Goal: Information Seeking & Learning: Learn about a topic

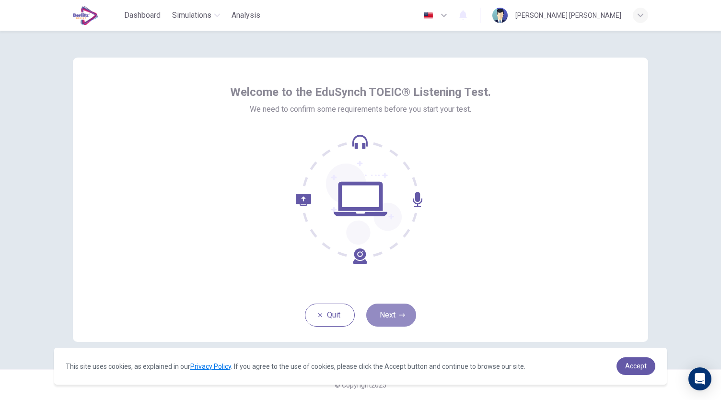
click at [405, 313] on button "Next" at bounding box center [391, 315] width 50 height 23
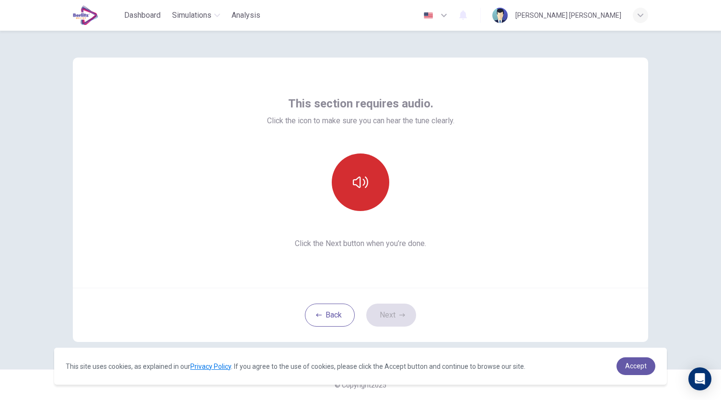
click at [358, 182] on icon "button" at bounding box center [360, 182] width 15 height 15
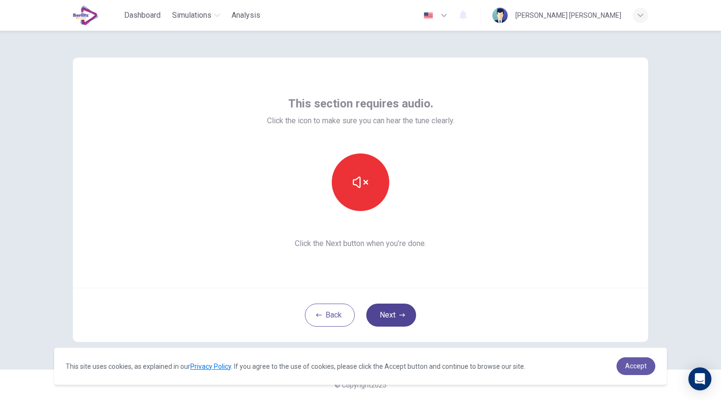
click at [405, 316] on icon "button" at bounding box center [402, 315] width 6 height 6
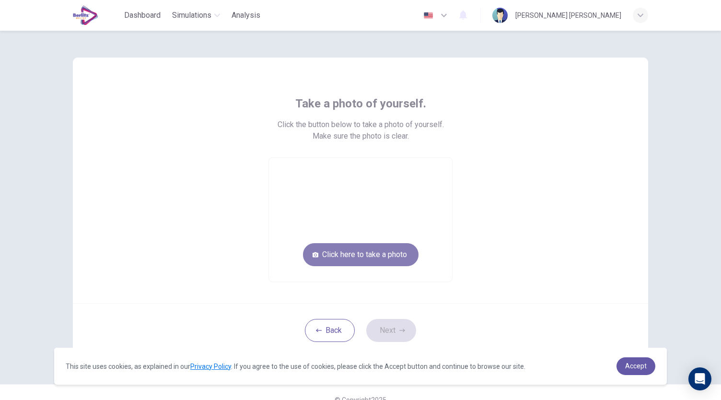
click at [386, 259] on button "Click here to take a photo" at bounding box center [361, 254] width 116 height 23
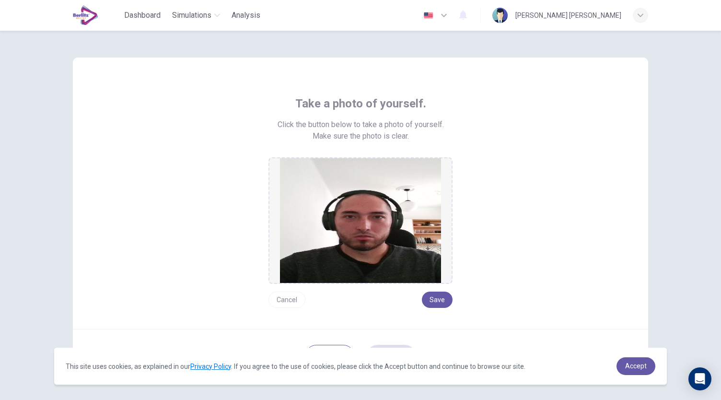
click at [290, 302] on button "Cancel" at bounding box center [287, 300] width 37 height 16
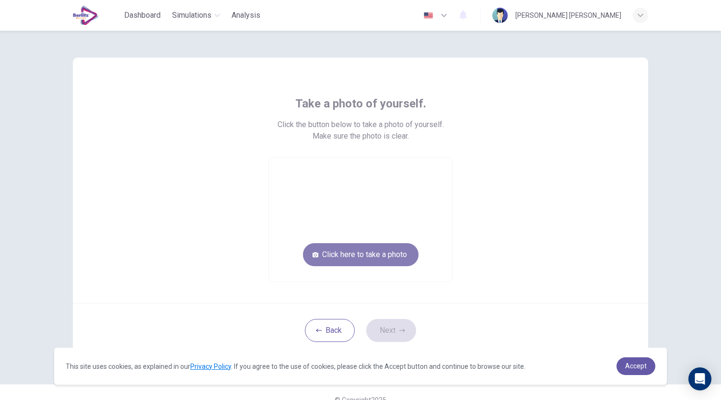
click at [358, 256] on button "Click here to take a photo" at bounding box center [361, 254] width 116 height 23
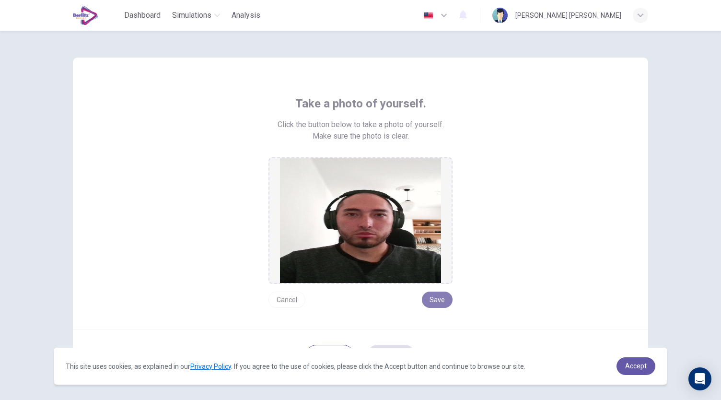
click at [435, 299] on button "Save" at bounding box center [437, 300] width 31 height 16
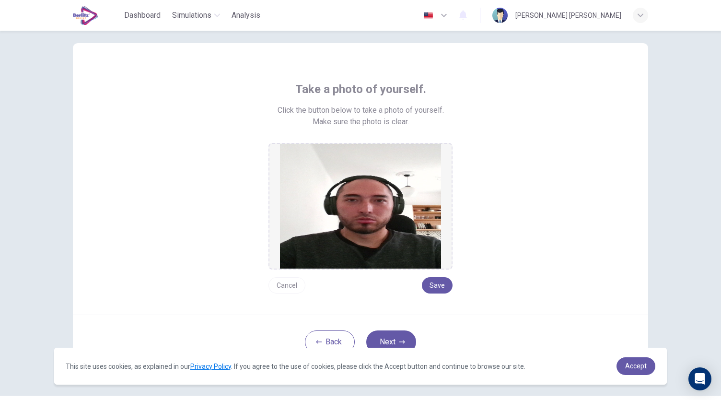
scroll to position [40, 0]
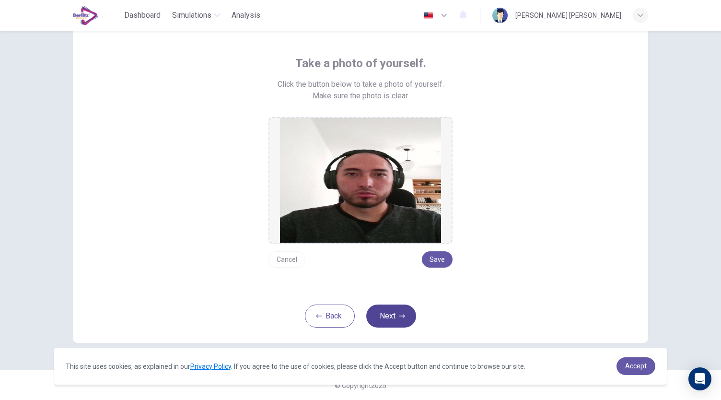
click at [387, 313] on button "Next" at bounding box center [391, 315] width 50 height 23
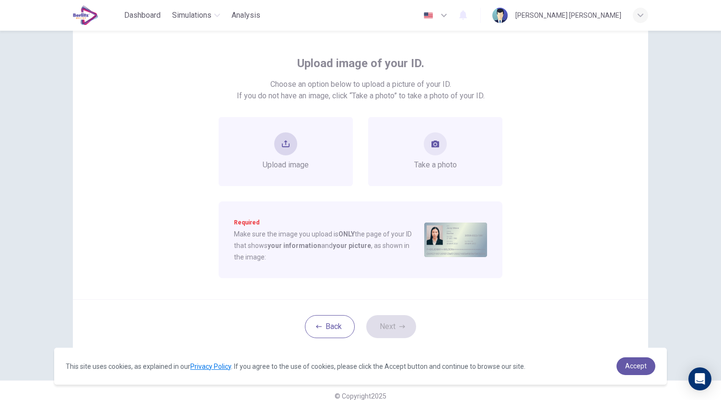
click at [293, 155] on div "Upload image" at bounding box center [286, 151] width 46 height 38
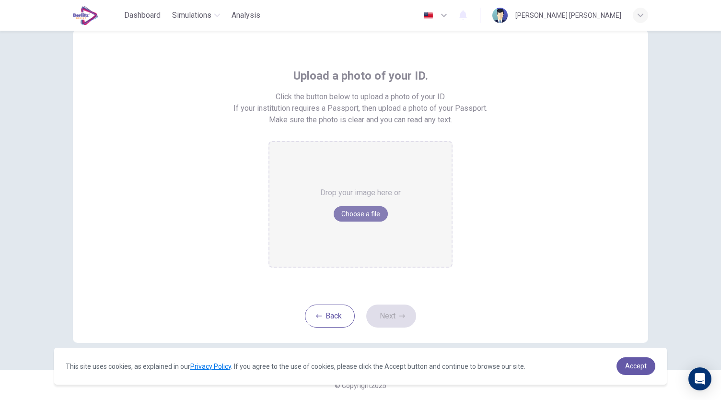
click at [372, 214] on button "Choose a file" at bounding box center [361, 213] width 54 height 15
click at [641, 362] on span "Accept" at bounding box center [636, 366] width 22 height 8
click at [623, 362] on link "Accept" at bounding box center [636, 366] width 39 height 18
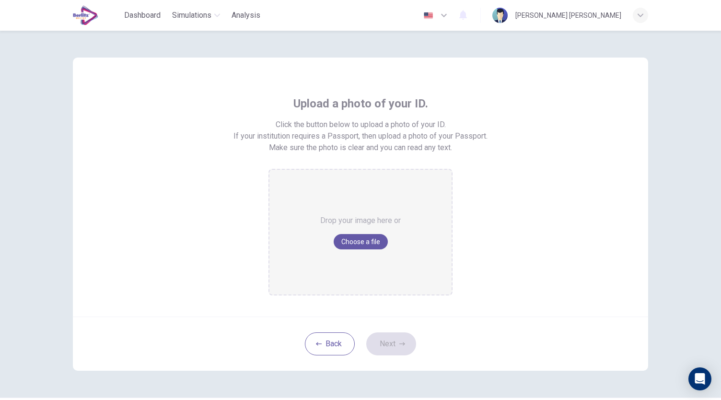
scroll to position [0, 0]
click at [360, 240] on button "Choose a file" at bounding box center [361, 241] width 54 height 15
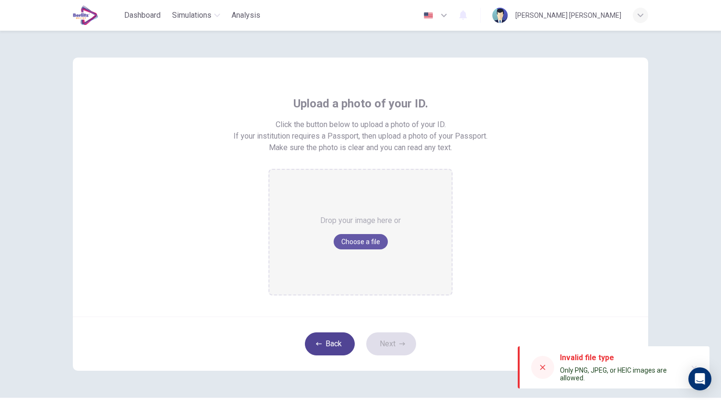
click at [323, 343] on button "Back" at bounding box center [330, 343] width 50 height 23
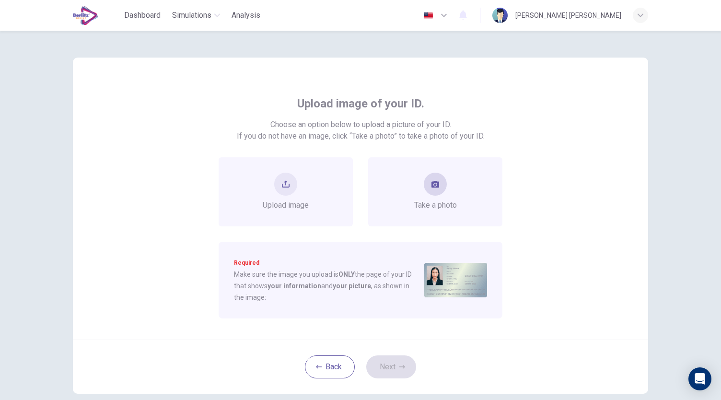
click at [435, 179] on button "take photo" at bounding box center [435, 184] width 23 height 23
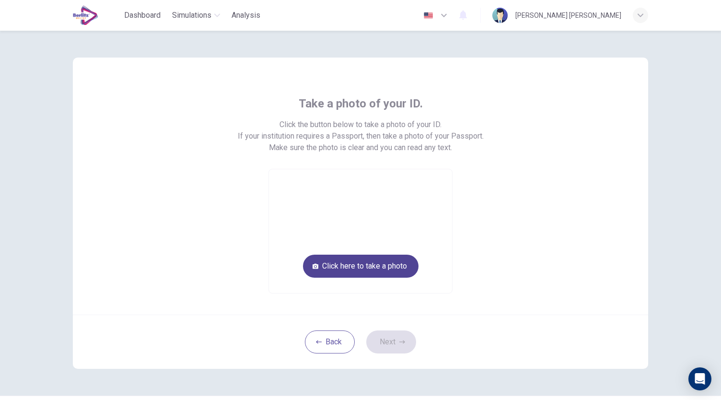
click at [359, 265] on button "Click here to take a photo" at bounding box center [361, 266] width 116 height 23
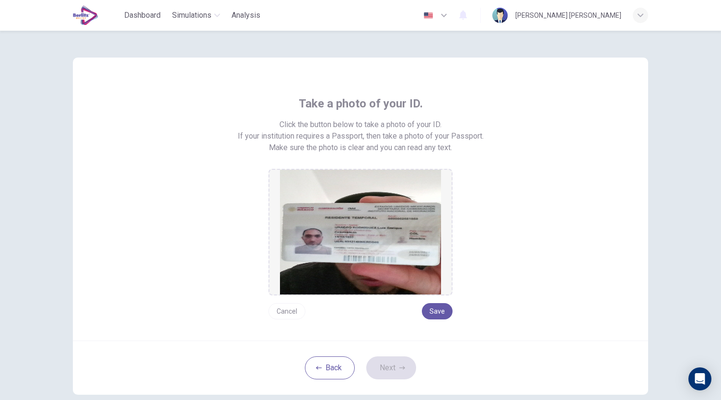
click at [291, 310] on button "Cancel" at bounding box center [287, 311] width 37 height 16
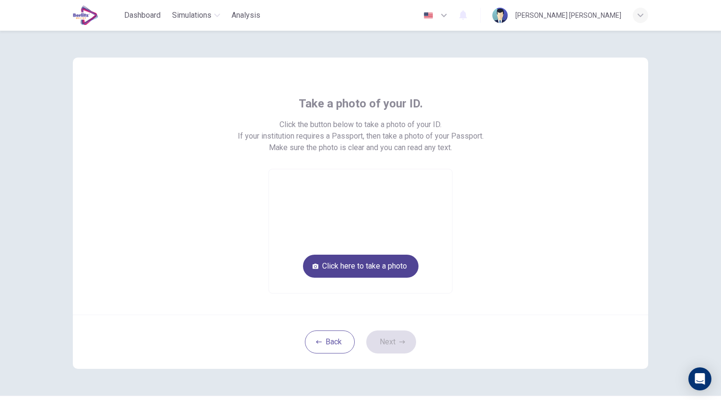
click at [378, 269] on button "Click here to take a photo" at bounding box center [361, 266] width 116 height 23
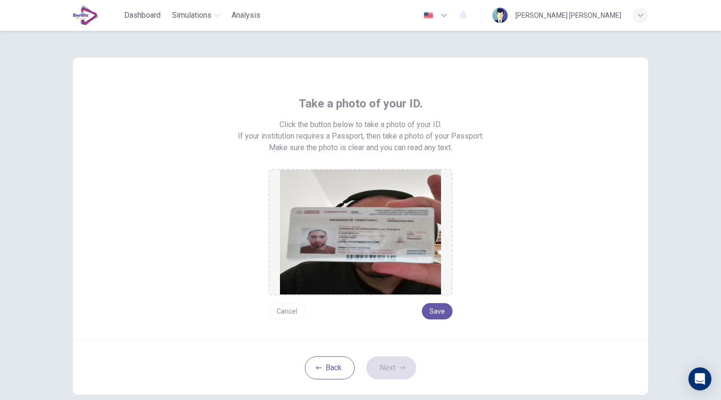
click at [275, 312] on button "Cancel" at bounding box center [287, 311] width 37 height 16
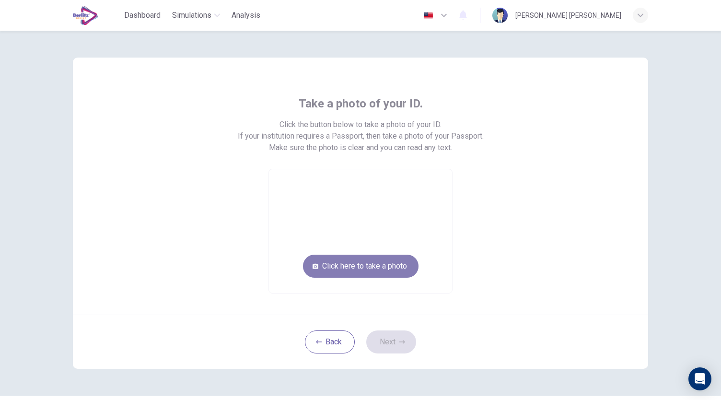
click at [399, 267] on button "Click here to take a photo" at bounding box center [361, 266] width 116 height 23
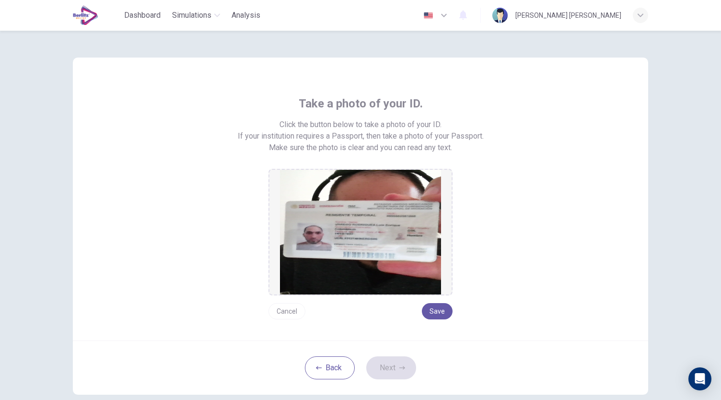
click at [363, 233] on img at bounding box center [360, 232] width 161 height 125
click at [289, 305] on button "Cancel" at bounding box center [287, 311] width 37 height 16
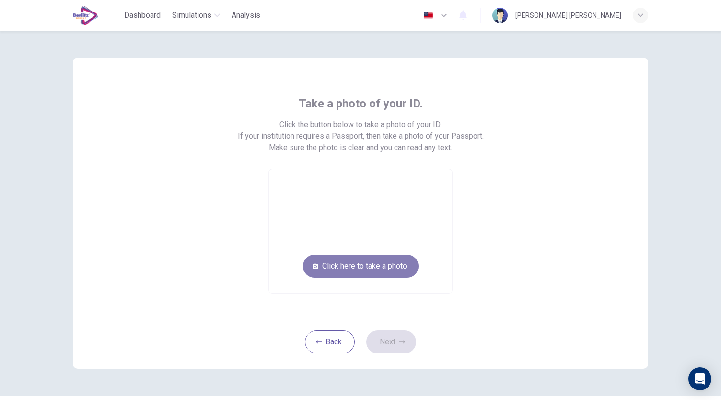
click at [359, 268] on button "Click here to take a photo" at bounding box center [361, 266] width 116 height 23
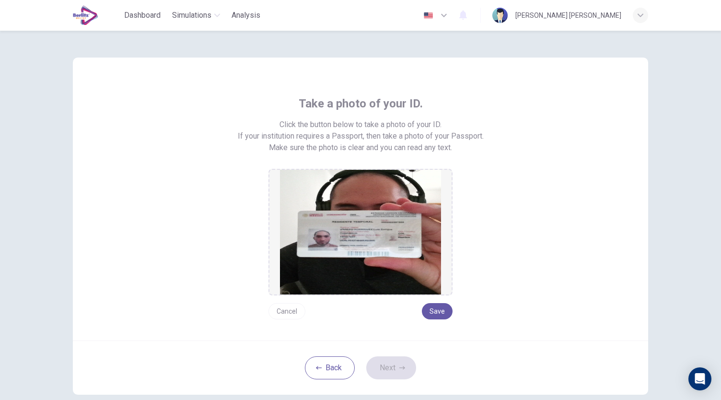
click at [280, 310] on button "Cancel" at bounding box center [287, 311] width 37 height 16
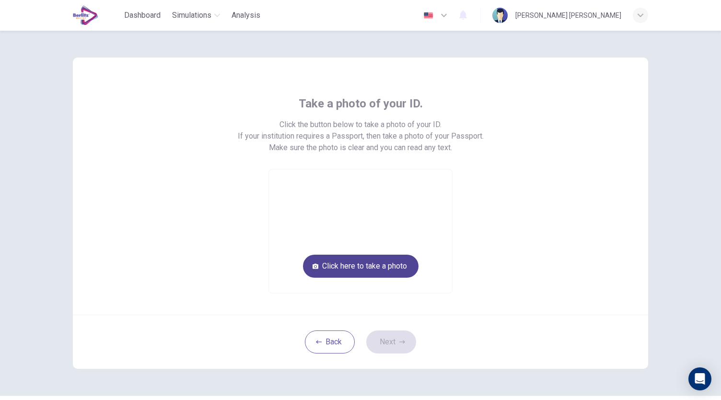
click at [349, 271] on button "Click here to take a photo" at bounding box center [361, 266] width 116 height 23
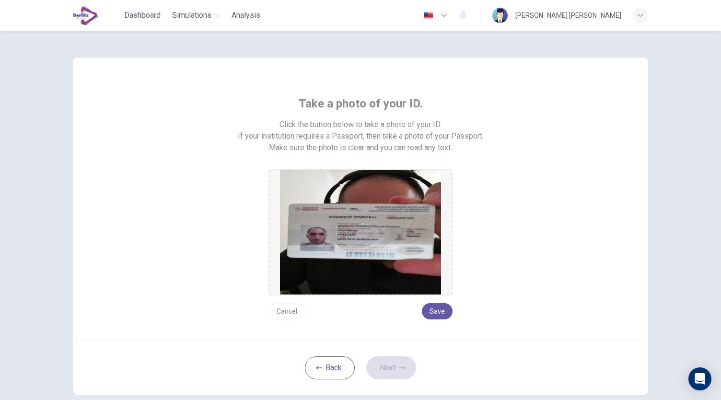
click at [377, 232] on img at bounding box center [360, 232] width 161 height 125
click at [287, 310] on button "Cancel" at bounding box center [287, 311] width 37 height 16
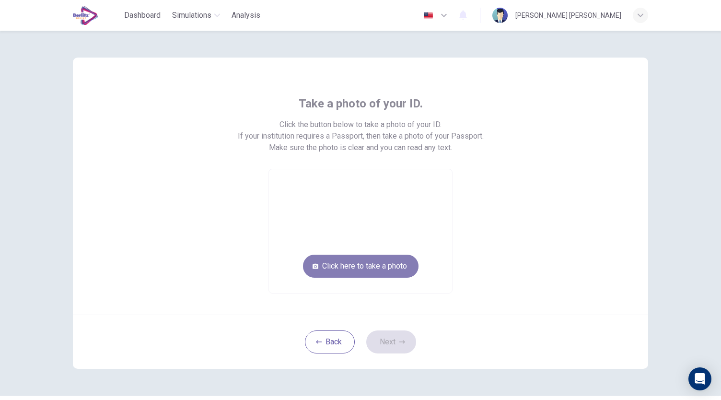
click at [365, 266] on button "Click here to take a photo" at bounding box center [361, 266] width 116 height 23
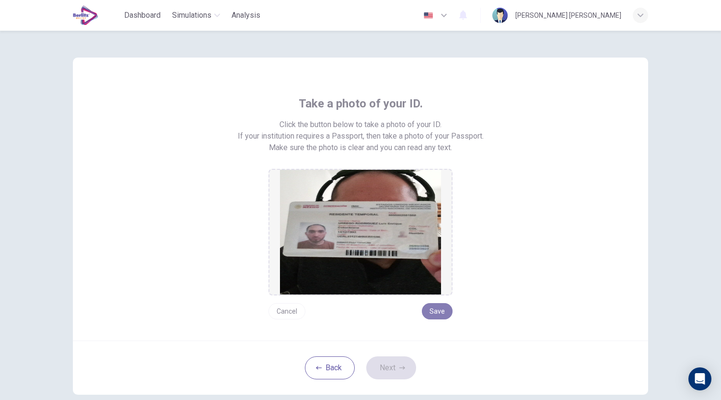
click at [432, 312] on button "Save" at bounding box center [437, 311] width 31 height 16
click at [394, 371] on button "Next" at bounding box center [391, 367] width 50 height 23
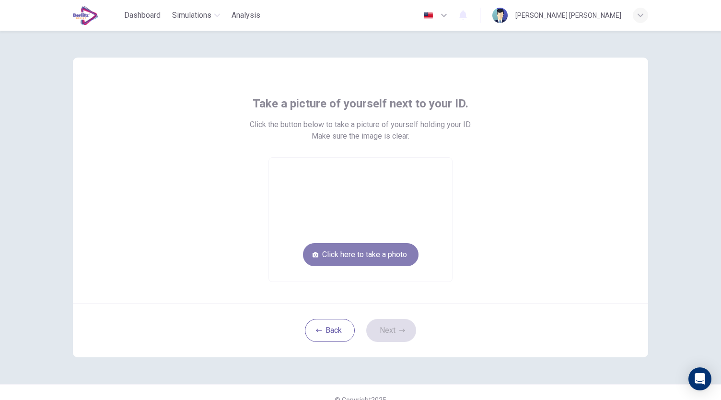
click at [358, 257] on button "Click here to take a photo" at bounding box center [361, 254] width 116 height 23
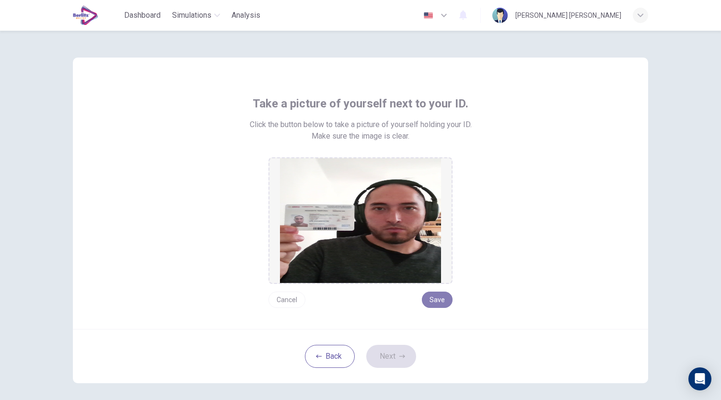
click at [443, 300] on button "Save" at bounding box center [437, 300] width 31 height 16
click at [394, 357] on button "Next" at bounding box center [391, 356] width 50 height 23
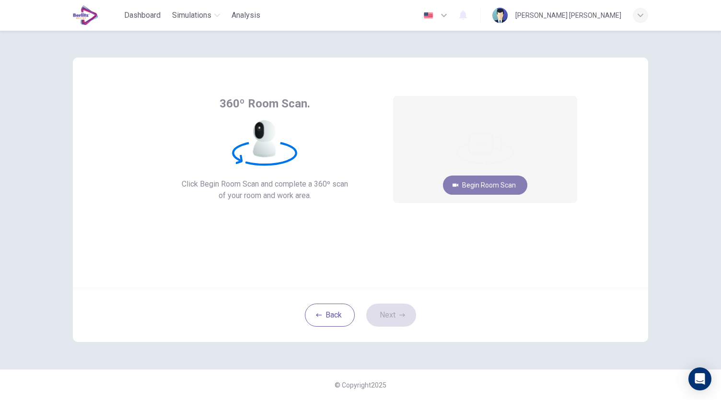
click at [501, 186] on button "Begin Room Scan" at bounding box center [485, 184] width 84 height 19
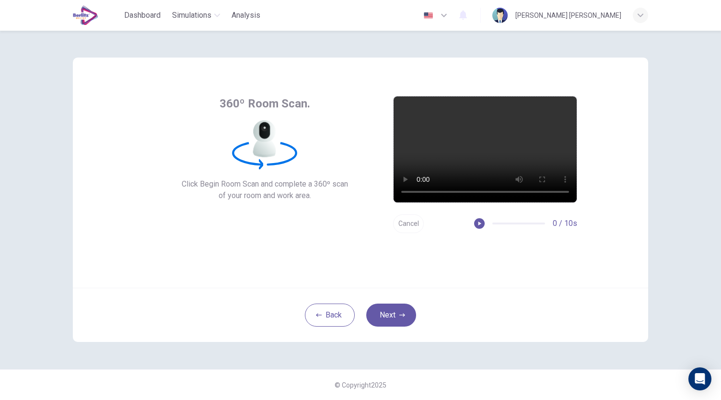
click at [405, 220] on button "Cancel" at bounding box center [408, 223] width 31 height 19
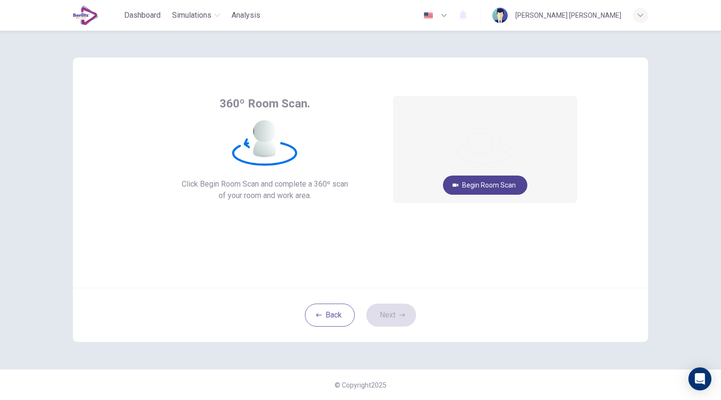
click at [496, 189] on button "Begin Room Scan" at bounding box center [485, 184] width 84 height 19
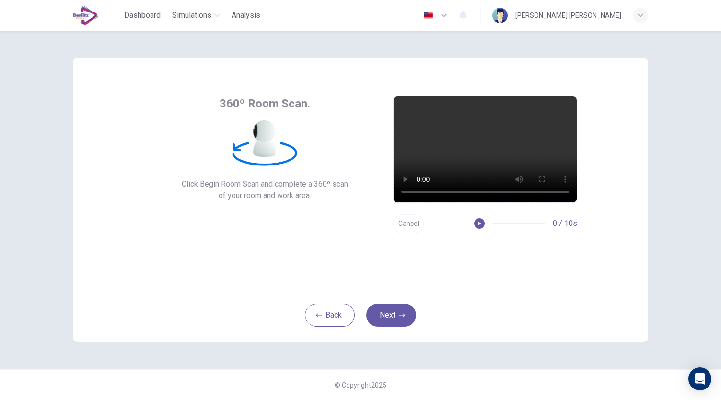
click at [410, 227] on button "Cancel" at bounding box center [408, 223] width 31 height 19
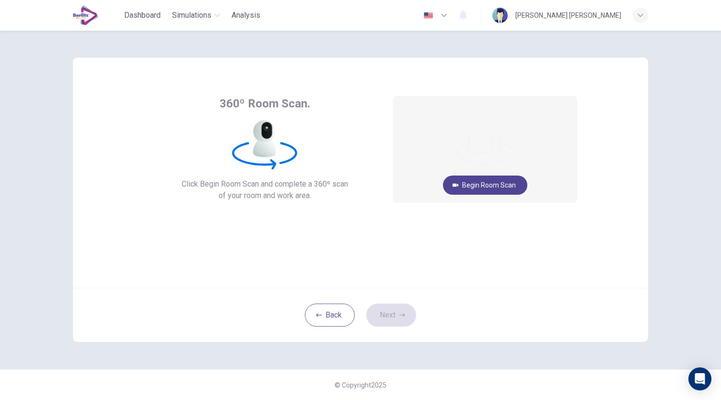
click at [494, 186] on button "Begin Room Scan" at bounding box center [485, 184] width 84 height 19
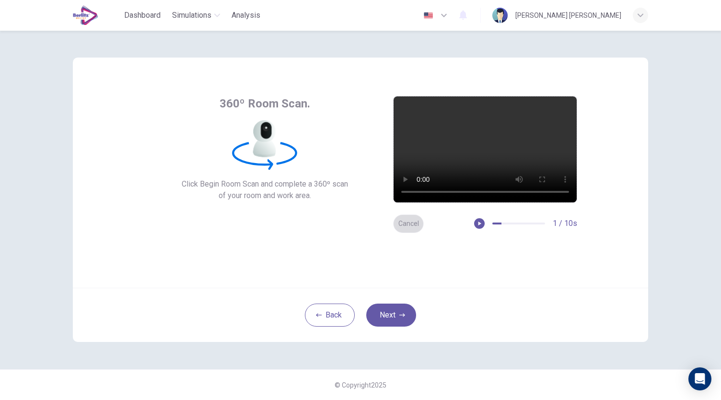
click at [414, 219] on button "Cancel" at bounding box center [408, 223] width 31 height 19
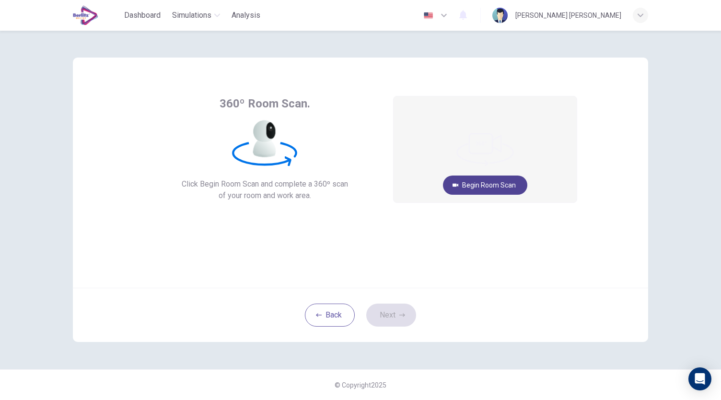
click at [502, 187] on button "Begin Room Scan" at bounding box center [485, 184] width 84 height 19
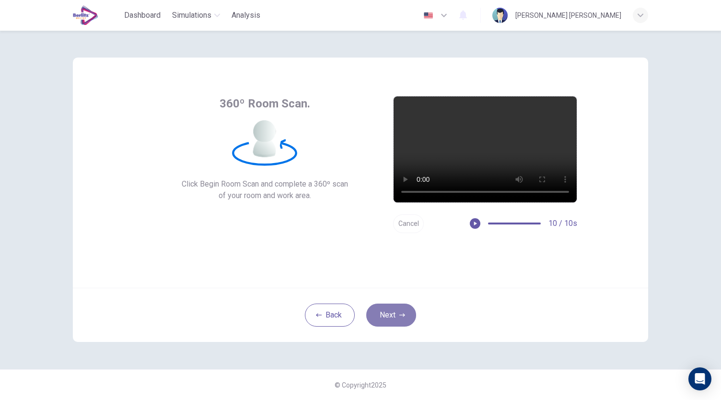
click at [398, 309] on button "Next" at bounding box center [391, 315] width 50 height 23
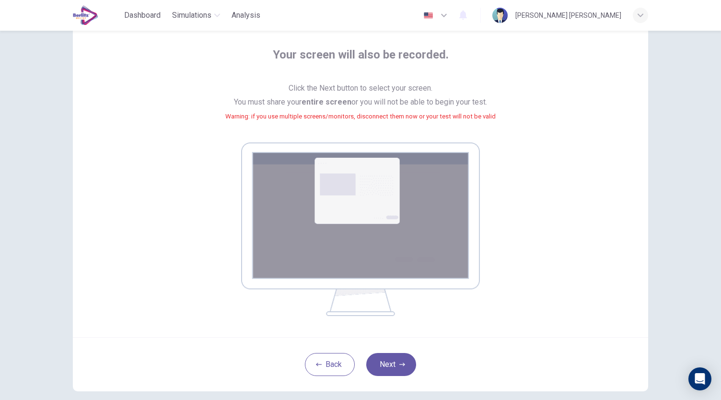
scroll to position [98, 0]
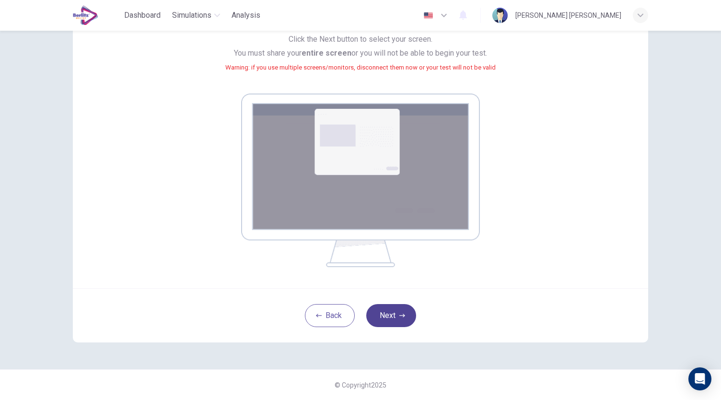
click at [401, 310] on button "Next" at bounding box center [391, 315] width 50 height 23
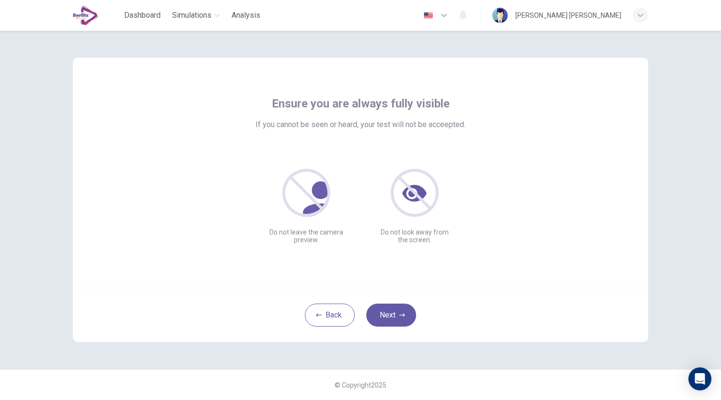
scroll to position [0, 0]
click at [404, 319] on button "Next" at bounding box center [391, 315] width 50 height 23
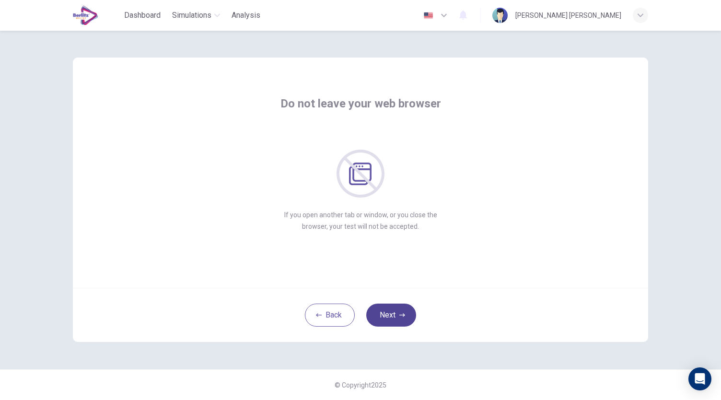
click at [387, 315] on button "Next" at bounding box center [391, 315] width 50 height 23
click at [392, 314] on button "Next" at bounding box center [391, 315] width 50 height 23
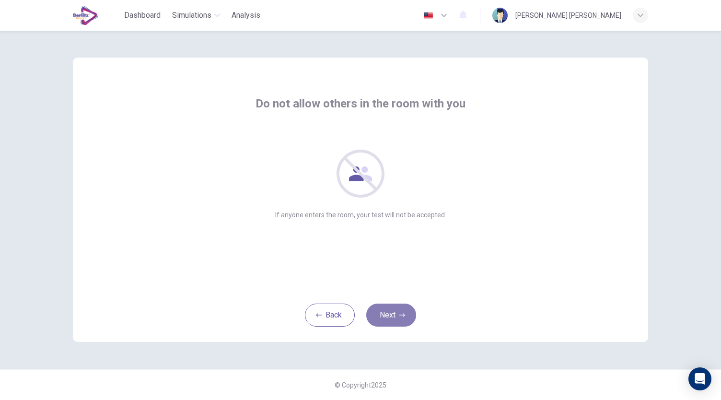
click at [392, 314] on button "Next" at bounding box center [391, 315] width 50 height 23
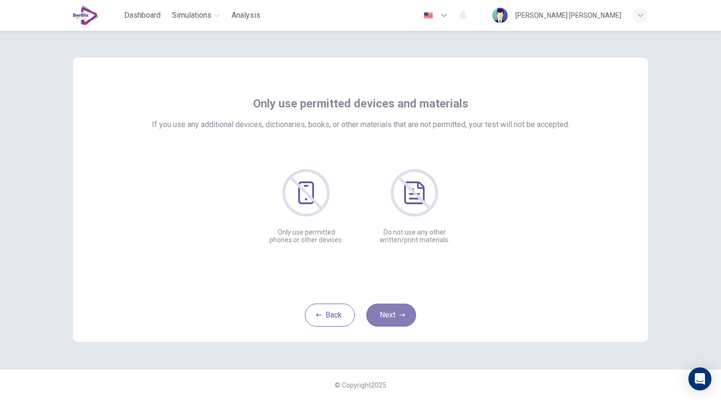
click at [393, 314] on button "Next" at bounding box center [391, 315] width 50 height 23
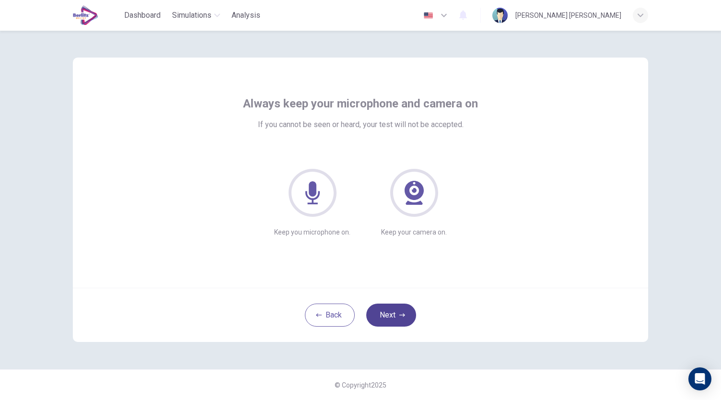
click at [393, 314] on button "Next" at bounding box center [391, 315] width 50 height 23
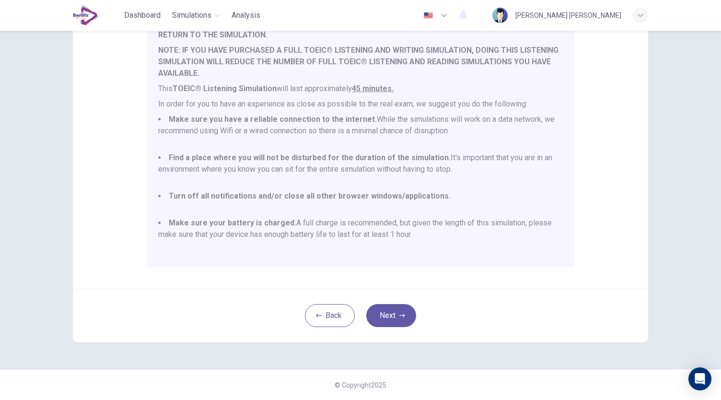
scroll to position [25, 0]
click at [388, 313] on button "Next" at bounding box center [391, 315] width 50 height 23
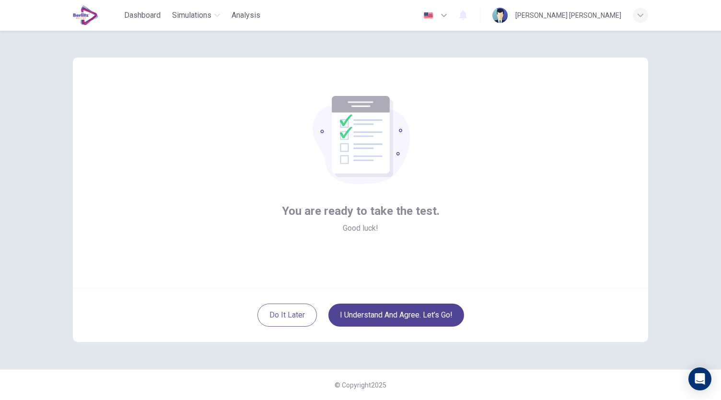
scroll to position [0, 0]
click at [406, 315] on button "I understand and agree. Let’s go!" at bounding box center [396, 315] width 136 height 23
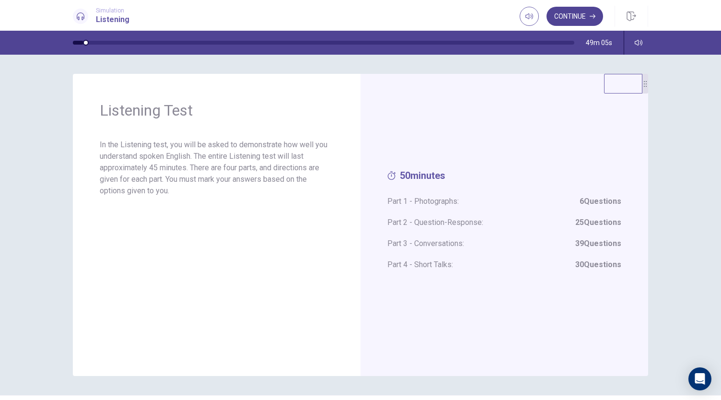
click at [577, 10] on button "Continue" at bounding box center [575, 16] width 57 height 19
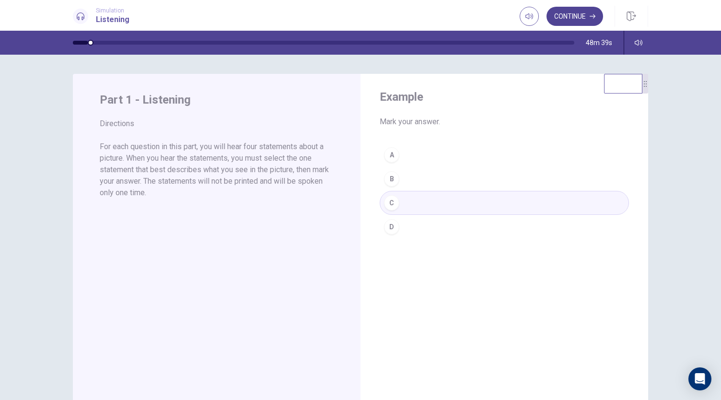
click at [571, 17] on button "Continue" at bounding box center [575, 16] width 57 height 19
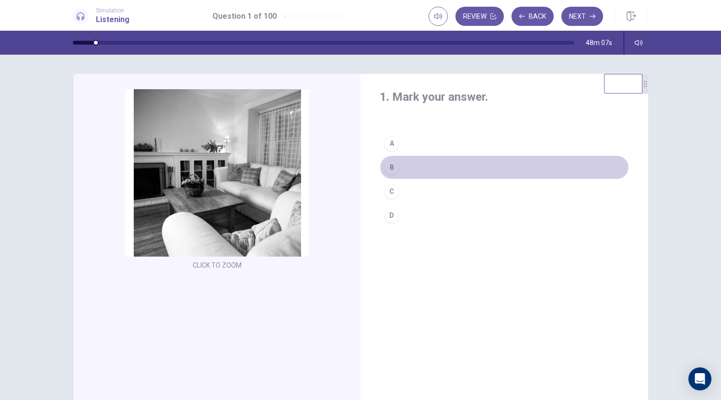
click at [393, 169] on div "B" at bounding box center [391, 167] width 15 height 15
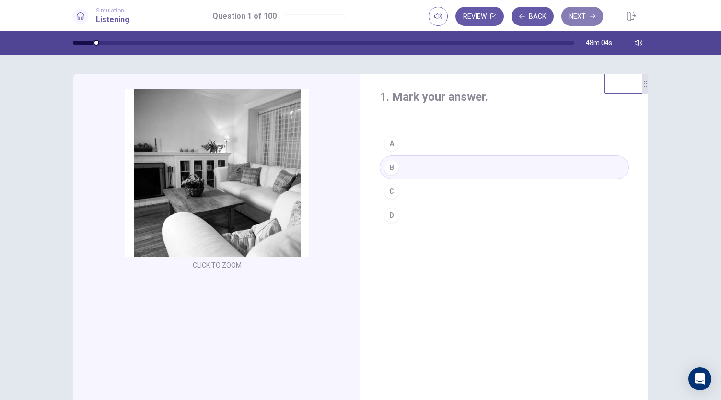
click at [593, 19] on icon "button" at bounding box center [593, 16] width 6 height 6
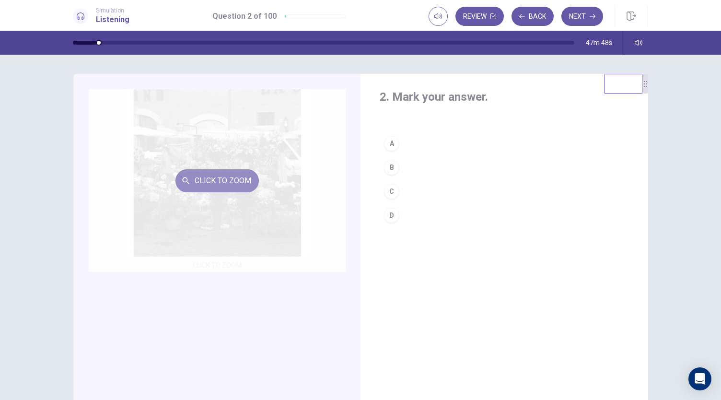
click at [224, 183] on button "Click to Zoom" at bounding box center [216, 180] width 83 height 23
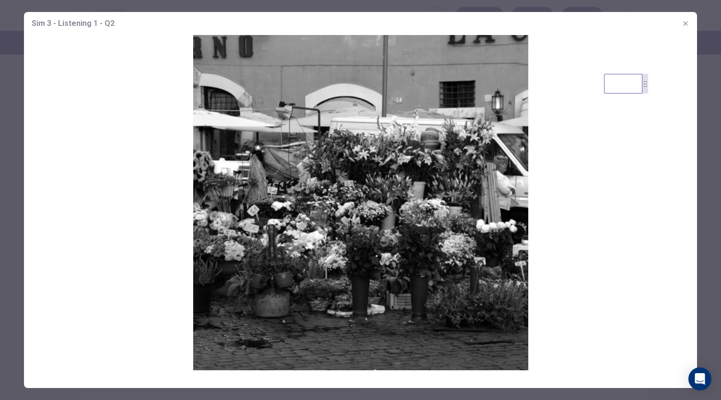
click at [689, 22] on icon "button" at bounding box center [686, 24] width 8 height 8
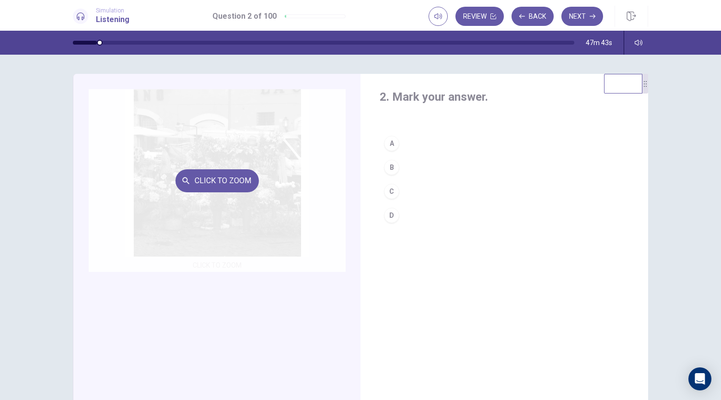
click at [243, 203] on div "Click to Zoom" at bounding box center [217, 180] width 257 height 183
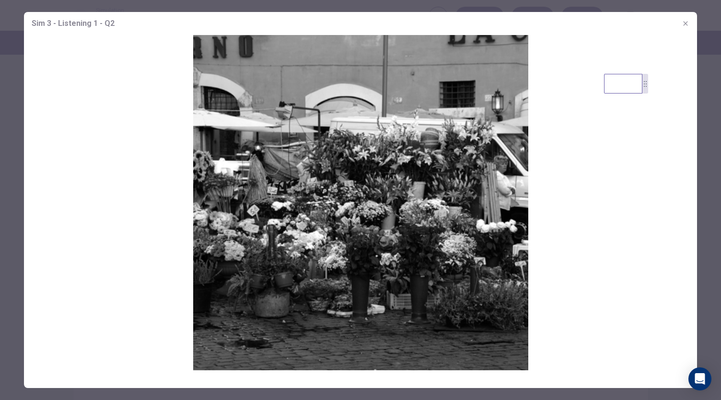
click at [686, 25] on icon "button" at bounding box center [686, 24] width 8 height 8
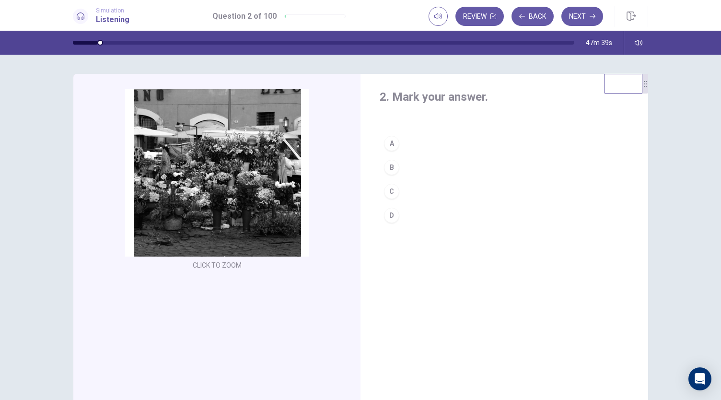
click at [384, 164] on div "B" at bounding box center [391, 167] width 15 height 15
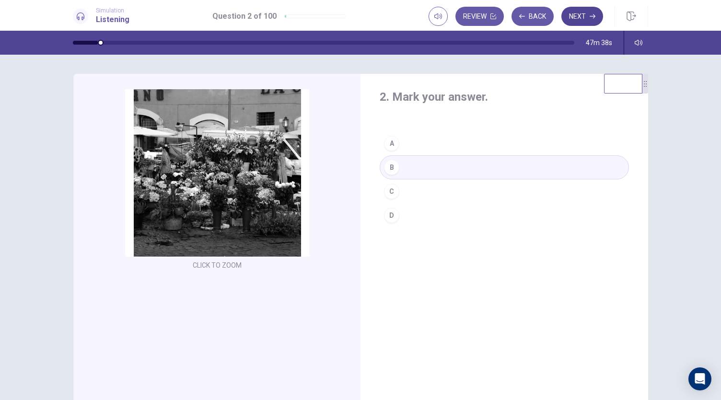
click at [585, 17] on button "Next" at bounding box center [582, 16] width 42 height 19
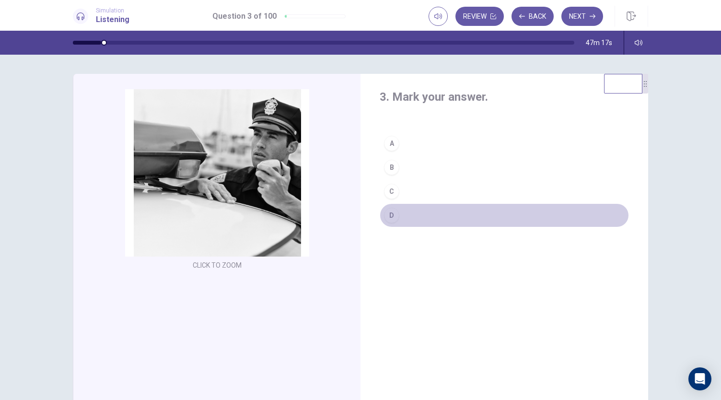
click at [388, 218] on div "D" at bounding box center [391, 215] width 15 height 15
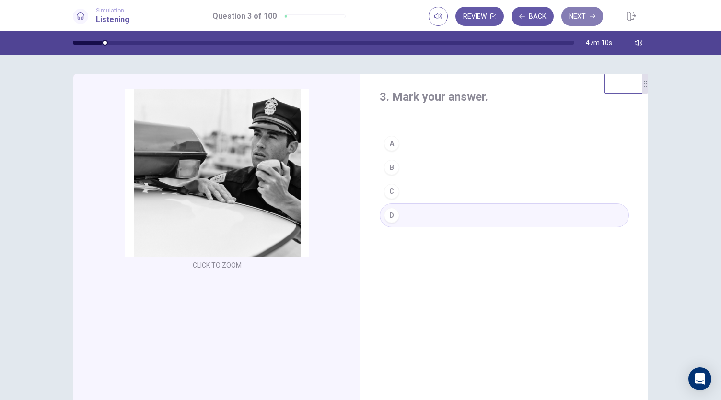
click at [584, 16] on button "Next" at bounding box center [582, 16] width 42 height 19
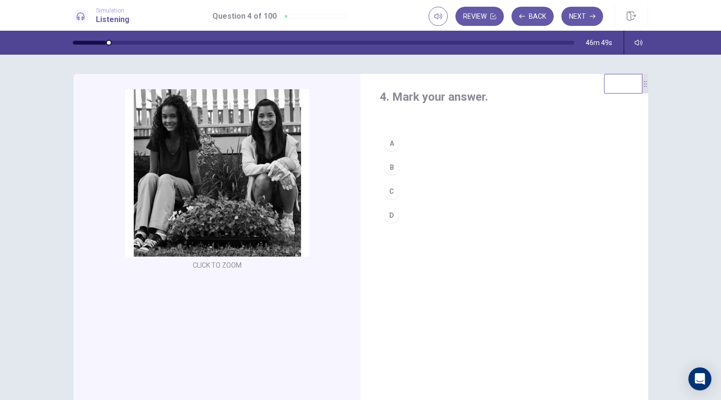
click at [392, 164] on div "B" at bounding box center [391, 167] width 15 height 15
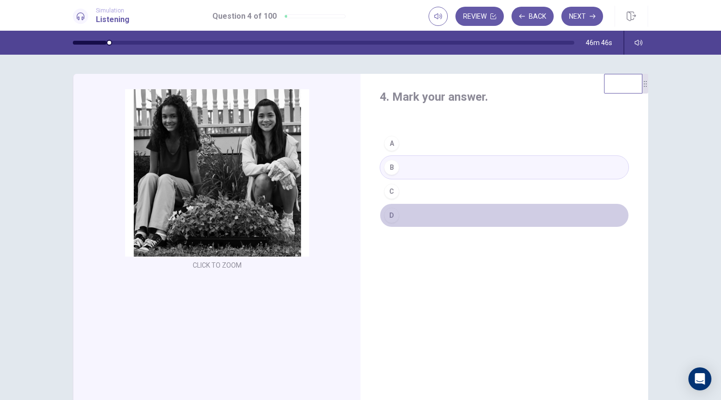
click at [427, 215] on button "D" at bounding box center [504, 215] width 249 height 24
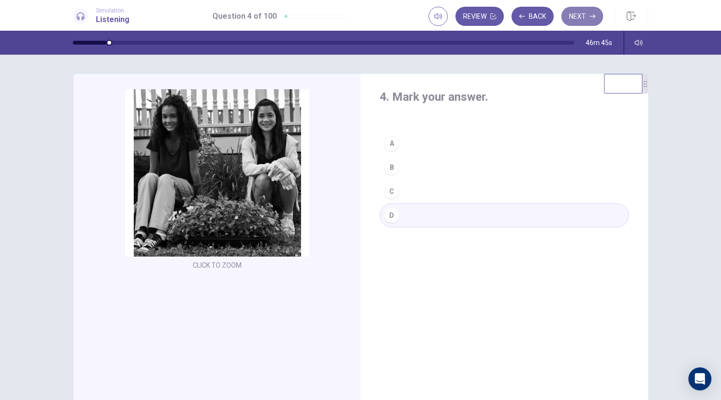
click at [595, 13] on icon "button" at bounding box center [593, 16] width 6 height 6
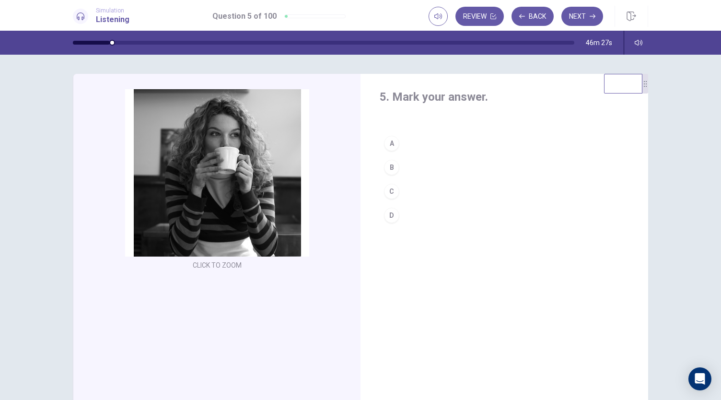
click at [387, 139] on div "A" at bounding box center [391, 143] width 15 height 15
click at [587, 13] on button "Next" at bounding box center [582, 16] width 42 height 19
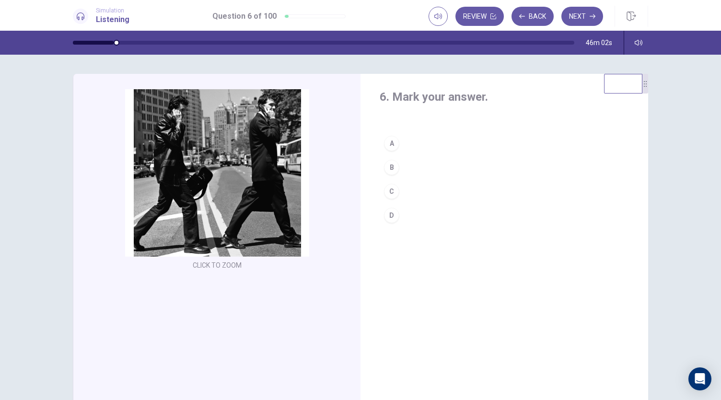
click at [391, 165] on div "B" at bounding box center [391, 167] width 15 height 15
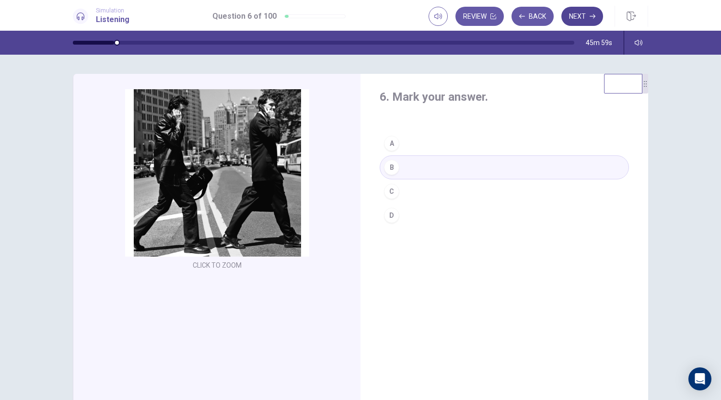
click at [577, 18] on button "Next" at bounding box center [582, 16] width 42 height 19
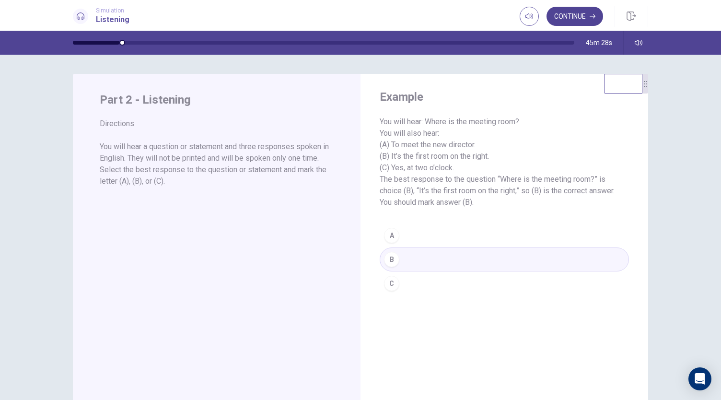
click at [596, 15] on button "Continue" at bounding box center [575, 16] width 57 height 19
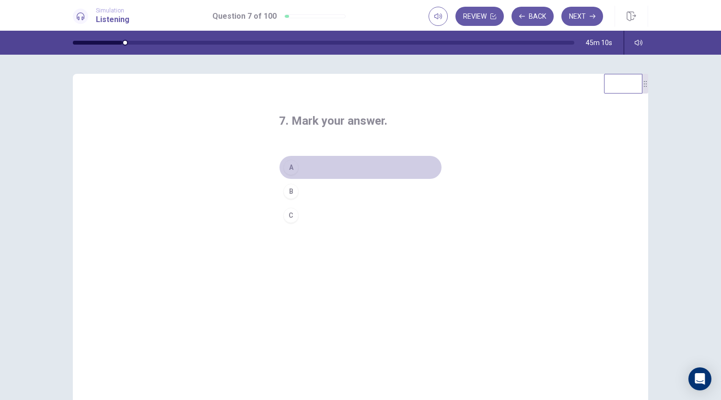
drag, startPoint x: 291, startPoint y: 167, endPoint x: 308, endPoint y: 174, distance: 18.7
click at [291, 166] on div "A" at bounding box center [290, 167] width 15 height 15
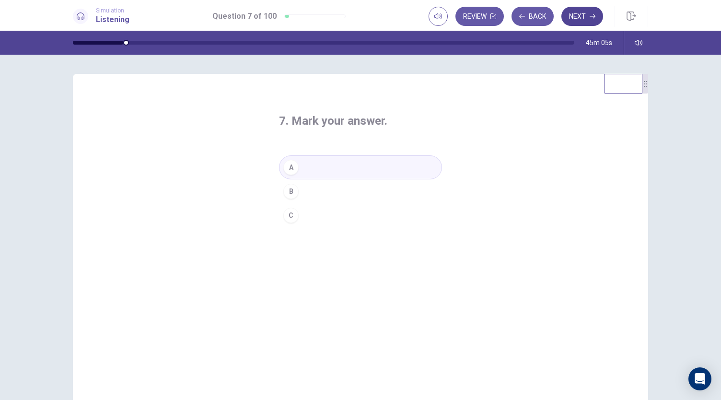
click at [590, 18] on button "Next" at bounding box center [582, 16] width 42 height 19
click at [292, 214] on div "C" at bounding box center [290, 215] width 15 height 15
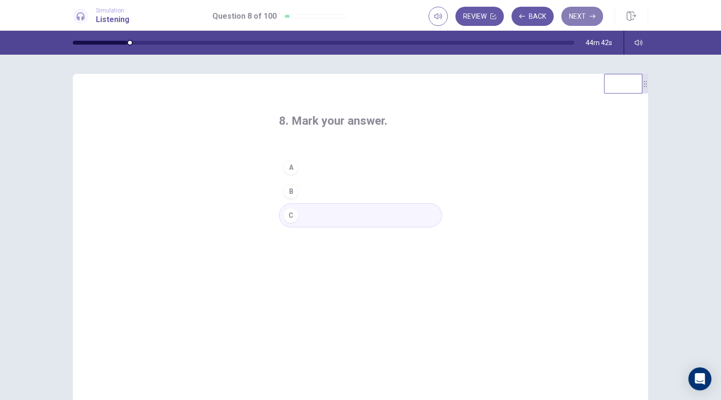
click at [577, 15] on button "Next" at bounding box center [582, 16] width 42 height 19
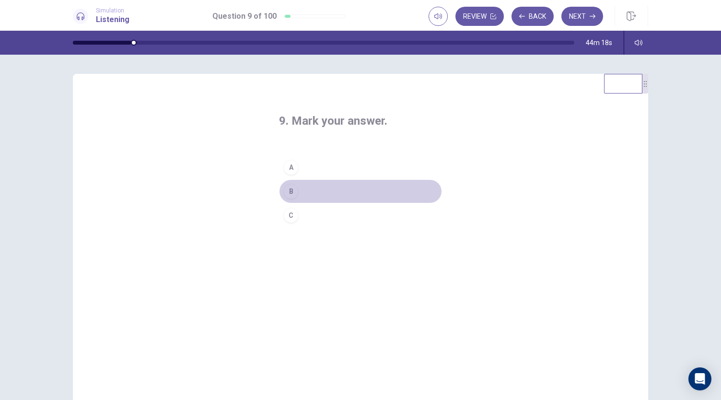
click at [290, 195] on div "B" at bounding box center [290, 191] width 15 height 15
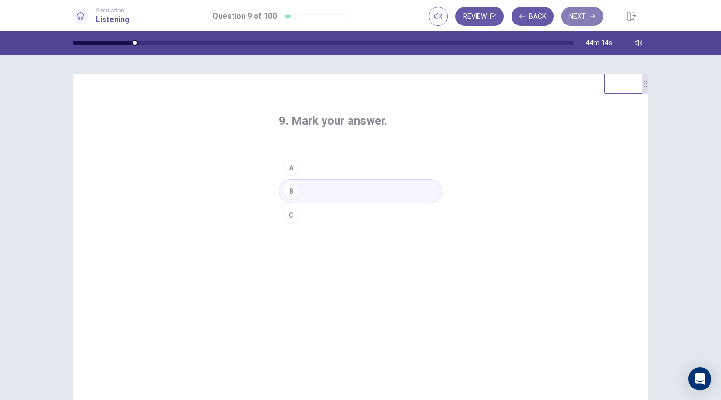
click at [587, 13] on button "Next" at bounding box center [582, 16] width 42 height 19
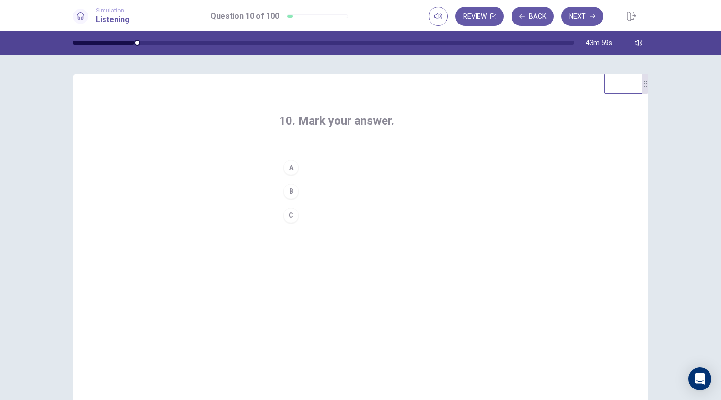
click at [289, 191] on div "B" at bounding box center [290, 191] width 15 height 15
click at [576, 12] on button "Next" at bounding box center [582, 16] width 42 height 19
click at [314, 214] on button "C" at bounding box center [360, 215] width 163 height 24
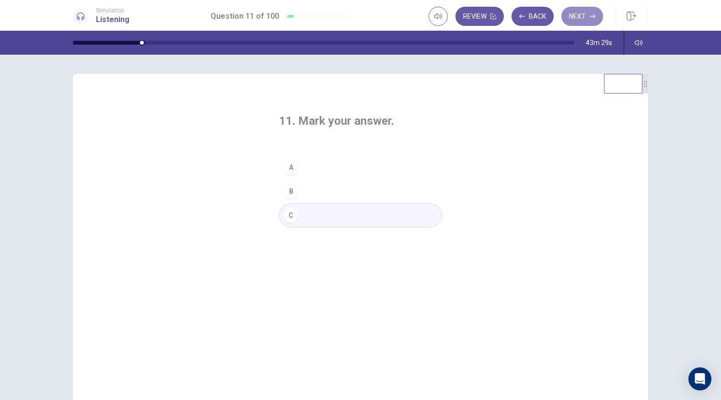
click at [578, 14] on button "Next" at bounding box center [582, 16] width 42 height 19
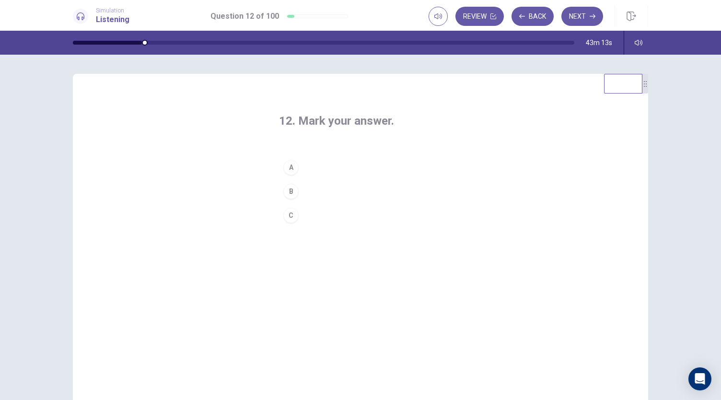
click at [292, 215] on div "C" at bounding box center [290, 215] width 15 height 15
click at [586, 17] on button "Next" at bounding box center [582, 16] width 42 height 19
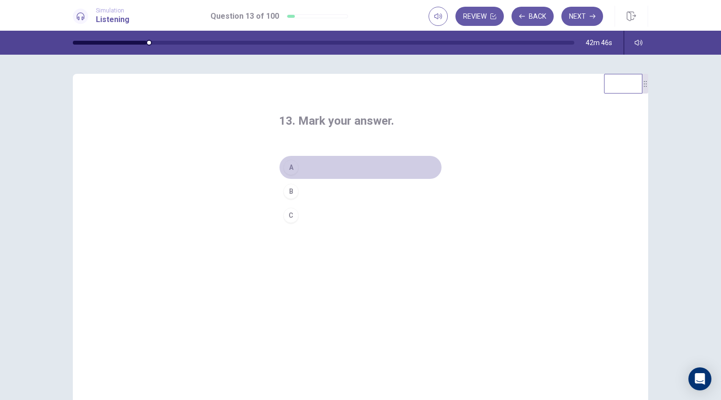
click at [293, 167] on div "A" at bounding box center [290, 167] width 15 height 15
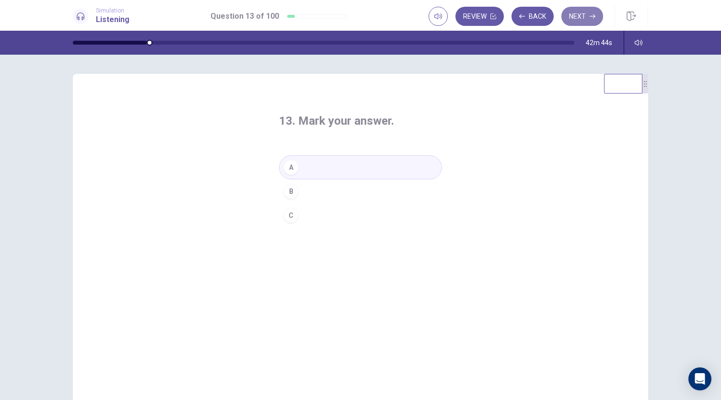
click at [592, 15] on icon "button" at bounding box center [593, 16] width 6 height 6
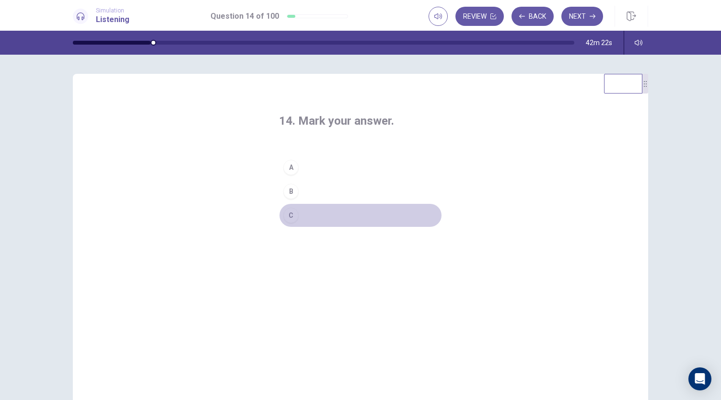
click at [308, 213] on button "C" at bounding box center [360, 215] width 163 height 24
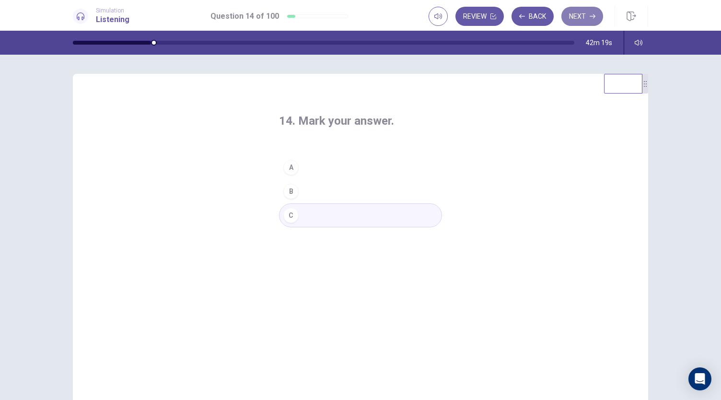
click at [584, 15] on button "Next" at bounding box center [582, 16] width 42 height 19
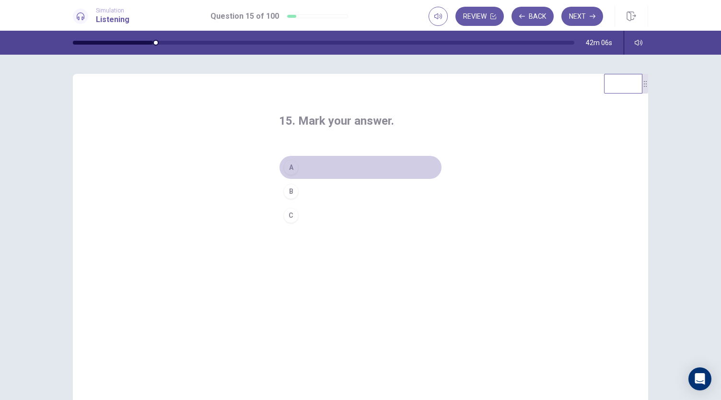
click at [306, 166] on button "A" at bounding box center [360, 167] width 163 height 24
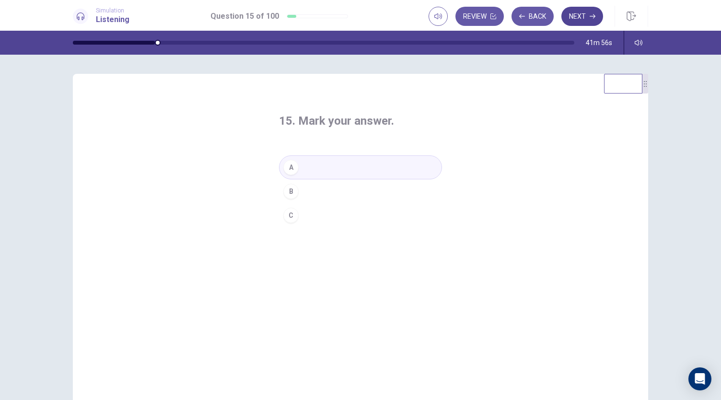
click at [587, 15] on button "Next" at bounding box center [582, 16] width 42 height 19
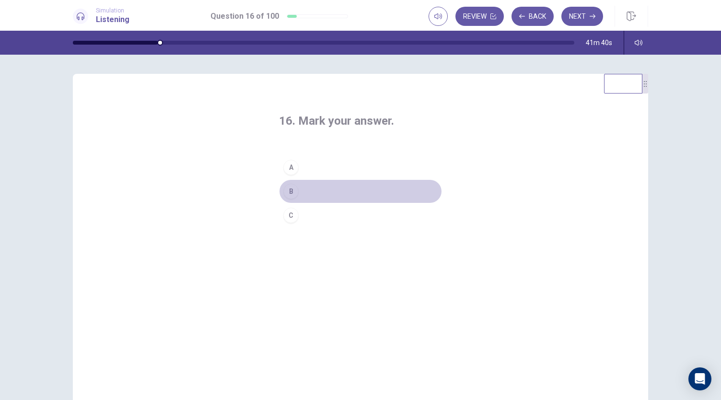
click at [316, 191] on button "B" at bounding box center [360, 191] width 163 height 24
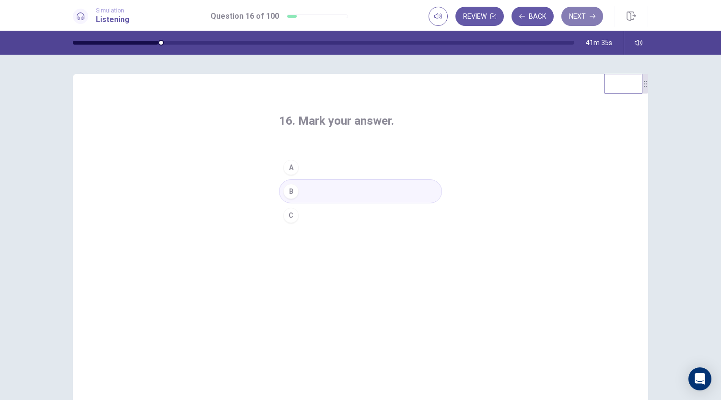
click at [588, 13] on button "Next" at bounding box center [582, 16] width 42 height 19
click at [309, 166] on button "A" at bounding box center [360, 167] width 163 height 24
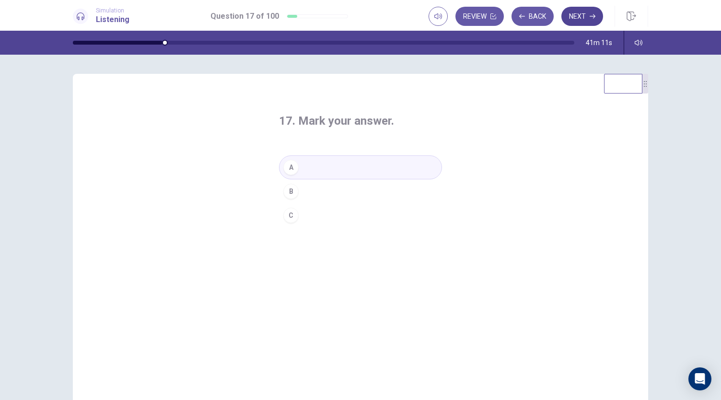
click at [584, 17] on button "Next" at bounding box center [582, 16] width 42 height 19
click at [320, 164] on button "A" at bounding box center [360, 167] width 163 height 24
click at [593, 18] on icon "button" at bounding box center [593, 16] width 6 height 6
click at [320, 164] on button "A" at bounding box center [360, 167] width 163 height 24
click at [573, 14] on button "Next" at bounding box center [582, 16] width 42 height 19
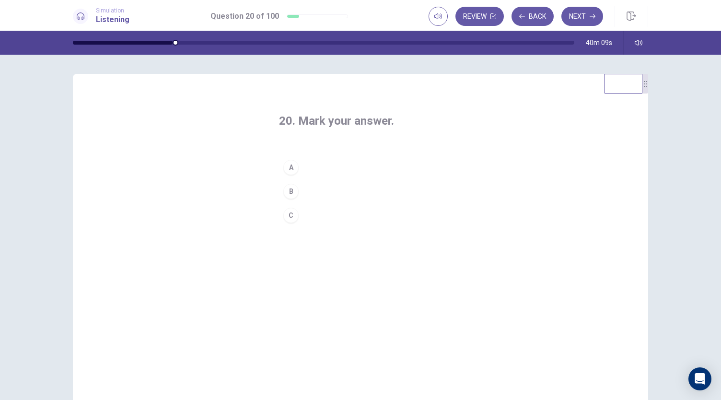
click at [310, 210] on button "C" at bounding box center [360, 215] width 163 height 24
click at [585, 19] on button "Next" at bounding box center [582, 16] width 42 height 19
click at [320, 192] on button "B" at bounding box center [360, 191] width 163 height 24
click at [585, 16] on button "Next" at bounding box center [582, 16] width 42 height 19
click at [330, 190] on button "B" at bounding box center [360, 191] width 163 height 24
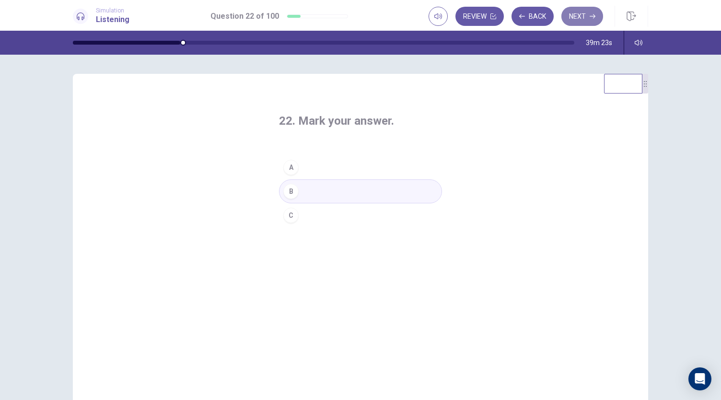
click at [594, 15] on icon "button" at bounding box center [593, 16] width 6 height 6
click at [313, 195] on button "B" at bounding box center [360, 191] width 163 height 24
click at [580, 19] on button "Next" at bounding box center [582, 16] width 42 height 19
click at [317, 190] on button "B" at bounding box center [360, 191] width 163 height 24
click at [579, 14] on button "Next" at bounding box center [582, 16] width 42 height 19
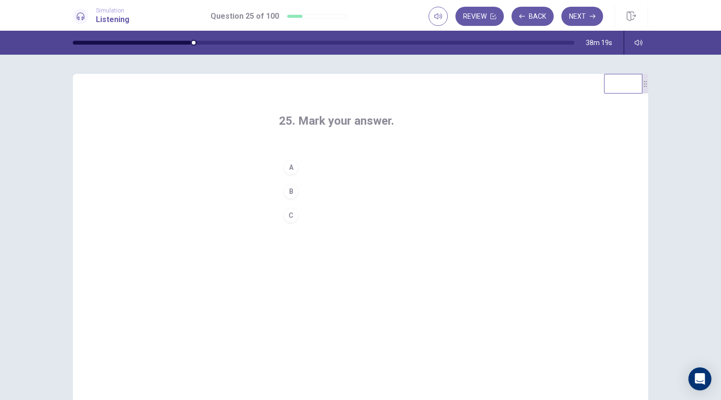
click at [324, 190] on button "B" at bounding box center [360, 191] width 163 height 24
click at [580, 14] on button "Next" at bounding box center [582, 16] width 42 height 19
click at [327, 164] on button "A" at bounding box center [360, 167] width 163 height 24
click at [579, 12] on button "Next" at bounding box center [582, 16] width 42 height 19
click at [321, 167] on button "A" at bounding box center [360, 167] width 163 height 24
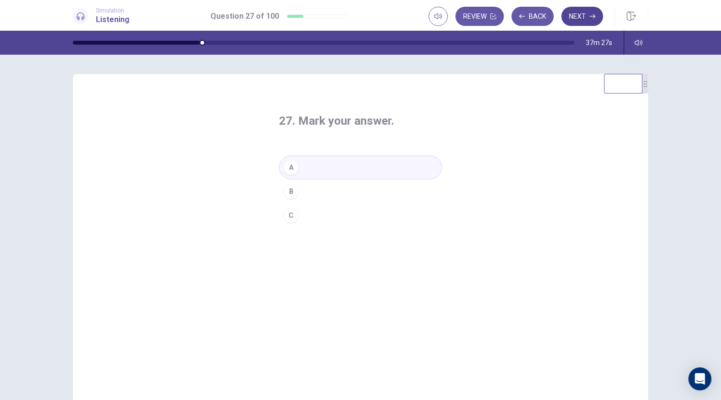
click at [584, 15] on button "Next" at bounding box center [582, 16] width 42 height 19
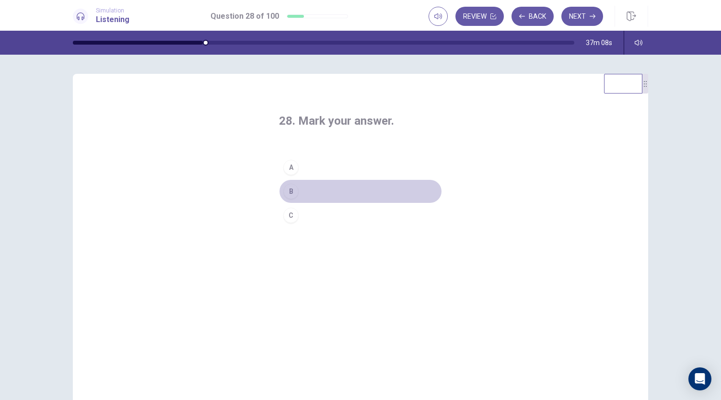
click at [327, 190] on button "B" at bounding box center [360, 191] width 163 height 24
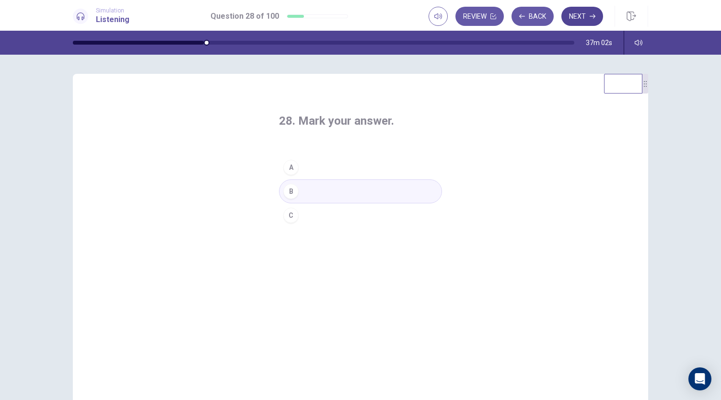
click at [585, 17] on button "Next" at bounding box center [582, 16] width 42 height 19
click at [292, 216] on div "C" at bounding box center [290, 215] width 15 height 15
click at [584, 18] on button "Next" at bounding box center [582, 16] width 42 height 19
click at [295, 166] on div "A" at bounding box center [290, 167] width 15 height 15
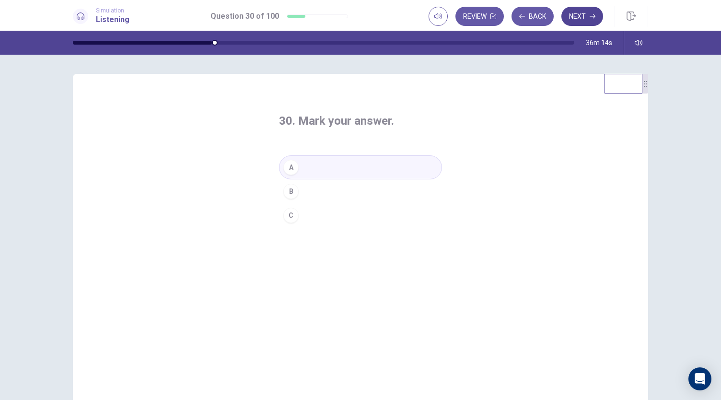
click at [579, 16] on button "Next" at bounding box center [582, 16] width 42 height 19
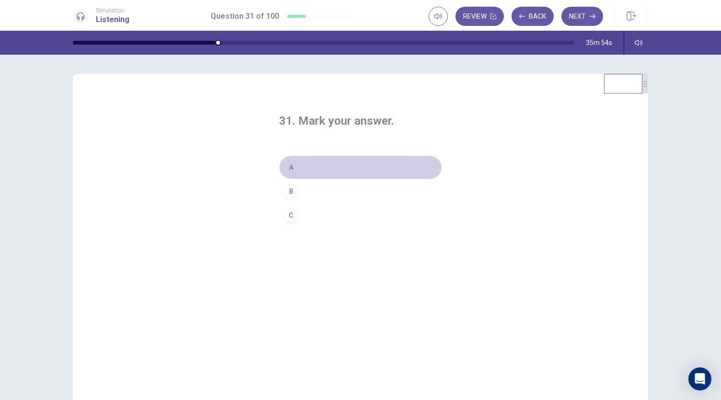
click at [309, 166] on button "A" at bounding box center [360, 167] width 163 height 24
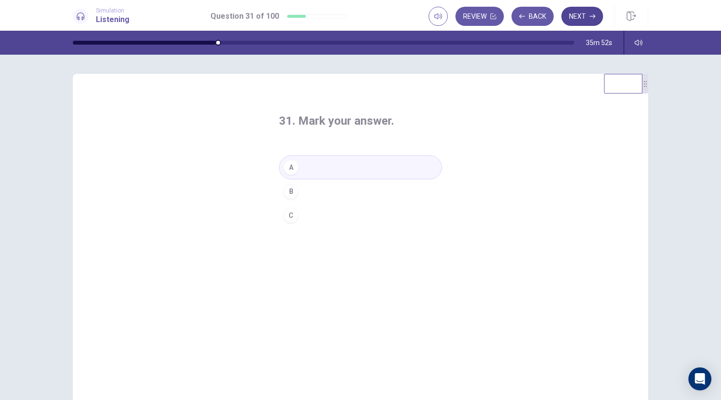
click at [583, 16] on button "Next" at bounding box center [582, 16] width 42 height 19
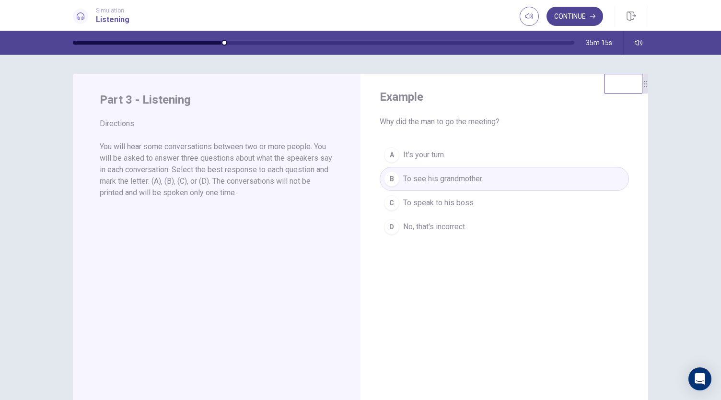
click at [588, 19] on button "Continue" at bounding box center [575, 16] width 57 height 19
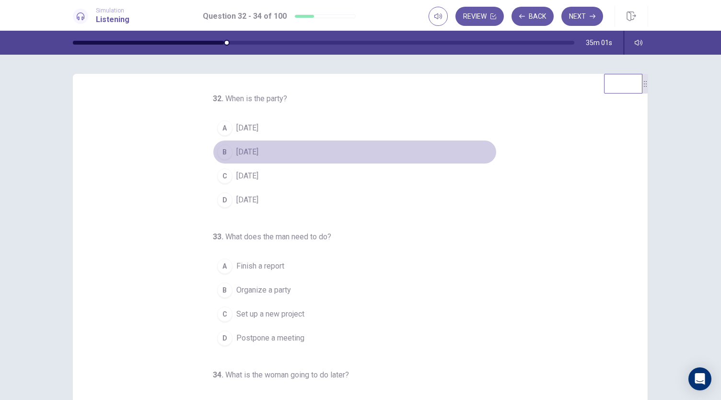
click at [257, 153] on span "This Friday" at bounding box center [247, 152] width 22 height 12
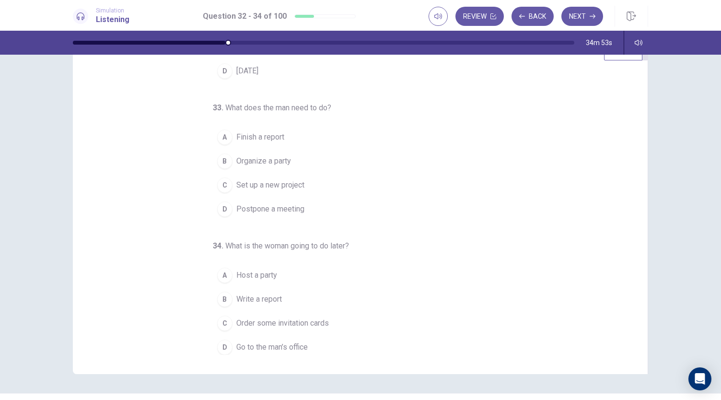
scroll to position [48, 0]
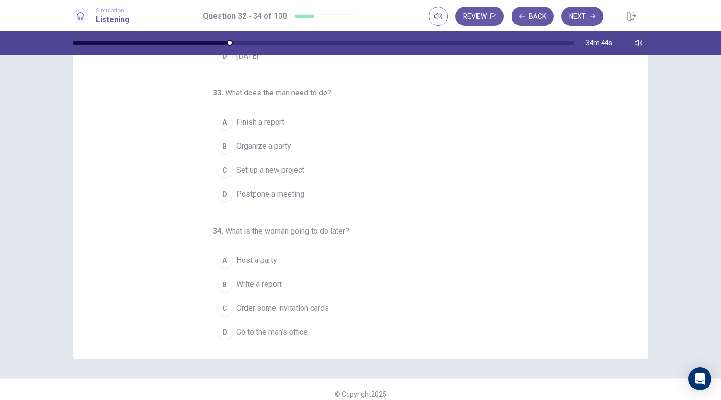
click at [259, 331] on span "Go to the man’s office" at bounding box center [271, 333] width 71 height 12
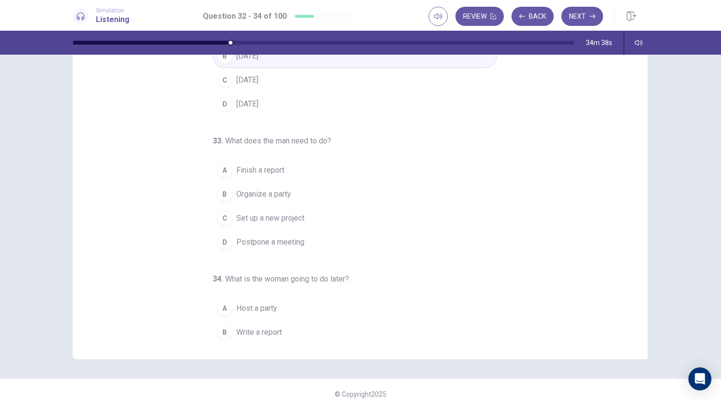
click at [279, 216] on span "Set up a new project" at bounding box center [270, 218] width 68 height 12
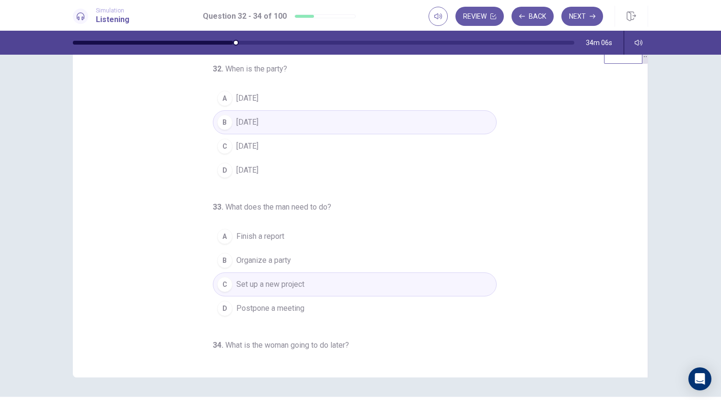
scroll to position [0, 0]
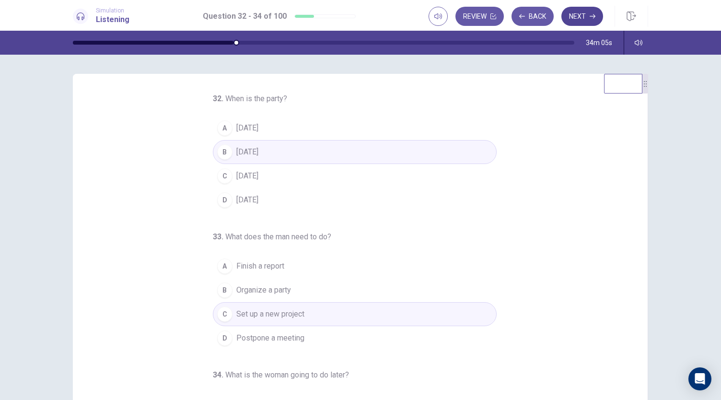
click at [586, 15] on button "Next" at bounding box center [582, 16] width 42 height 19
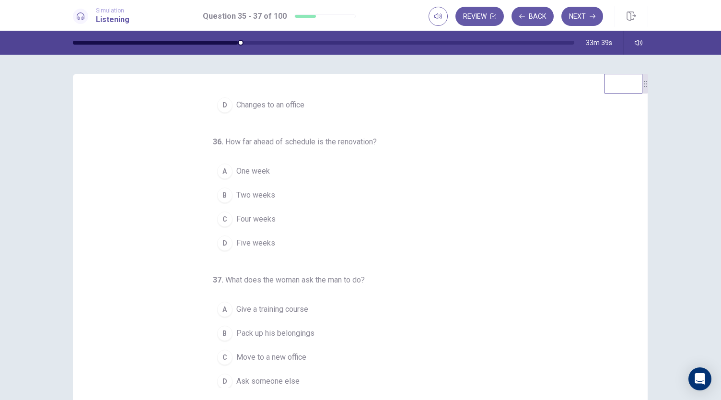
scroll to position [96, 0]
click at [242, 171] on span "One week" at bounding box center [253, 170] width 34 height 12
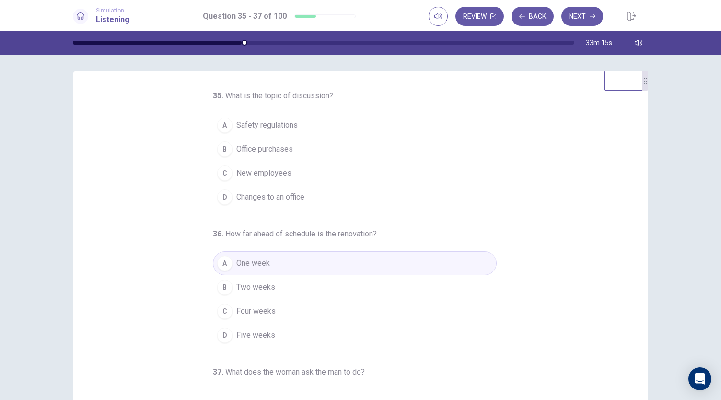
scroll to position [0, 0]
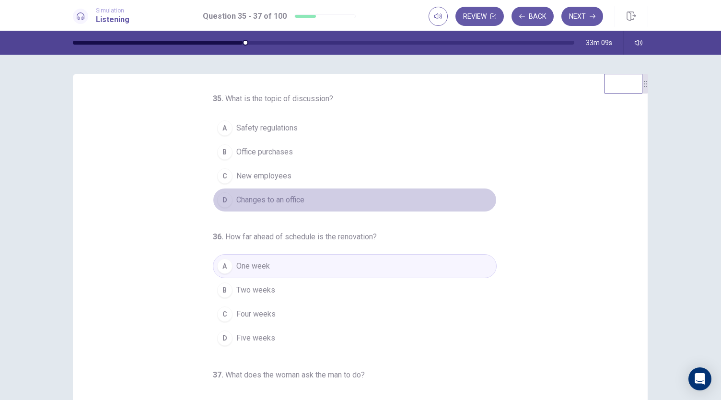
click at [292, 200] on span "Changes to an office" at bounding box center [270, 200] width 68 height 12
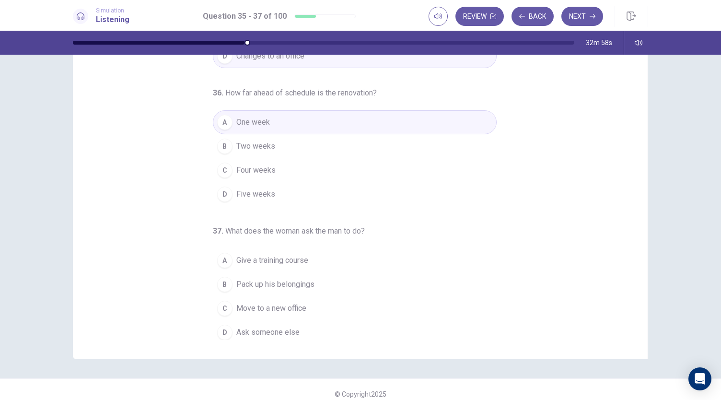
scroll to position [57, 0]
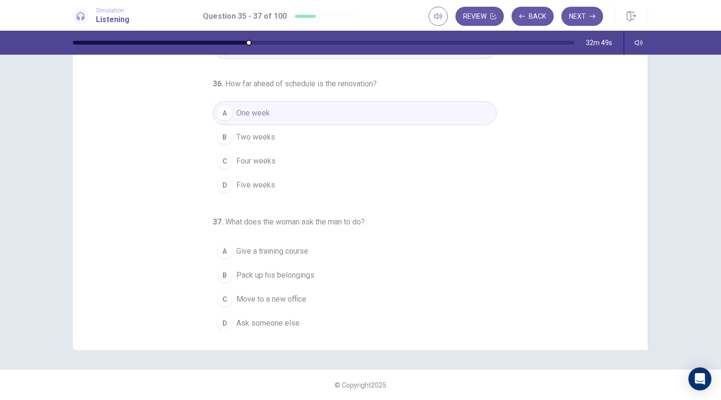
click at [290, 274] on span "Pack up his belongings" at bounding box center [275, 275] width 78 height 12
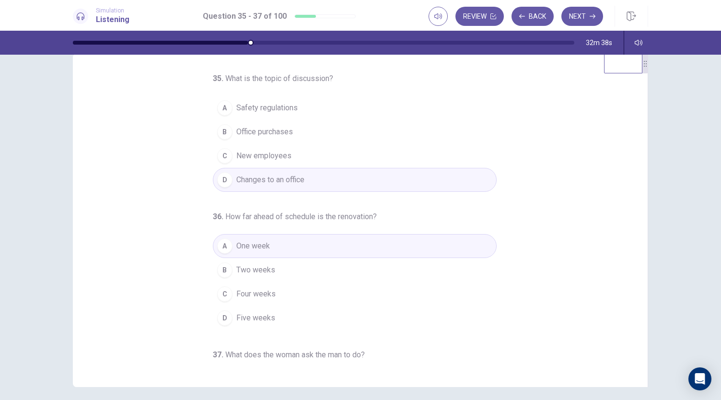
scroll to position [0, 0]
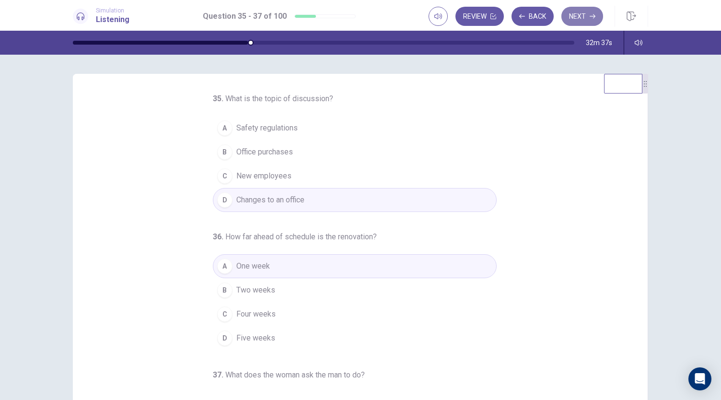
click at [583, 14] on button "Next" at bounding box center [582, 16] width 42 height 19
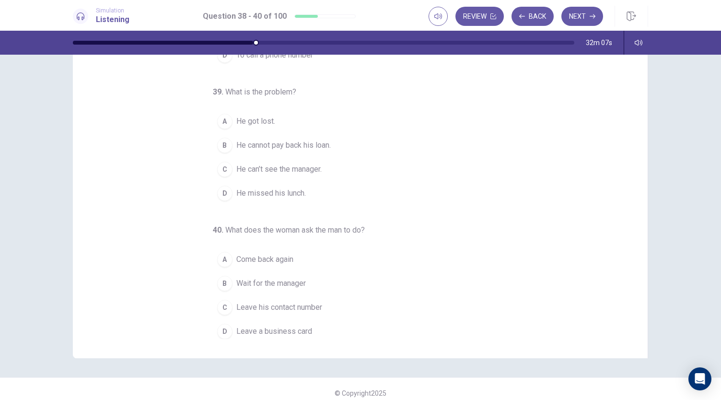
scroll to position [57, 0]
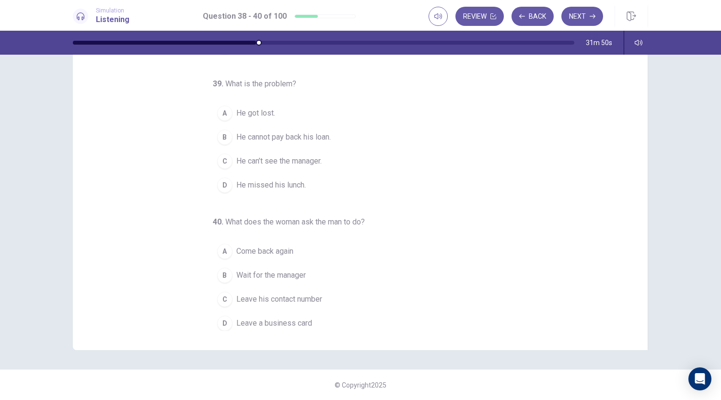
click at [222, 296] on div "C" at bounding box center [224, 299] width 15 height 15
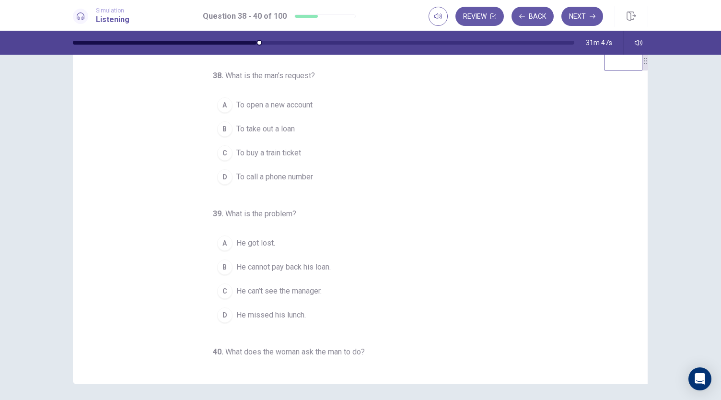
scroll to position [0, 0]
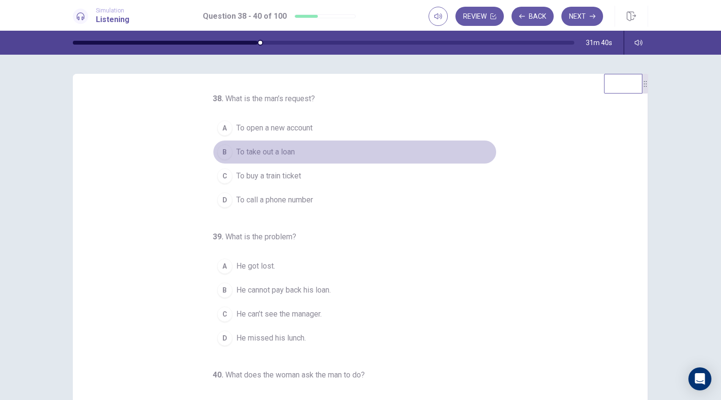
click at [239, 149] on span "To take out a loan" at bounding box center [265, 152] width 58 height 12
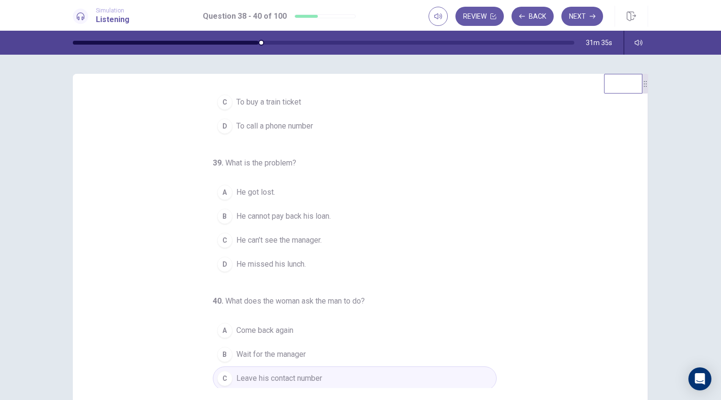
scroll to position [96, 0]
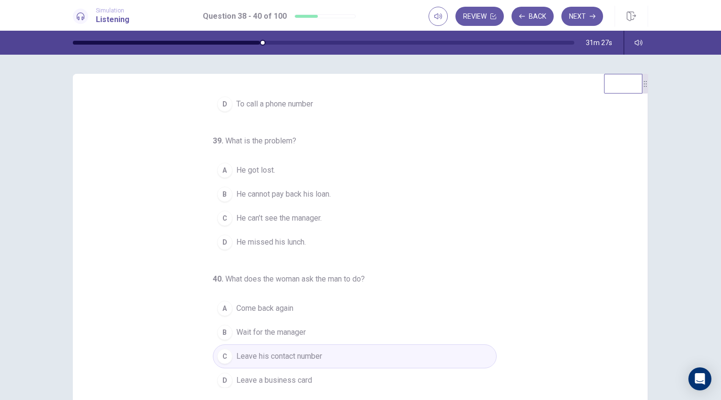
click at [264, 218] on span "He can’t see the manager." at bounding box center [278, 218] width 85 height 12
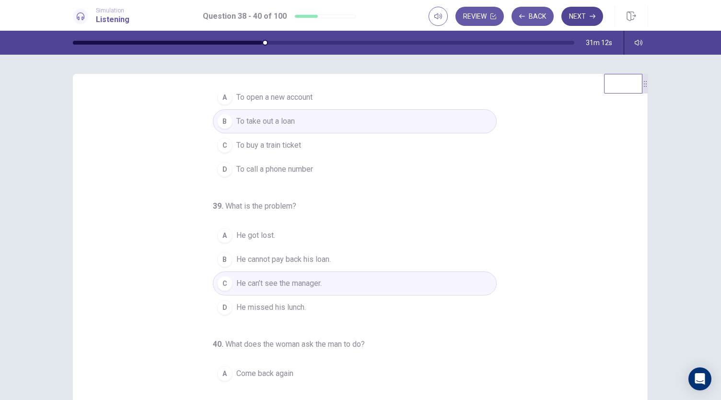
scroll to position [0, 0]
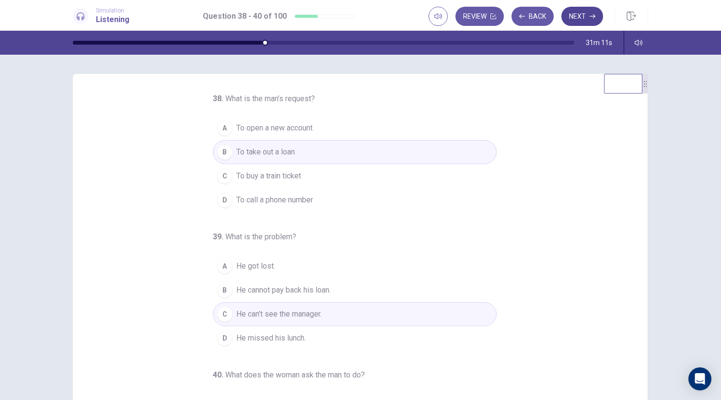
click at [584, 15] on button "Next" at bounding box center [582, 16] width 42 height 19
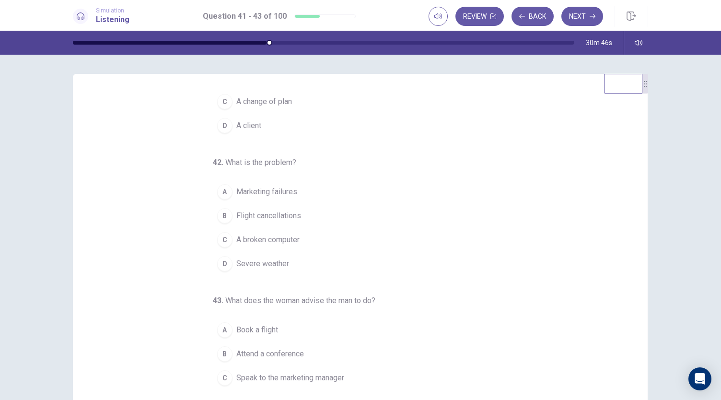
scroll to position [96, 0]
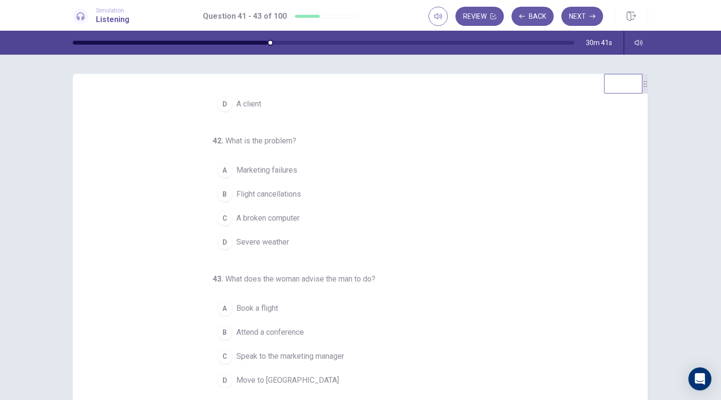
click at [283, 190] on span "Flight cancellations" at bounding box center [268, 194] width 65 height 12
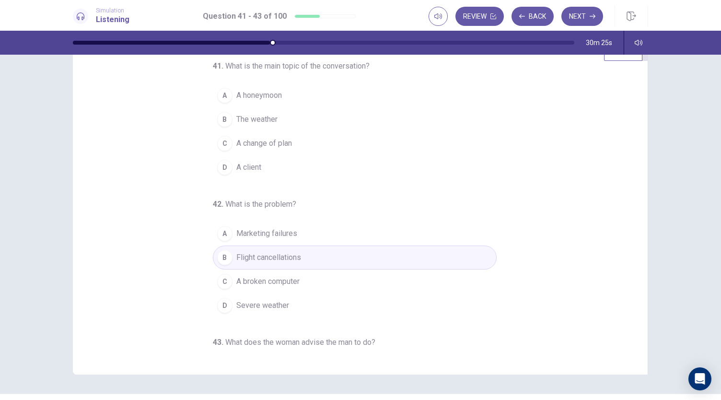
scroll to position [0, 0]
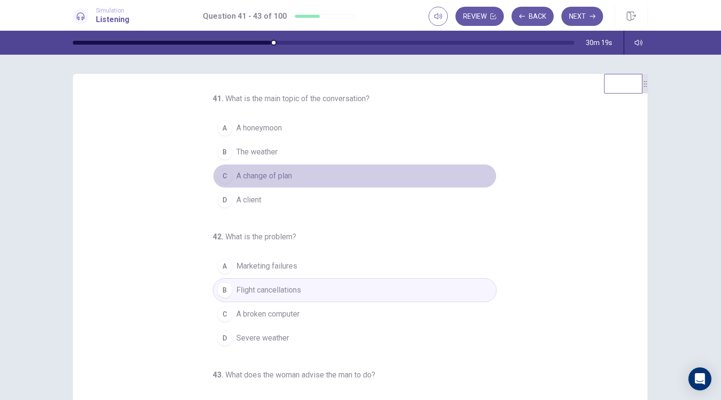
drag, startPoint x: 226, startPoint y: 179, endPoint x: 233, endPoint y: 178, distance: 6.8
click at [226, 178] on div "C" at bounding box center [224, 175] width 15 height 15
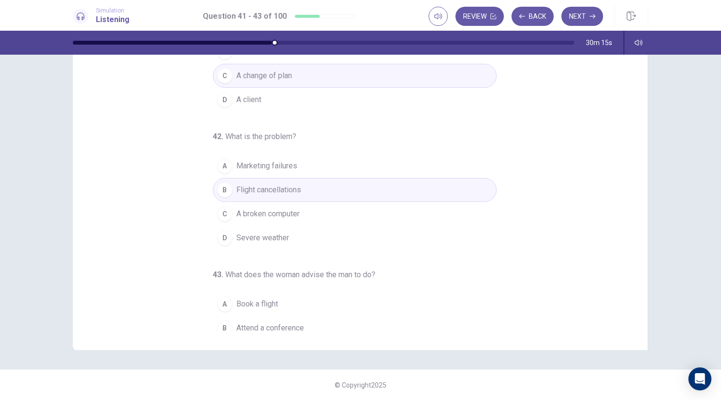
scroll to position [96, 0]
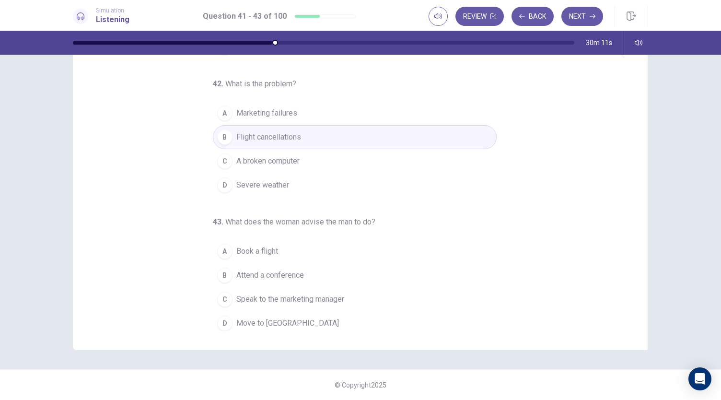
click at [254, 295] on span "Speak to the marketing manager" at bounding box center [290, 299] width 108 height 12
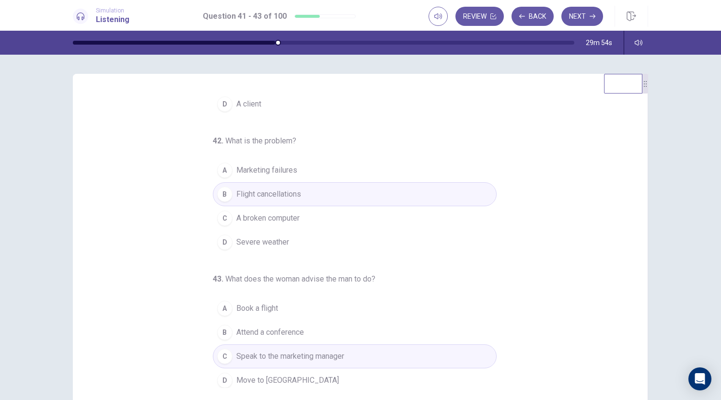
scroll to position [0, 0]
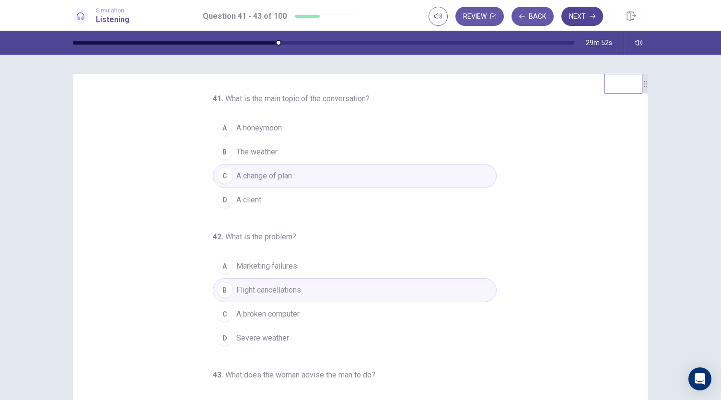
click at [587, 16] on button "Next" at bounding box center [582, 16] width 42 height 19
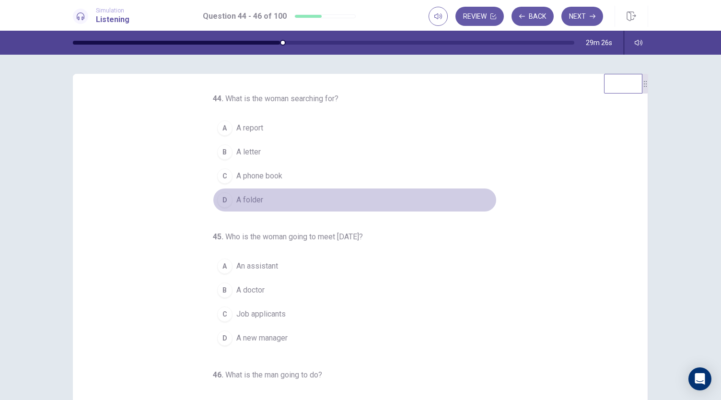
click at [247, 200] on span "A folder" at bounding box center [249, 200] width 27 height 12
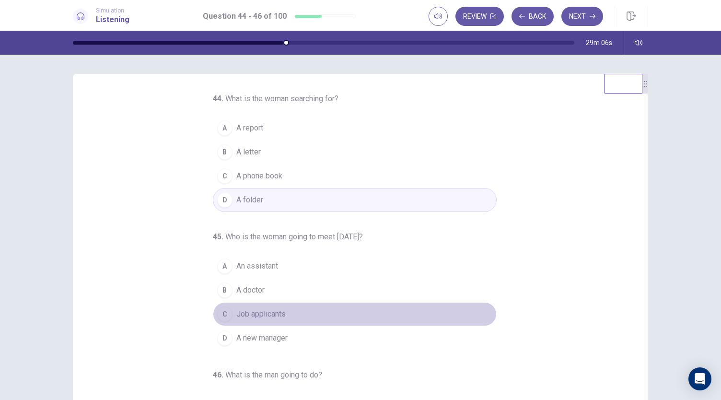
click at [267, 314] on span "Job applicants" at bounding box center [260, 314] width 49 height 12
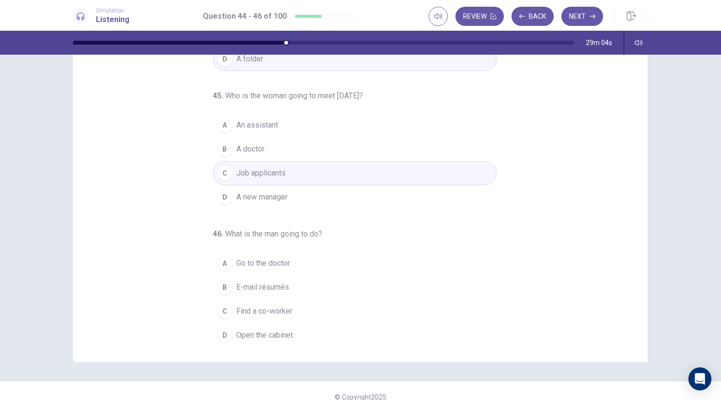
scroll to position [57, 0]
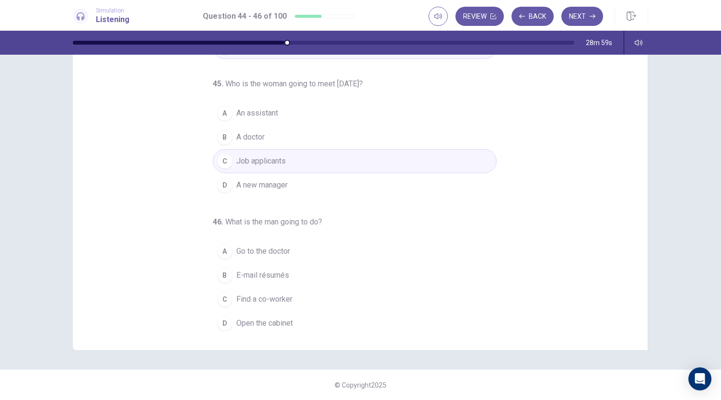
click at [275, 272] on span "E-mail résumés" at bounding box center [262, 275] width 53 height 12
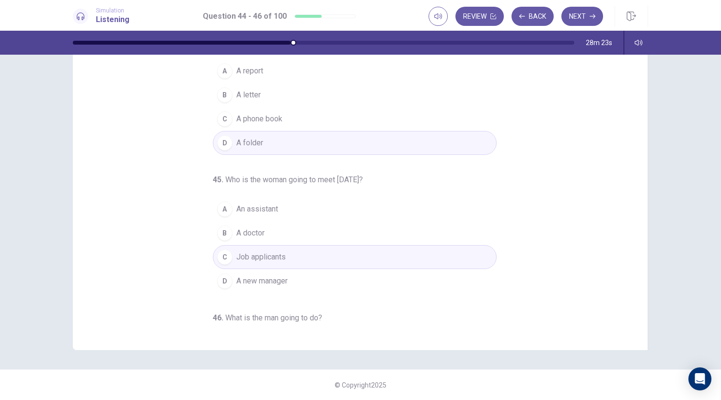
scroll to position [0, 0]
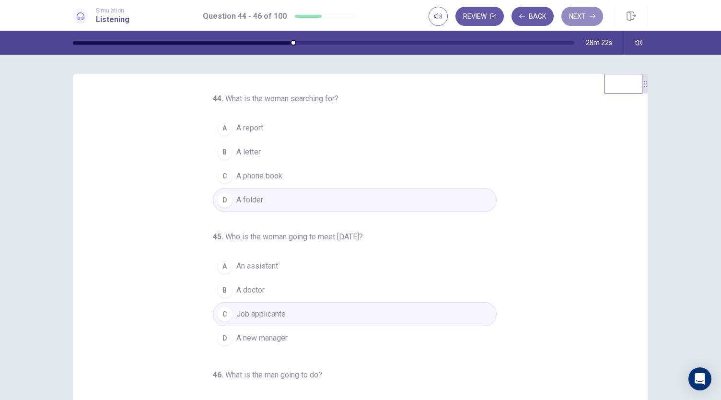
click at [589, 17] on button "Next" at bounding box center [582, 16] width 42 height 19
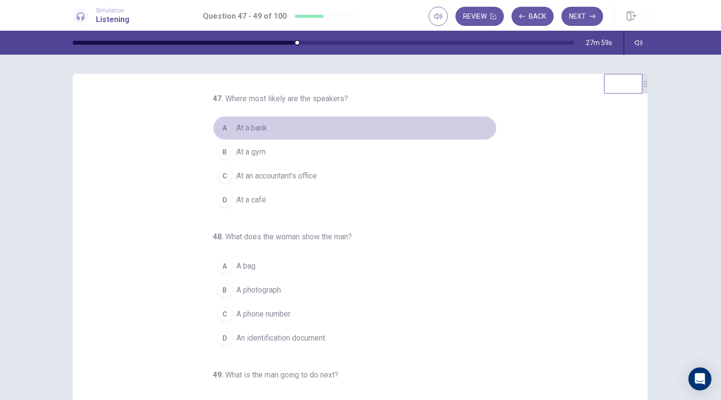
click at [226, 130] on div "A" at bounding box center [224, 127] width 15 height 15
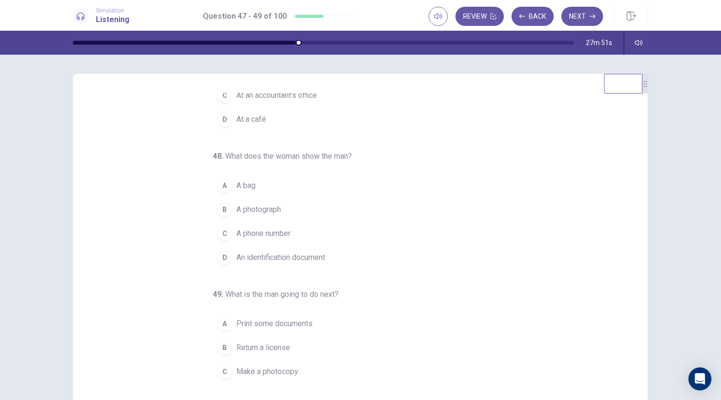
scroll to position [96, 0]
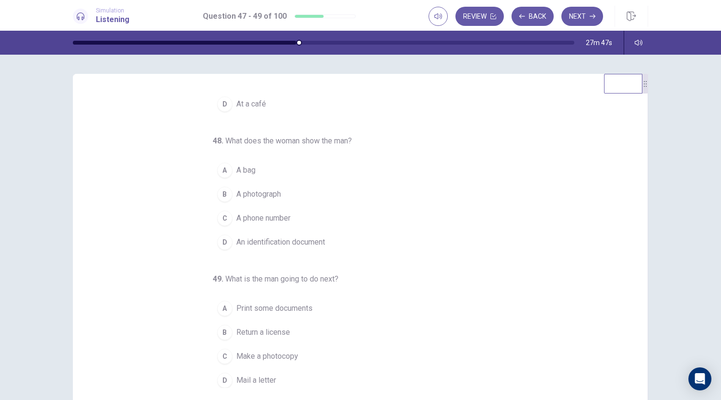
drag, startPoint x: 219, startPoint y: 238, endPoint x: 225, endPoint y: 238, distance: 6.2
click at [219, 238] on div "D" at bounding box center [224, 241] width 15 height 15
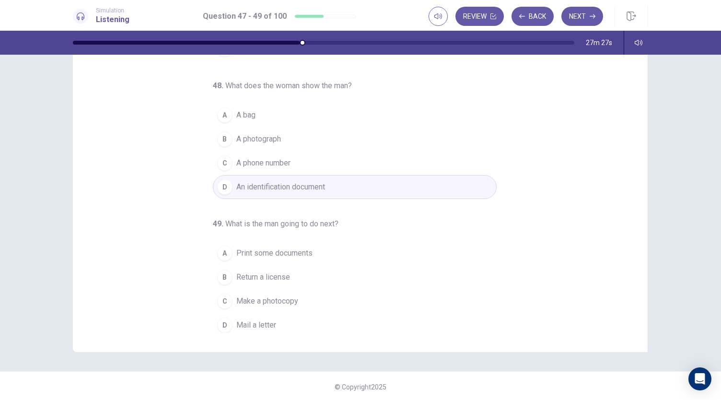
scroll to position [57, 0]
click at [269, 293] on span "Make a photocopy" at bounding box center [267, 299] width 62 height 12
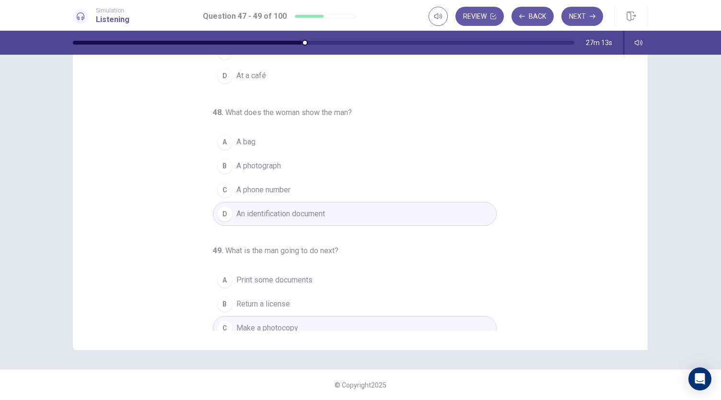
scroll to position [96, 0]
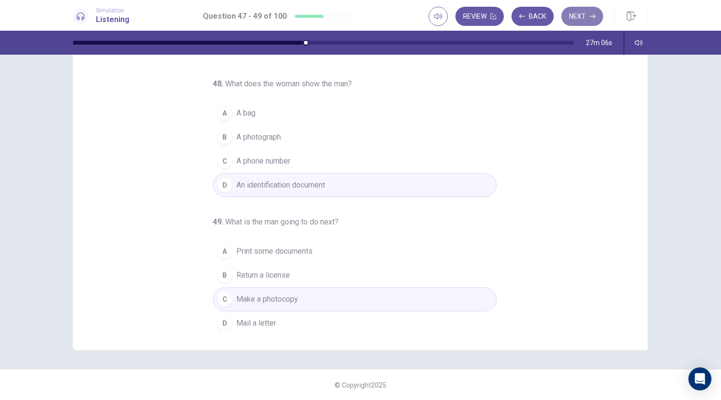
click at [589, 16] on button "Next" at bounding box center [582, 16] width 42 height 19
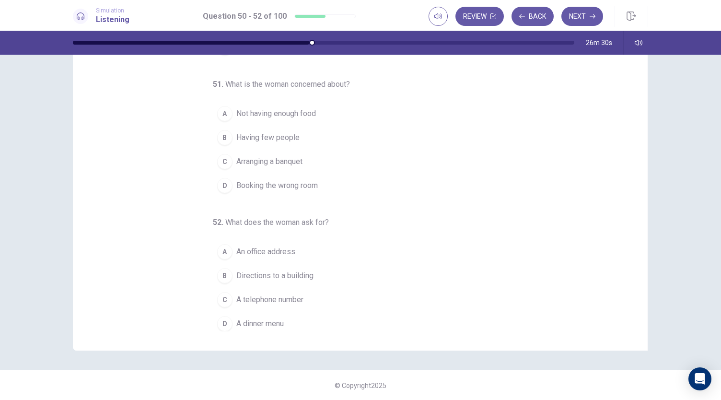
scroll to position [57, 0]
click at [223, 320] on div "D" at bounding box center [224, 322] width 15 height 15
click at [278, 295] on span "A telephone number" at bounding box center [269, 299] width 67 height 12
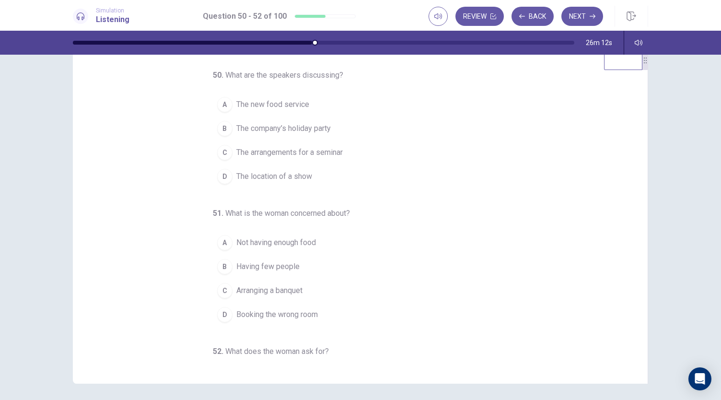
scroll to position [0, 0]
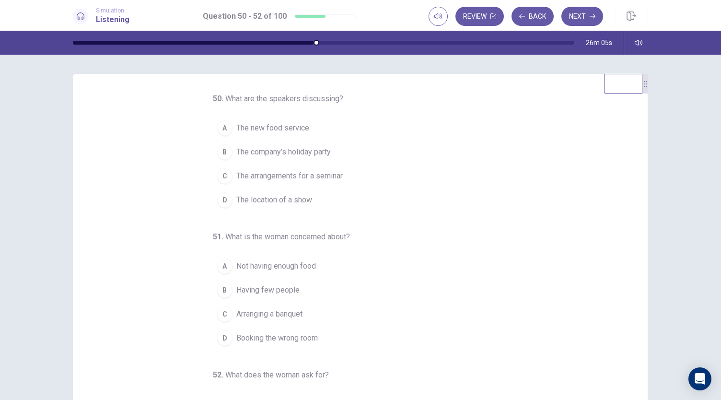
click at [294, 174] on span "The arrangements for a seminar" at bounding box center [289, 176] width 106 height 12
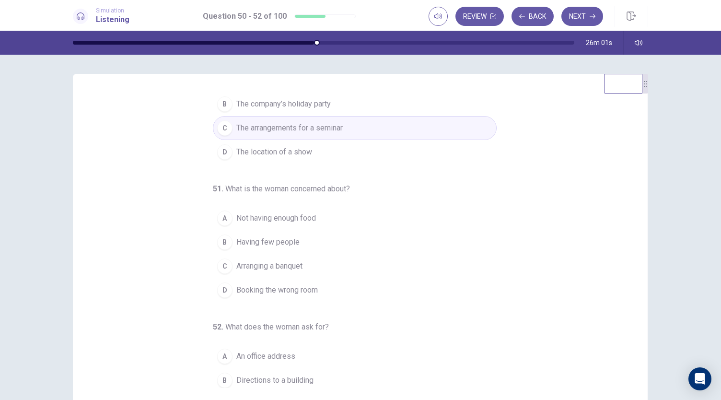
scroll to position [96, 0]
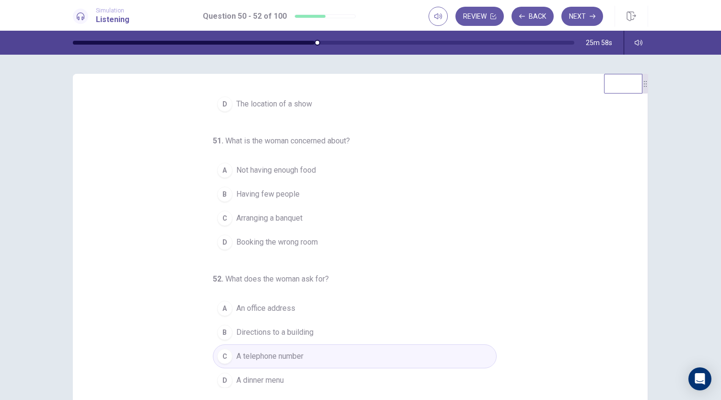
drag, startPoint x: 302, startPoint y: 167, endPoint x: 301, endPoint y: 172, distance: 5.4
click at [302, 166] on span "Not having enough food" at bounding box center [276, 170] width 80 height 12
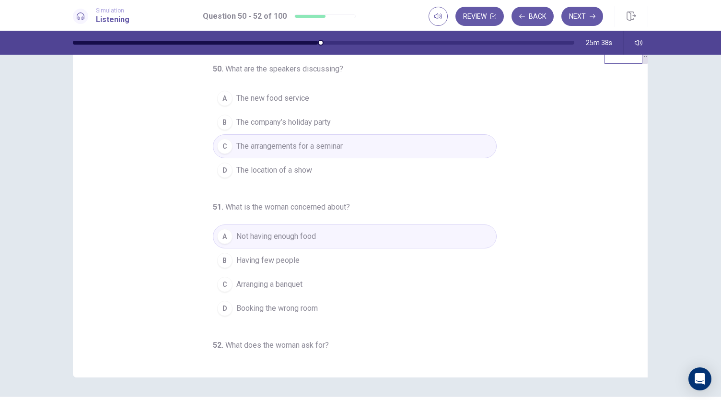
scroll to position [0, 0]
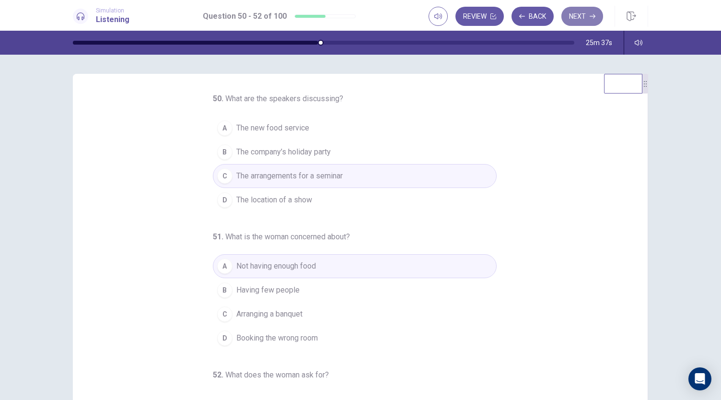
click at [588, 16] on button "Next" at bounding box center [582, 16] width 42 height 19
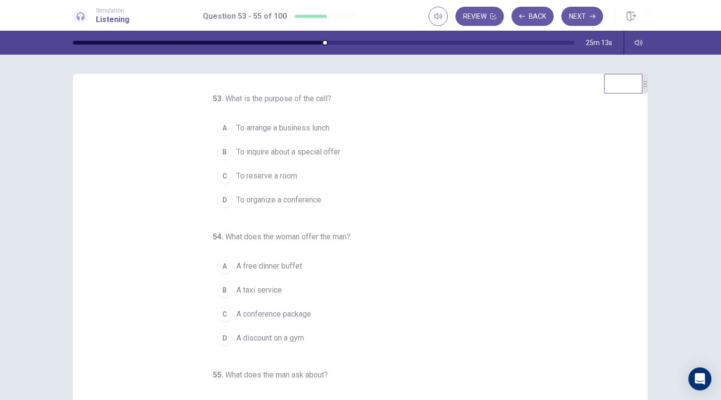
click at [265, 176] on span "To reserve a room" at bounding box center [266, 176] width 61 height 12
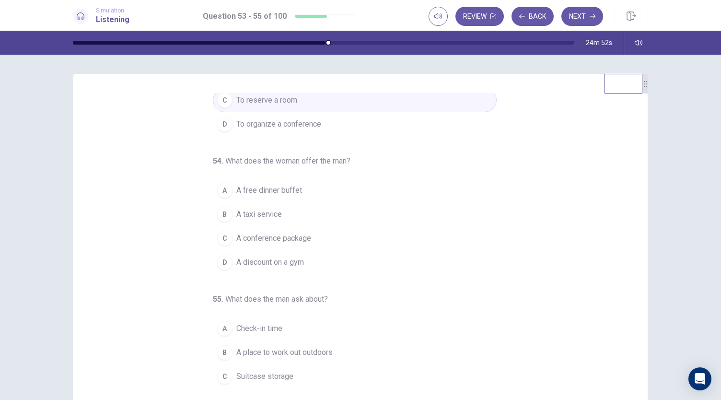
scroll to position [96, 0]
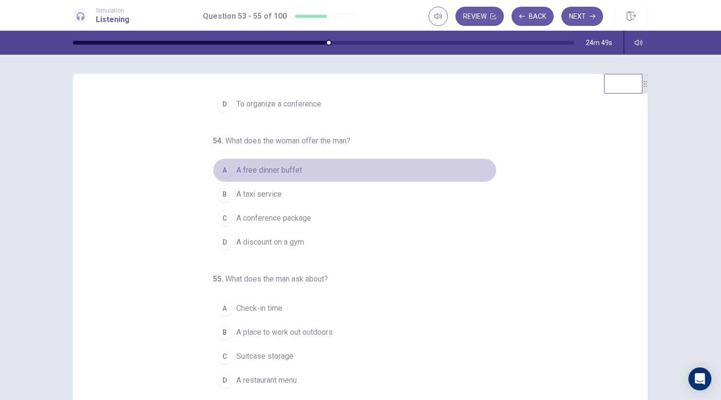
click at [278, 168] on span "A free dinner buffet" at bounding box center [269, 170] width 66 height 12
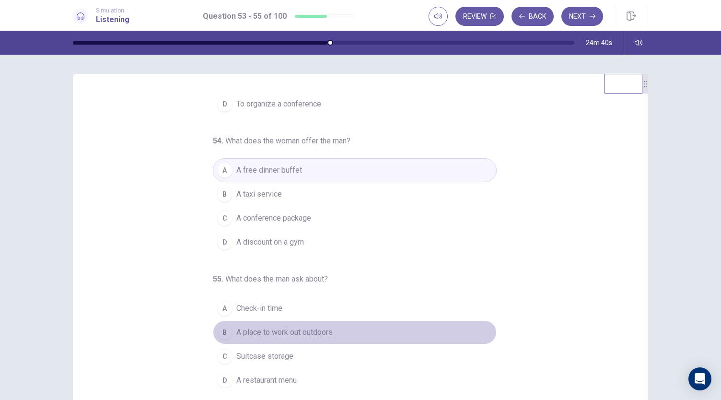
click at [284, 327] on span "A place to work out outdoors" at bounding box center [284, 333] width 96 height 12
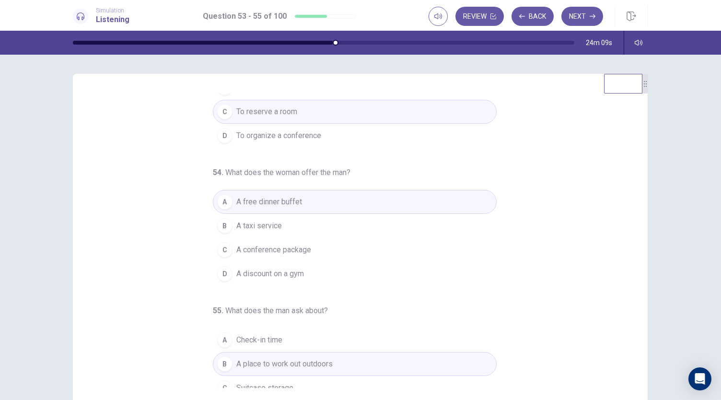
scroll to position [0, 0]
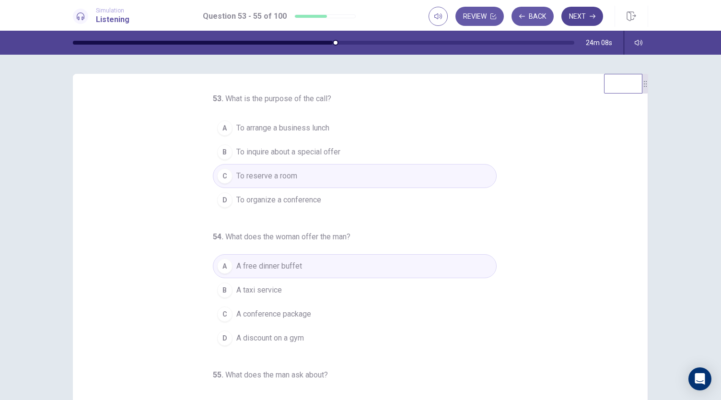
click at [577, 20] on button "Next" at bounding box center [582, 16] width 42 height 19
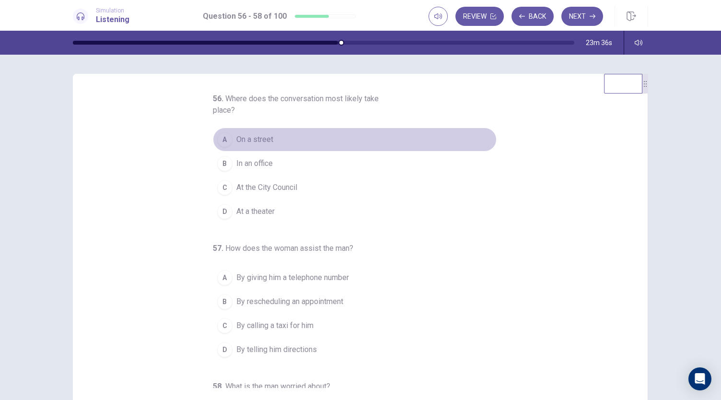
click at [252, 137] on span "On a street" at bounding box center [254, 140] width 37 height 12
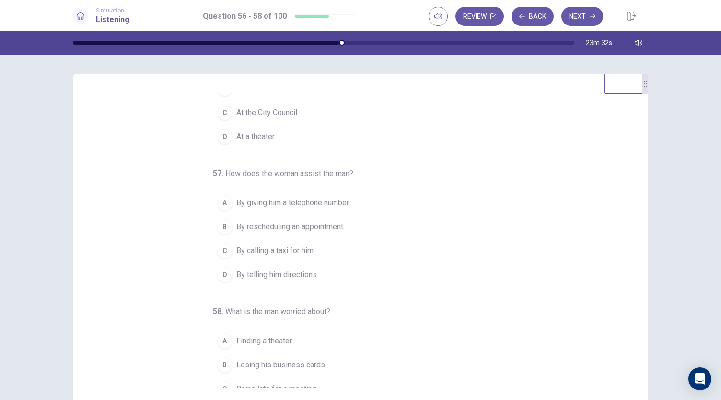
scroll to position [96, 0]
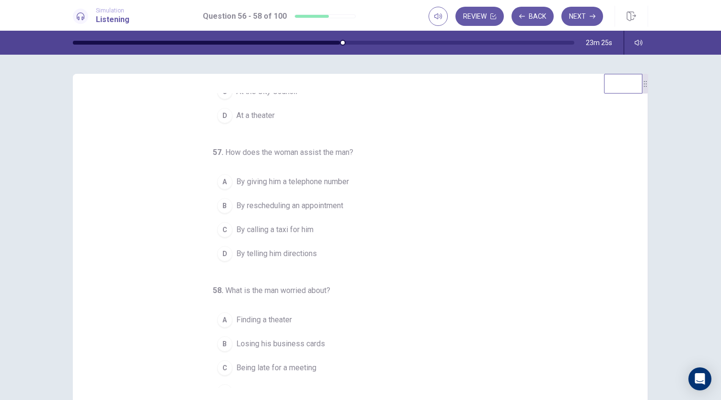
click at [300, 251] on span "By telling him directions" at bounding box center [276, 254] width 81 height 12
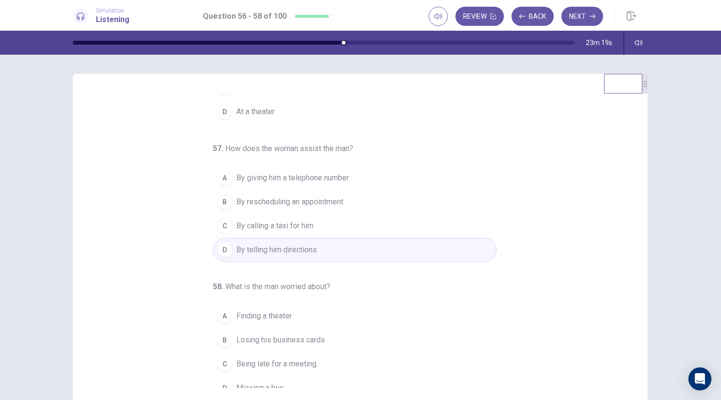
scroll to position [107, 0]
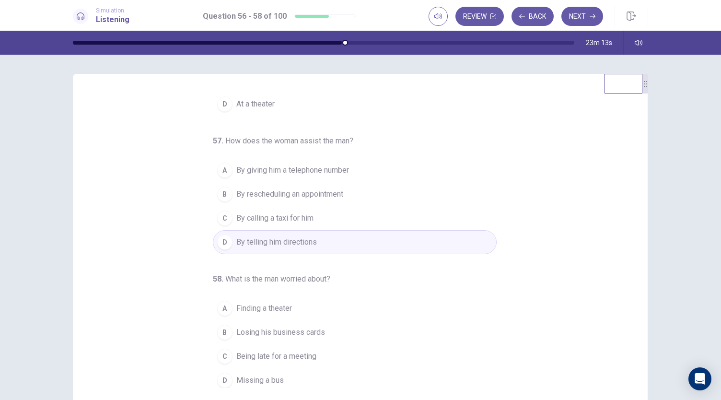
click at [295, 352] on span "Being late for a meeting" at bounding box center [276, 356] width 80 height 12
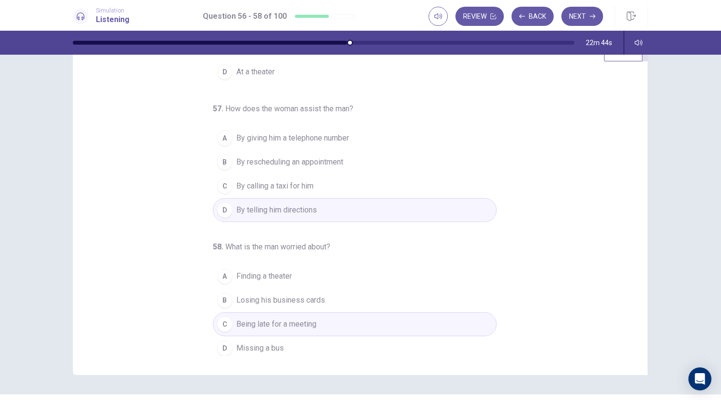
scroll to position [57, 0]
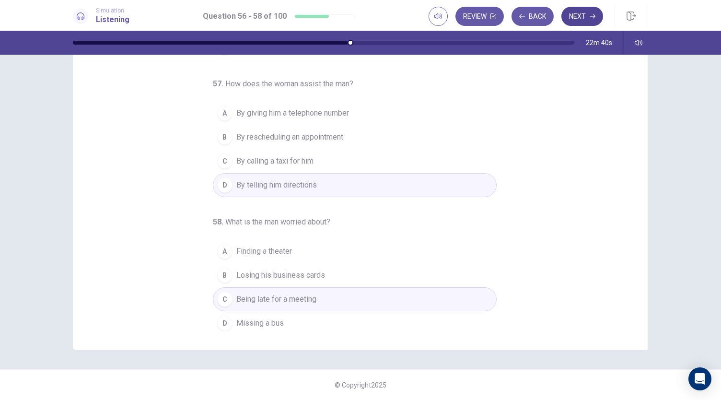
click at [586, 14] on button "Next" at bounding box center [582, 16] width 42 height 19
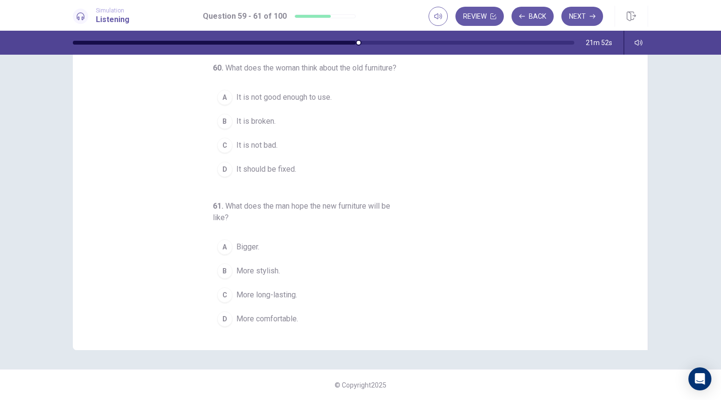
click at [221, 315] on div "D" at bounding box center [224, 318] width 15 height 15
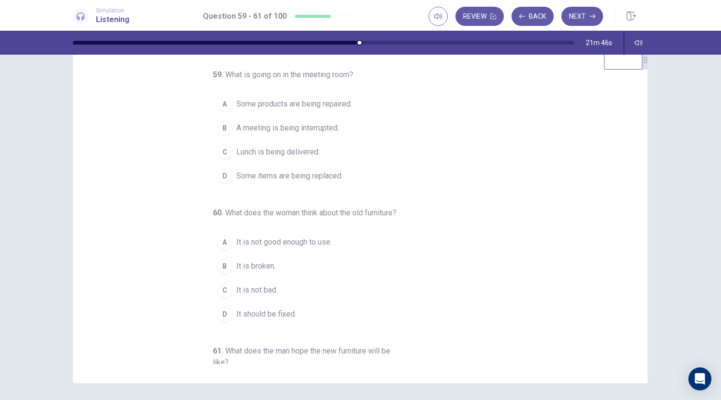
scroll to position [0, 0]
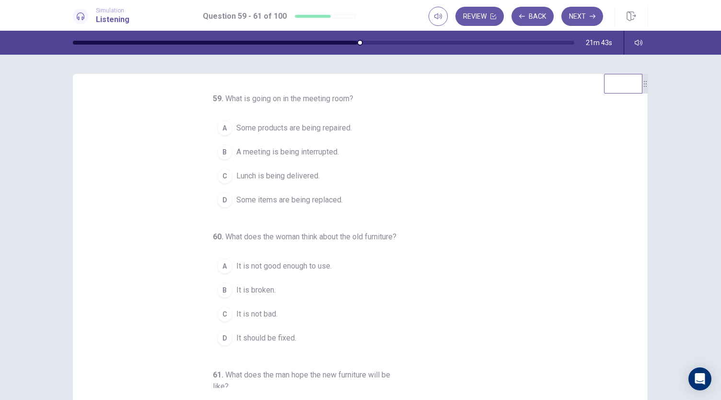
click at [329, 129] on span "Some products are being repaired." at bounding box center [294, 128] width 116 height 12
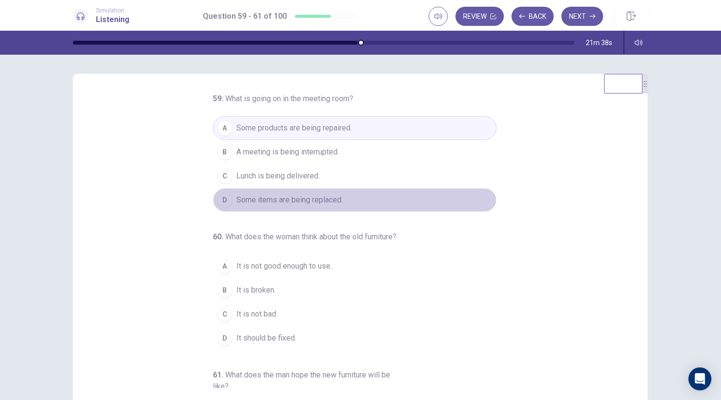
click at [285, 199] on span "Some items are being replaced." at bounding box center [289, 200] width 106 height 12
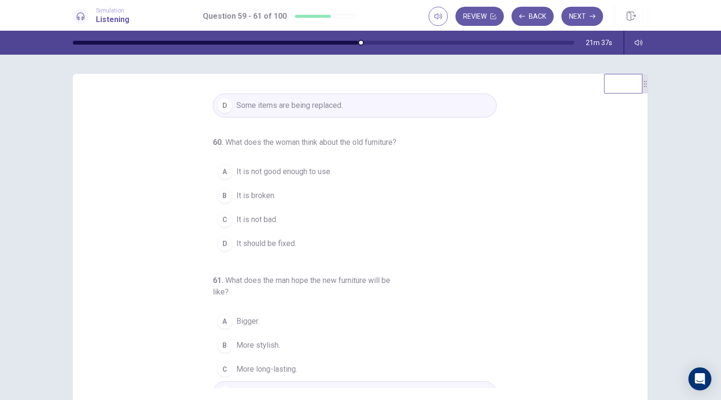
scroll to position [96, 0]
click at [258, 224] on span "It is not bad." at bounding box center [256, 218] width 41 height 12
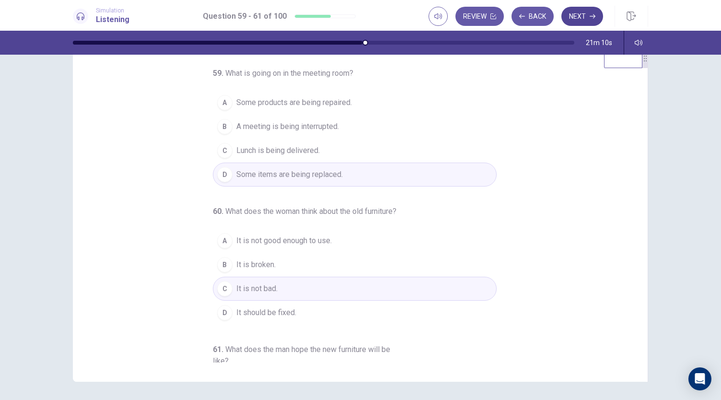
scroll to position [0, 0]
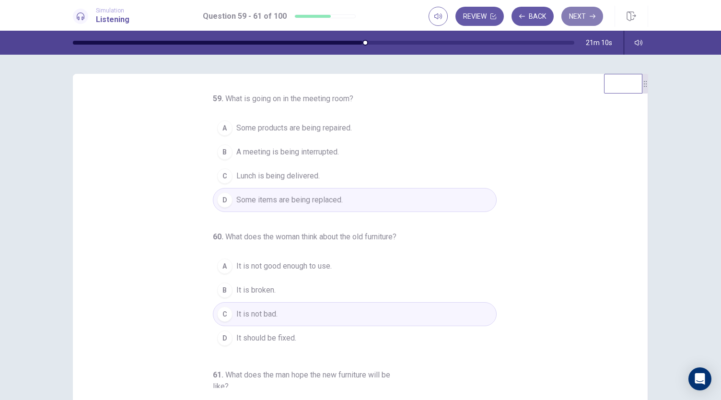
click at [577, 18] on button "Next" at bounding box center [582, 16] width 42 height 19
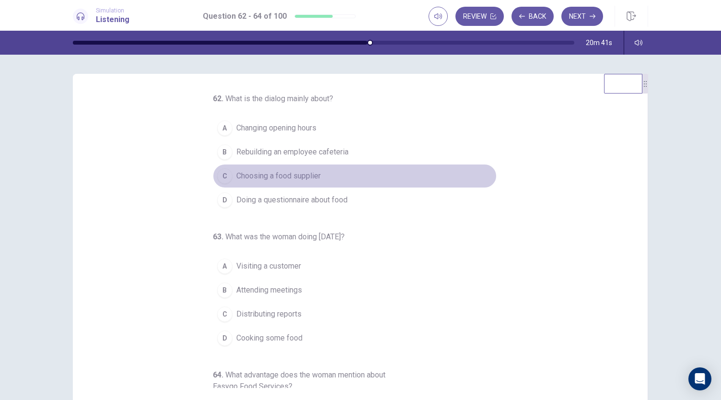
click at [295, 173] on span "Choosing a food supplier" at bounding box center [278, 176] width 84 height 12
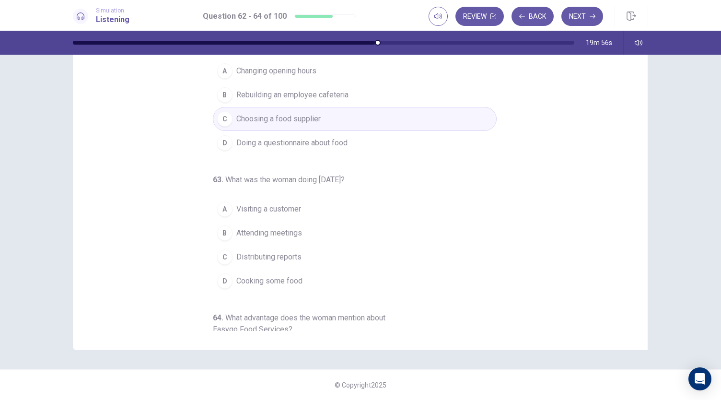
click at [265, 206] on span "Visiting a customer" at bounding box center [268, 209] width 65 height 12
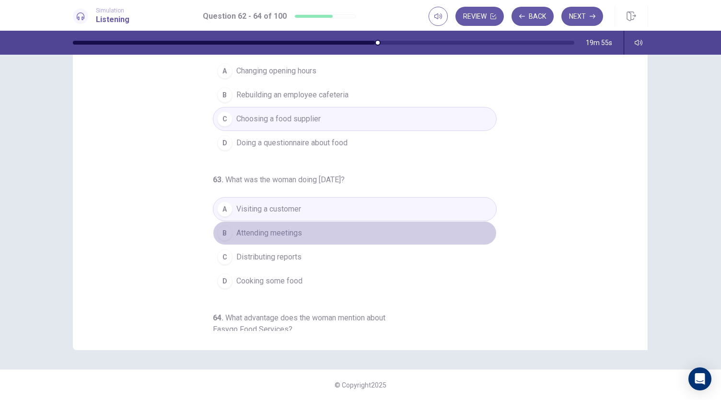
click at [270, 234] on span "Attending meetings" at bounding box center [269, 233] width 66 height 12
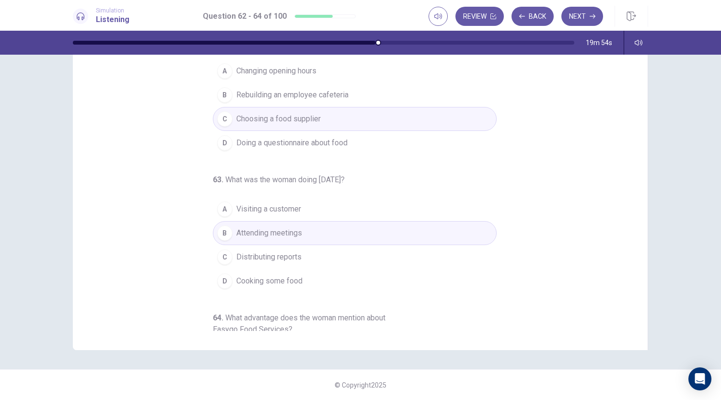
click at [278, 259] on span "Distributing reports" at bounding box center [268, 257] width 65 height 12
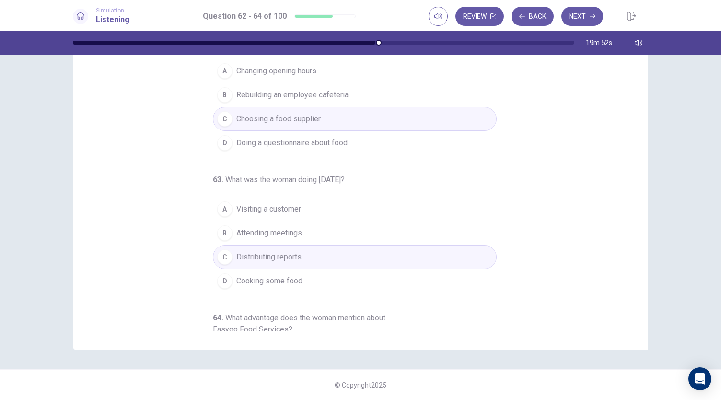
click at [277, 234] on span "Attending meetings" at bounding box center [269, 233] width 66 height 12
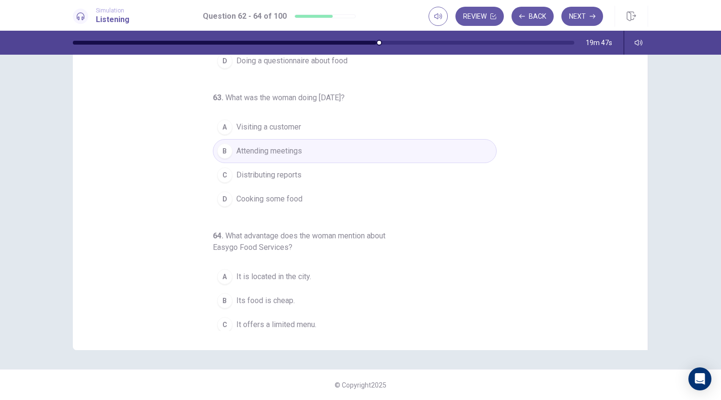
scroll to position [107, 0]
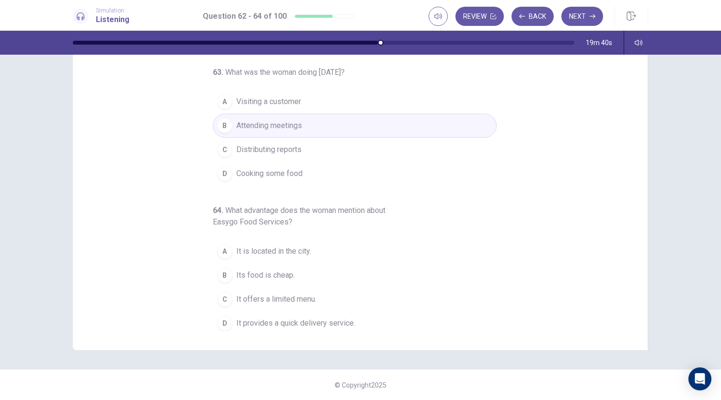
click at [275, 269] on span "Its food is cheap." at bounding box center [265, 275] width 58 height 12
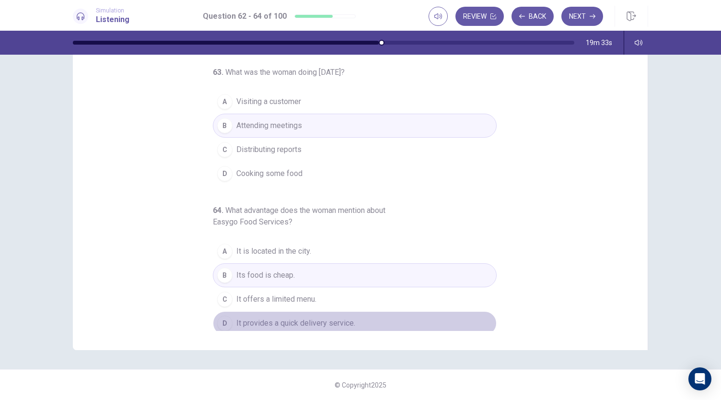
click at [329, 319] on span "It provides a quick delivery service." at bounding box center [295, 323] width 119 height 12
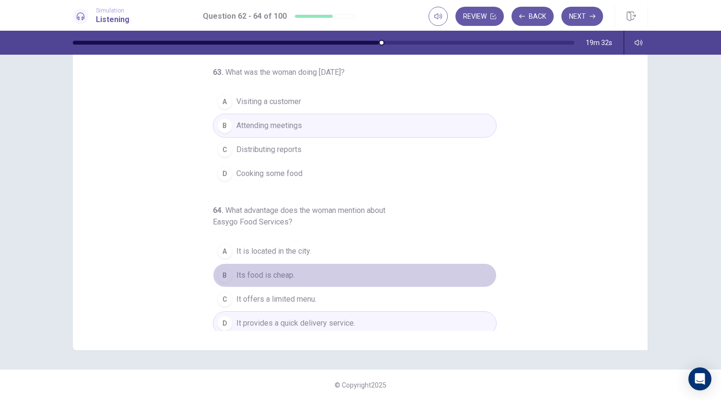
click at [257, 272] on span "Its food is cheap." at bounding box center [265, 275] width 58 height 12
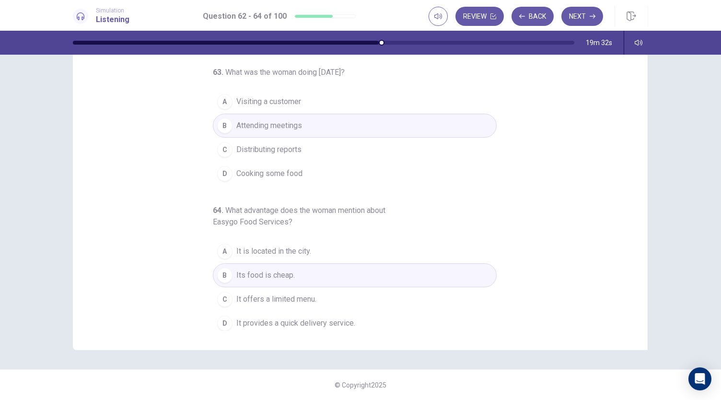
click at [276, 317] on span "It provides a quick delivery service." at bounding box center [295, 323] width 119 height 12
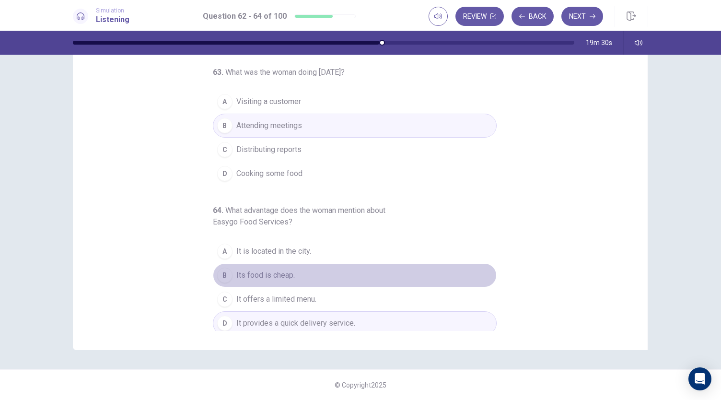
click at [252, 269] on span "Its food is cheap." at bounding box center [265, 275] width 58 height 12
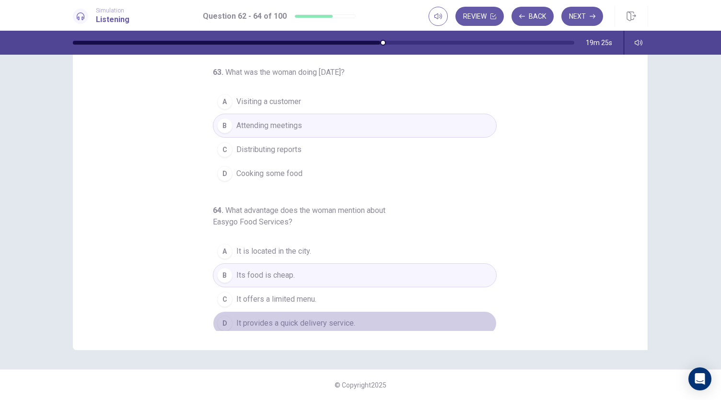
click at [329, 317] on span "It provides a quick delivery service." at bounding box center [295, 323] width 119 height 12
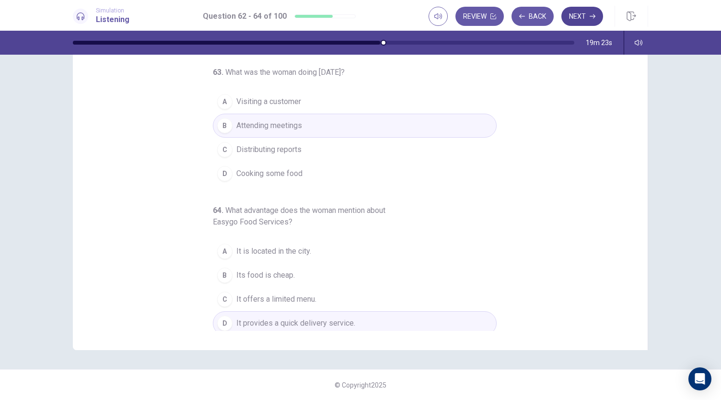
click at [587, 14] on button "Next" at bounding box center [582, 16] width 42 height 19
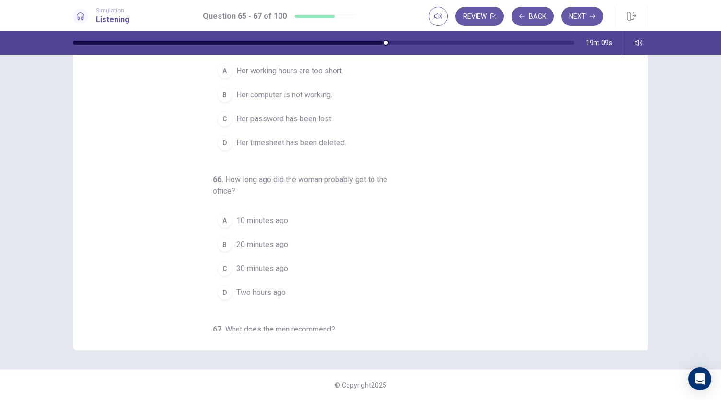
scroll to position [0, 0]
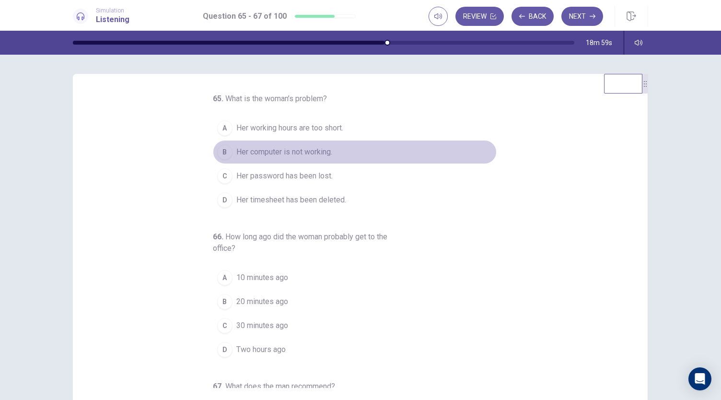
click at [292, 148] on span "Her computer is not working." at bounding box center [284, 152] width 96 height 12
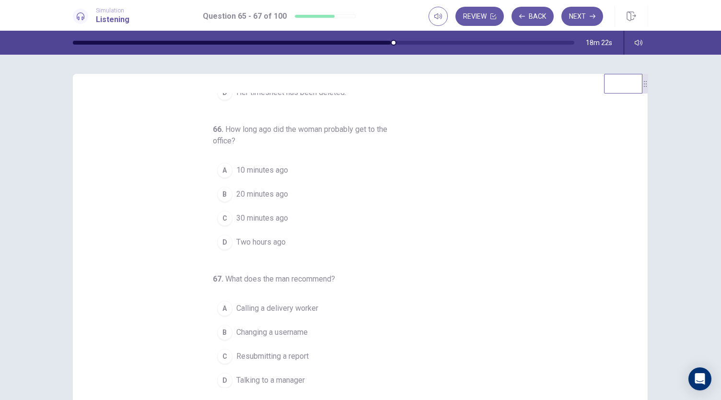
scroll to position [48, 0]
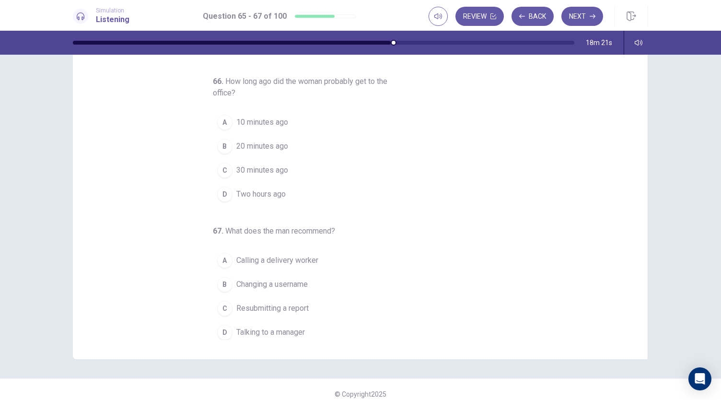
click at [255, 124] on span "10 minutes ago" at bounding box center [262, 123] width 52 height 12
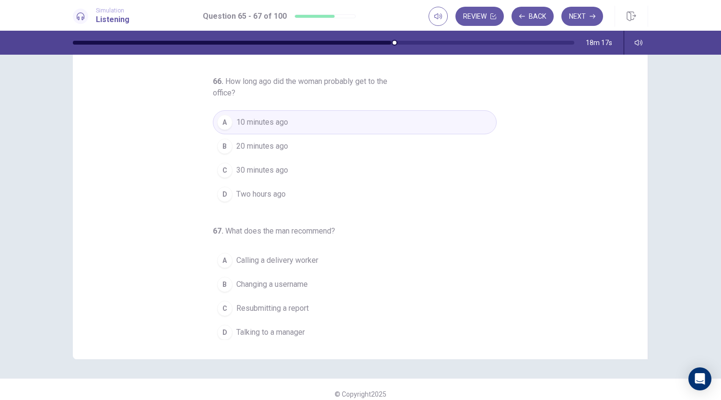
click at [287, 329] on span "Talking to a manager" at bounding box center [270, 333] width 69 height 12
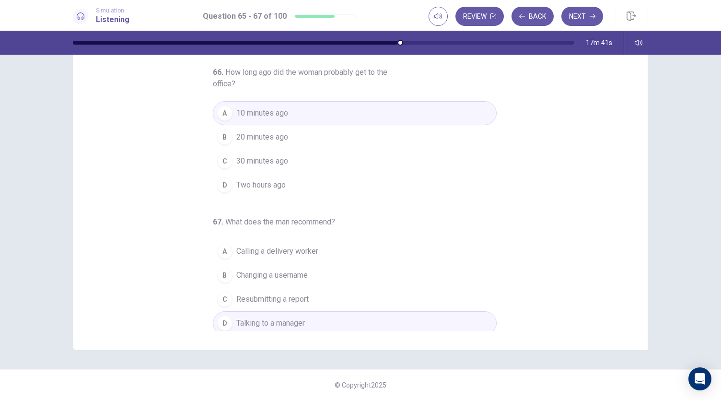
scroll to position [107, 0]
click at [584, 17] on button "Next" at bounding box center [582, 16] width 42 height 19
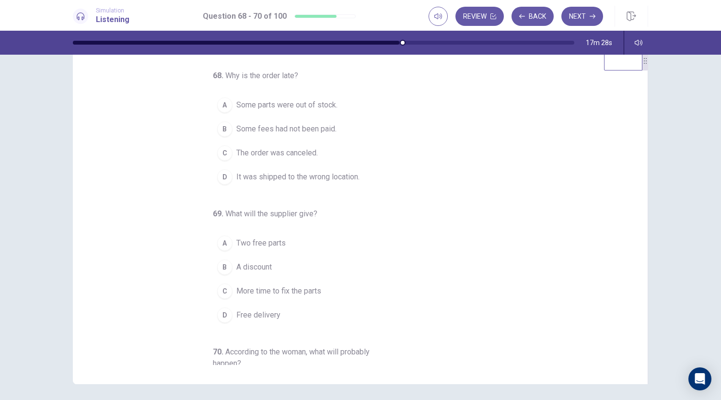
scroll to position [0, 0]
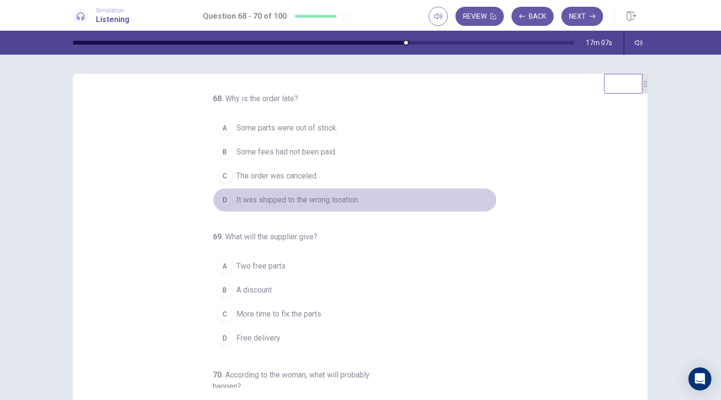
click at [337, 197] on span "It was shipped to the wrong location." at bounding box center [297, 200] width 123 height 12
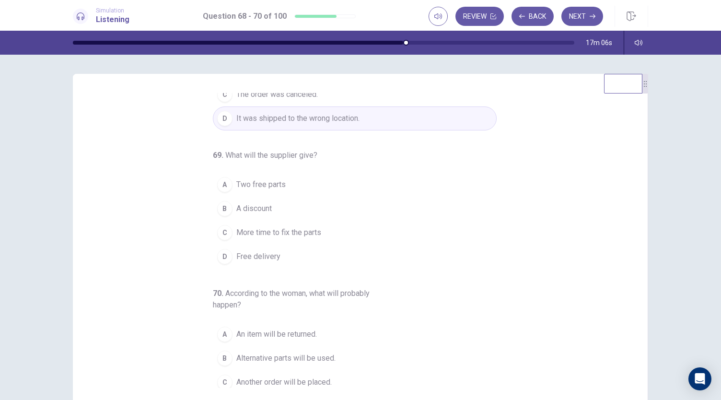
scroll to position [96, 0]
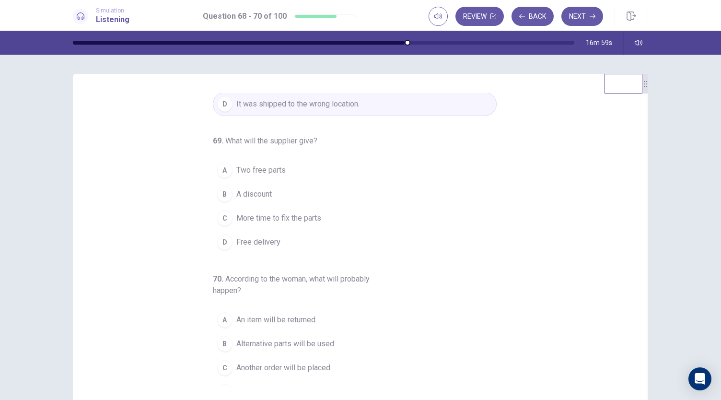
drag, startPoint x: 241, startPoint y: 193, endPoint x: 247, endPoint y: 192, distance: 6.3
click at [241, 192] on span "A discount" at bounding box center [253, 194] width 35 height 12
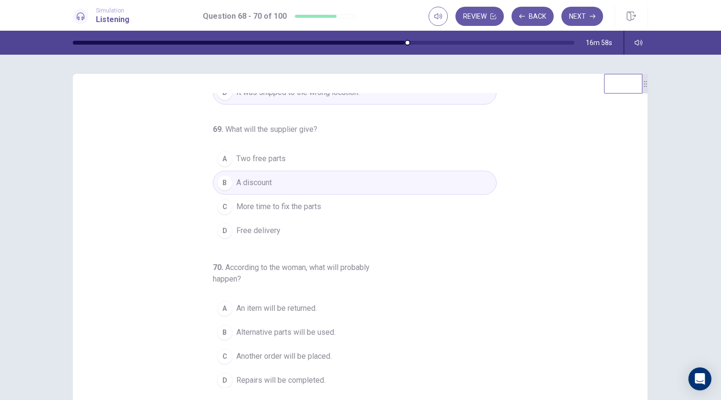
scroll to position [57, 0]
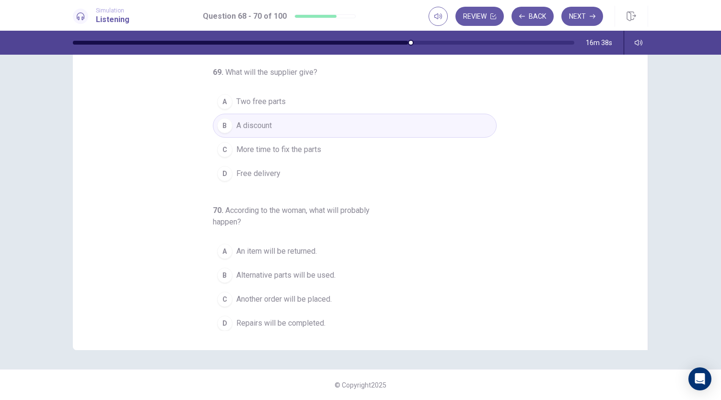
click at [251, 245] on span "An item will be returned." at bounding box center [276, 251] width 81 height 12
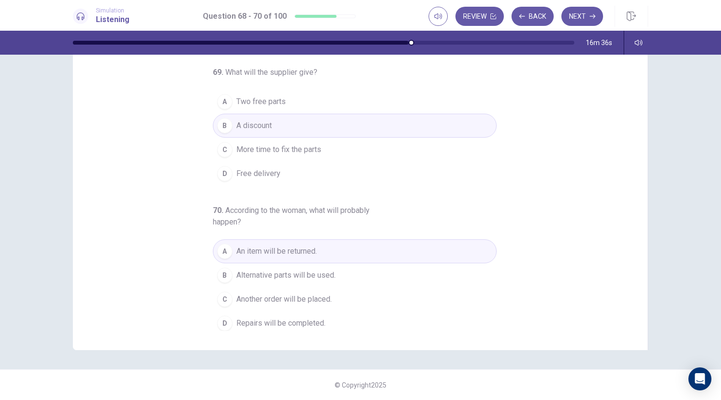
click at [298, 293] on span "Another order will be placed." at bounding box center [283, 299] width 95 height 12
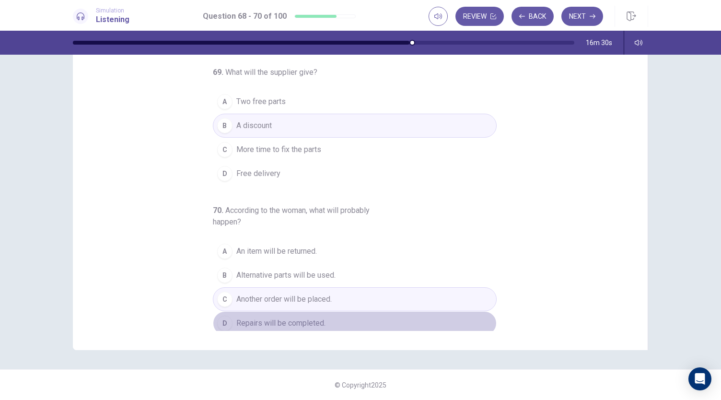
click at [251, 321] on span "Repairs will be completed." at bounding box center [280, 323] width 89 height 12
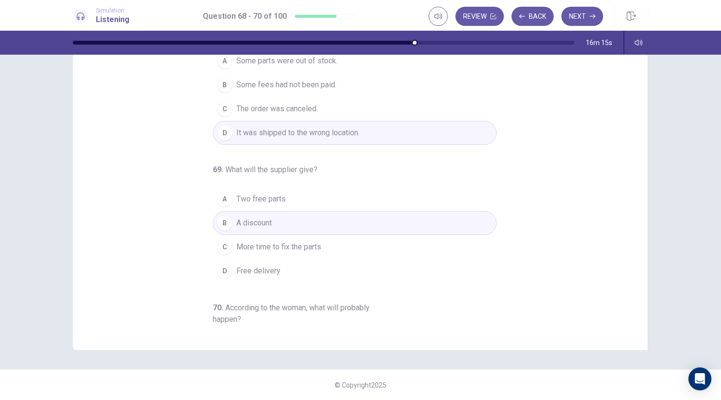
scroll to position [0, 0]
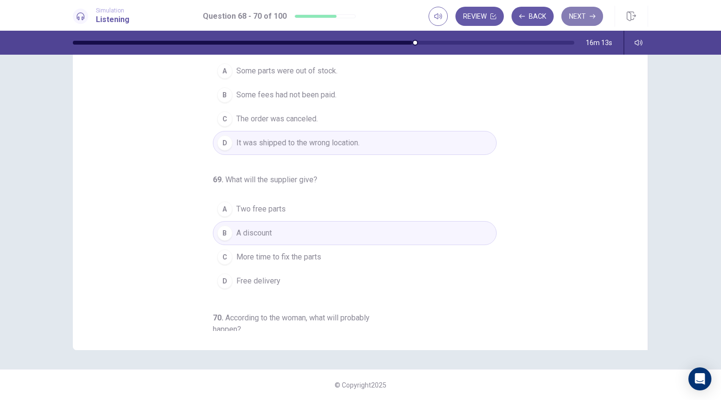
click at [591, 23] on button "Next" at bounding box center [582, 16] width 42 height 19
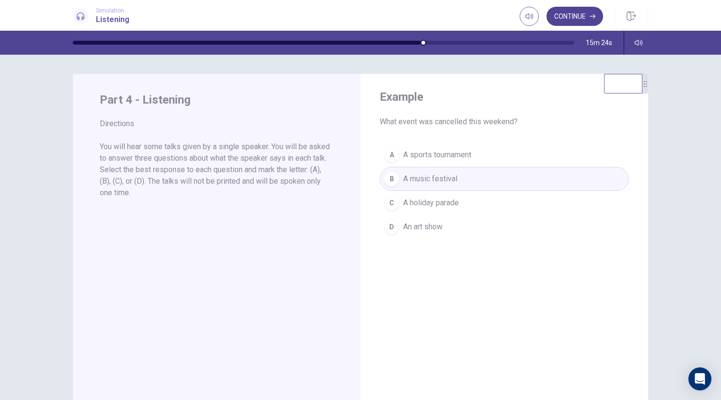
click at [588, 15] on button "Continue" at bounding box center [575, 16] width 57 height 19
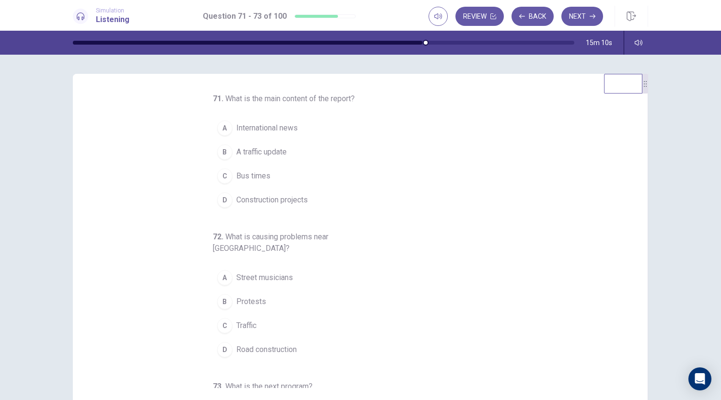
click at [262, 152] on span "A traffic update" at bounding box center [261, 152] width 50 height 12
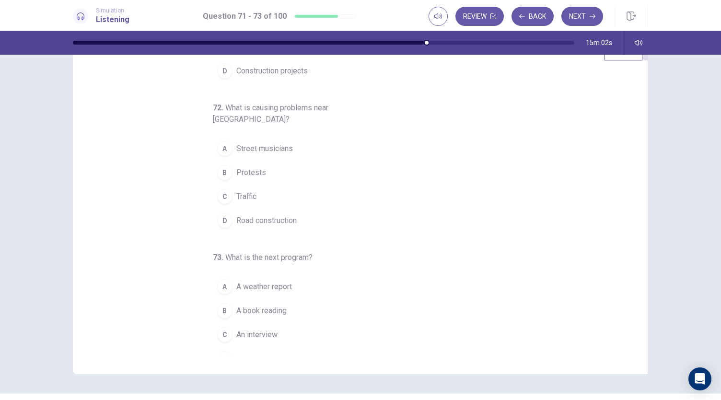
scroll to position [57, 0]
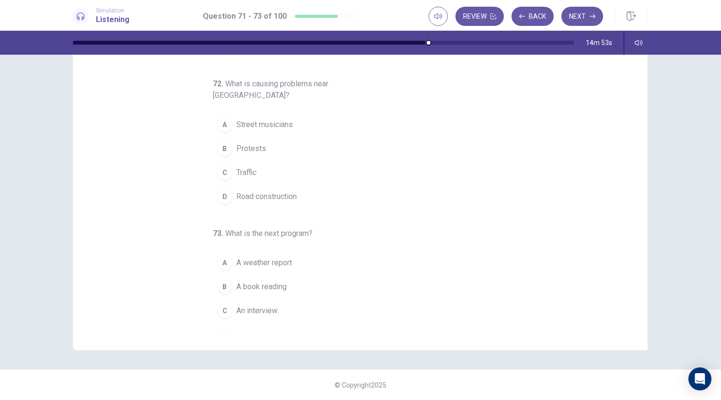
click at [284, 191] on span "Road construction" at bounding box center [266, 197] width 60 height 12
click at [258, 305] on span "An interview" at bounding box center [256, 311] width 41 height 12
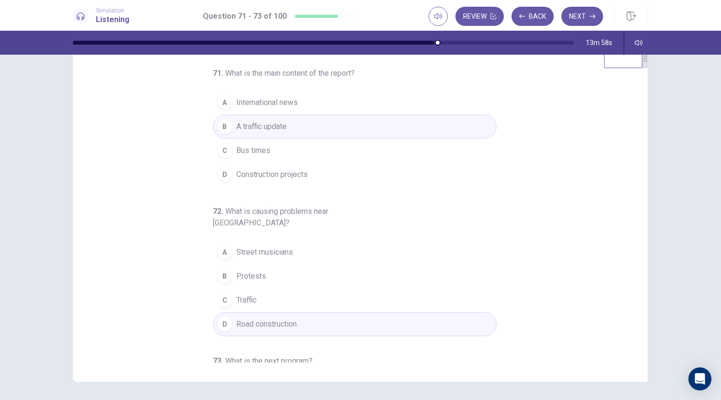
scroll to position [0, 0]
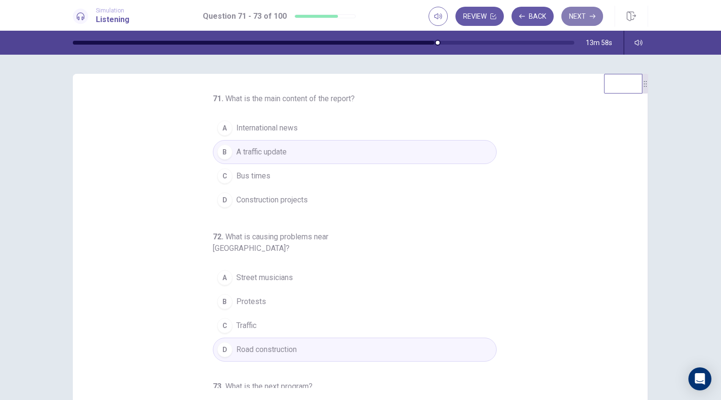
click at [576, 23] on button "Next" at bounding box center [582, 16] width 42 height 19
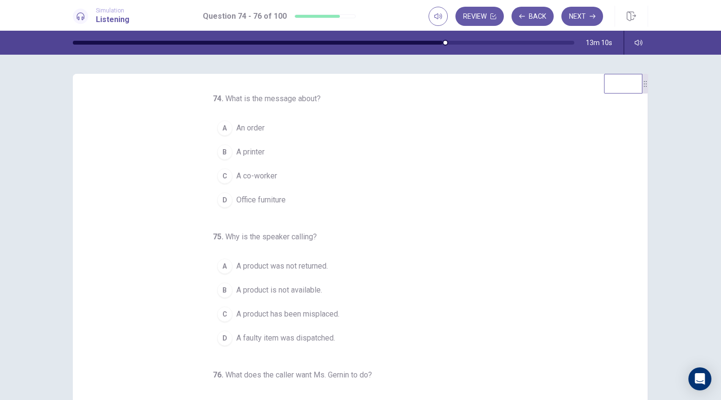
click at [247, 127] on span "An order" at bounding box center [250, 128] width 28 height 12
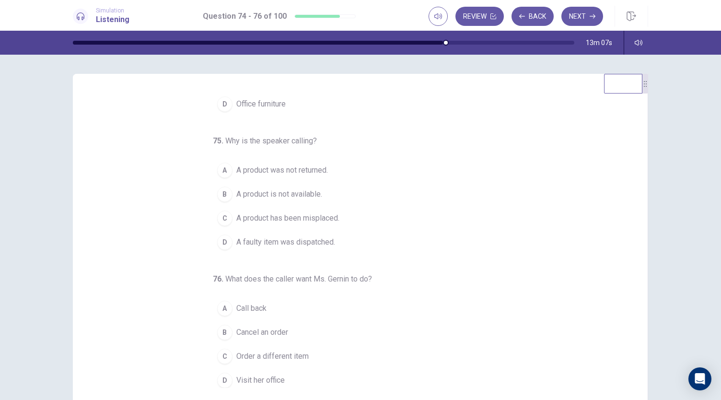
scroll to position [96, 0]
click at [245, 303] on span "Call back" at bounding box center [251, 309] width 30 height 12
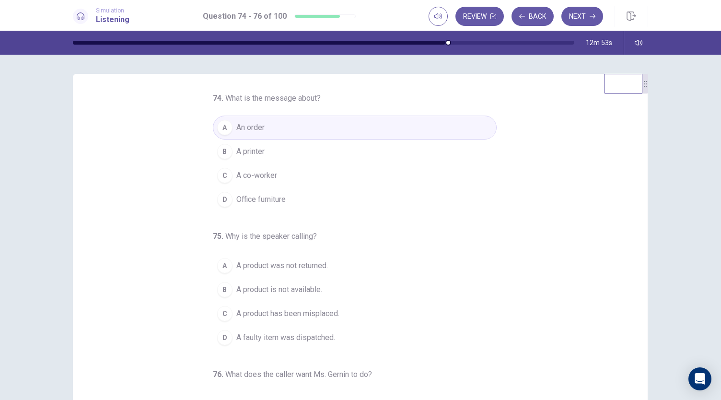
scroll to position [0, 0]
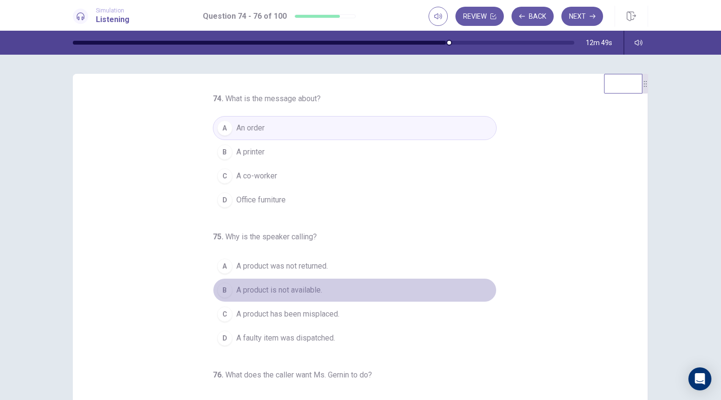
click at [283, 290] on span "A product is not available." at bounding box center [279, 290] width 86 height 12
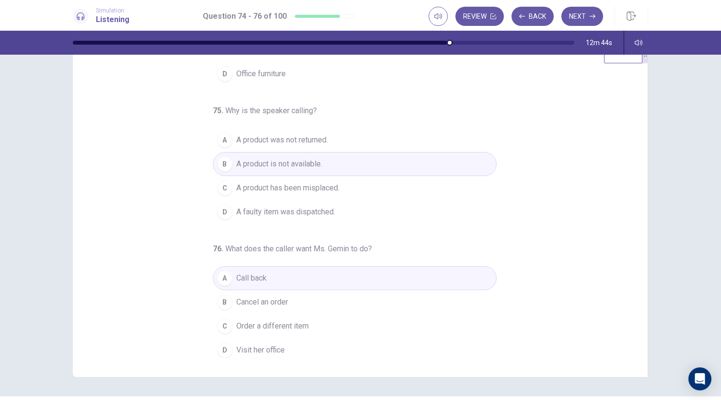
scroll to position [57, 0]
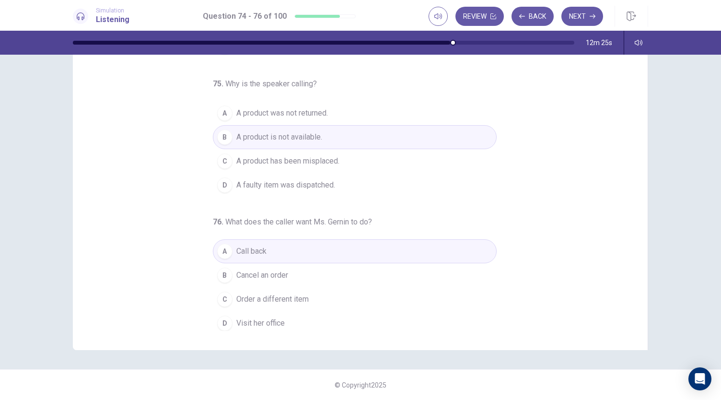
click at [589, 6] on div "Review Back Next" at bounding box center [539, 16] width 220 height 21
click at [588, 15] on button "Next" at bounding box center [582, 16] width 42 height 19
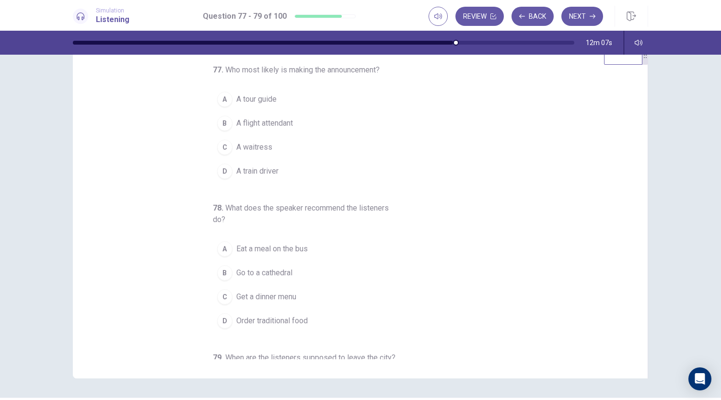
scroll to position [0, 0]
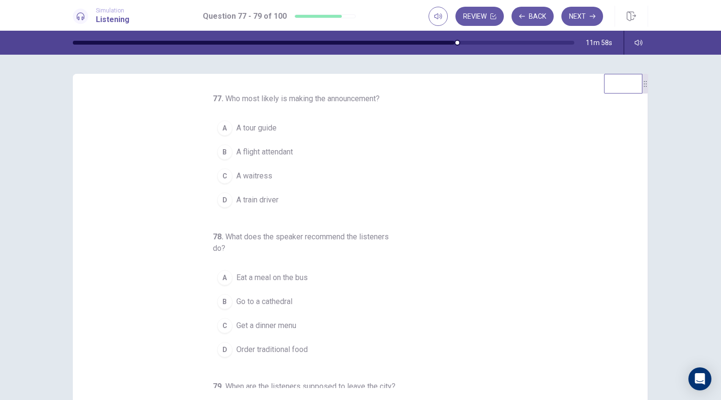
click at [267, 177] on span "A waitress" at bounding box center [254, 176] width 36 height 12
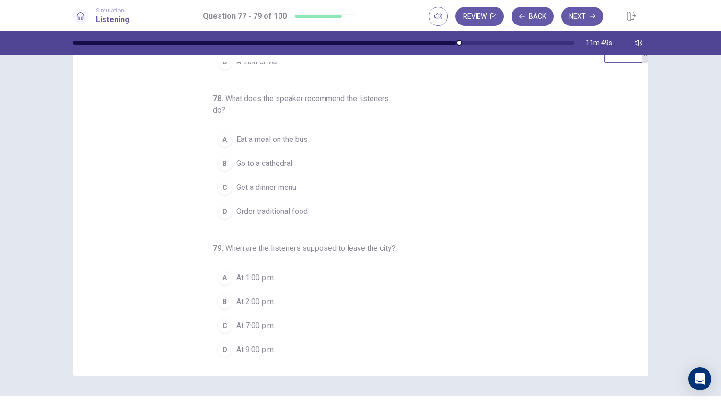
scroll to position [57, 0]
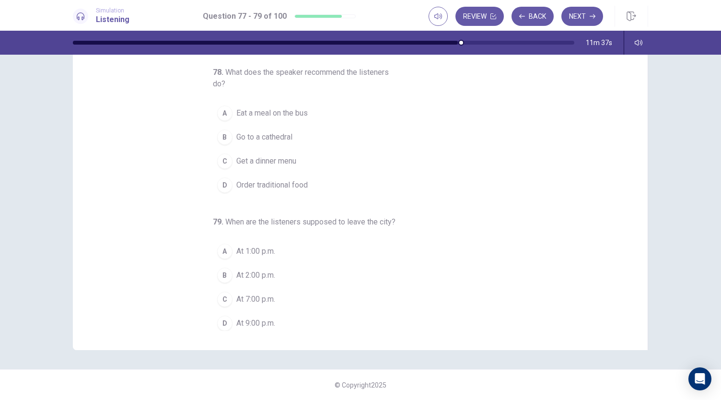
click at [261, 295] on span "At 7:00 p.m." at bounding box center [255, 299] width 39 height 12
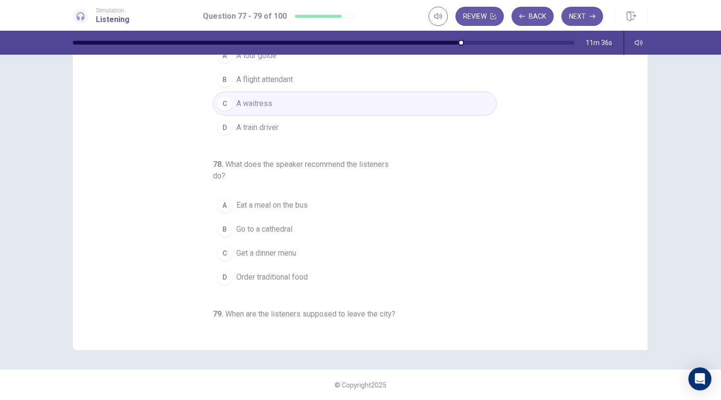
scroll to position [12, 0]
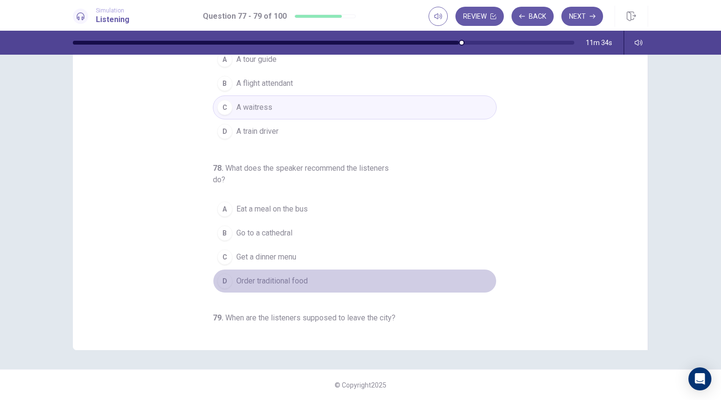
click at [272, 278] on span "Order traditional food" at bounding box center [271, 281] width 71 height 12
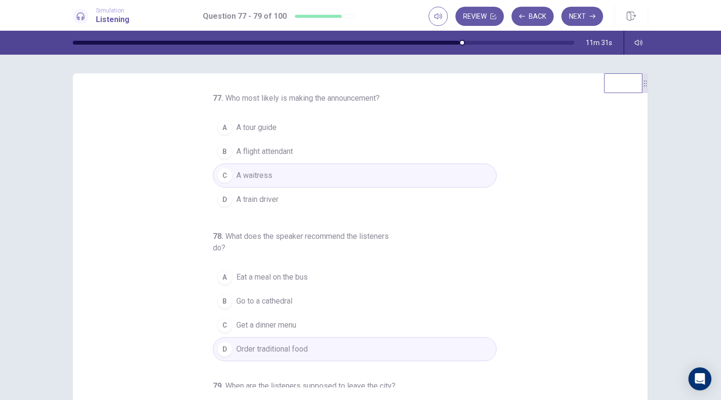
scroll to position [0, 0]
click at [258, 128] on span "A tour guide" at bounding box center [256, 128] width 40 height 12
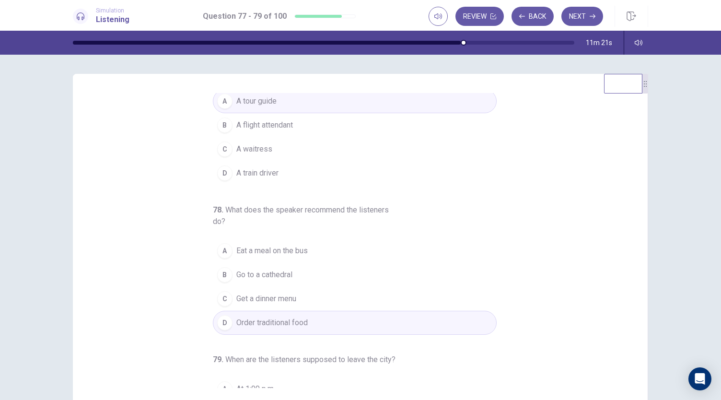
scroll to position [48, 0]
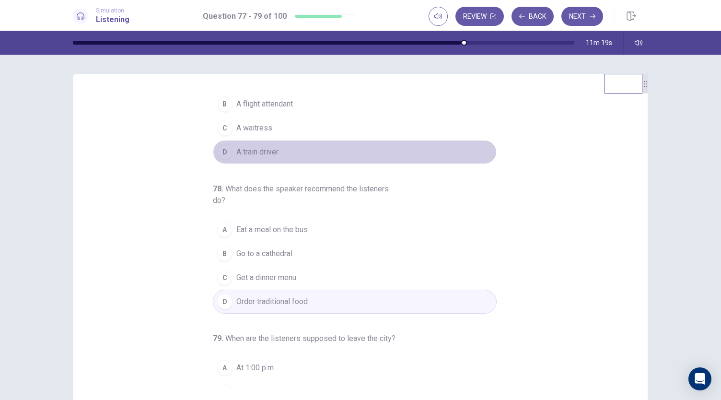
click at [392, 156] on button "D A train driver" at bounding box center [355, 152] width 284 height 24
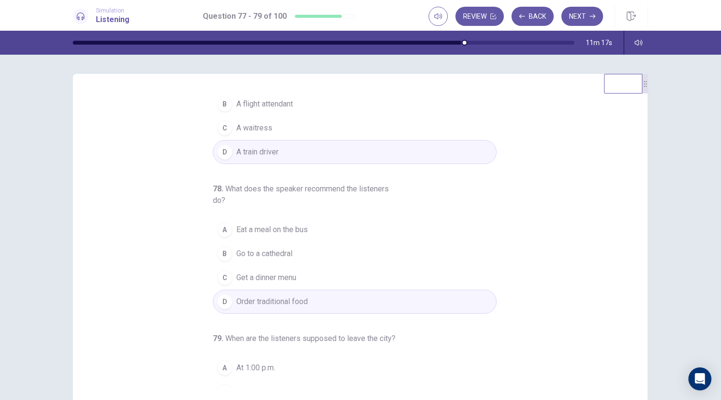
scroll to position [0, 0]
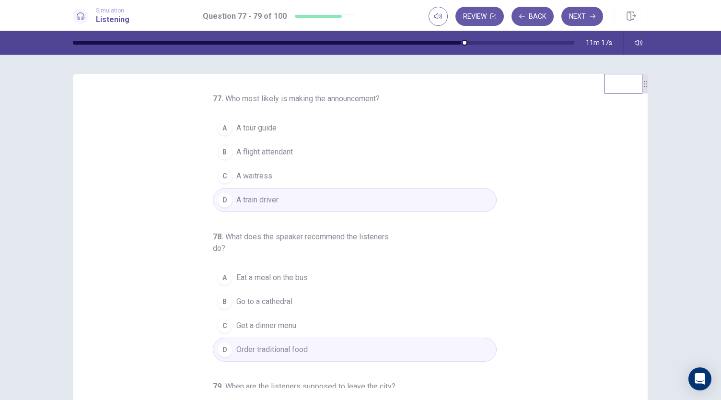
click at [253, 117] on button "A A tour guide" at bounding box center [355, 128] width 284 height 24
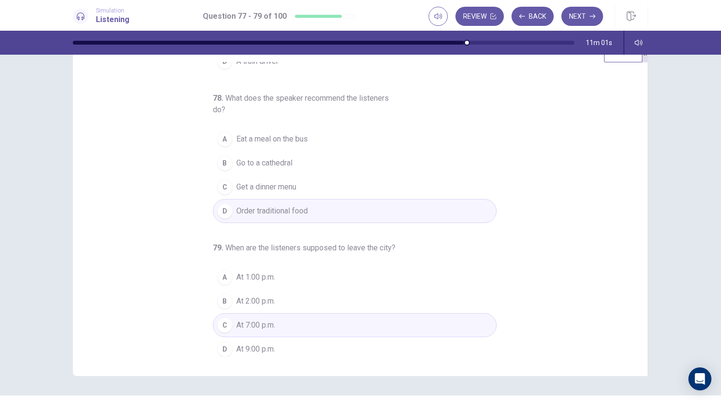
scroll to position [57, 0]
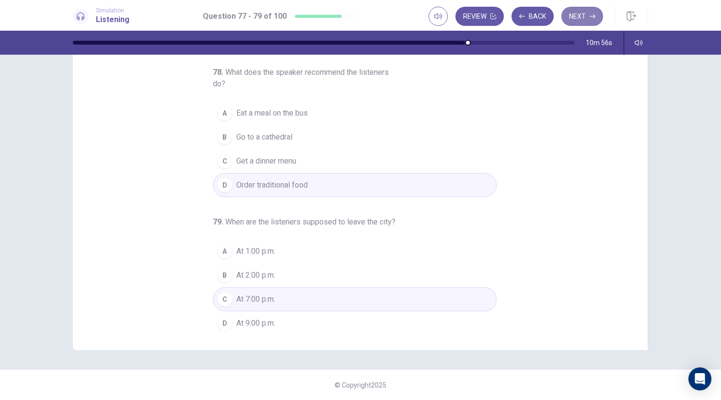
click at [588, 15] on button "Next" at bounding box center [582, 16] width 42 height 19
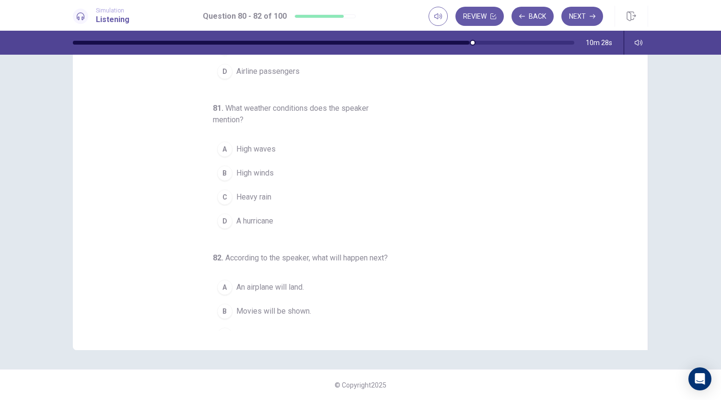
scroll to position [107, 0]
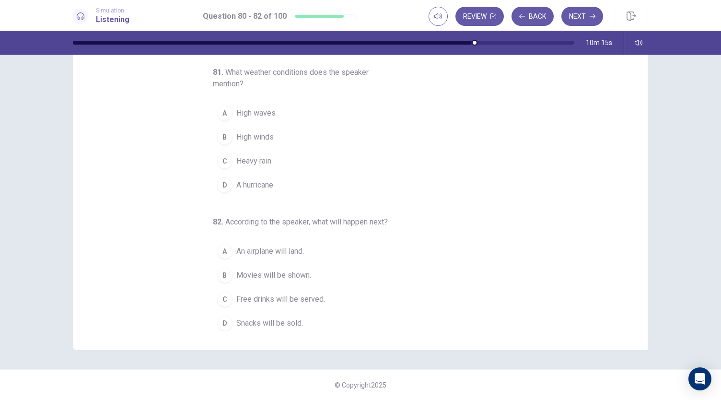
click at [253, 136] on span "High winds" at bounding box center [254, 137] width 37 height 12
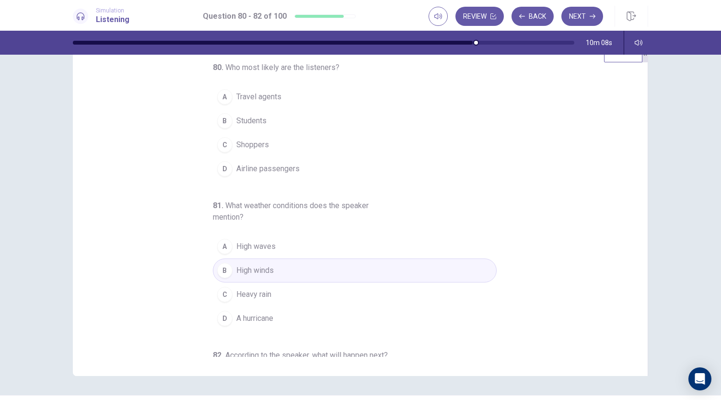
scroll to position [0, 0]
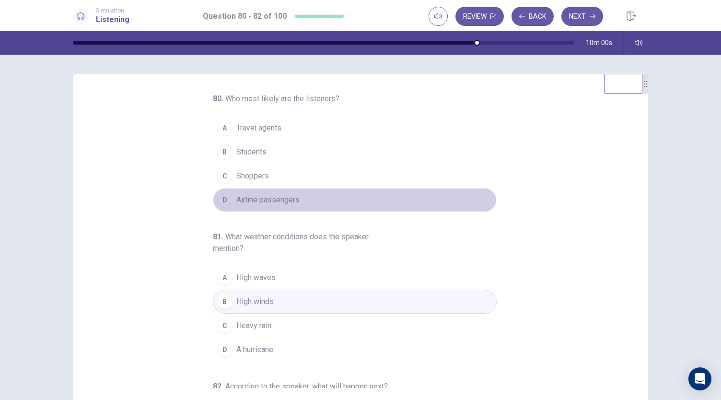
click at [286, 200] on span "Airline passengers" at bounding box center [267, 200] width 63 height 12
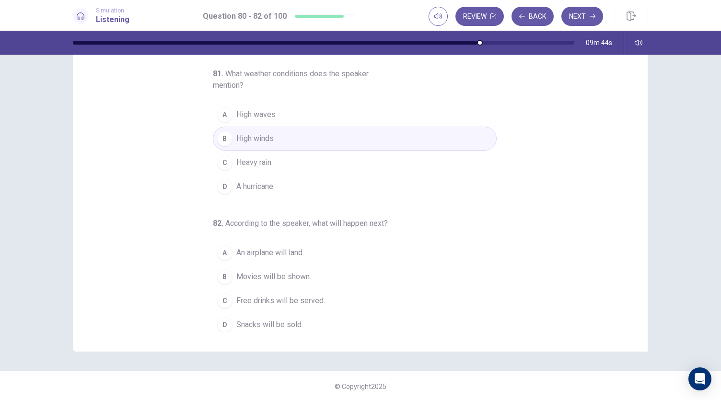
scroll to position [57, 0]
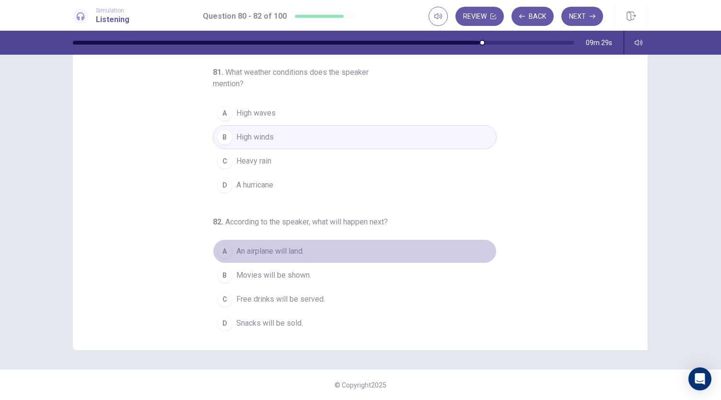
drag, startPoint x: 276, startPoint y: 249, endPoint x: 281, endPoint y: 262, distance: 13.8
click at [276, 249] on span "An airplane will land." at bounding box center [270, 251] width 68 height 12
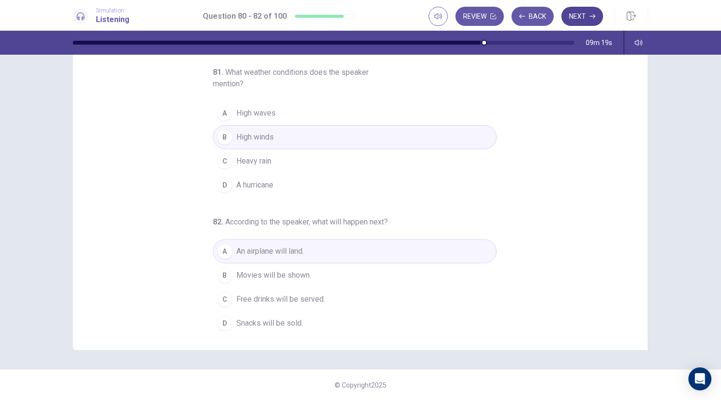
click at [586, 14] on button "Next" at bounding box center [582, 16] width 42 height 19
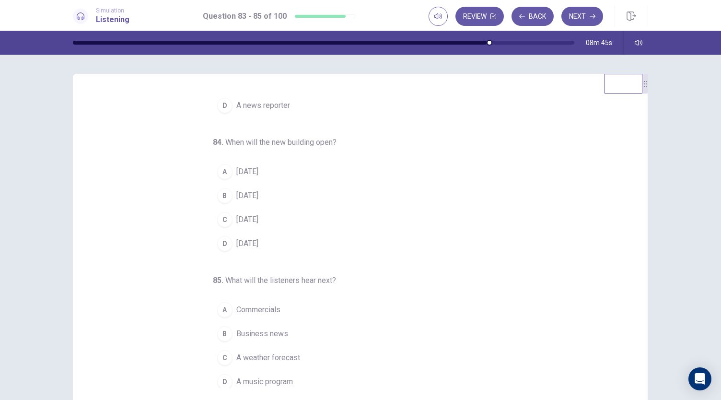
scroll to position [96, 0]
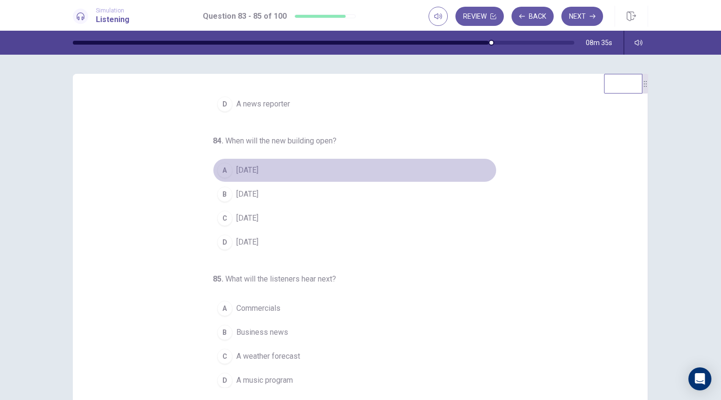
click at [258, 167] on span "In two years" at bounding box center [247, 170] width 22 height 12
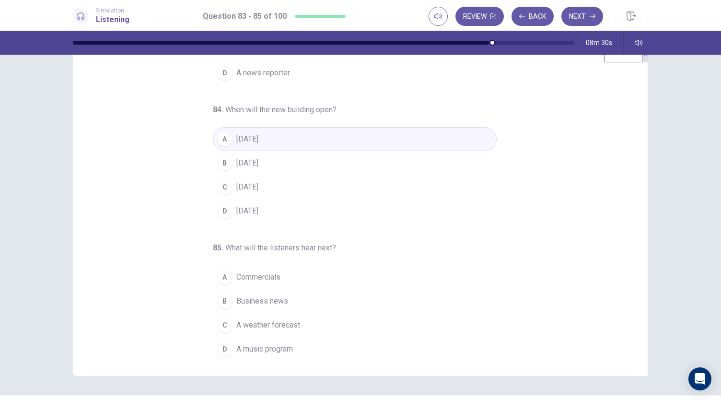
scroll to position [57, 0]
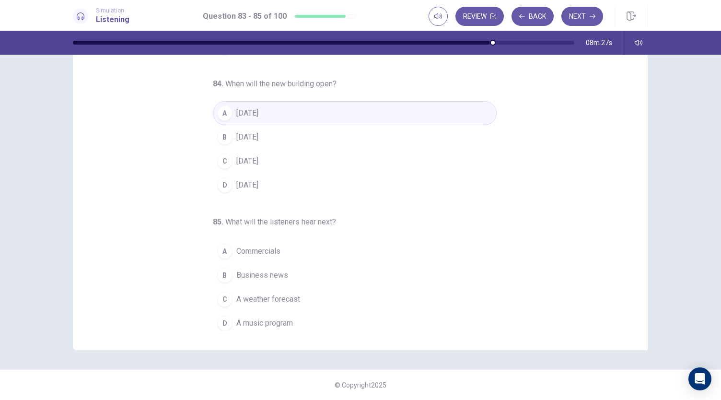
click at [282, 294] on span "A weather forecast" at bounding box center [268, 299] width 64 height 12
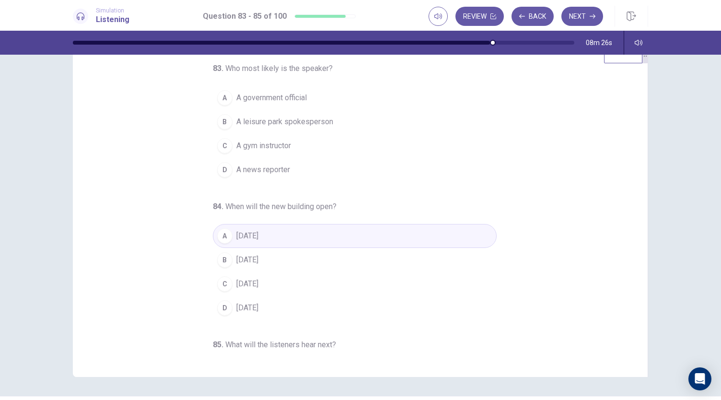
scroll to position [0, 0]
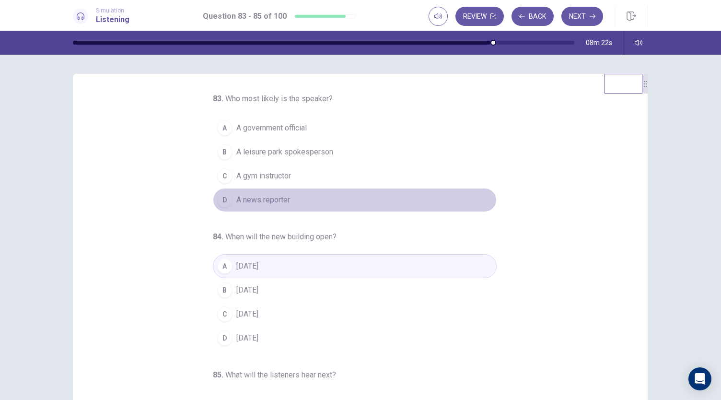
click at [273, 199] on span "A news reporter" at bounding box center [263, 200] width 54 height 12
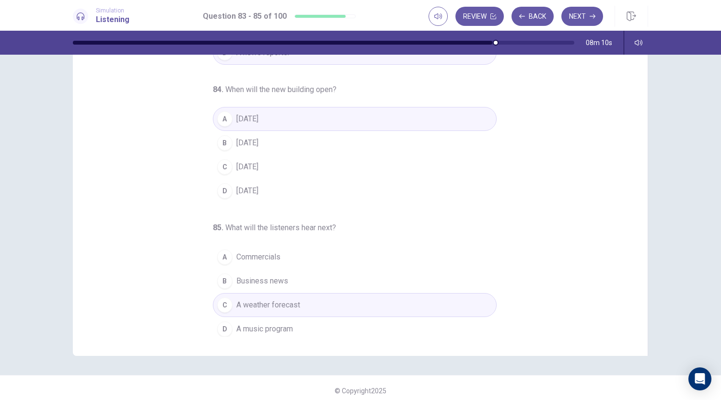
scroll to position [57, 0]
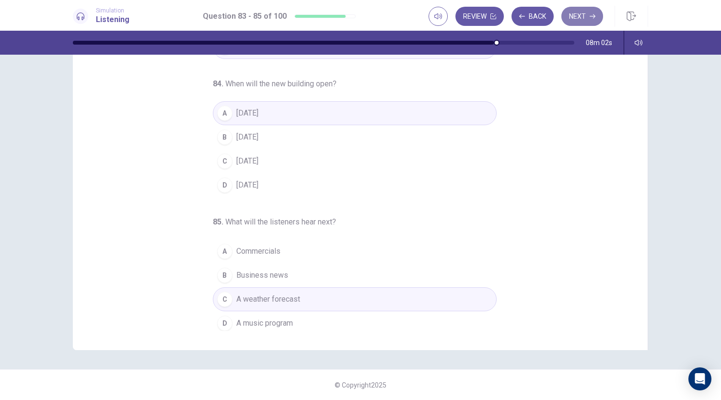
click at [575, 13] on button "Next" at bounding box center [582, 16] width 42 height 19
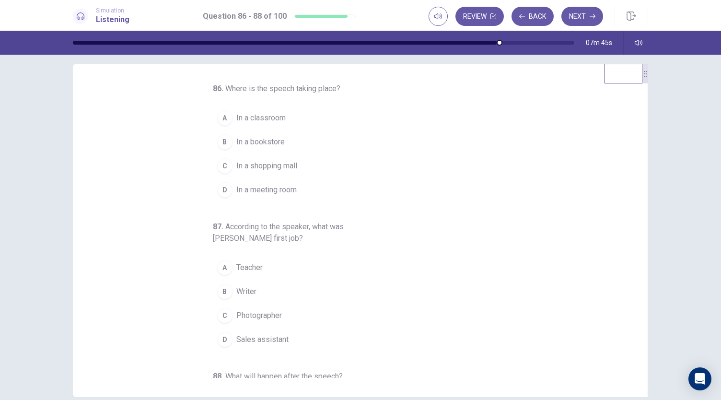
scroll to position [0, 0]
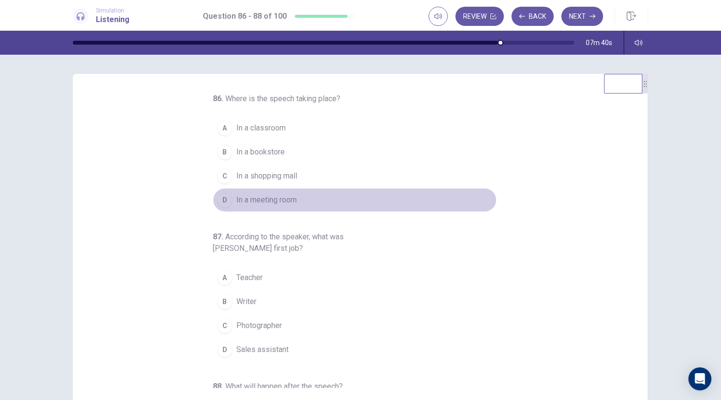
click at [276, 197] on span "In a meeting room" at bounding box center [266, 200] width 60 height 12
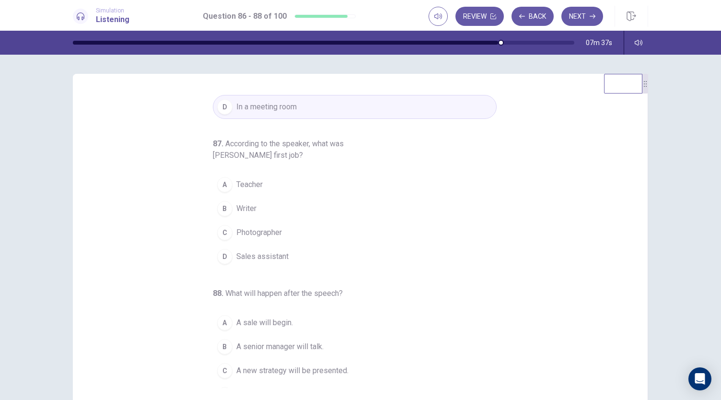
scroll to position [96, 0]
click at [275, 252] on span "Sales assistant" at bounding box center [262, 254] width 52 height 12
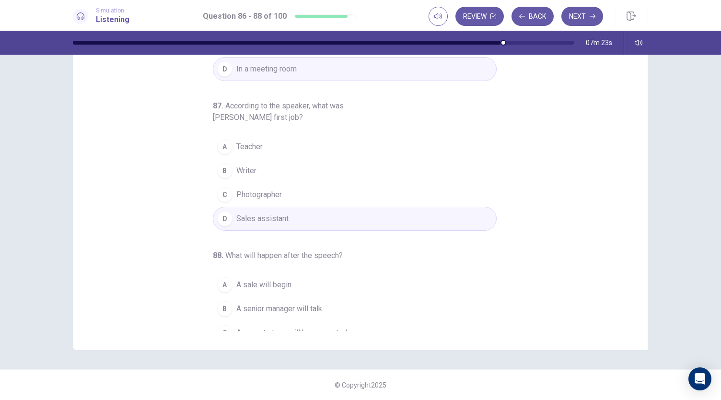
scroll to position [59, 0]
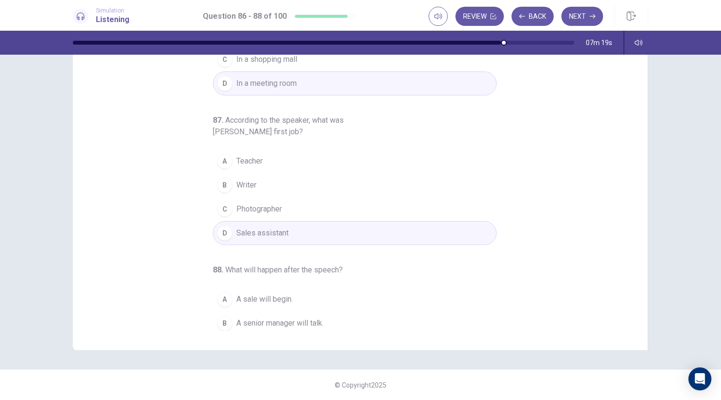
click at [251, 158] on span "Teacher" at bounding box center [249, 161] width 26 height 12
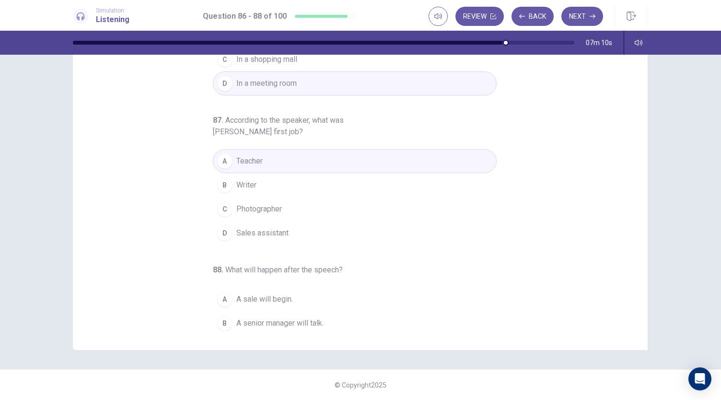
scroll to position [107, 0]
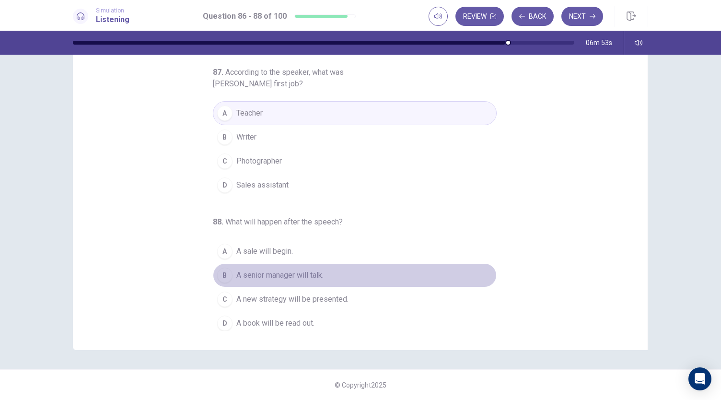
click at [274, 274] on span "A senior manager will talk." at bounding box center [279, 275] width 87 height 12
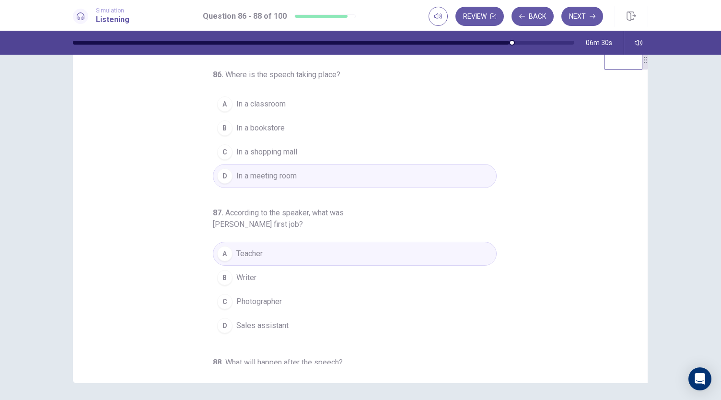
scroll to position [0, 0]
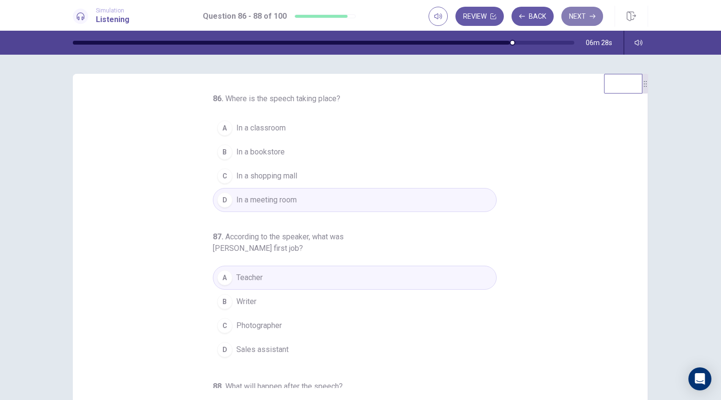
click at [580, 12] on button "Next" at bounding box center [582, 16] width 42 height 19
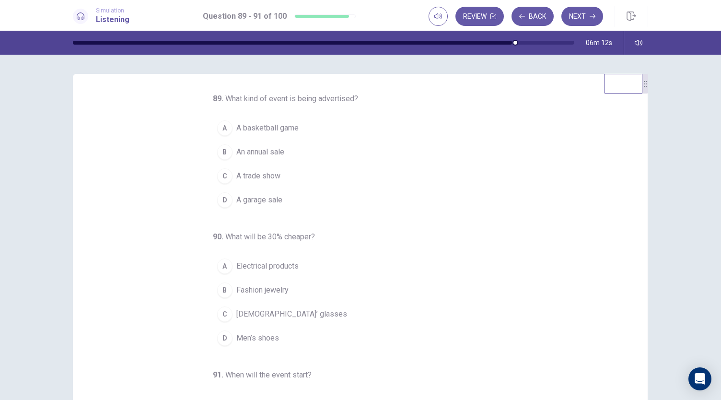
click at [270, 199] on span "A garage sale" at bounding box center [259, 200] width 46 height 12
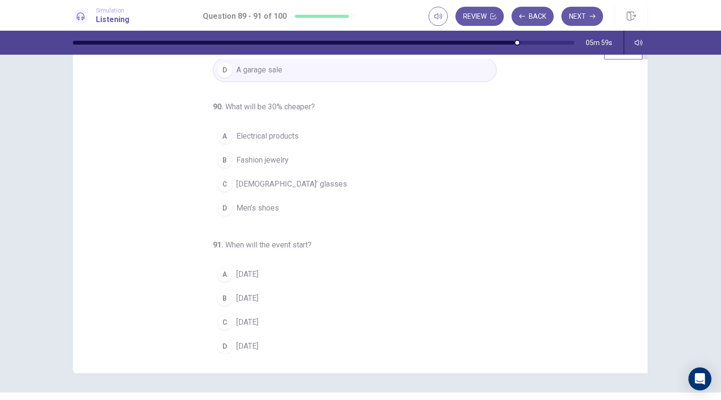
scroll to position [48, 0]
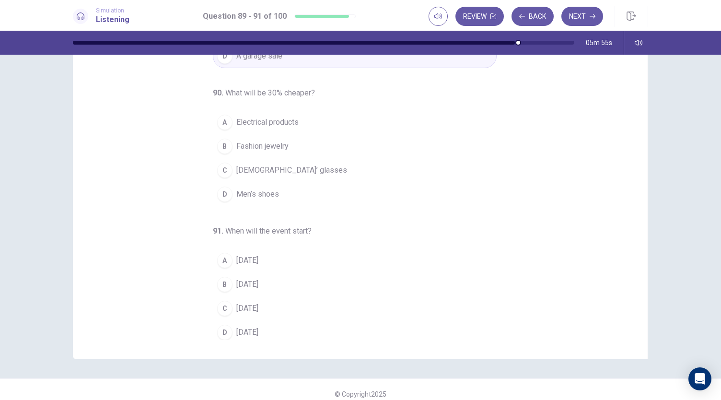
click at [263, 123] on span "Electrical products" at bounding box center [267, 123] width 62 height 12
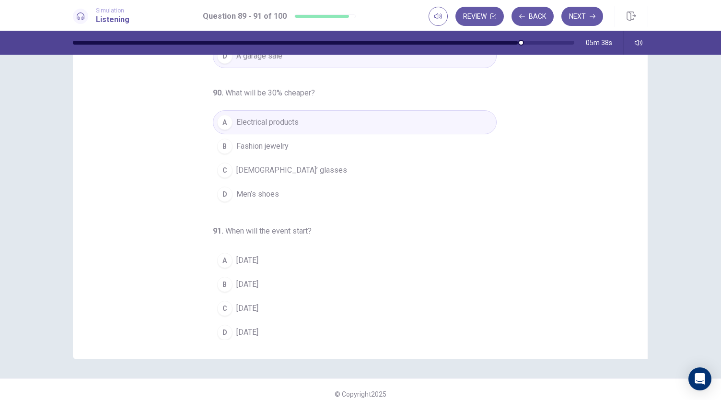
click at [223, 284] on div "B" at bounding box center [224, 284] width 15 height 15
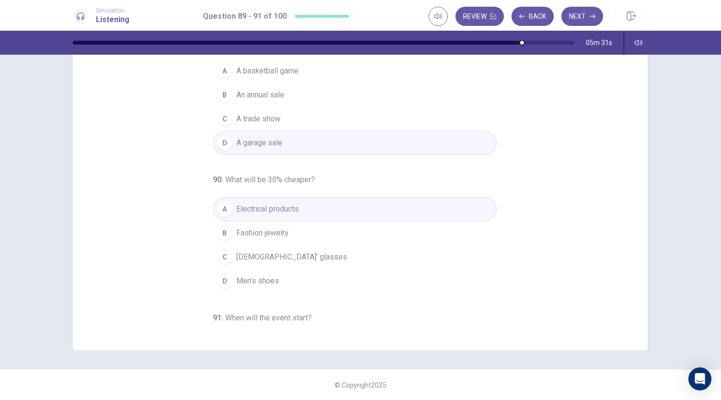
scroll to position [0, 0]
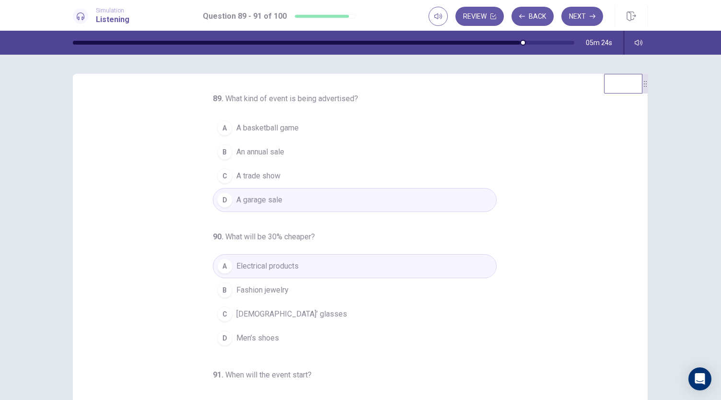
click at [255, 151] on span "An annual sale" at bounding box center [260, 152] width 48 height 12
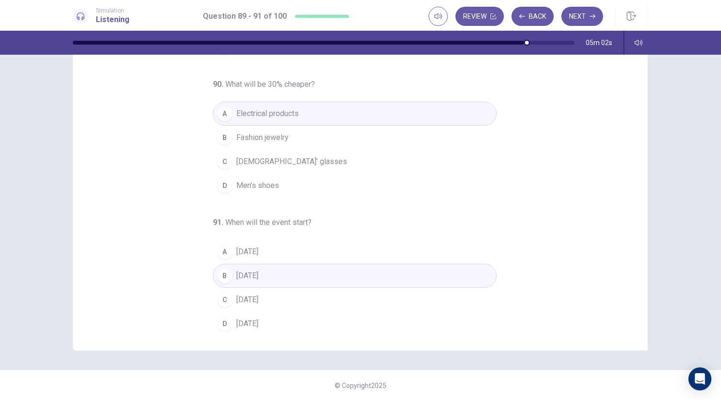
scroll to position [57, 0]
click at [580, 7] on button "Next" at bounding box center [582, 16] width 42 height 19
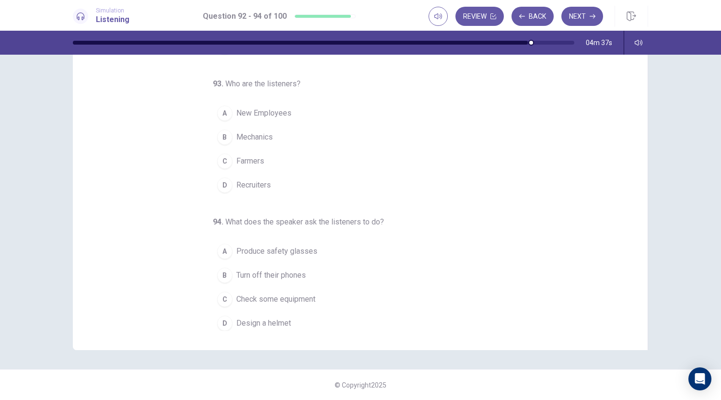
click at [269, 112] on span "New Employees" at bounding box center [263, 113] width 55 height 12
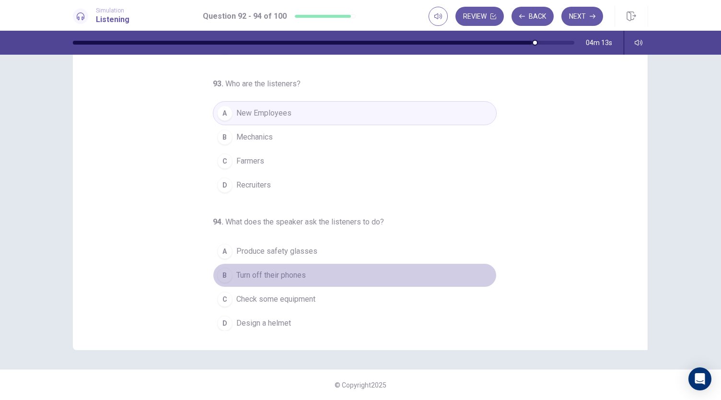
click at [259, 270] on span "Turn off their phones" at bounding box center [271, 275] width 70 height 12
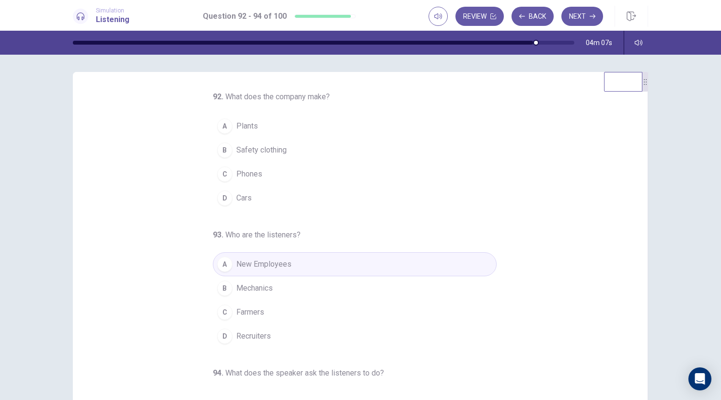
scroll to position [0, 0]
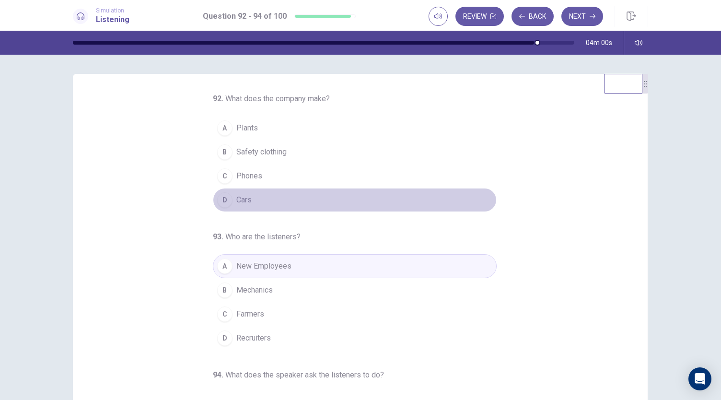
click at [219, 198] on div "D" at bounding box center [224, 199] width 15 height 15
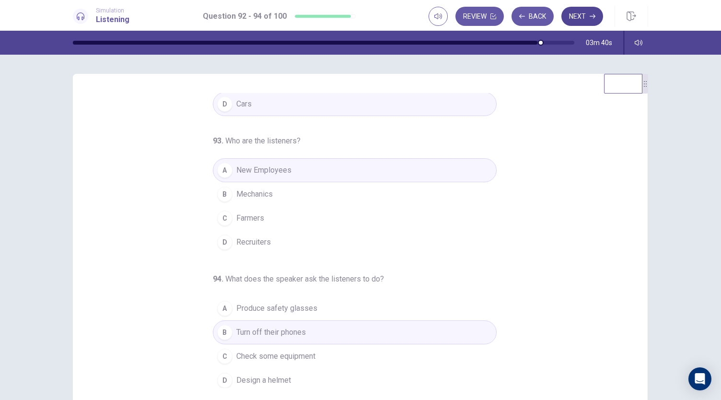
click at [588, 16] on button "Next" at bounding box center [582, 16] width 42 height 19
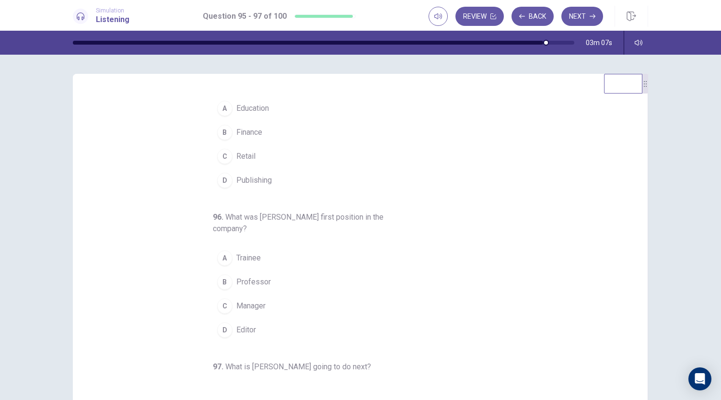
scroll to position [48, 0]
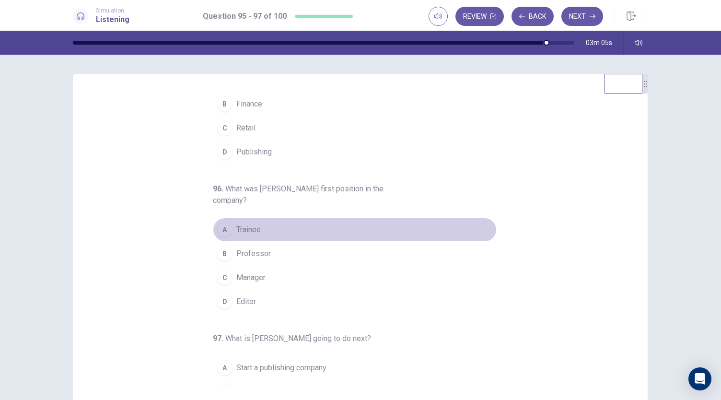
click at [253, 228] on span "Trainee" at bounding box center [248, 230] width 24 height 12
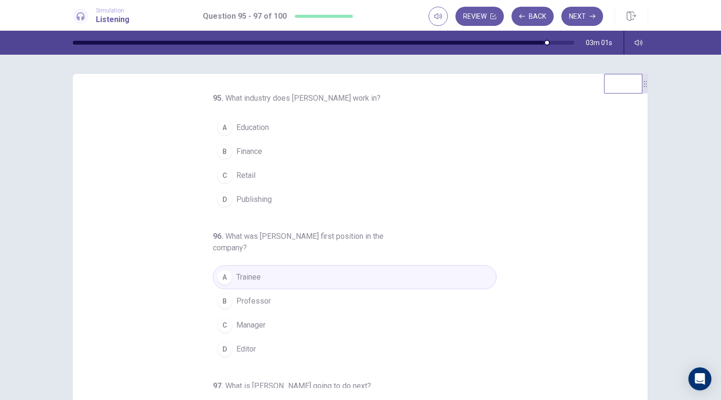
scroll to position [0, 0]
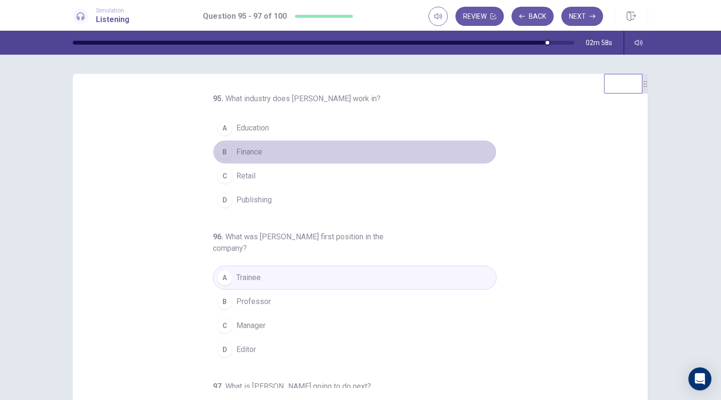
click at [253, 150] on span "Finance" at bounding box center [249, 152] width 26 height 12
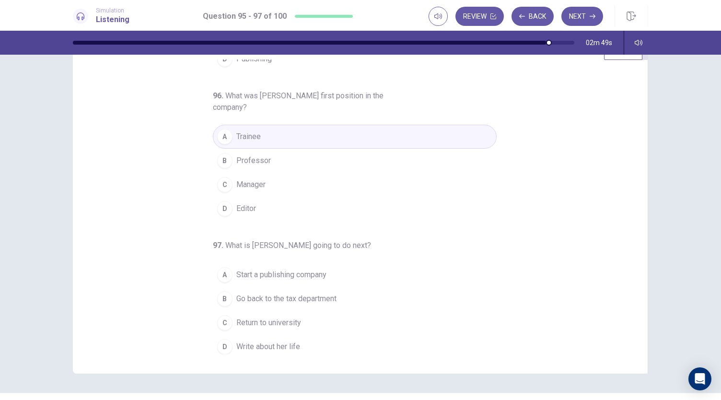
scroll to position [57, 0]
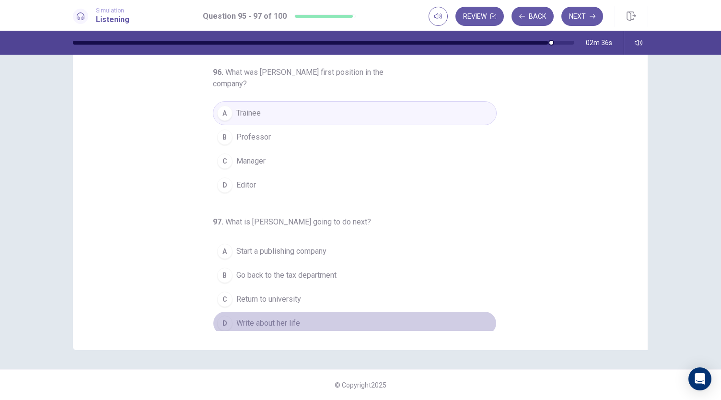
click at [289, 320] on span "Write about her life" at bounding box center [268, 323] width 64 height 12
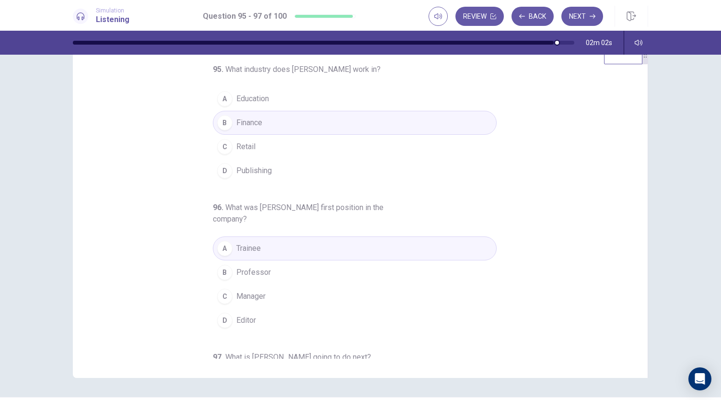
scroll to position [0, 0]
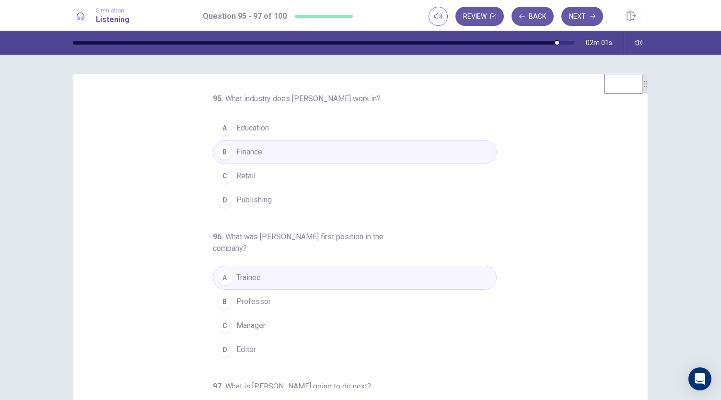
click at [588, 12] on button "Next" at bounding box center [582, 16] width 42 height 19
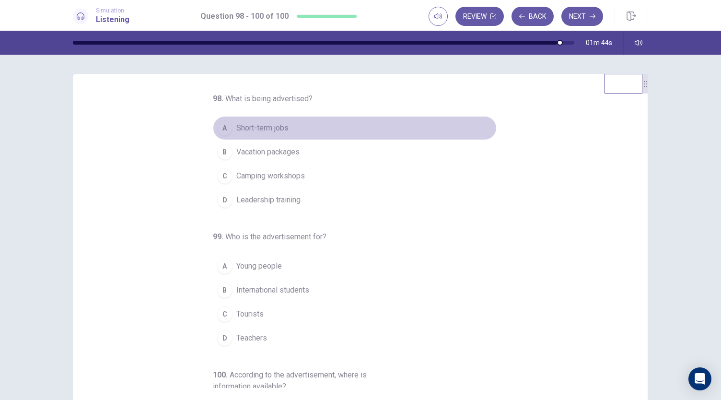
click at [266, 127] on span "Short-term jobs" at bounding box center [262, 128] width 52 height 12
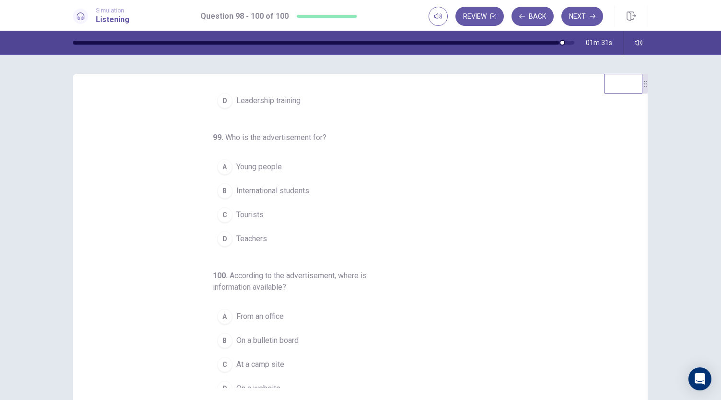
scroll to position [107, 0]
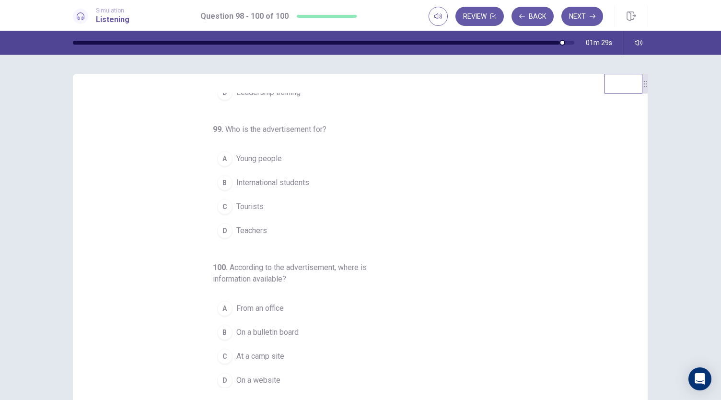
click at [266, 153] on span "Young people" at bounding box center [259, 159] width 46 height 12
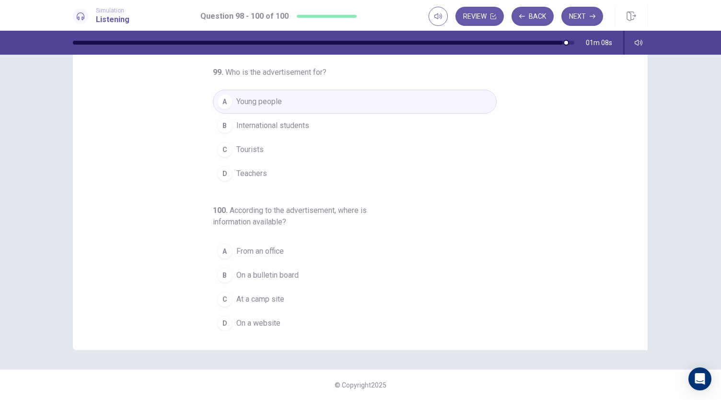
click at [264, 318] on span "On a website" at bounding box center [258, 323] width 44 height 12
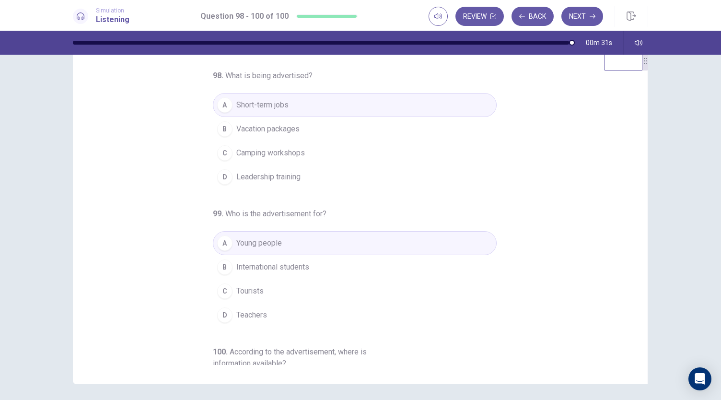
scroll to position [0, 0]
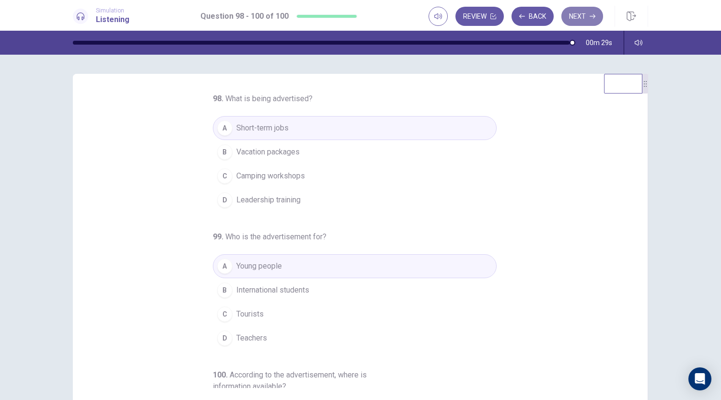
click at [591, 18] on icon "button" at bounding box center [593, 16] width 6 height 6
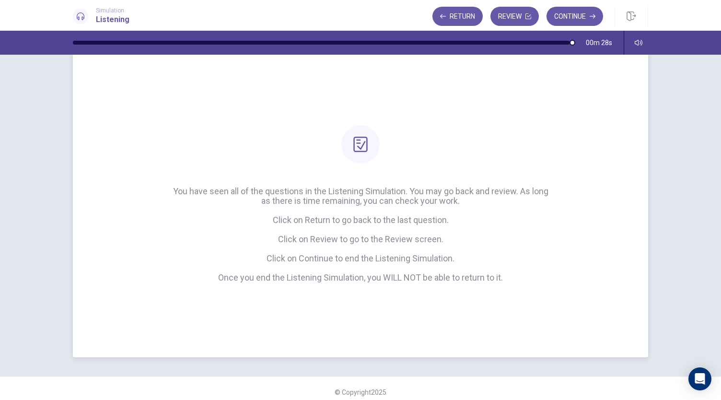
scroll to position [31, 0]
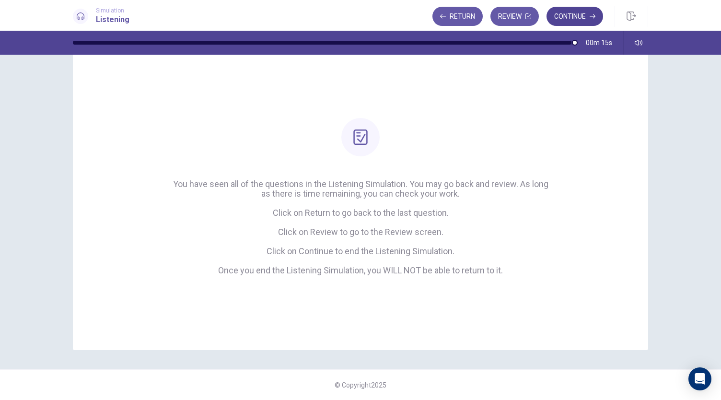
click at [585, 17] on button "Continue" at bounding box center [575, 16] width 57 height 19
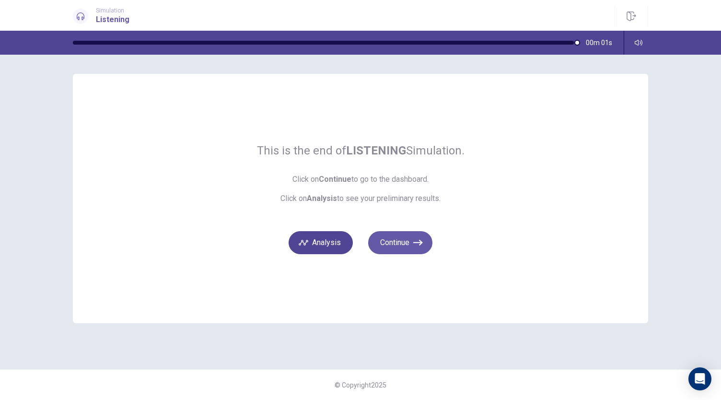
click at [343, 239] on button "Analysis" at bounding box center [321, 242] width 64 height 23
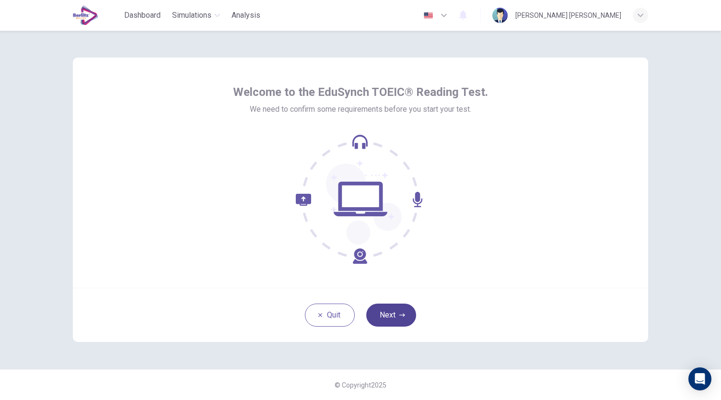
click at [397, 310] on button "Next" at bounding box center [391, 315] width 50 height 23
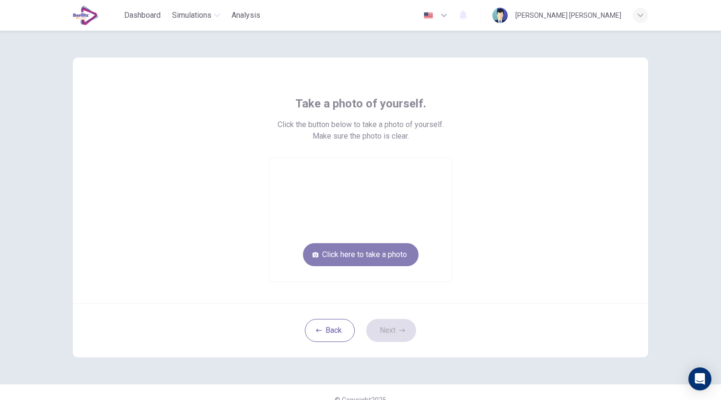
click at [389, 259] on button "Click here to take a photo" at bounding box center [361, 254] width 116 height 23
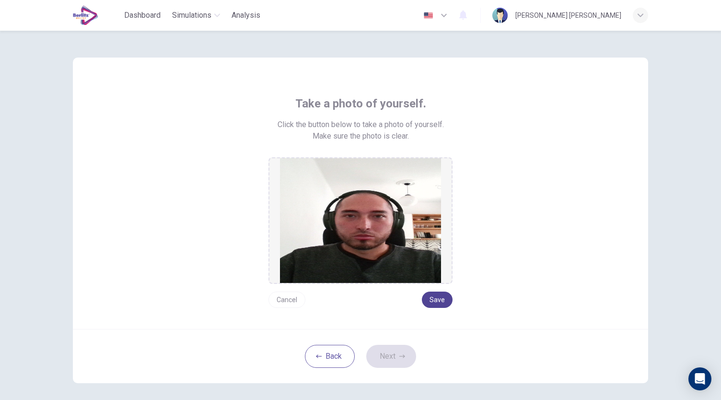
click at [431, 298] on button "Save" at bounding box center [437, 300] width 31 height 16
click at [389, 352] on button "Next" at bounding box center [391, 356] width 50 height 23
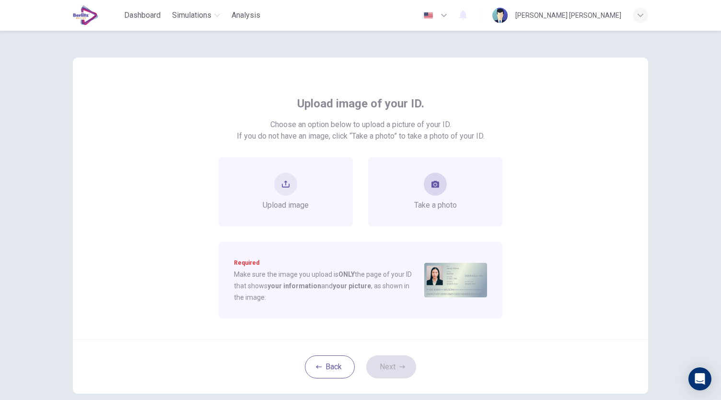
click at [427, 195] on div "Take a photo" at bounding box center [435, 192] width 43 height 38
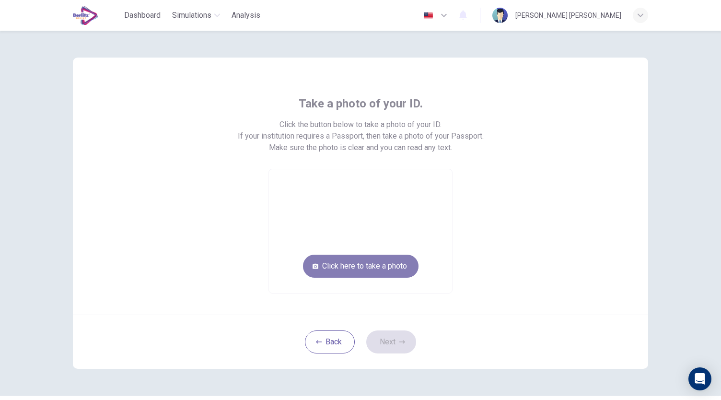
click at [365, 265] on button "Click here to take a photo" at bounding box center [361, 266] width 116 height 23
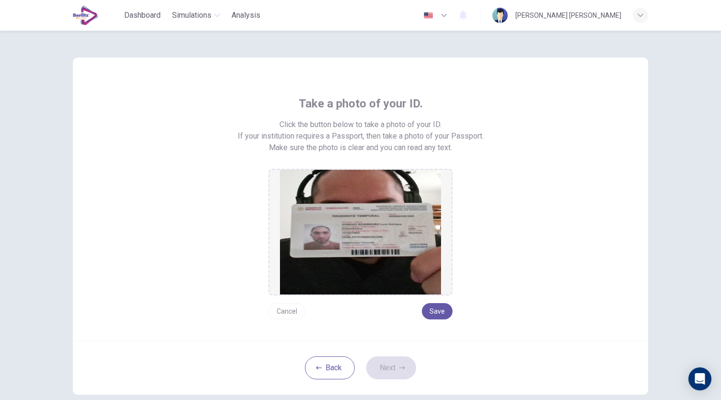
click at [287, 315] on button "Cancel" at bounding box center [287, 311] width 37 height 16
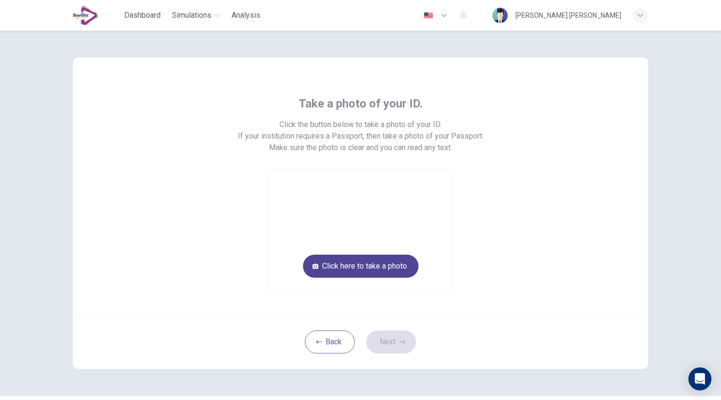
click at [403, 267] on button "Click here to take a photo" at bounding box center [361, 266] width 116 height 23
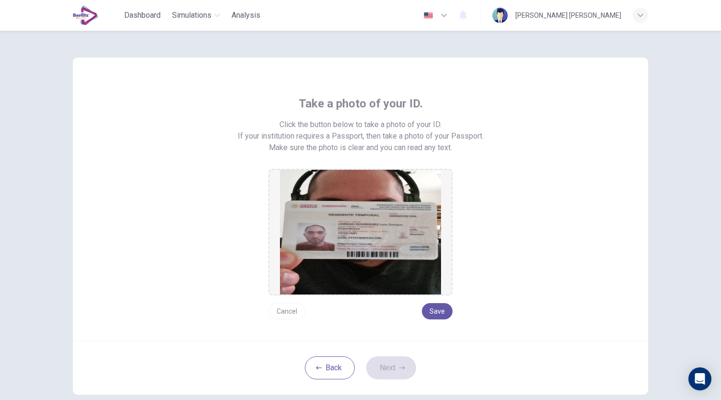
click at [360, 235] on img at bounding box center [360, 232] width 161 height 125
click at [436, 311] on button "Save" at bounding box center [437, 311] width 31 height 16
click at [394, 370] on button "Next" at bounding box center [391, 367] width 50 height 23
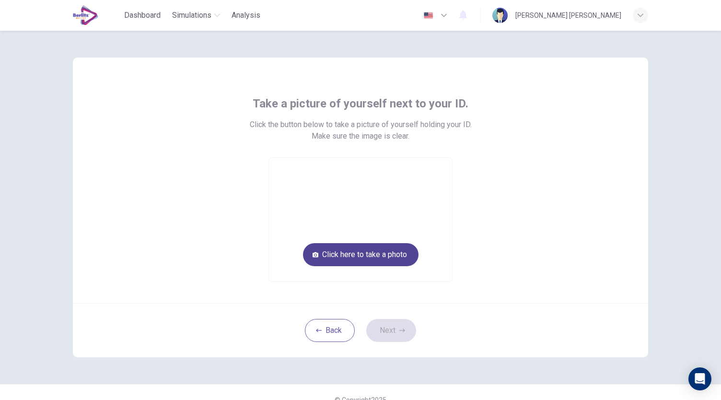
click at [378, 258] on button "Click here to take a photo" at bounding box center [361, 254] width 116 height 23
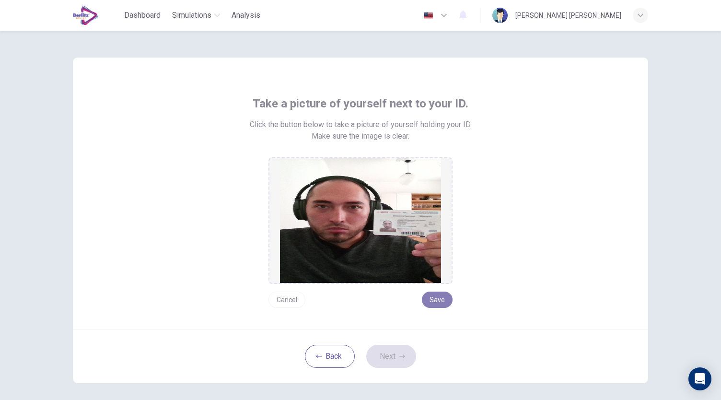
click at [442, 301] on button "Save" at bounding box center [437, 300] width 31 height 16
click at [392, 354] on button "Next" at bounding box center [391, 356] width 50 height 23
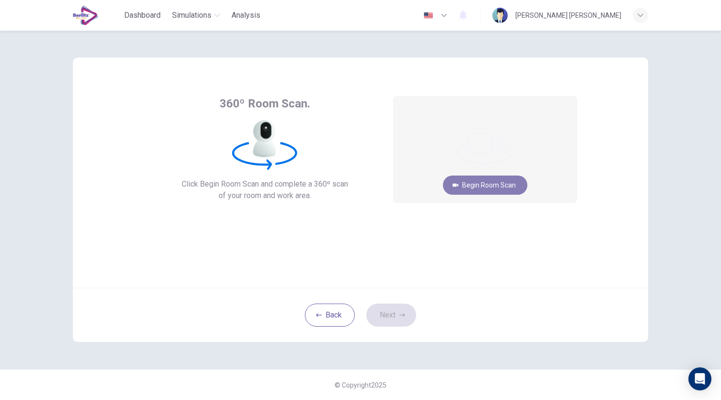
click at [498, 185] on button "Begin Room Scan" at bounding box center [485, 184] width 84 height 19
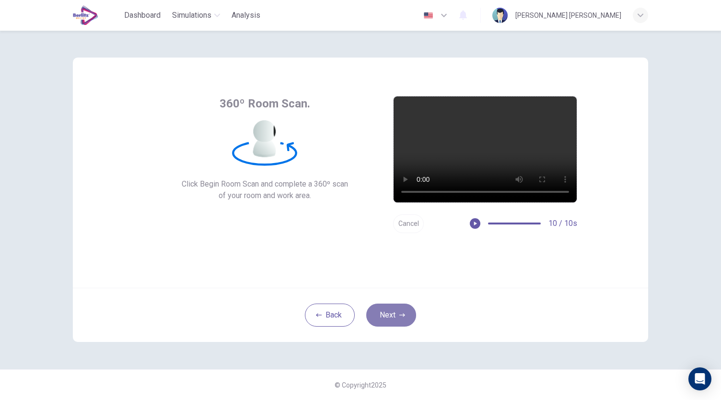
click at [397, 311] on button "Next" at bounding box center [391, 315] width 50 height 23
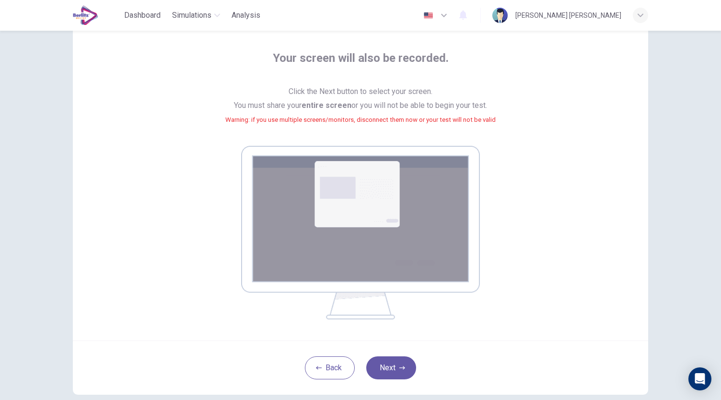
scroll to position [98, 0]
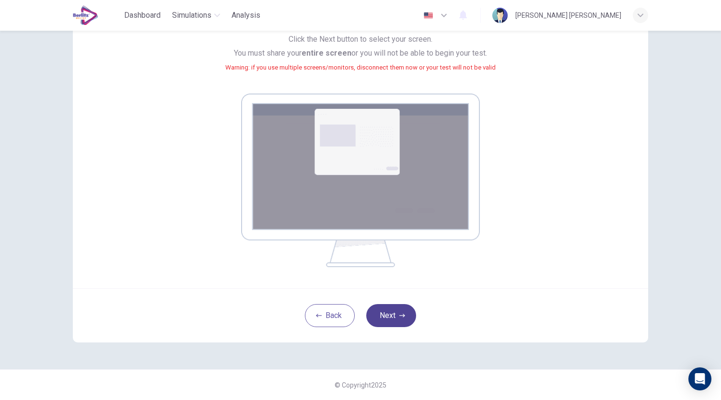
click at [402, 315] on icon "button" at bounding box center [402, 315] width 6 height 3
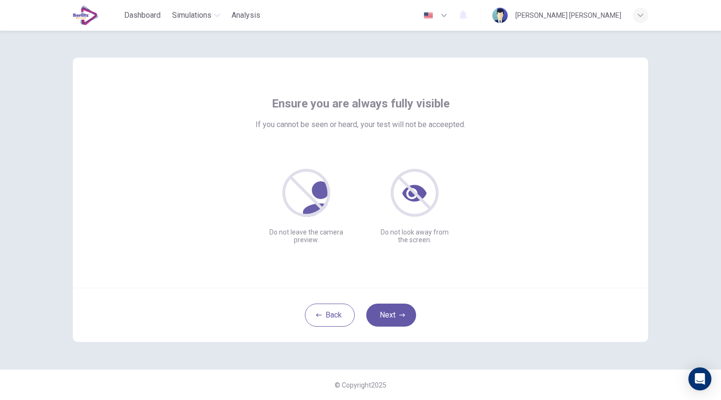
scroll to position [0, 0]
click at [396, 312] on button "Next" at bounding box center [391, 315] width 50 height 23
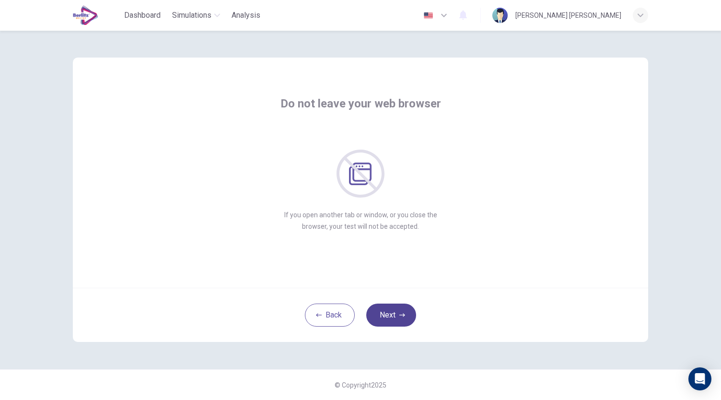
click at [396, 312] on button "Next" at bounding box center [391, 315] width 50 height 23
click at [409, 317] on button "Next" at bounding box center [391, 315] width 50 height 23
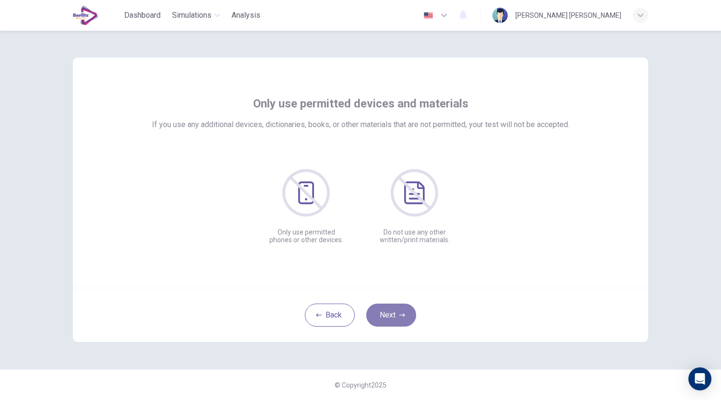
click at [409, 317] on button "Next" at bounding box center [391, 315] width 50 height 23
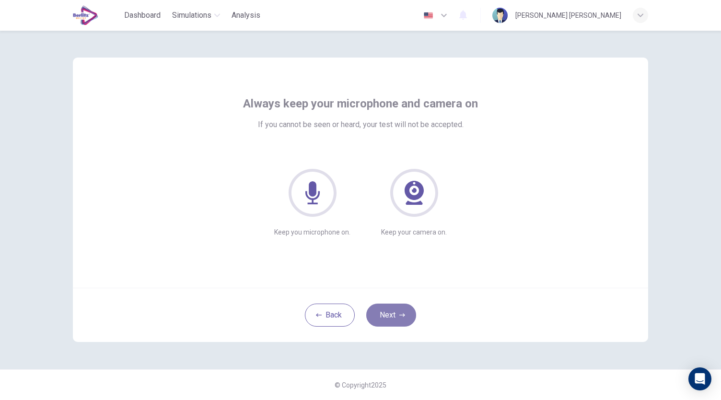
click at [409, 320] on button "Next" at bounding box center [391, 315] width 50 height 23
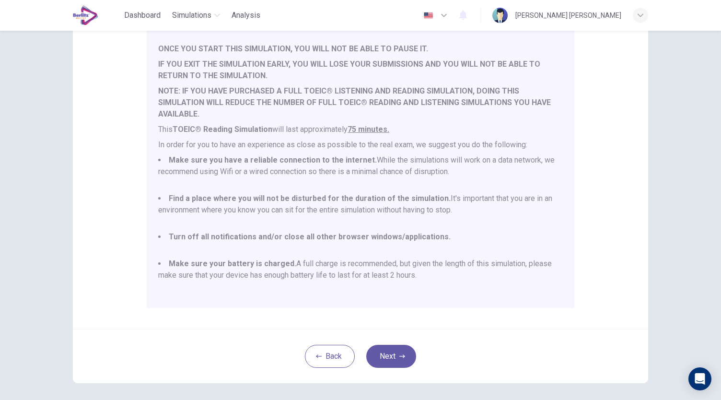
scroll to position [133, 0]
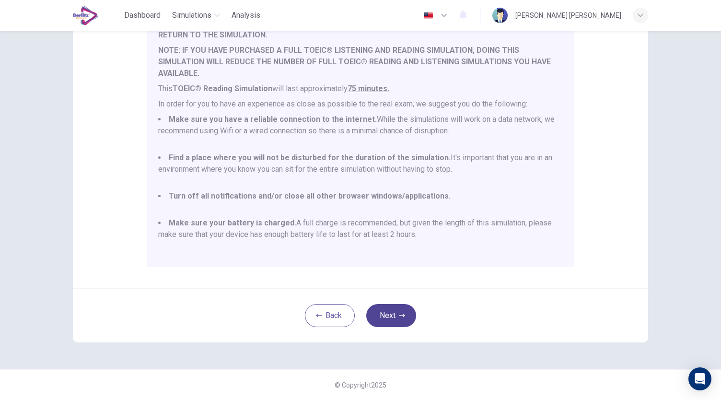
click at [393, 312] on button "Next" at bounding box center [391, 315] width 50 height 23
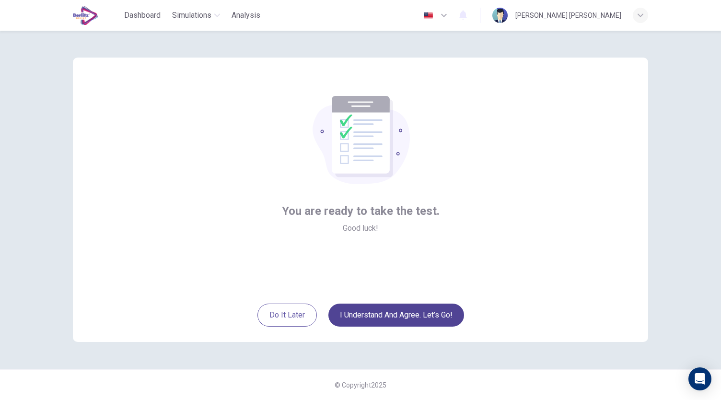
scroll to position [0, 0]
click at [421, 316] on button "I understand and agree. Let’s go!" at bounding box center [396, 315] width 136 height 23
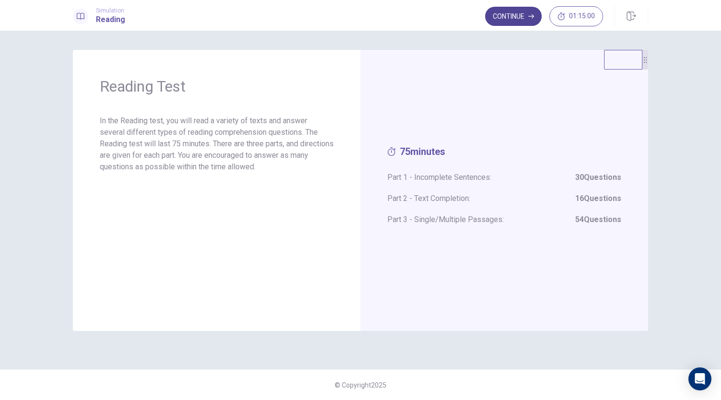
click at [521, 14] on button "Continue" at bounding box center [513, 16] width 57 height 19
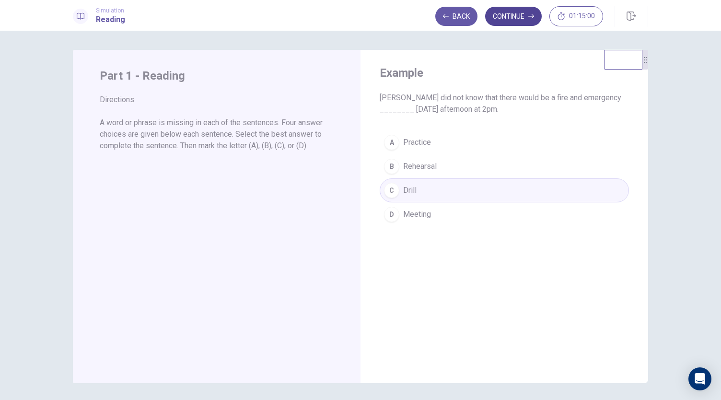
click at [519, 13] on button "Continue" at bounding box center [513, 16] width 57 height 19
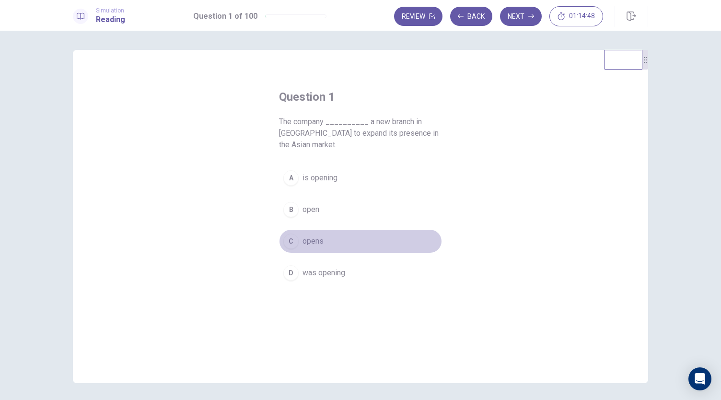
click at [309, 242] on span "opens" at bounding box center [313, 241] width 21 height 12
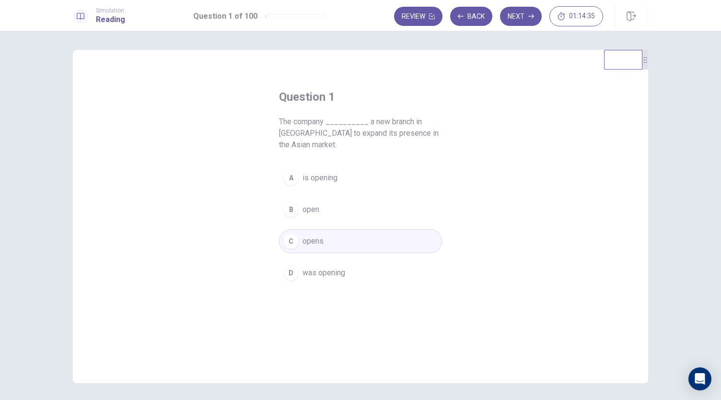
click at [330, 174] on span "is opening" at bounding box center [320, 178] width 35 height 12
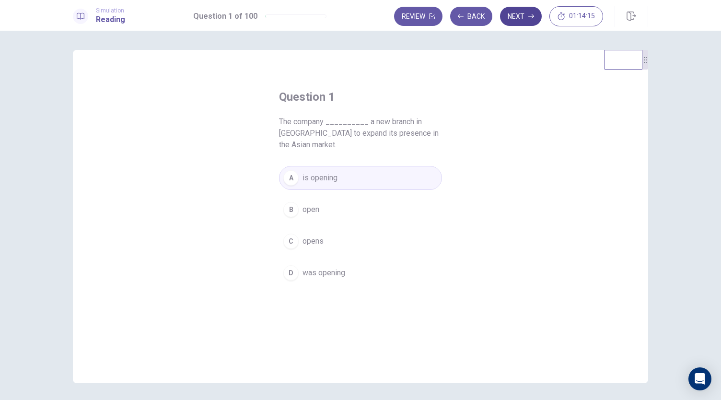
click at [536, 13] on button "Next" at bounding box center [521, 16] width 42 height 19
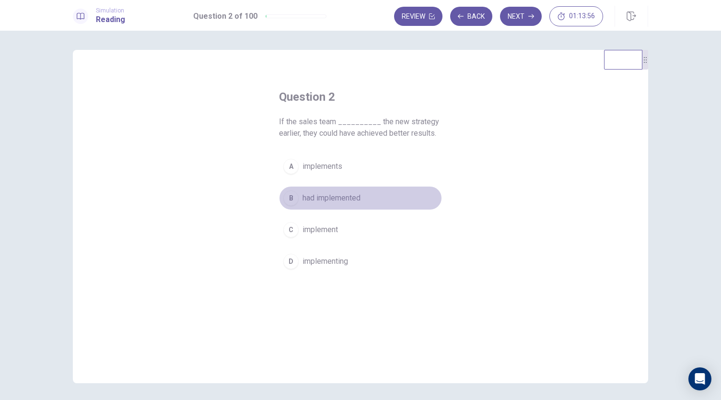
click at [352, 192] on span "had implemented" at bounding box center [332, 198] width 58 height 12
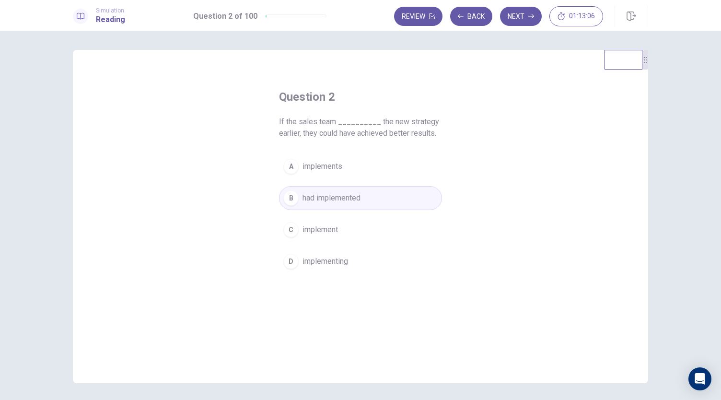
scroll to position [33, 0]
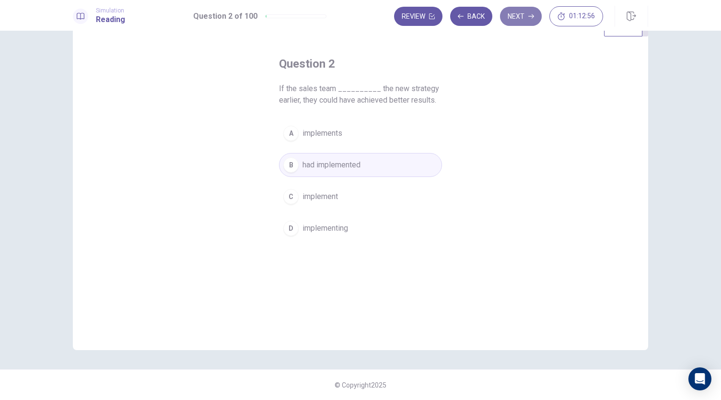
click at [519, 17] on button "Next" at bounding box center [521, 16] width 42 height 19
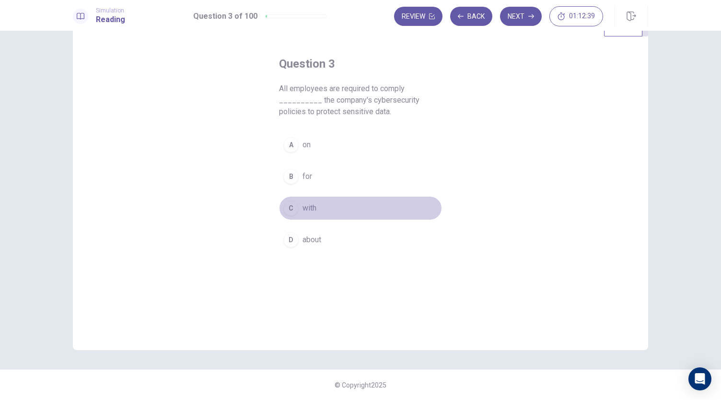
click at [306, 210] on span "with" at bounding box center [310, 208] width 14 height 12
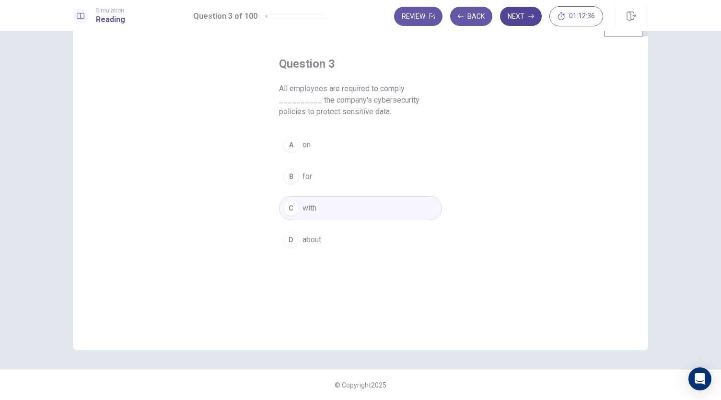
click at [531, 24] on button "Next" at bounding box center [521, 16] width 42 height 19
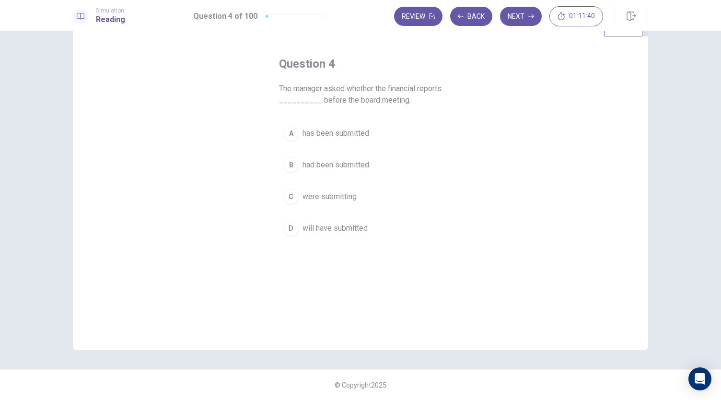
click at [357, 169] on span "had been submitted" at bounding box center [336, 165] width 67 height 12
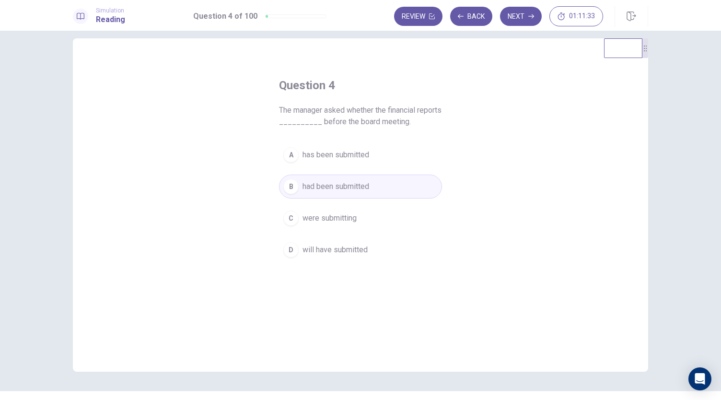
scroll to position [0, 0]
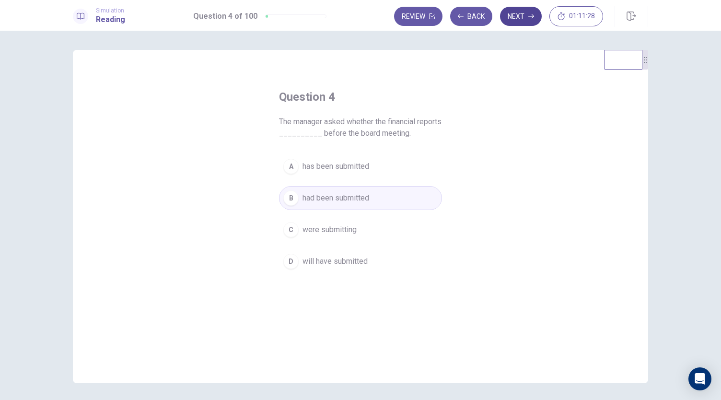
click at [527, 15] on button "Next" at bounding box center [521, 16] width 42 height 19
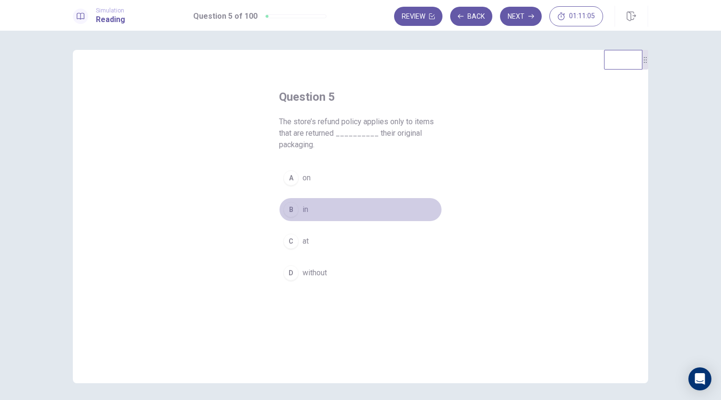
click at [292, 209] on div "B" at bounding box center [290, 209] width 15 height 15
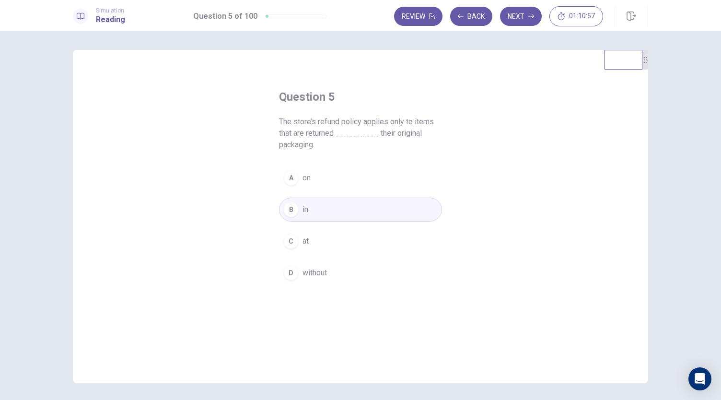
click at [514, 5] on div "Simulation Reading Question 5 of 100 Review Back Next 01:10:57" at bounding box center [360, 15] width 721 height 31
click at [514, 20] on button "Next" at bounding box center [521, 16] width 42 height 19
click at [313, 173] on span "boost" at bounding box center [313, 178] width 20 height 12
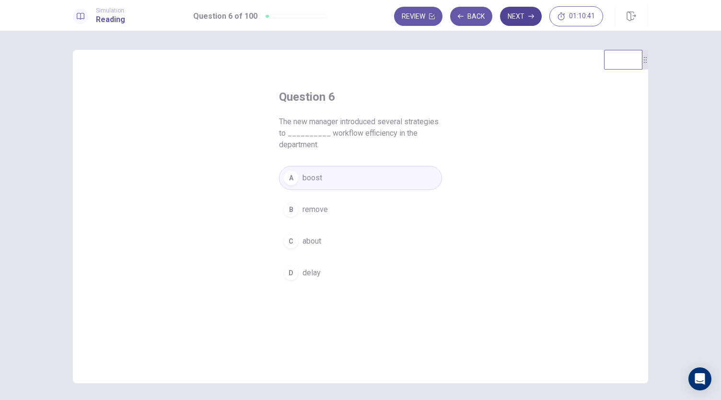
click at [514, 11] on button "Next" at bounding box center [521, 16] width 42 height 19
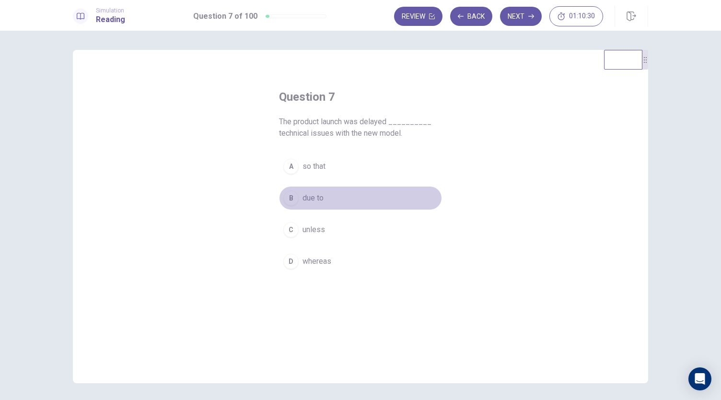
click at [309, 200] on span "due to" at bounding box center [313, 198] width 21 height 12
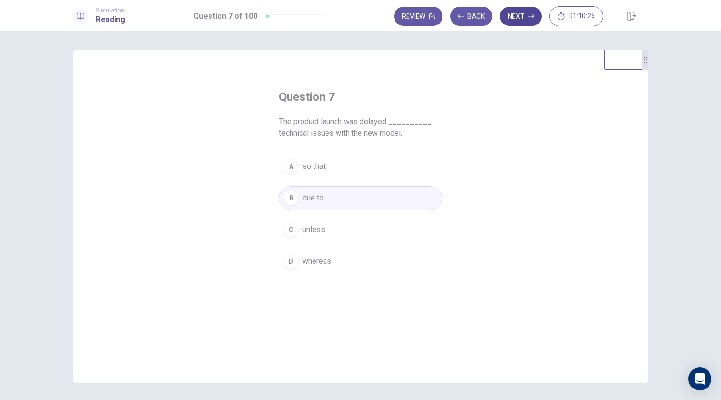
click at [527, 13] on button "Next" at bounding box center [521, 16] width 42 height 19
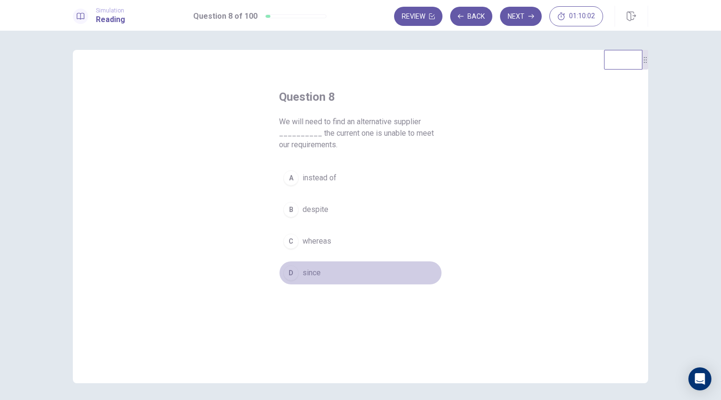
click at [283, 276] on div "D" at bounding box center [290, 272] width 15 height 15
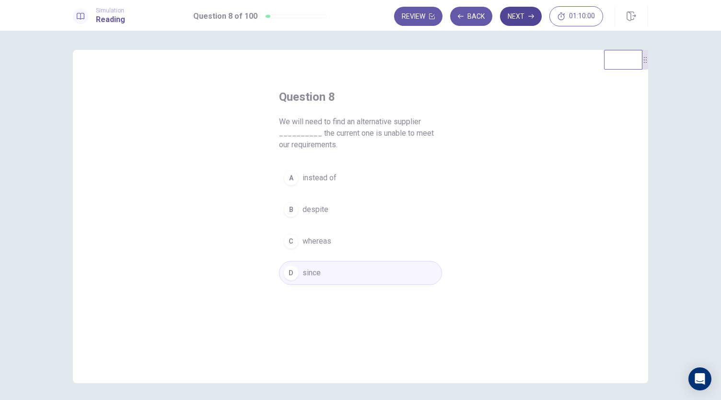
click at [525, 11] on button "Next" at bounding box center [521, 16] width 42 height 19
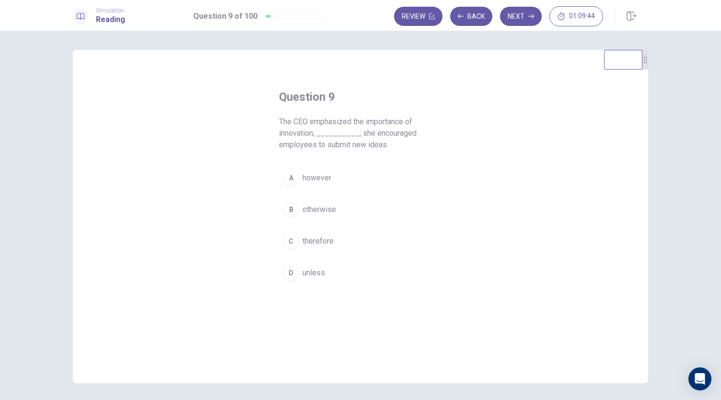
click at [291, 244] on div "C" at bounding box center [290, 241] width 15 height 15
click at [527, 16] on button "Next" at bounding box center [521, 16] width 42 height 19
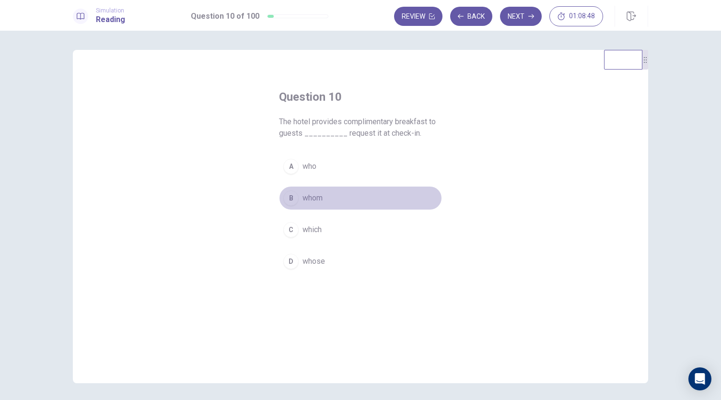
click at [318, 200] on span "whom" at bounding box center [313, 198] width 20 height 12
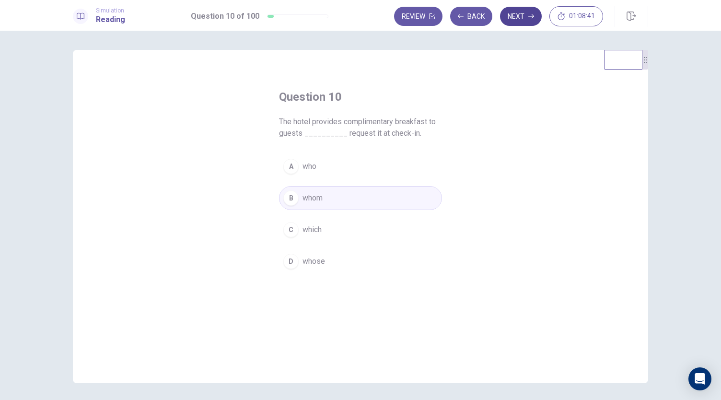
click at [534, 17] on icon "button" at bounding box center [531, 16] width 6 height 6
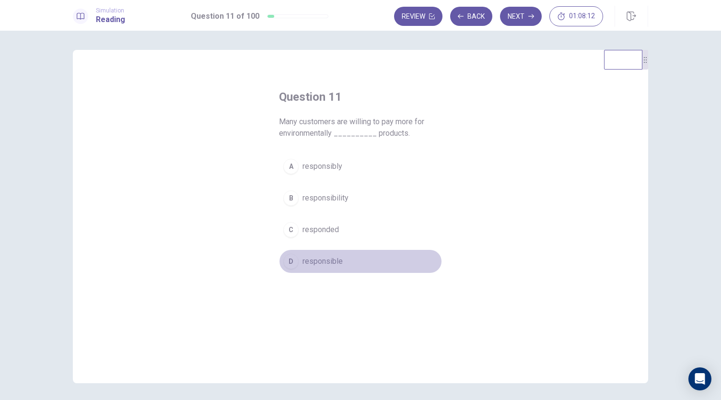
click at [335, 261] on span "responsible" at bounding box center [323, 262] width 40 height 12
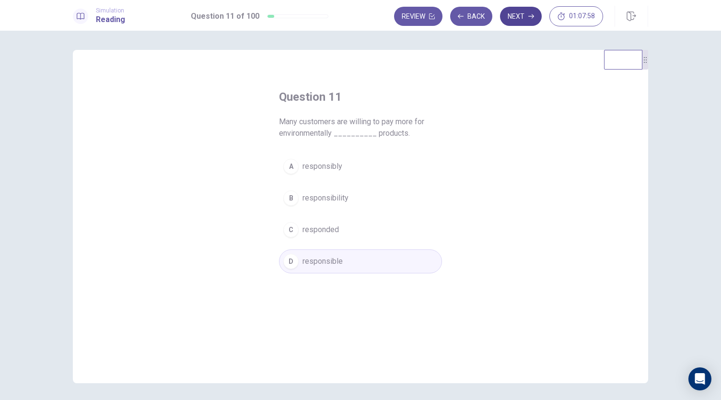
click at [523, 14] on button "Next" at bounding box center [521, 16] width 42 height 19
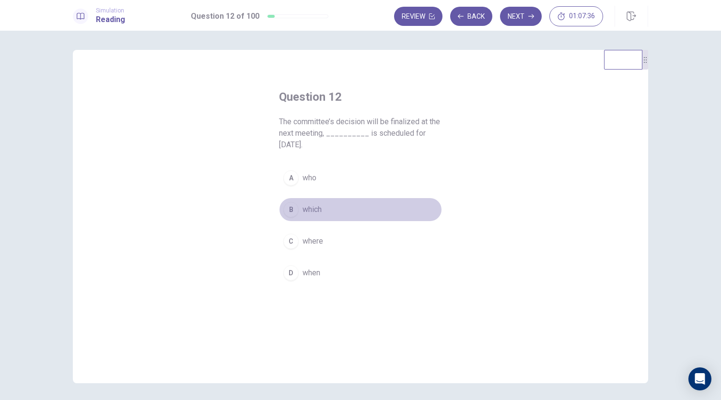
click at [308, 204] on span "which" at bounding box center [312, 210] width 19 height 12
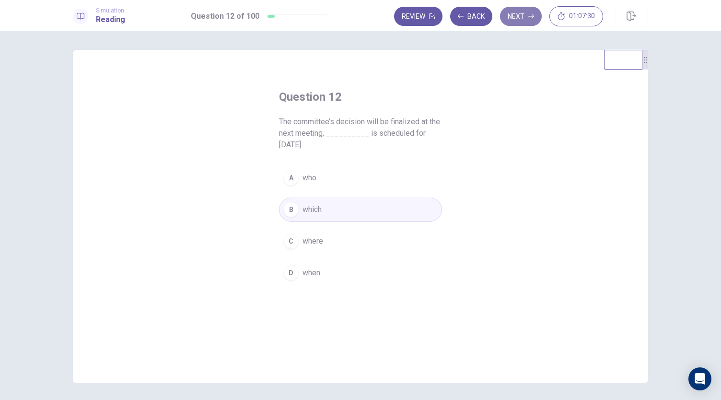
click at [525, 18] on button "Next" at bounding box center [521, 16] width 42 height 19
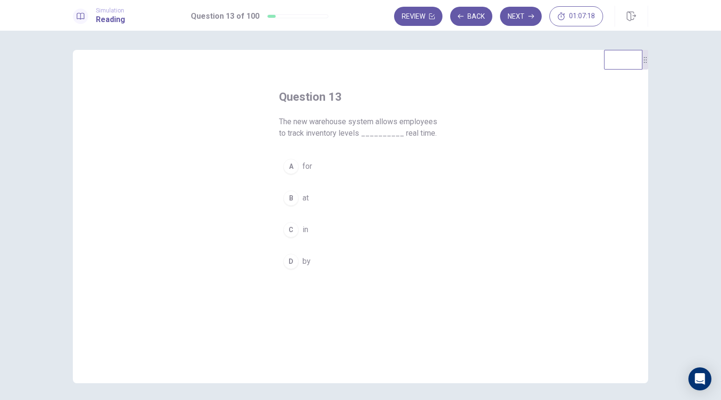
click at [287, 229] on div "C" at bounding box center [290, 229] width 15 height 15
click at [522, 14] on button "Next" at bounding box center [521, 16] width 42 height 19
click at [328, 231] on span "collaborative" at bounding box center [324, 230] width 43 height 12
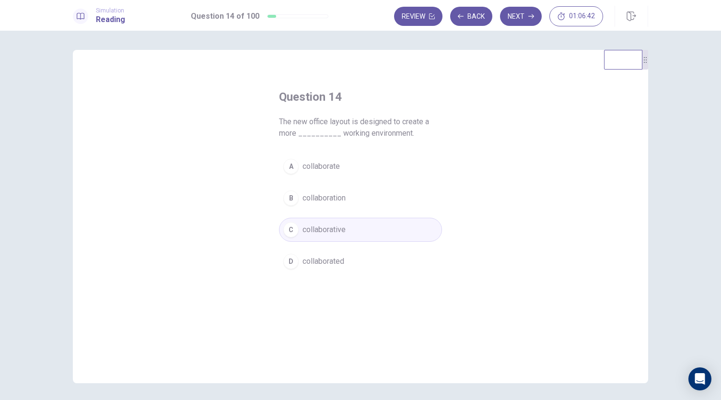
click at [518, 6] on div "Review Back Next 01:06:42" at bounding box center [521, 16] width 254 height 21
click at [520, 13] on button "Next" at bounding box center [521, 16] width 42 height 19
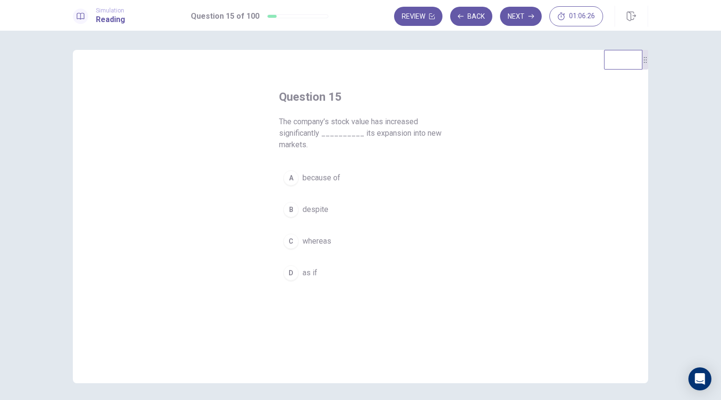
click at [326, 175] on span "because of" at bounding box center [322, 178] width 38 height 12
click at [518, 14] on button "Next" at bounding box center [521, 16] width 42 height 19
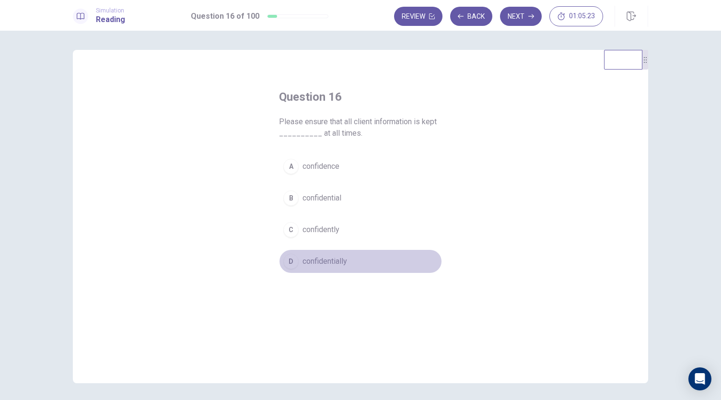
click at [337, 258] on span "confidentially" at bounding box center [325, 262] width 45 height 12
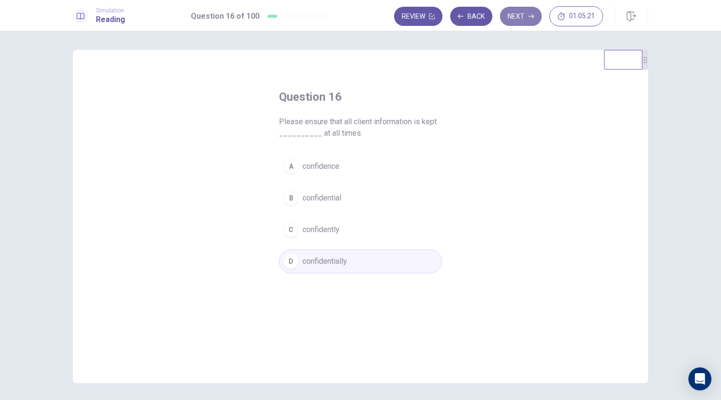
click at [519, 14] on button "Next" at bounding box center [521, 16] width 42 height 19
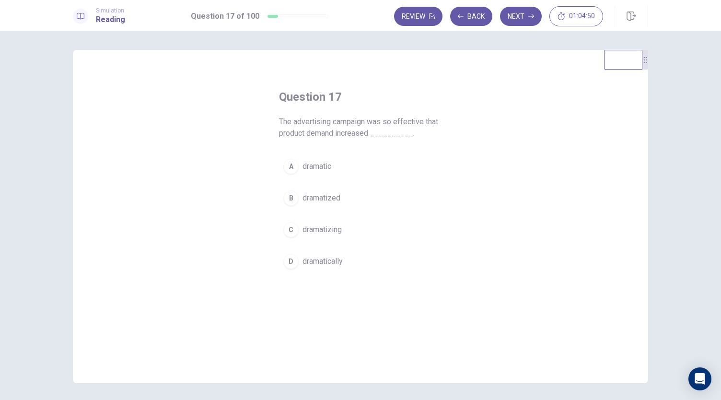
click at [316, 260] on span "dramatically" at bounding box center [323, 262] width 40 height 12
click at [526, 17] on button "Next" at bounding box center [521, 16] width 42 height 19
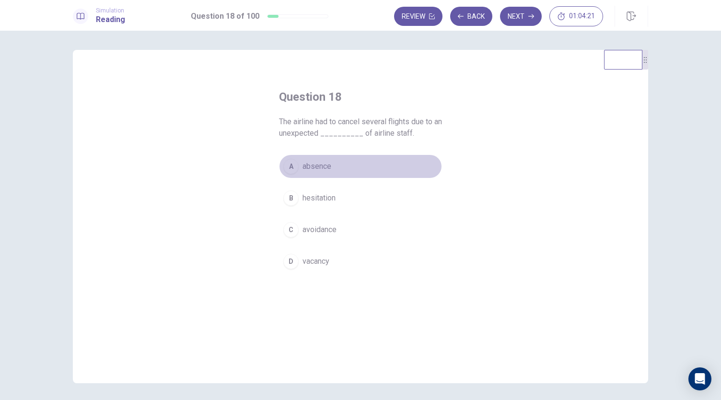
click at [323, 167] on span "absence" at bounding box center [317, 167] width 29 height 12
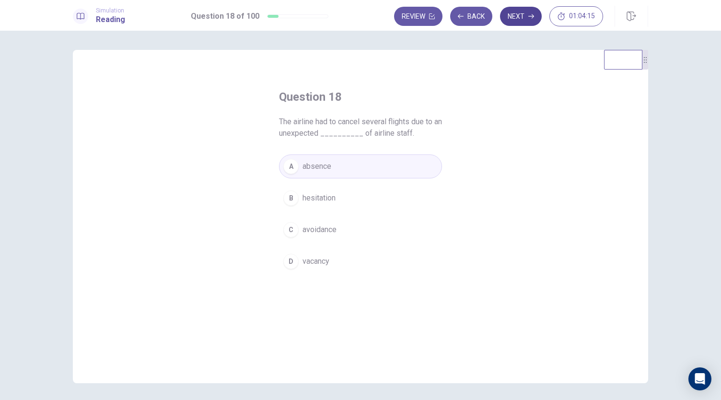
click at [524, 12] on button "Next" at bounding box center [521, 16] width 42 height 19
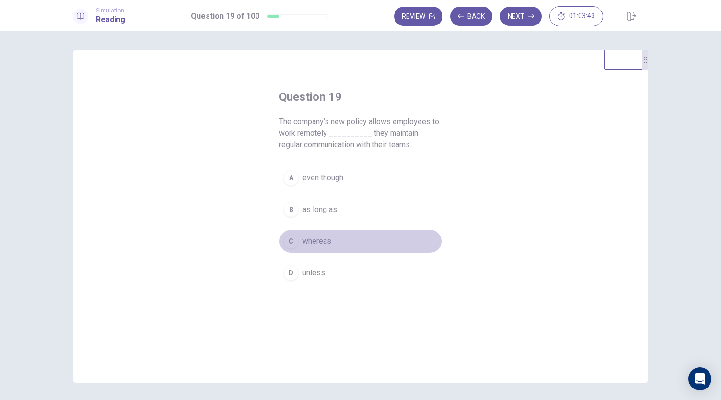
click at [325, 246] on button "C whereas" at bounding box center [360, 241] width 163 height 24
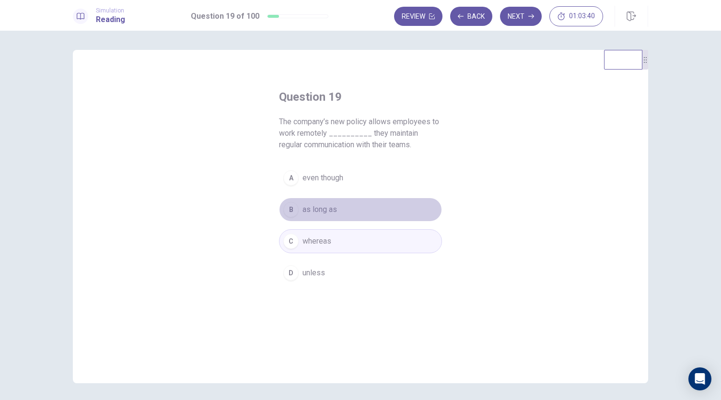
click at [314, 210] on span "as long as" at bounding box center [320, 210] width 35 height 12
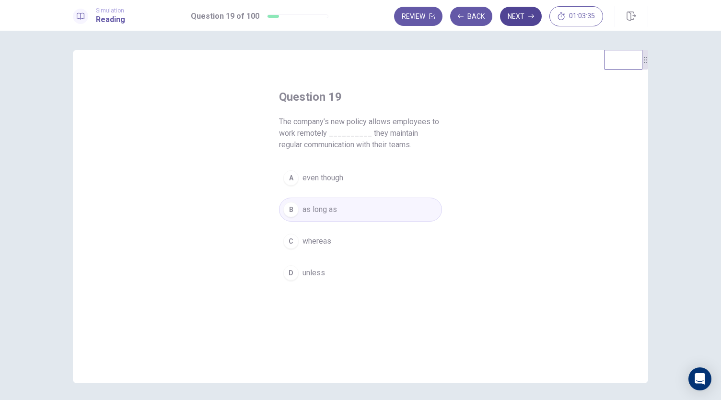
click at [521, 14] on button "Next" at bounding box center [521, 16] width 42 height 19
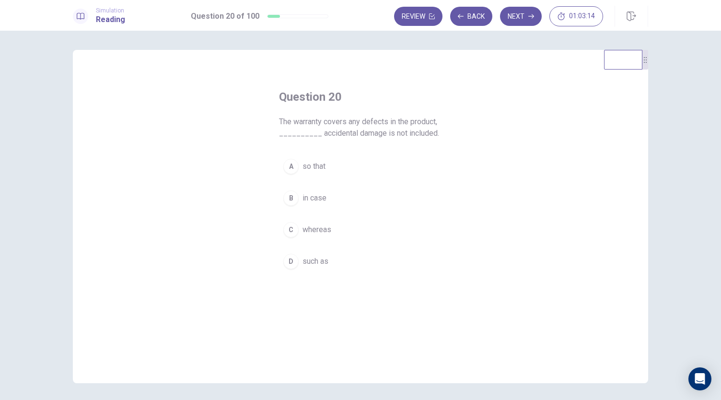
click at [322, 232] on span "whereas" at bounding box center [317, 230] width 29 height 12
click at [515, 13] on button "Next" at bounding box center [521, 16] width 42 height 19
click at [321, 180] on span "in case of" at bounding box center [319, 178] width 33 height 12
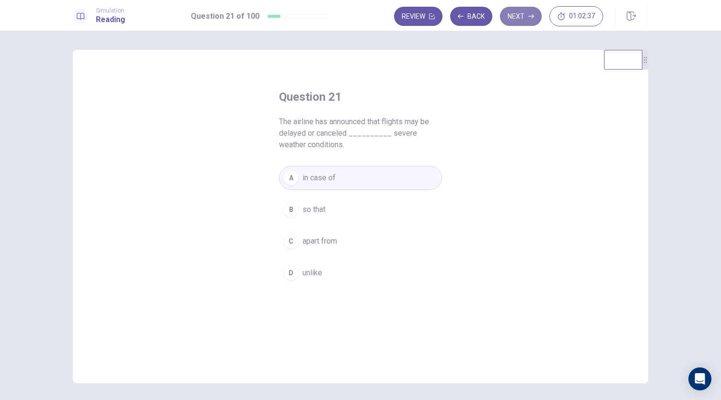
click at [516, 11] on button "Next" at bounding box center [521, 16] width 42 height 19
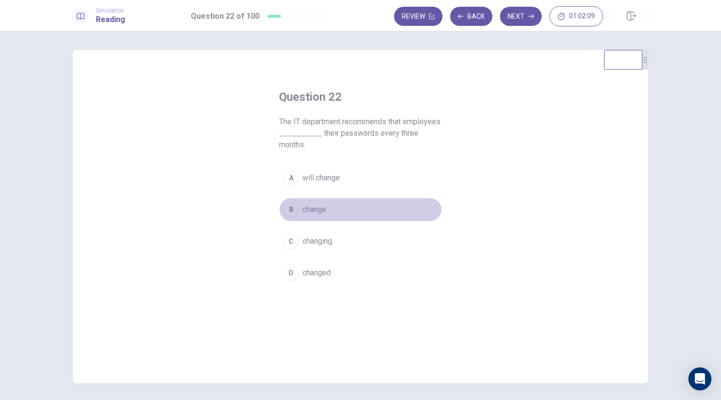
click at [314, 212] on span "change" at bounding box center [315, 210] width 24 height 12
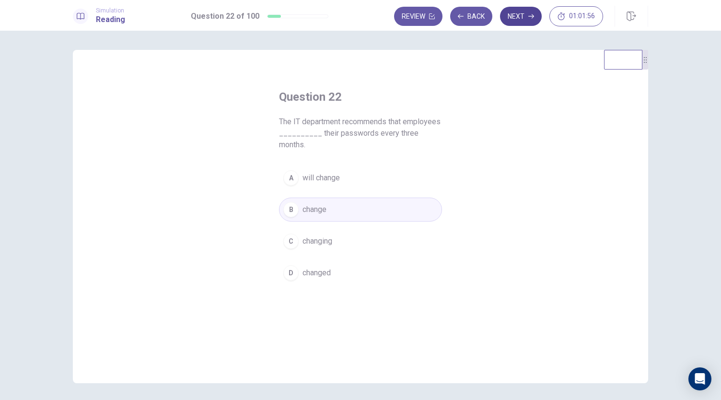
click at [527, 20] on button "Next" at bounding box center [521, 16] width 42 height 19
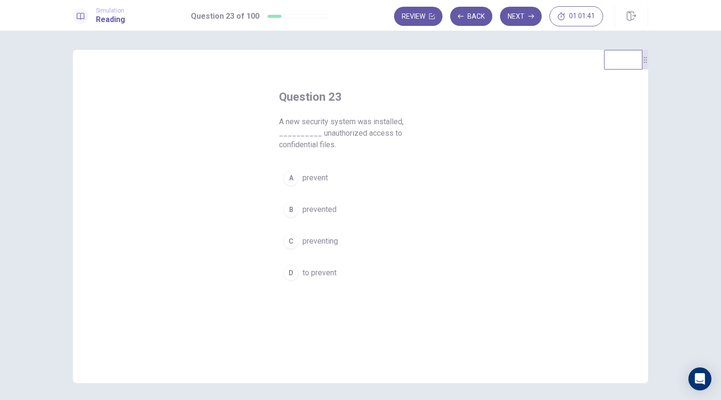
click at [326, 235] on span "preventing" at bounding box center [320, 241] width 35 height 12
click at [517, 14] on button "Next" at bounding box center [521, 16] width 42 height 19
click at [338, 273] on span "immediately" at bounding box center [323, 273] width 41 height 12
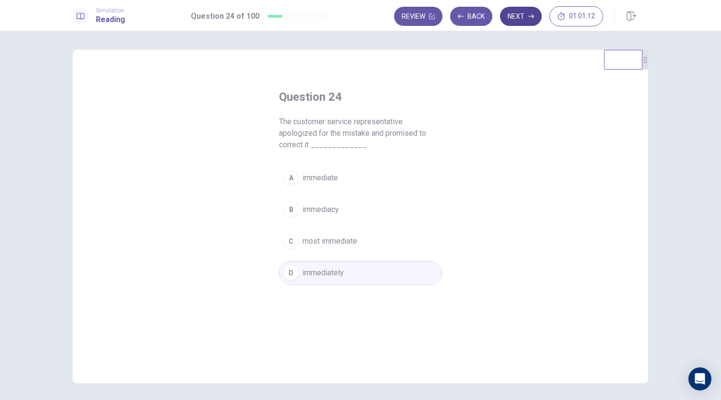
click at [519, 14] on button "Next" at bounding box center [521, 16] width 42 height 19
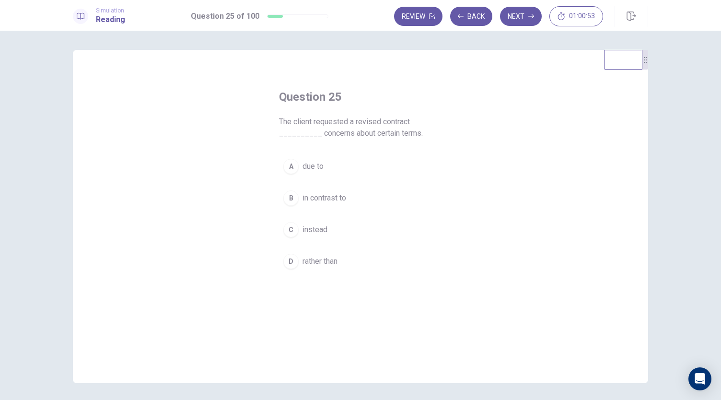
click at [313, 164] on span "due to" at bounding box center [313, 167] width 21 height 12
click at [531, 17] on icon "button" at bounding box center [531, 16] width 6 height 6
click at [328, 200] on button "B will be" at bounding box center [360, 198] width 163 height 24
click at [510, 13] on button "Next" at bounding box center [521, 16] width 42 height 19
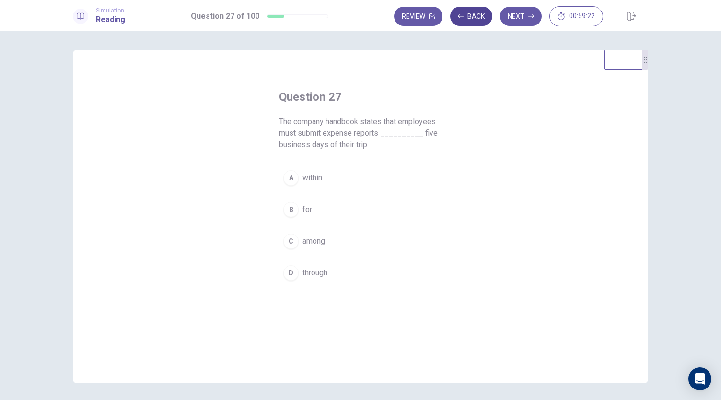
click at [483, 20] on button "Back" at bounding box center [471, 16] width 42 height 19
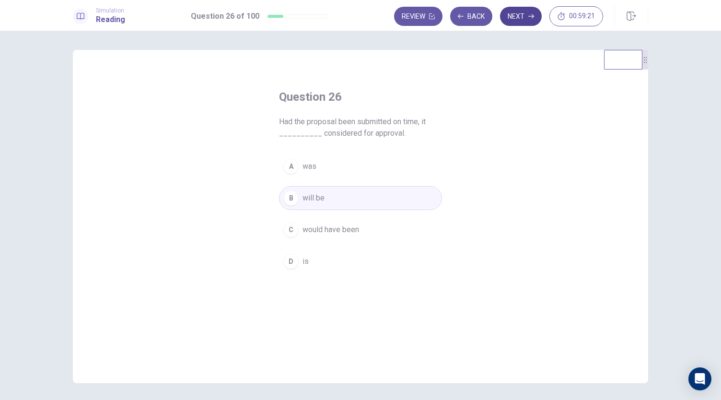
click at [527, 20] on button "Next" at bounding box center [521, 16] width 42 height 19
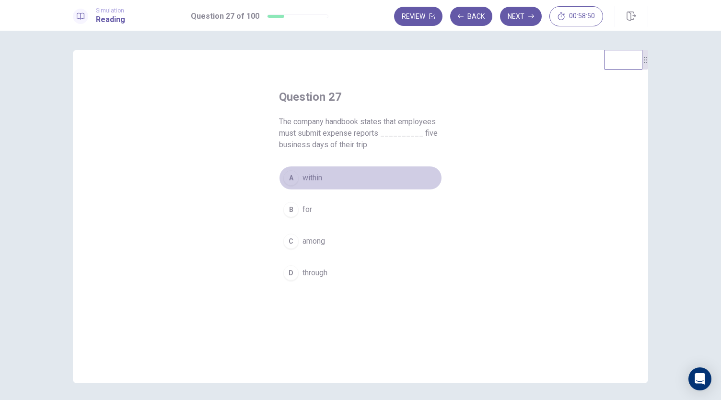
click at [316, 181] on span "within" at bounding box center [313, 178] width 20 height 12
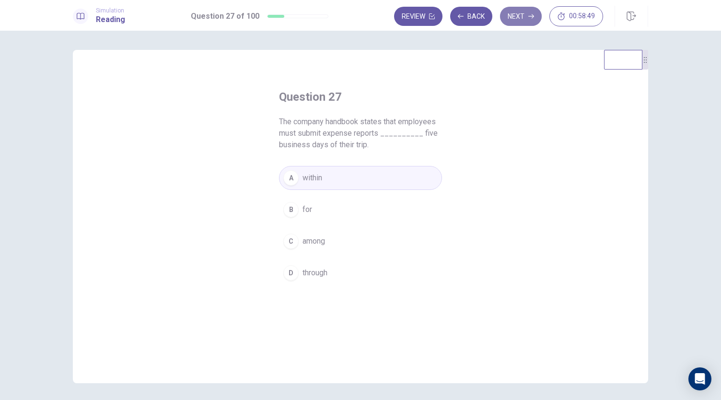
click at [526, 21] on button "Next" at bounding box center [521, 16] width 42 height 19
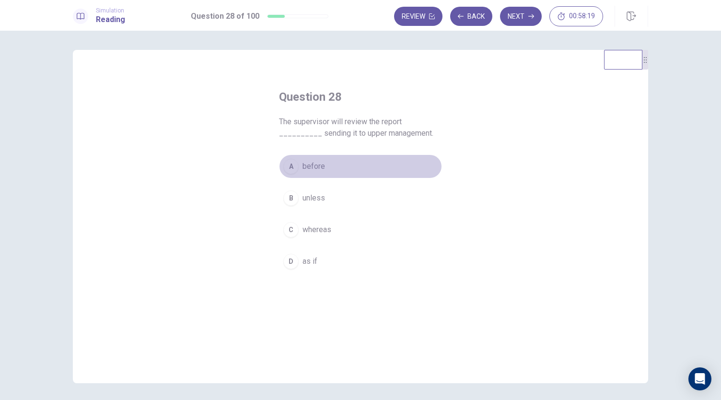
click at [299, 164] on button "A before" at bounding box center [360, 166] width 163 height 24
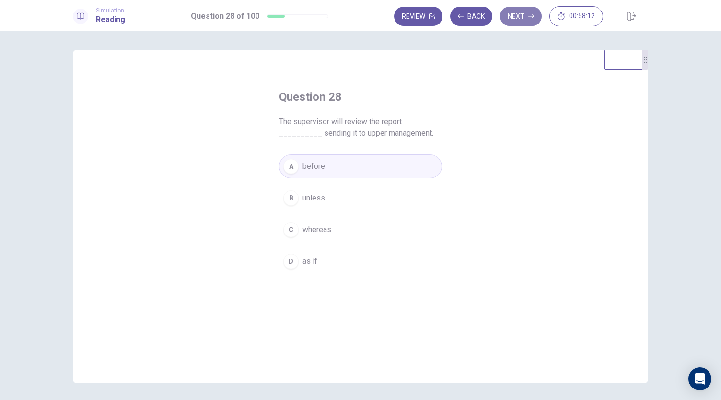
click at [528, 14] on button "Next" at bounding box center [521, 16] width 42 height 19
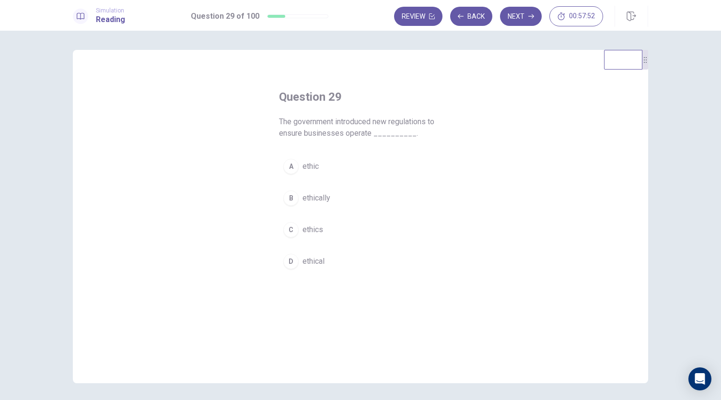
click at [323, 207] on button "B ethically" at bounding box center [360, 198] width 163 height 24
click at [538, 12] on button "Next" at bounding box center [521, 16] width 42 height 19
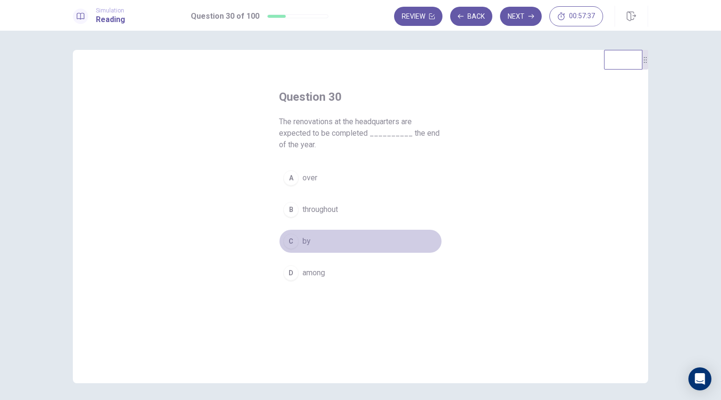
click at [292, 239] on div "C" at bounding box center [290, 241] width 15 height 15
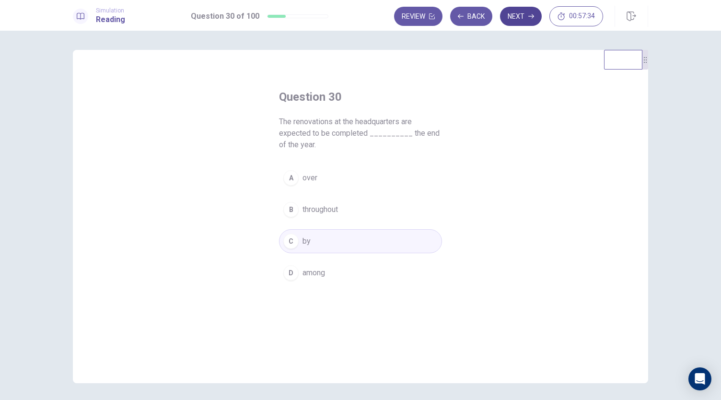
click at [531, 17] on icon "button" at bounding box center [531, 16] width 6 height 6
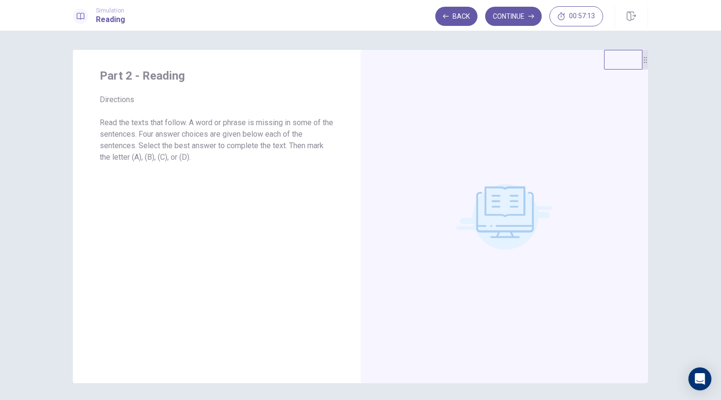
click at [516, 219] on circle at bounding box center [506, 217] width 66 height 66
click at [187, 123] on p "Read the texts that follow. A word or phrase is missing in some of the sentence…" at bounding box center [217, 140] width 234 height 46
click at [519, 19] on button "Continue" at bounding box center [513, 16] width 57 height 19
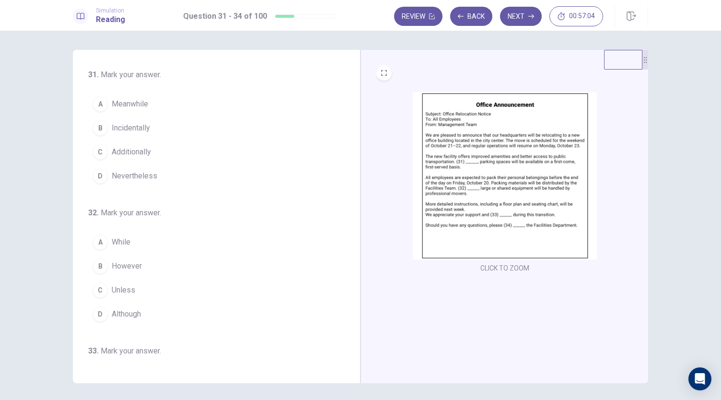
click at [483, 184] on img at bounding box center [505, 175] width 184 height 167
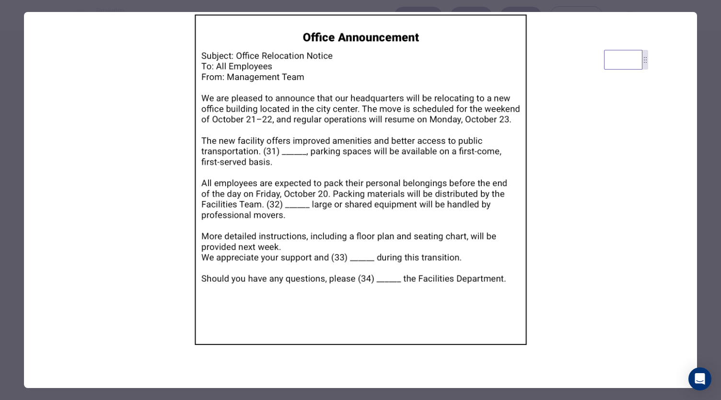
click at [706, 36] on div at bounding box center [360, 200] width 721 height 400
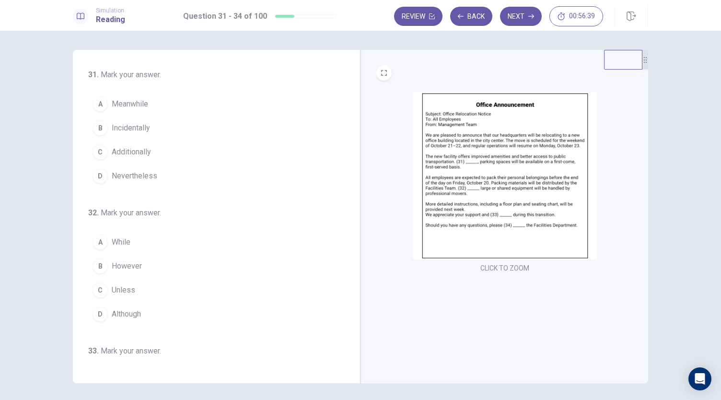
click at [477, 164] on img at bounding box center [505, 175] width 184 height 167
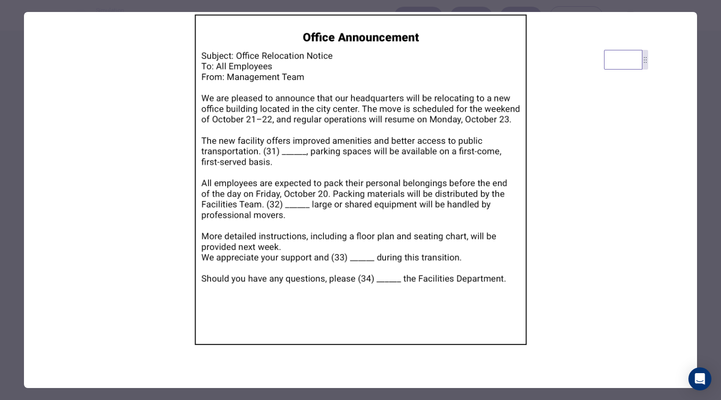
click at [710, 54] on div at bounding box center [360, 200] width 721 height 400
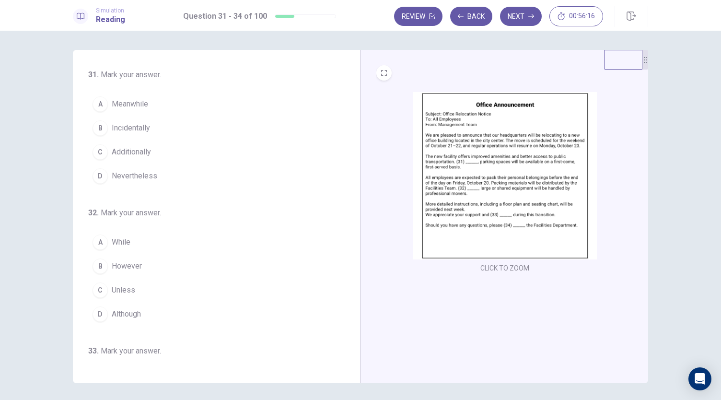
click at [474, 152] on img at bounding box center [505, 175] width 184 height 167
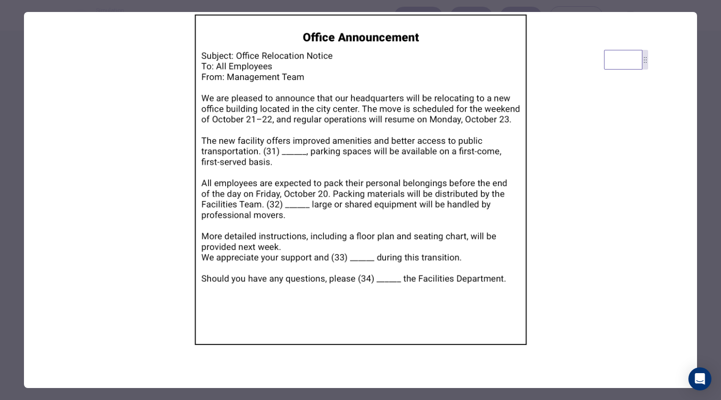
click at [714, 47] on div at bounding box center [360, 200] width 721 height 400
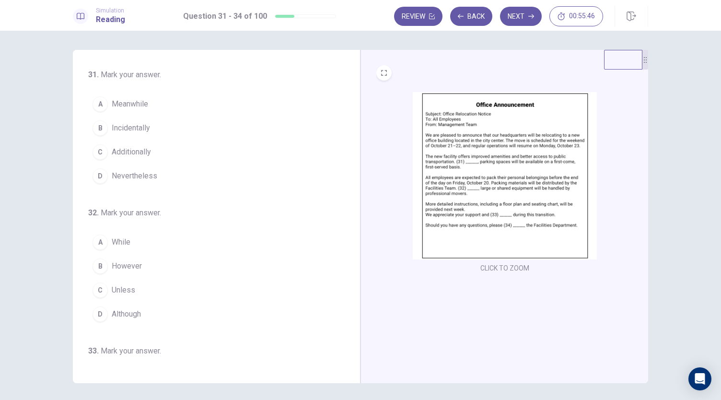
click at [545, 181] on img at bounding box center [505, 175] width 184 height 167
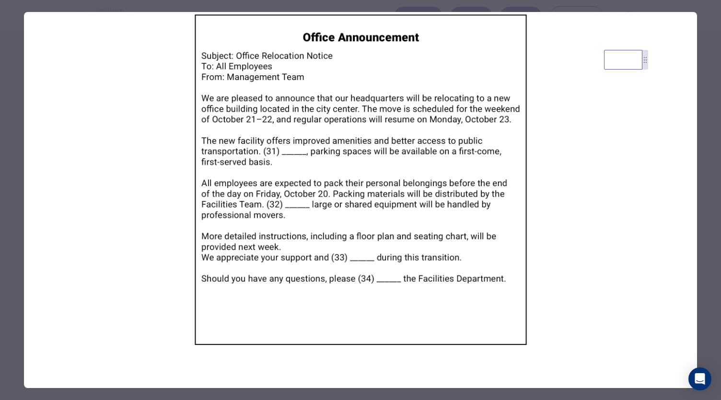
click at [716, 37] on div at bounding box center [360, 200] width 721 height 400
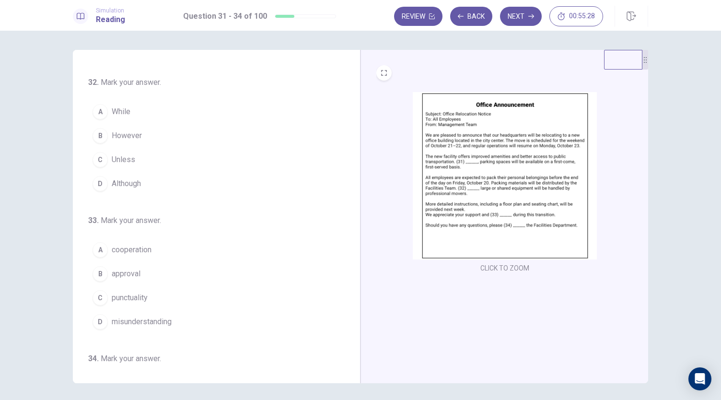
scroll to position [144, 0]
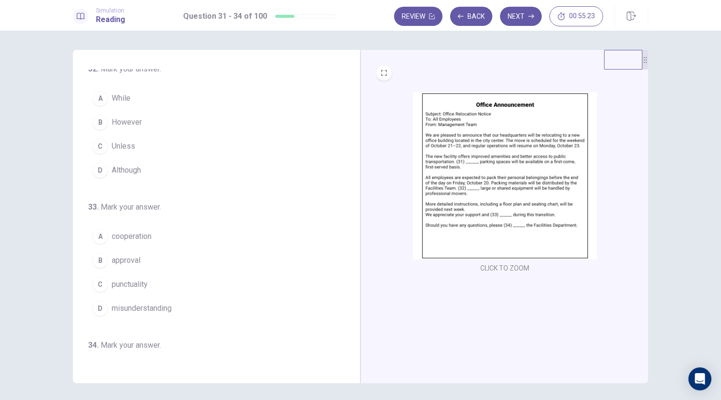
click at [132, 231] on span "cooperation" at bounding box center [132, 237] width 40 height 12
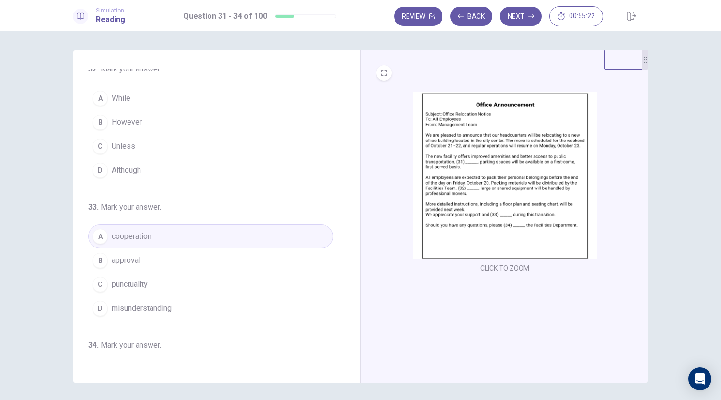
click at [493, 184] on img at bounding box center [505, 175] width 184 height 167
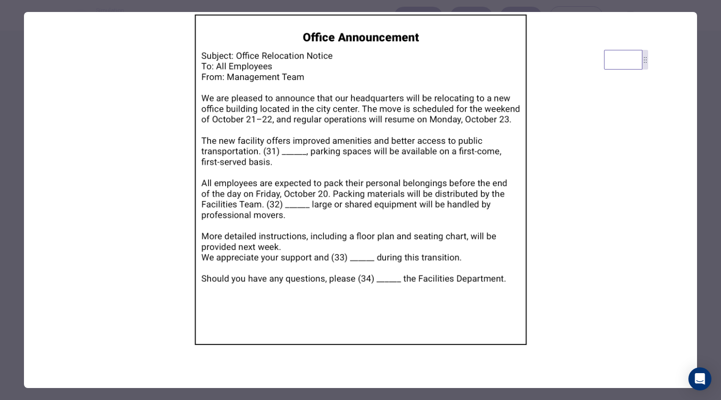
click at [705, 7] on div at bounding box center [360, 200] width 721 height 400
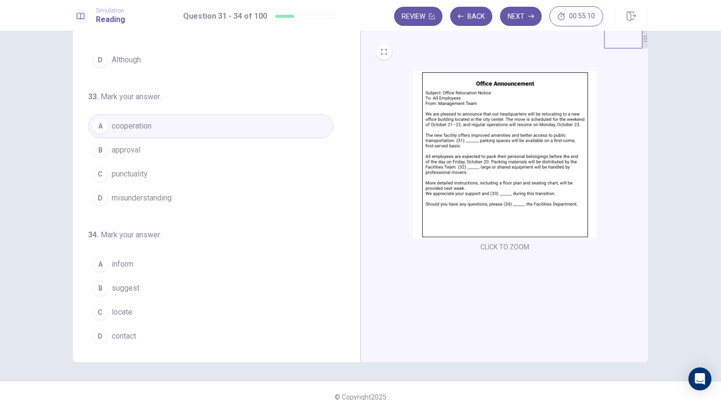
scroll to position [33, 0]
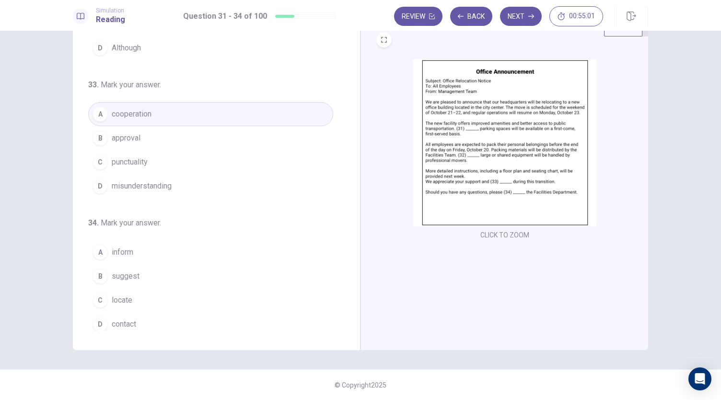
click at [128, 320] on span "contact" at bounding box center [124, 324] width 24 height 12
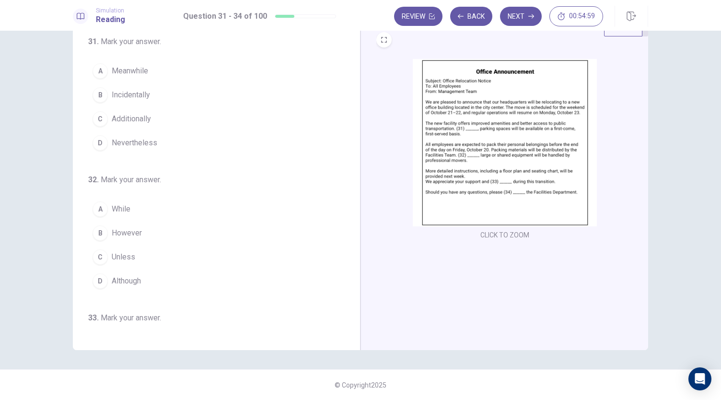
scroll to position [0, 0]
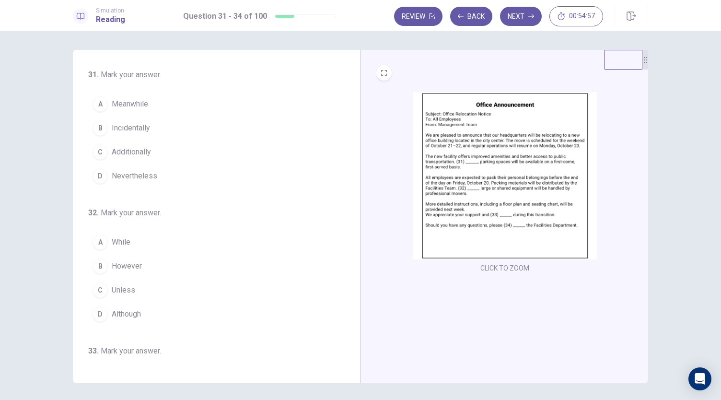
click at [511, 189] on img at bounding box center [505, 175] width 184 height 167
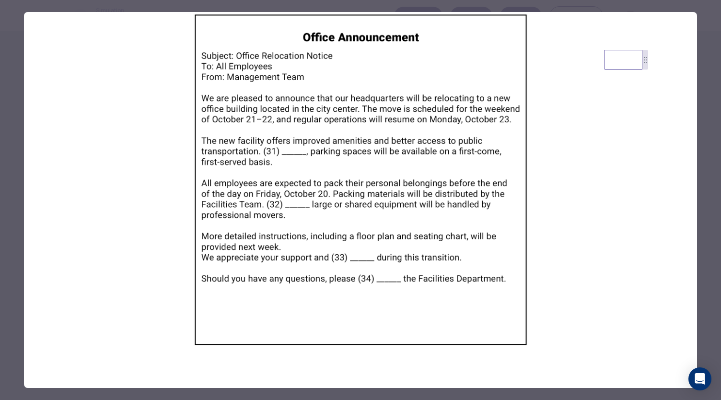
click at [716, 40] on div at bounding box center [360, 200] width 721 height 400
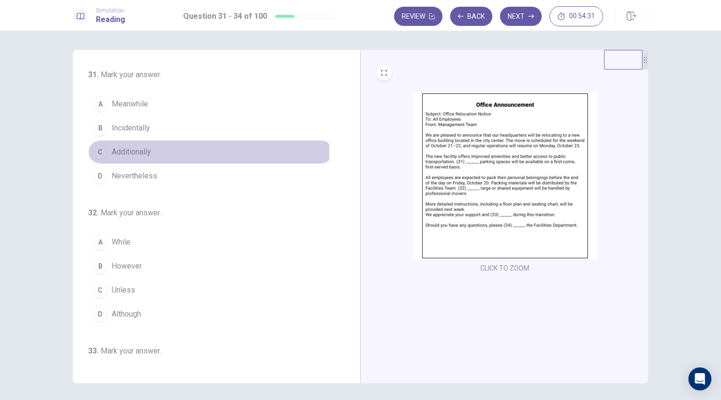
click at [140, 151] on span "Additionally" at bounding box center [131, 152] width 39 height 12
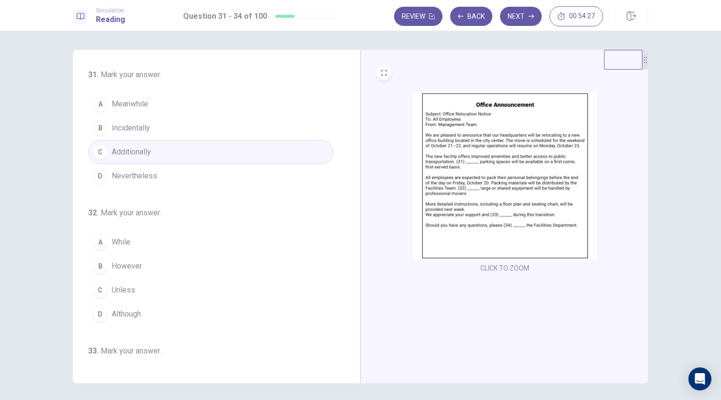
click at [516, 171] on img at bounding box center [505, 175] width 184 height 167
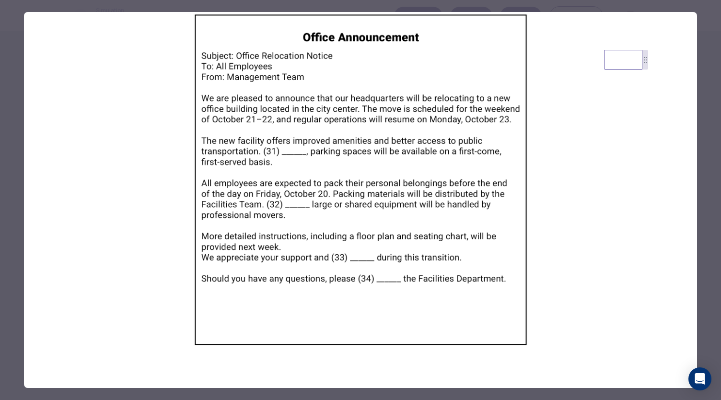
click at [709, 91] on div at bounding box center [360, 200] width 721 height 400
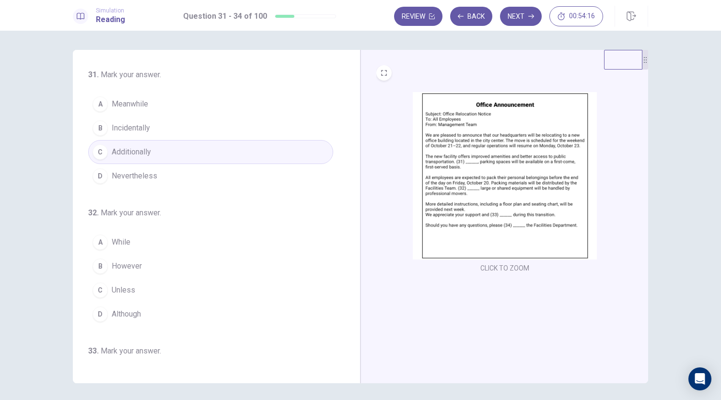
scroll to position [33, 0]
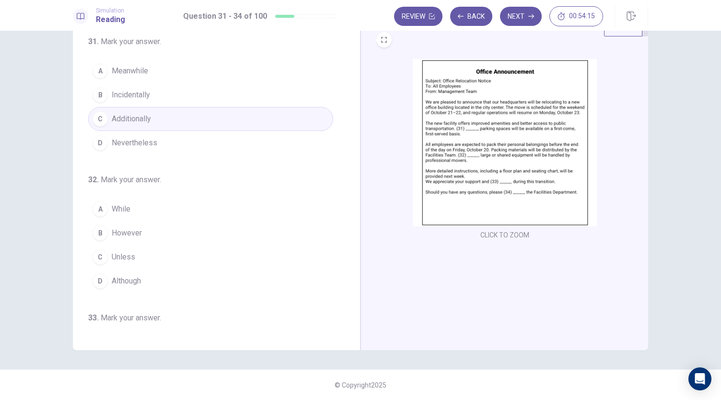
click at [495, 184] on img at bounding box center [505, 142] width 184 height 167
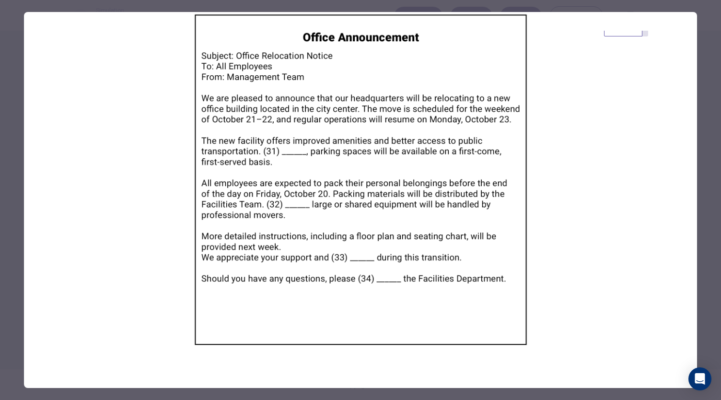
click at [704, 165] on div at bounding box center [360, 200] width 721 height 400
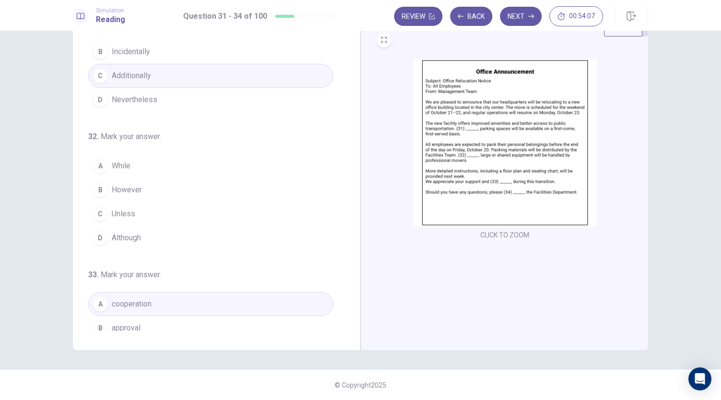
scroll to position [41, 0]
click at [494, 184] on img at bounding box center [505, 142] width 184 height 167
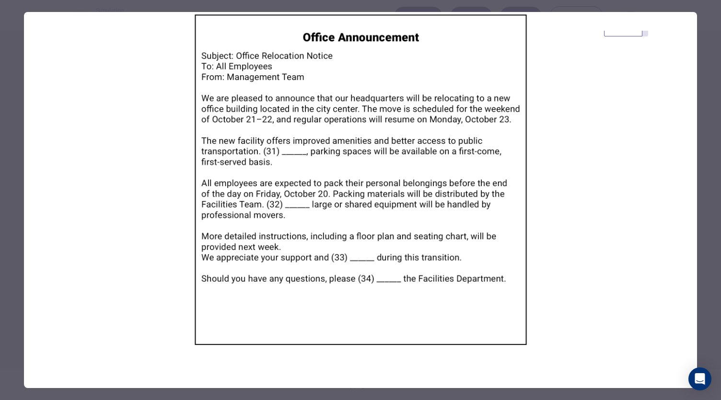
click at [716, 47] on div at bounding box center [360, 200] width 721 height 400
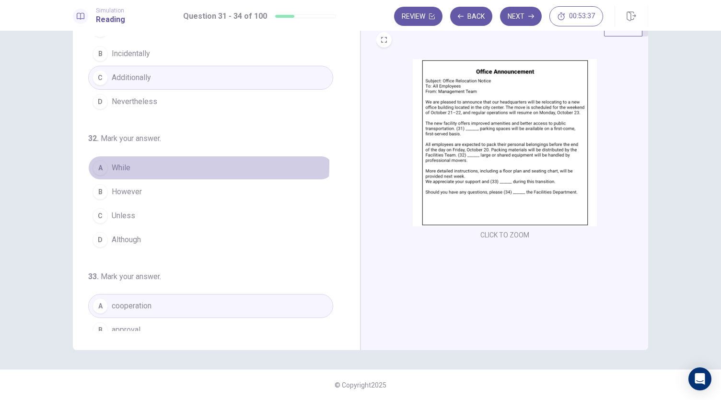
click at [120, 164] on span "While" at bounding box center [121, 168] width 19 height 12
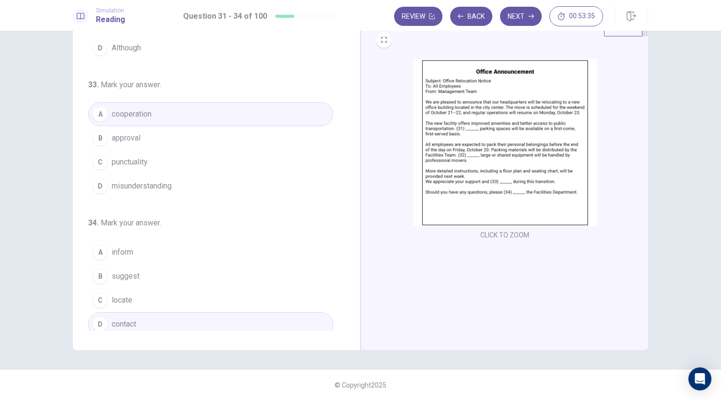
scroll to position [0, 0]
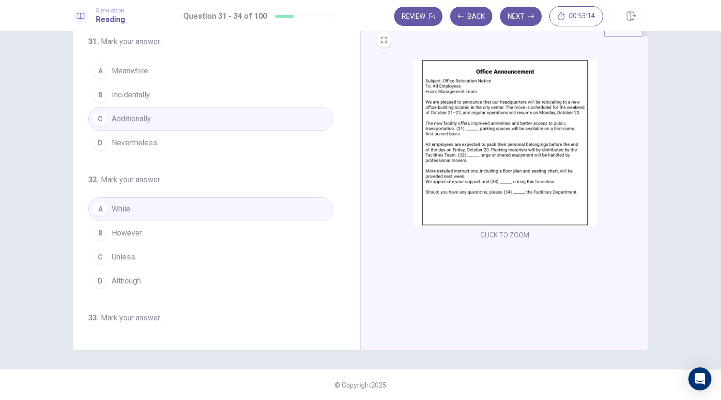
click at [529, 16] on icon "button" at bounding box center [531, 16] width 6 height 6
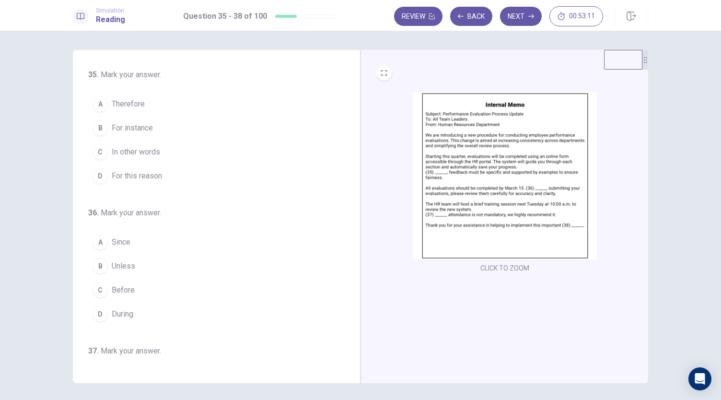
click at [547, 189] on img at bounding box center [505, 175] width 184 height 167
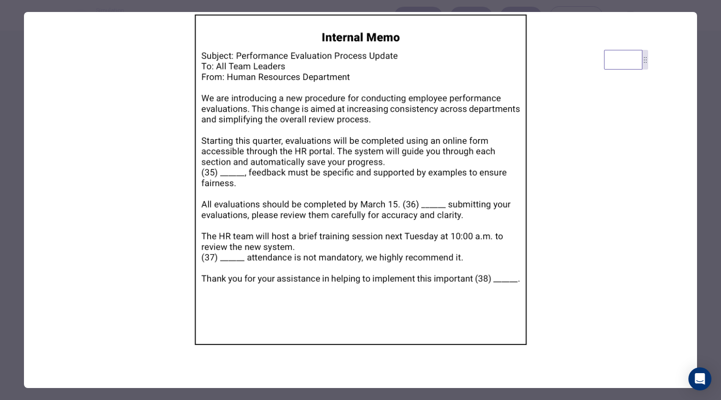
click at [604, 5] on div at bounding box center [360, 200] width 721 height 400
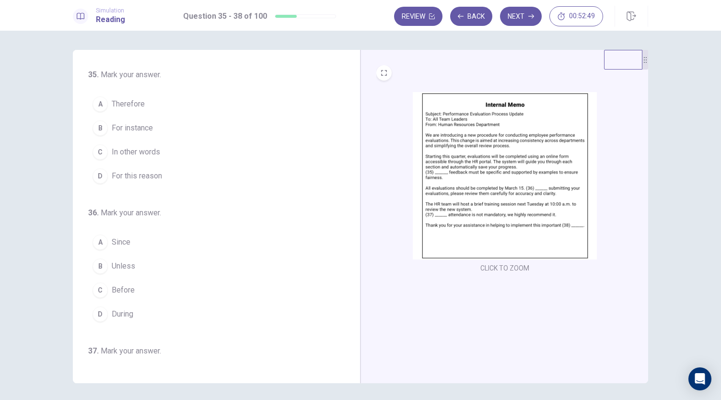
click at [476, 178] on img at bounding box center [505, 175] width 184 height 167
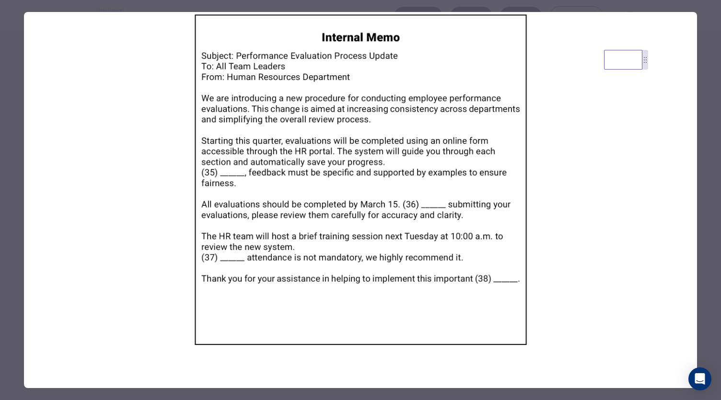
click at [706, 59] on div at bounding box center [360, 200] width 721 height 400
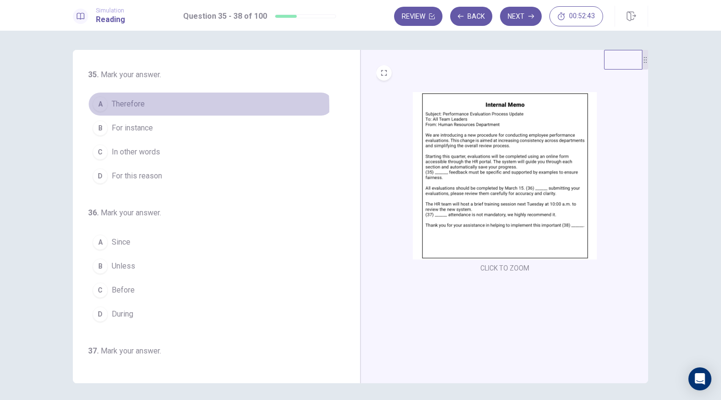
click at [144, 107] on button "A Therefore" at bounding box center [210, 104] width 245 height 24
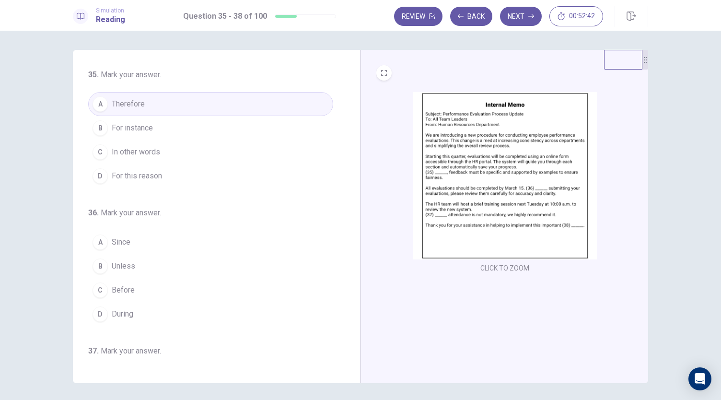
click at [542, 205] on img at bounding box center [505, 175] width 184 height 167
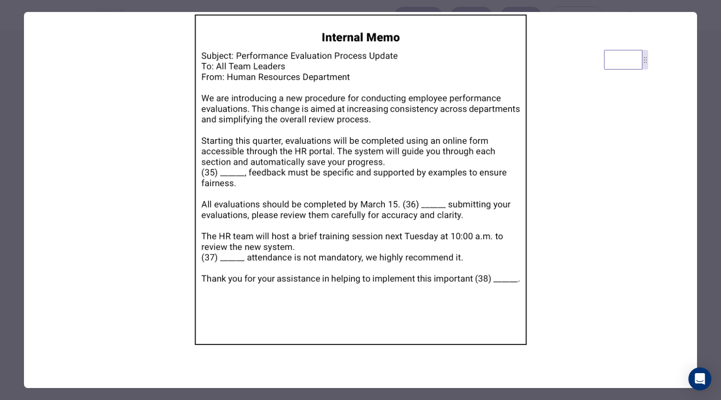
click at [709, 194] on div at bounding box center [360, 200] width 721 height 400
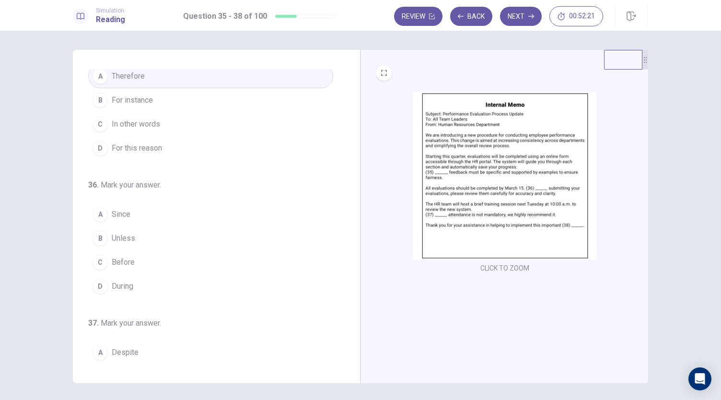
scroll to position [48, 0]
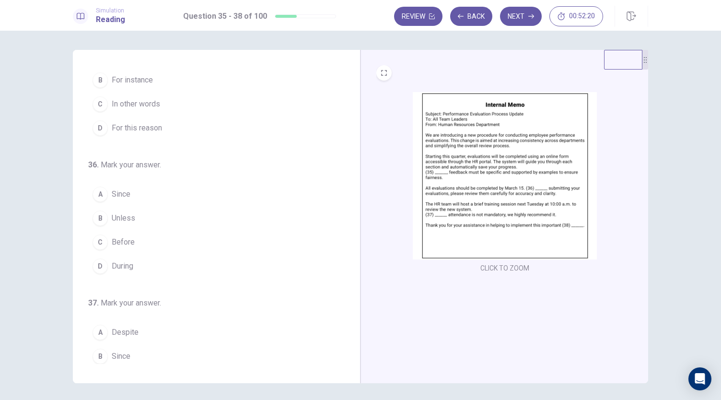
click at [122, 241] on span "Before" at bounding box center [123, 242] width 23 height 12
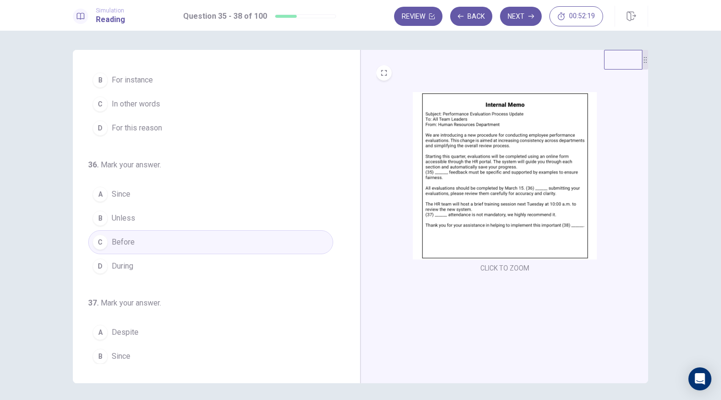
click at [508, 181] on img at bounding box center [505, 175] width 184 height 167
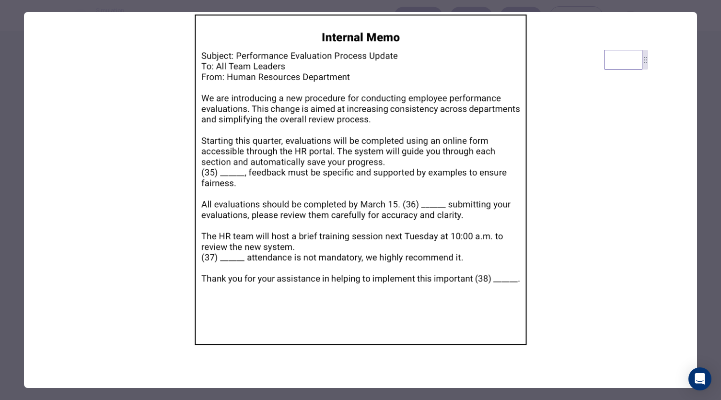
click at [707, 194] on div at bounding box center [360, 200] width 721 height 400
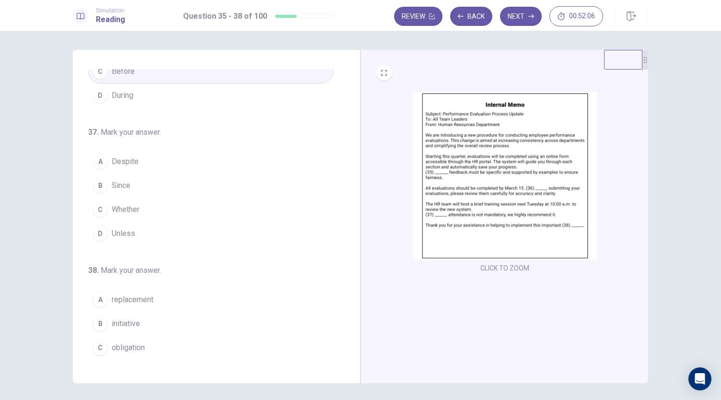
scroll to position [233, 0]
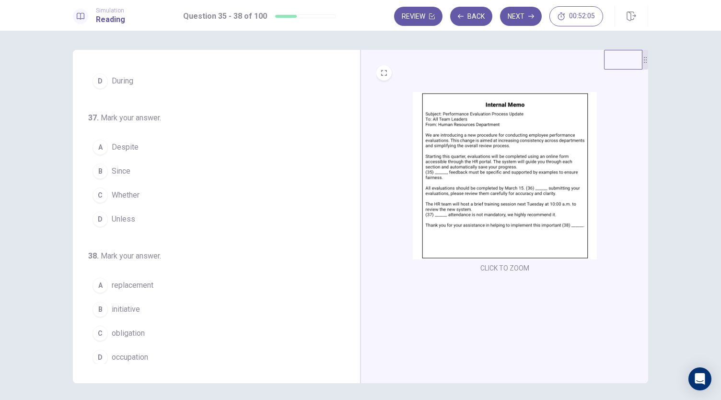
click at [562, 210] on img at bounding box center [505, 175] width 184 height 167
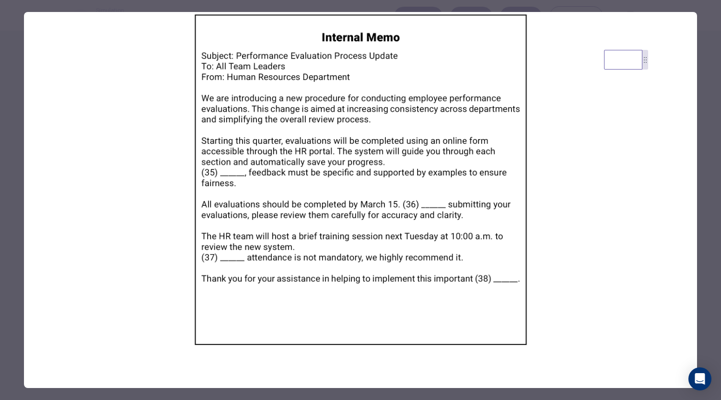
click at [702, 46] on div at bounding box center [360, 200] width 721 height 400
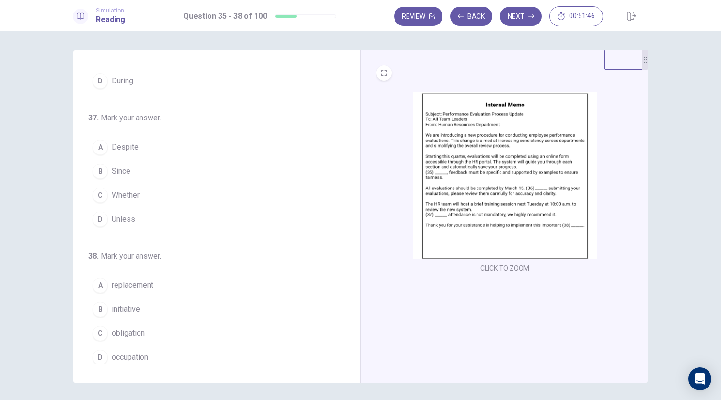
click at [507, 193] on img at bounding box center [505, 175] width 184 height 167
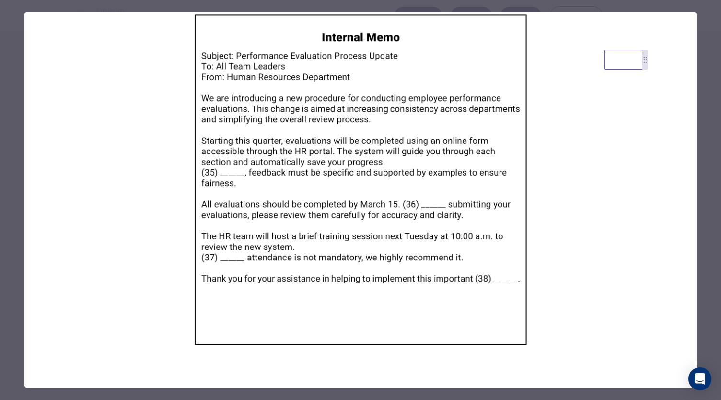
click at [715, 232] on div at bounding box center [360, 200] width 721 height 400
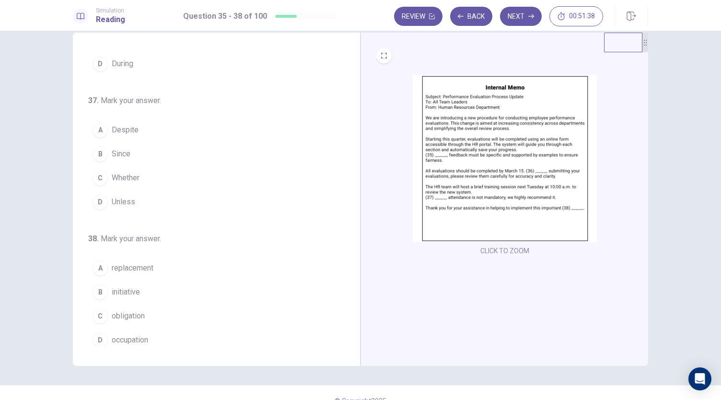
scroll to position [33, 0]
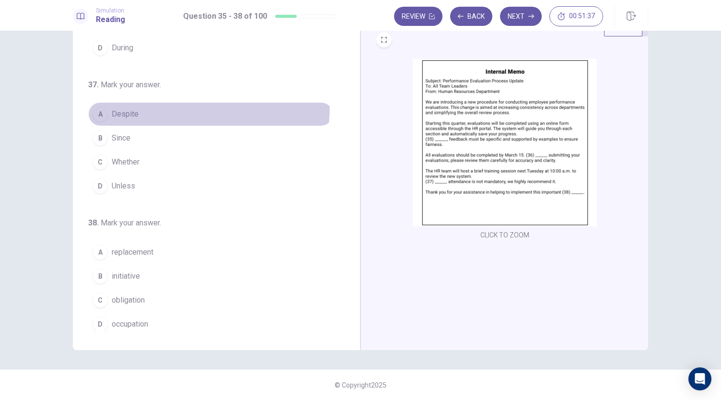
click at [122, 102] on button "A Despite" at bounding box center [210, 114] width 245 height 24
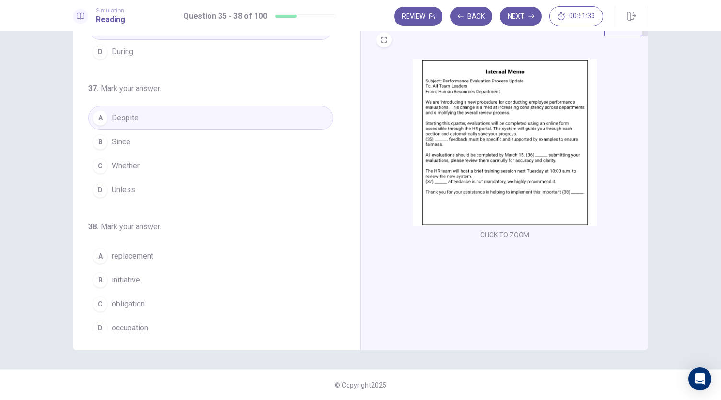
scroll to position [233, 0]
click at [536, 175] on img at bounding box center [505, 142] width 184 height 167
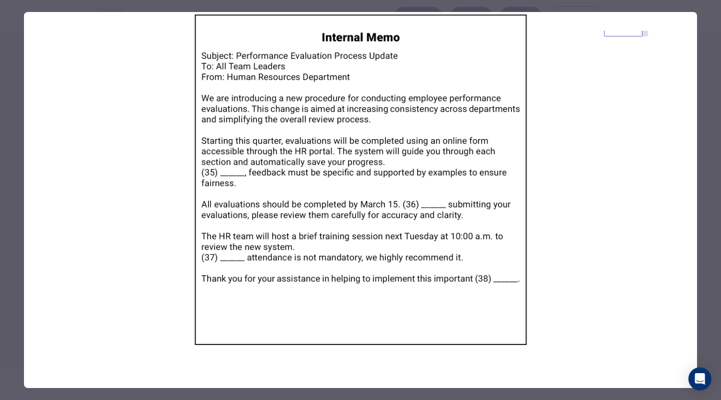
click at [716, 218] on div at bounding box center [360, 200] width 721 height 400
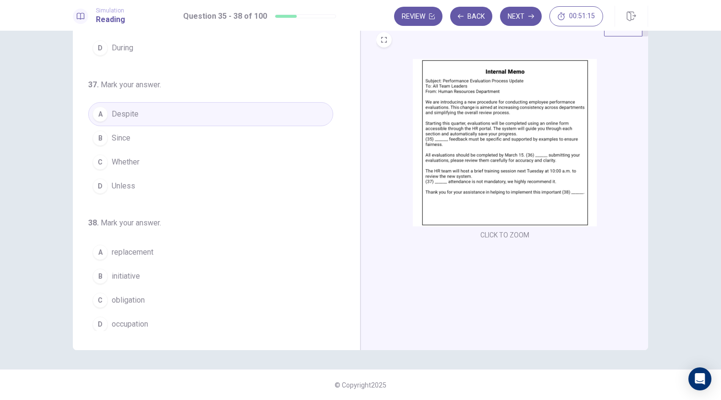
click at [501, 175] on img at bounding box center [505, 142] width 184 height 167
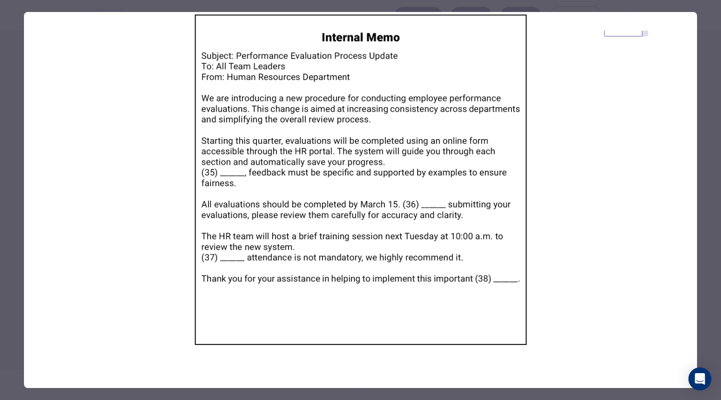
click at [709, 103] on div at bounding box center [360, 200] width 721 height 400
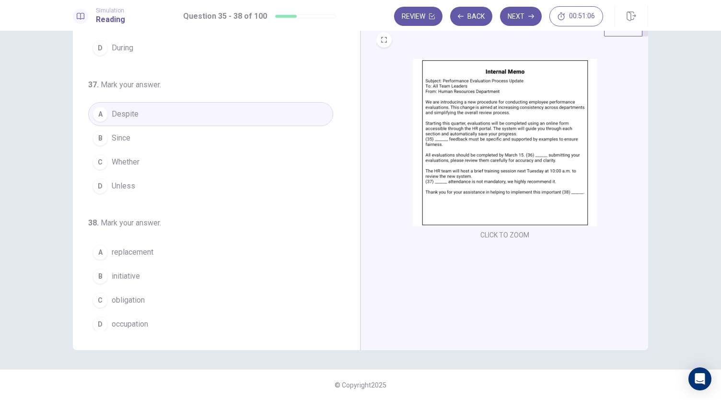
click at [136, 275] on span "initiative" at bounding box center [126, 276] width 28 height 12
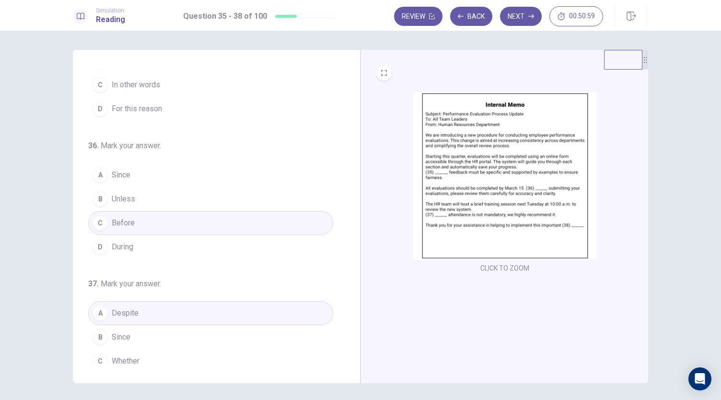
scroll to position [0, 0]
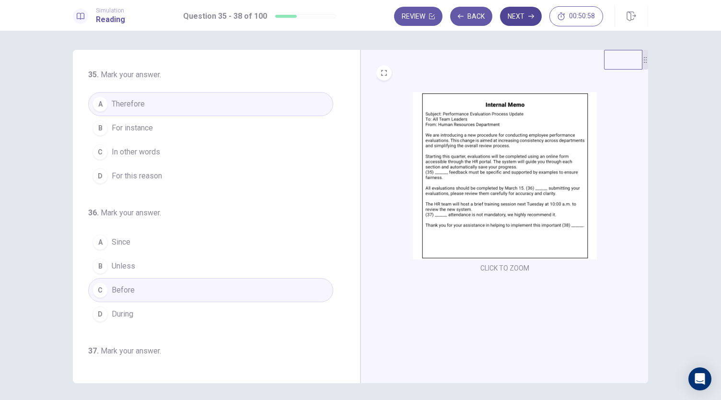
click at [536, 16] on button "Next" at bounding box center [521, 16] width 42 height 19
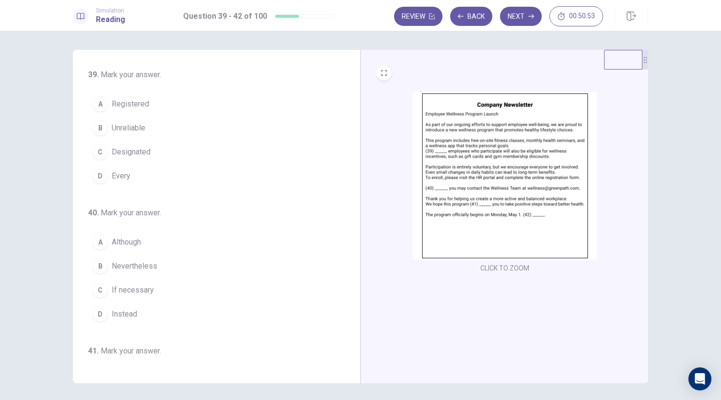
click at [531, 179] on img at bounding box center [505, 175] width 184 height 167
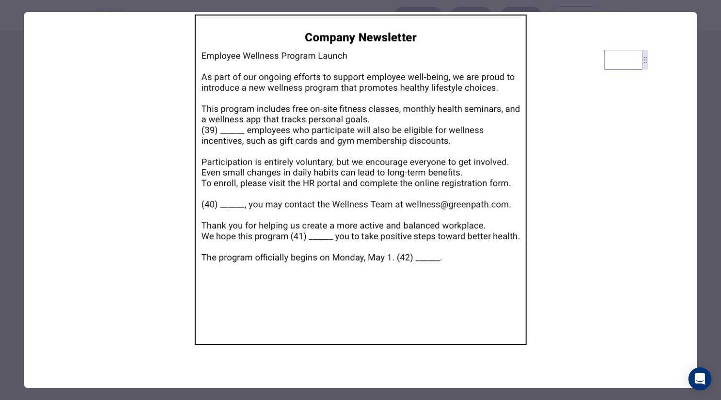
click at [712, 33] on div at bounding box center [360, 200] width 721 height 400
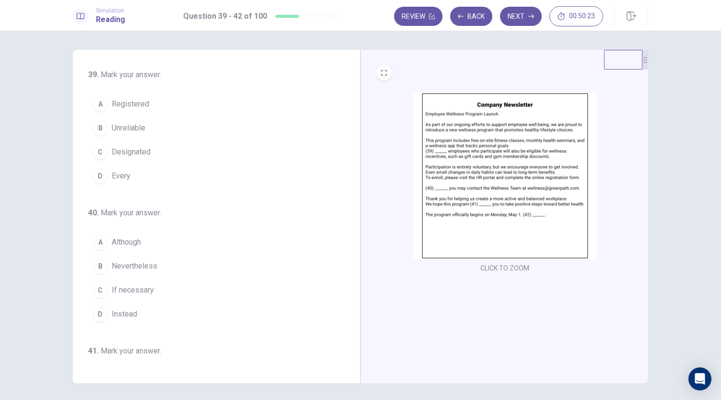
click at [502, 169] on img at bounding box center [505, 175] width 184 height 167
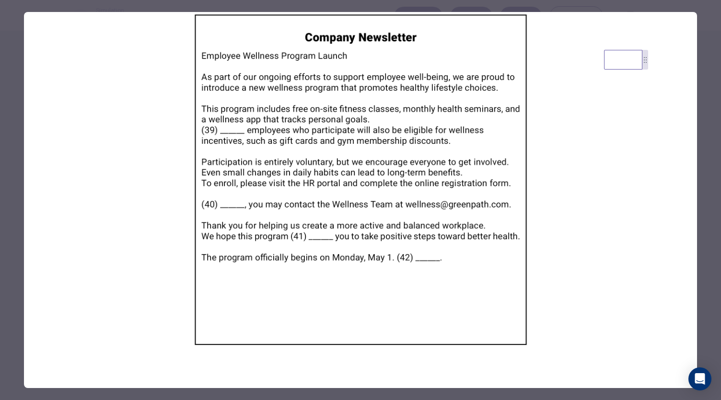
click at [702, 164] on div at bounding box center [360, 200] width 721 height 400
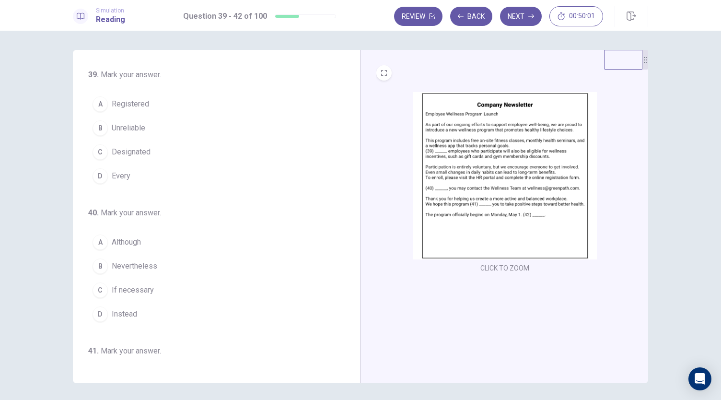
click at [117, 177] on span "Every" at bounding box center [121, 176] width 19 height 12
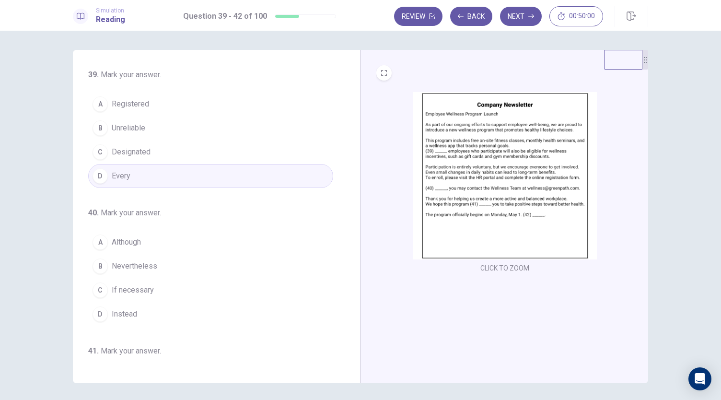
click at [524, 185] on img at bounding box center [505, 175] width 184 height 167
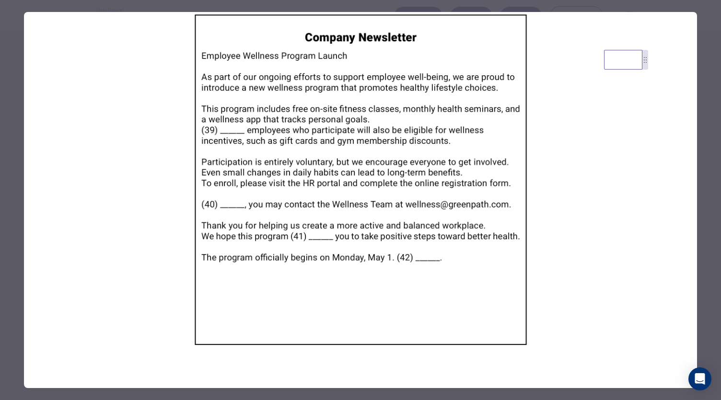
click at [711, 52] on div at bounding box center [360, 200] width 721 height 400
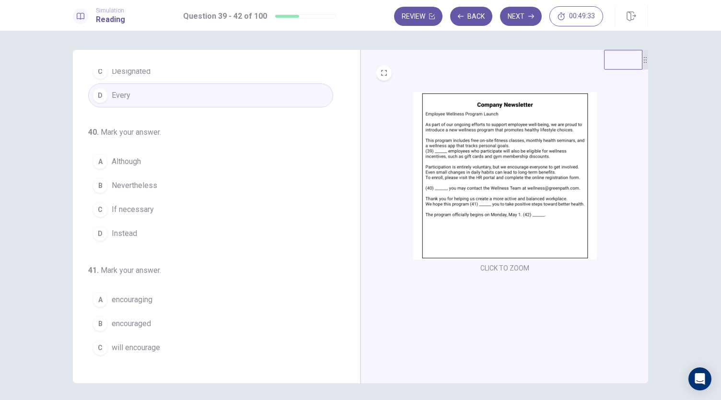
scroll to position [96, 0]
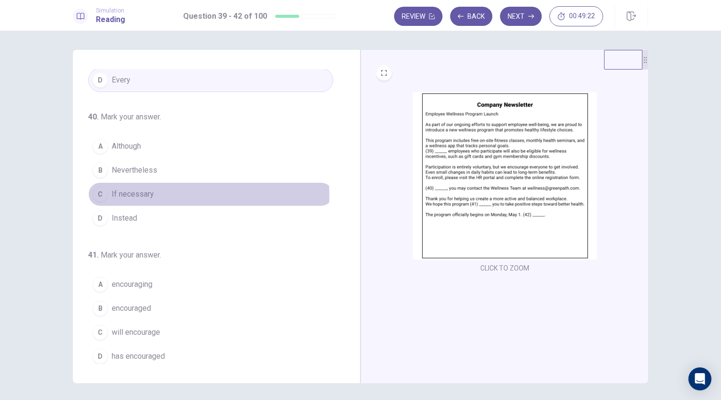
click at [138, 193] on span "If necessary" at bounding box center [133, 194] width 42 height 12
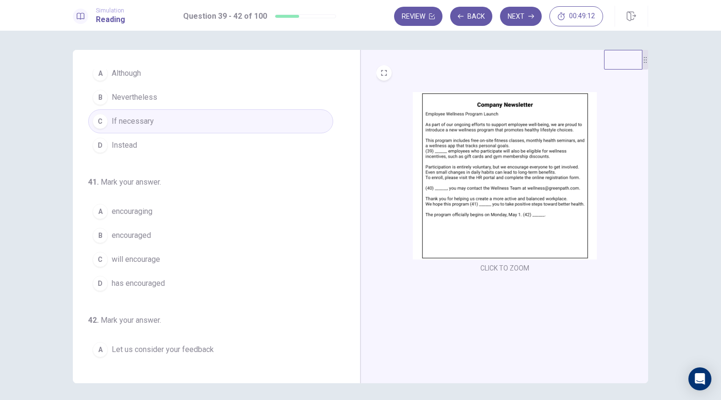
scroll to position [192, 0]
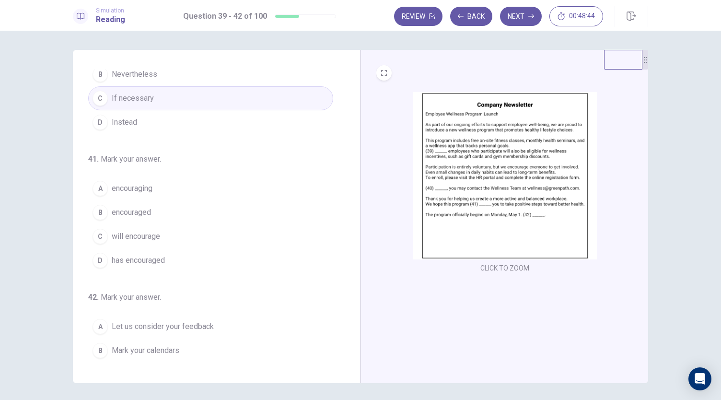
click at [151, 232] on span "will encourage" at bounding box center [136, 237] width 48 height 12
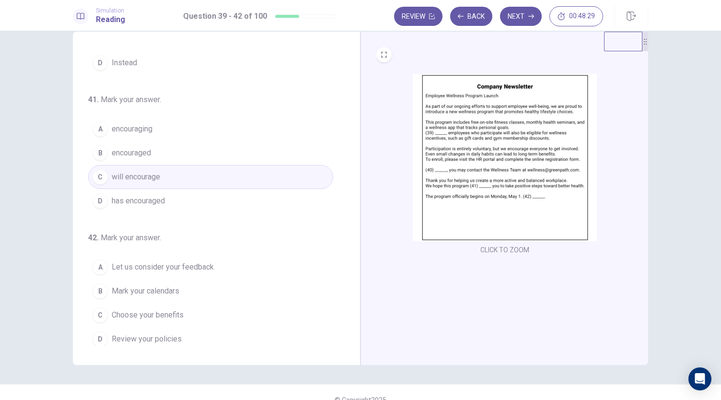
scroll to position [33, 0]
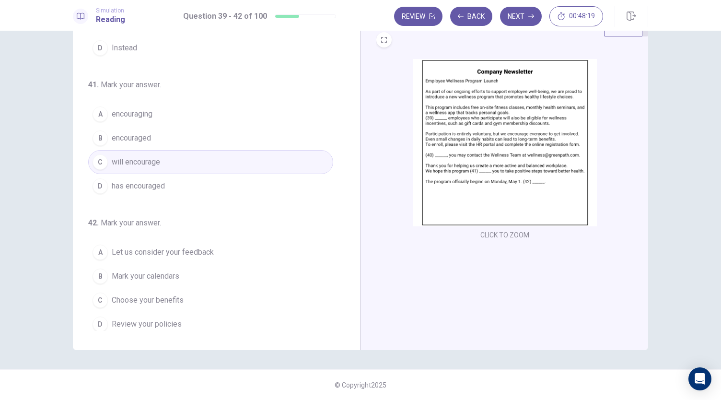
click at [158, 270] on span "Mark your calendars" at bounding box center [146, 276] width 68 height 12
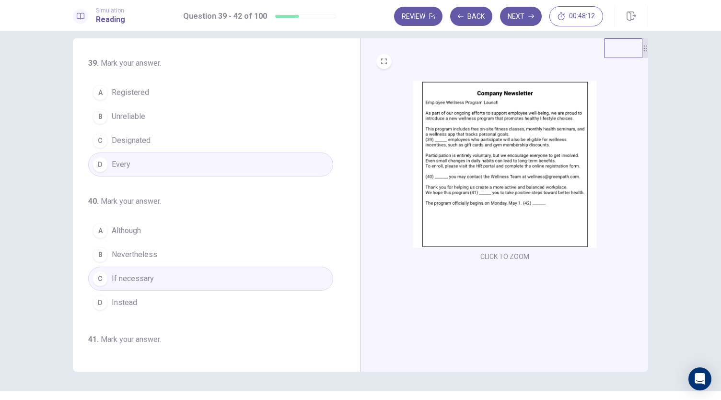
scroll to position [0, 0]
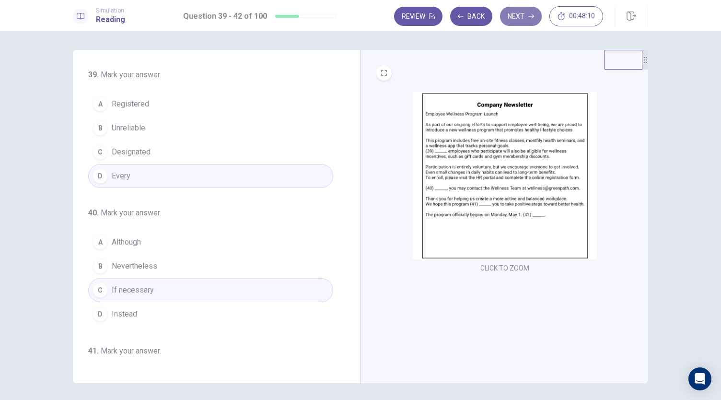
click at [533, 14] on icon "button" at bounding box center [531, 16] width 6 height 6
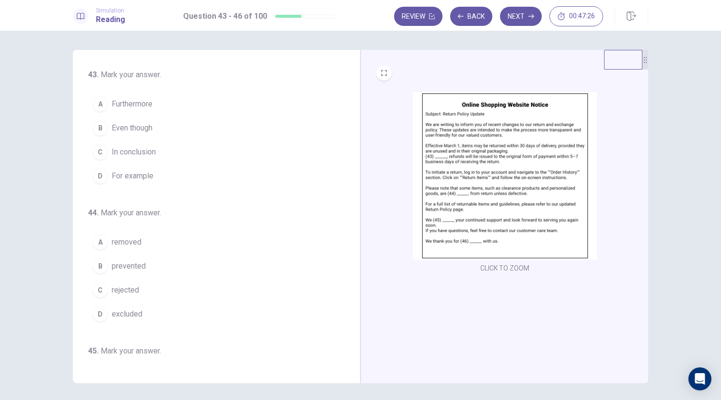
click at [133, 106] on span "Furthermore" at bounding box center [132, 104] width 41 height 12
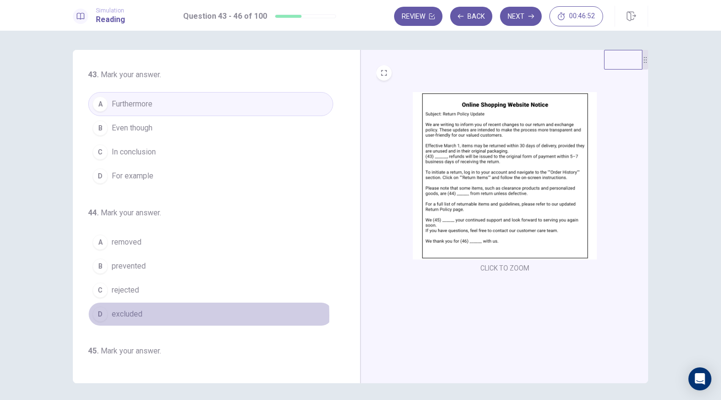
click at [131, 313] on span "excluded" at bounding box center [127, 314] width 31 height 12
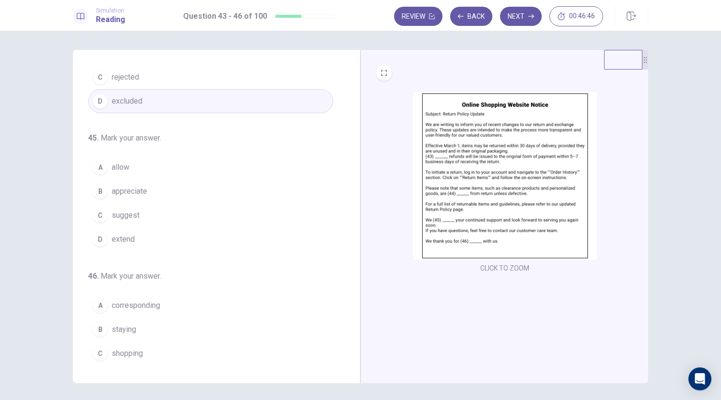
scroll to position [233, 0]
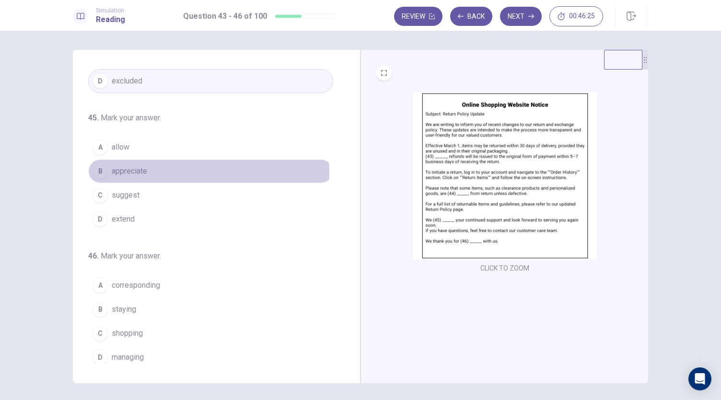
click at [155, 170] on button "B appreciate" at bounding box center [210, 171] width 245 height 24
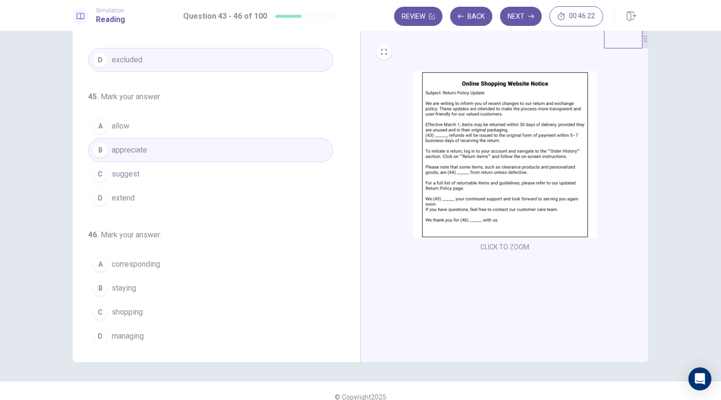
scroll to position [33, 0]
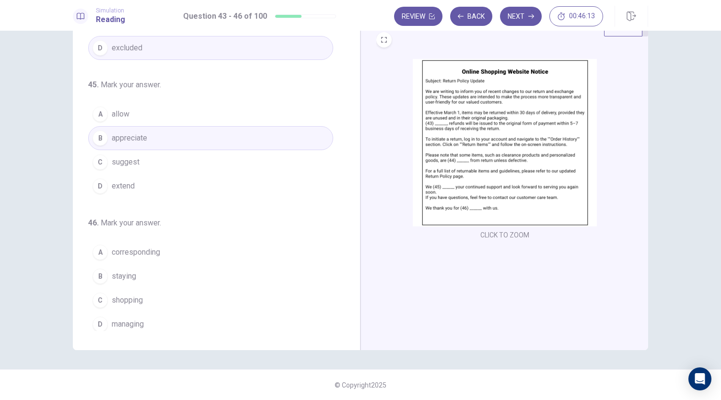
click at [136, 297] on span "shopping" at bounding box center [127, 300] width 31 height 12
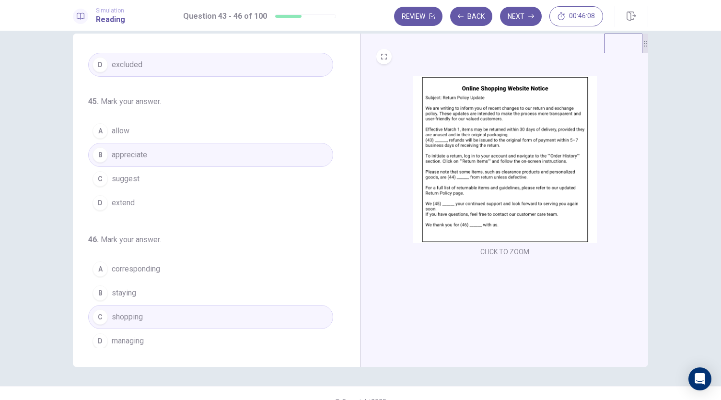
scroll to position [0, 0]
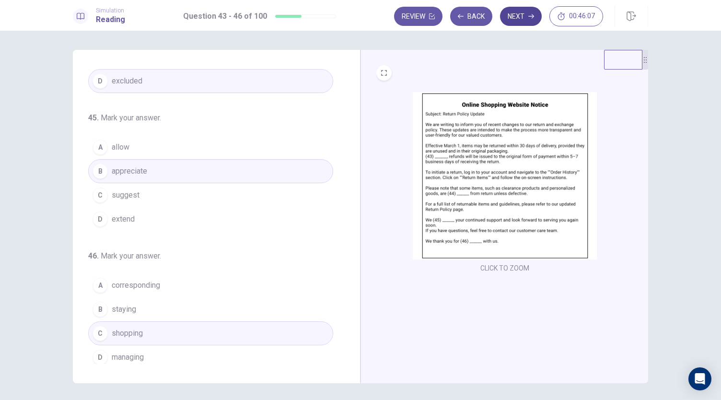
click at [530, 16] on icon "button" at bounding box center [531, 16] width 6 height 4
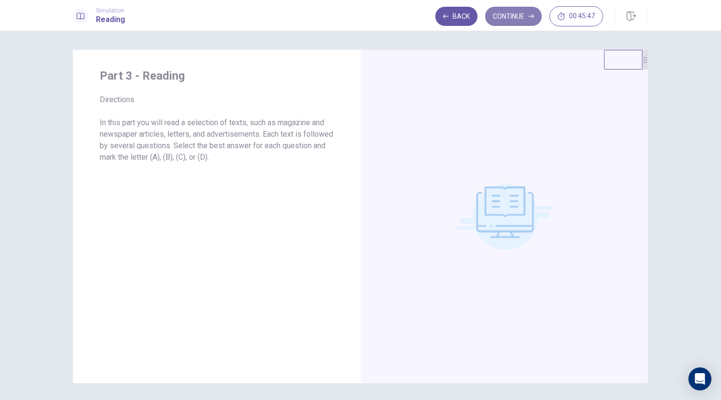
click at [526, 18] on button "Continue" at bounding box center [513, 16] width 57 height 19
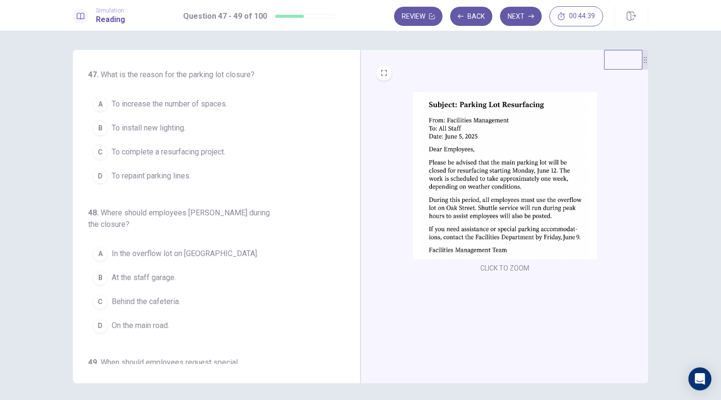
click at [179, 153] on span "To complete a resurfacing project." at bounding box center [169, 152] width 114 height 12
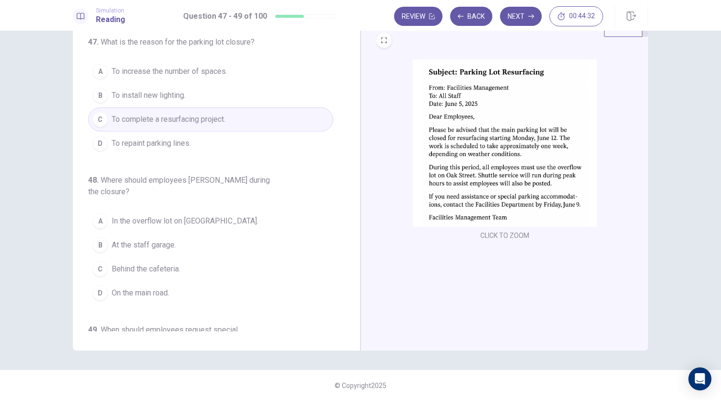
scroll to position [33, 0]
click at [190, 215] on span "In the overflow lot on [GEOGRAPHIC_DATA]." at bounding box center [185, 221] width 147 height 12
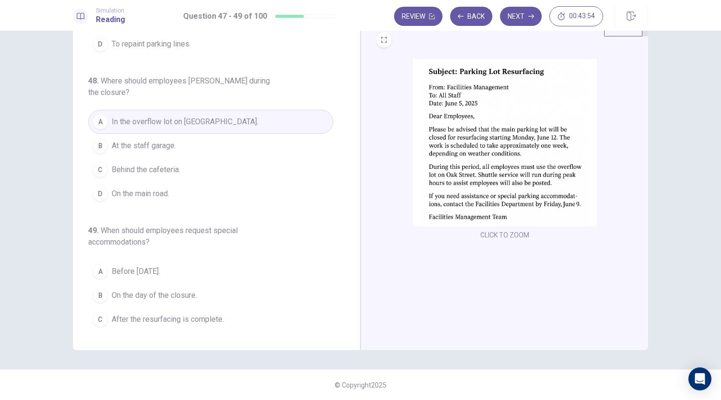
scroll to position [107, 0]
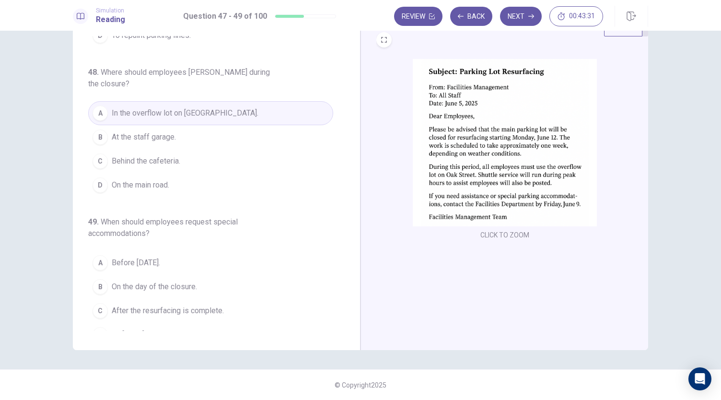
click at [120, 329] on span "By [DATE]." at bounding box center [129, 335] width 34 height 12
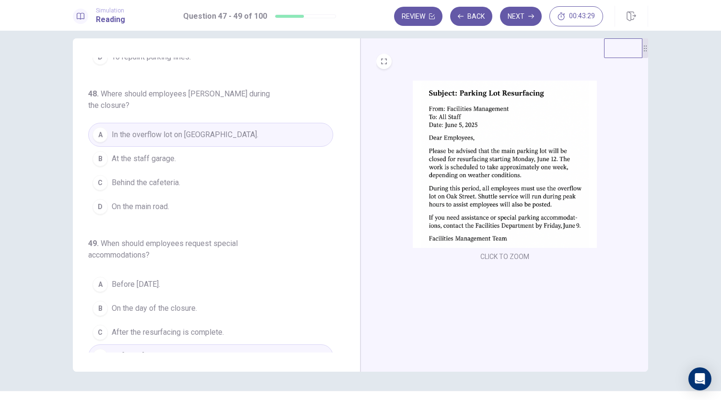
scroll to position [0, 0]
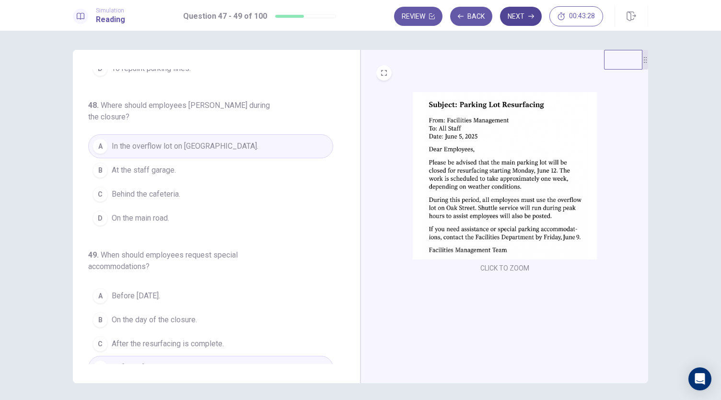
click at [532, 19] on button "Next" at bounding box center [521, 16] width 42 height 19
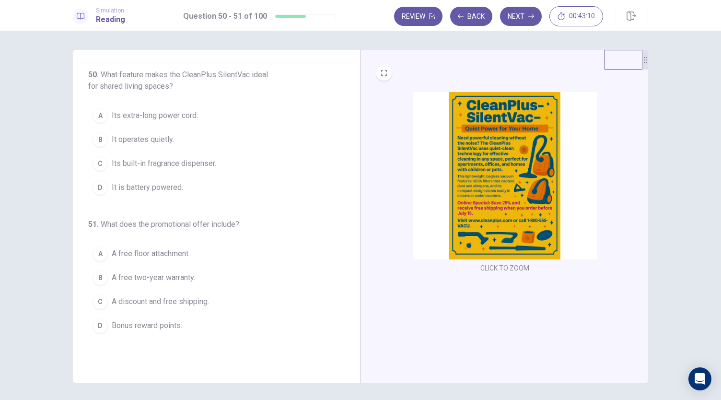
click at [491, 184] on img at bounding box center [505, 175] width 184 height 167
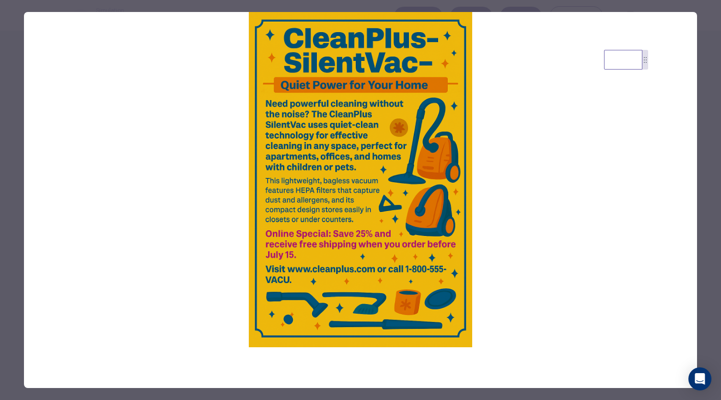
click at [603, 5] on div at bounding box center [360, 200] width 721 height 400
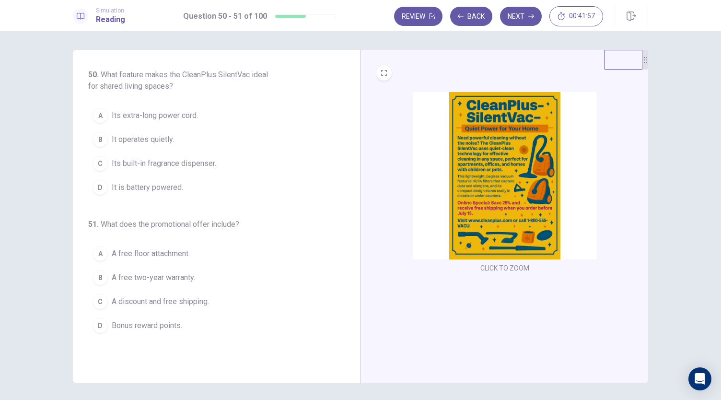
click at [151, 140] on span "It operates quietly." at bounding box center [143, 140] width 62 height 12
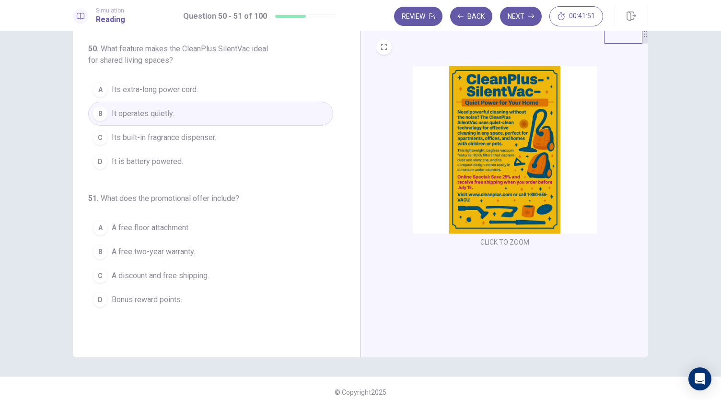
scroll to position [33, 0]
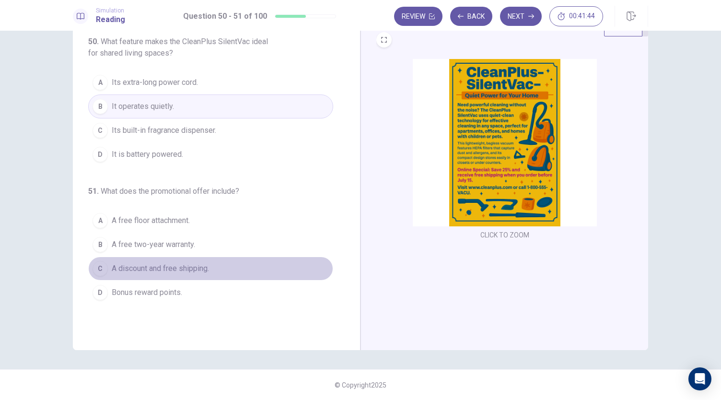
click at [178, 269] on span "A discount and free shipping." at bounding box center [160, 269] width 97 height 12
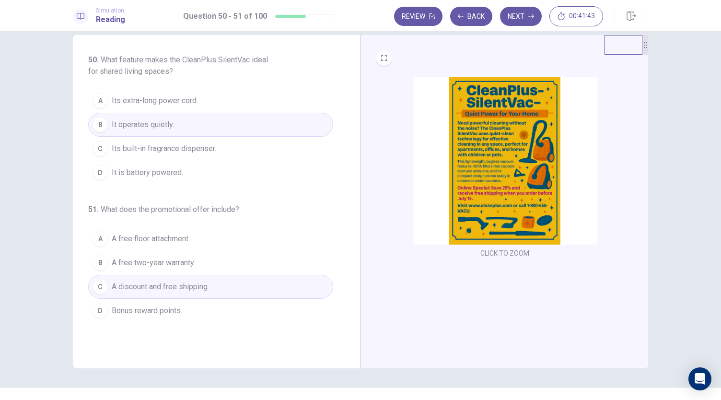
scroll to position [0, 0]
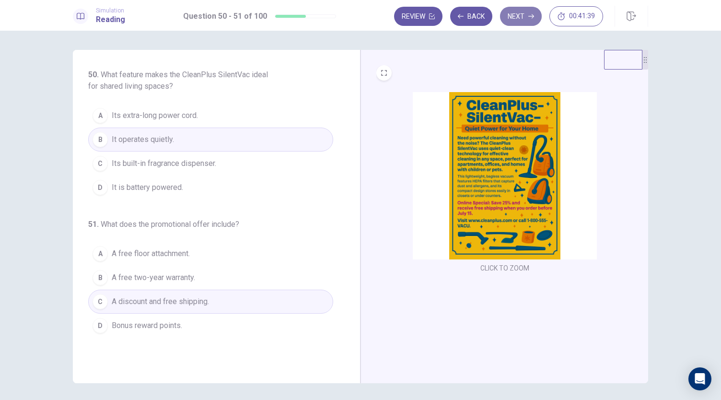
click at [518, 11] on button "Next" at bounding box center [521, 16] width 42 height 19
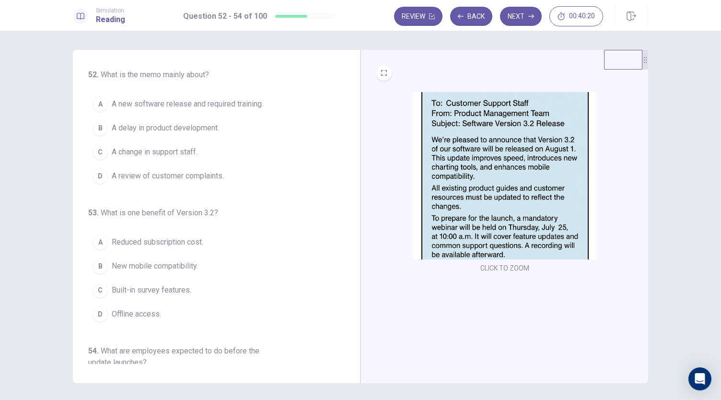
click at [199, 104] on span "A new software release and required training." at bounding box center [188, 104] width 152 height 12
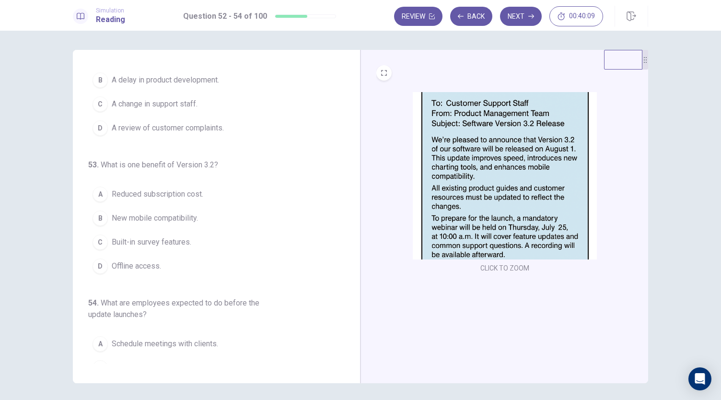
click at [183, 214] on span "New mobile compatibility." at bounding box center [155, 218] width 86 height 12
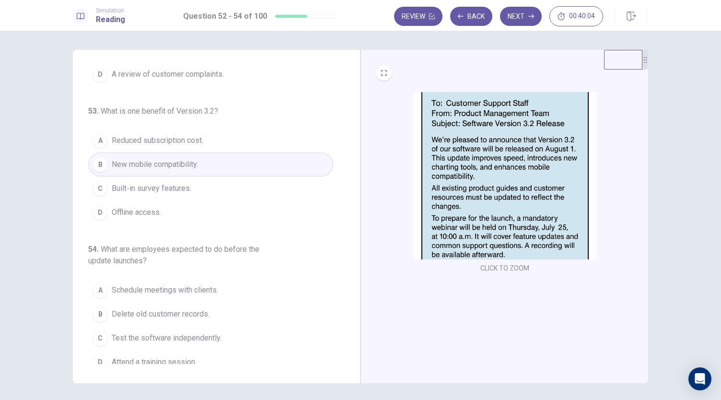
scroll to position [107, 0]
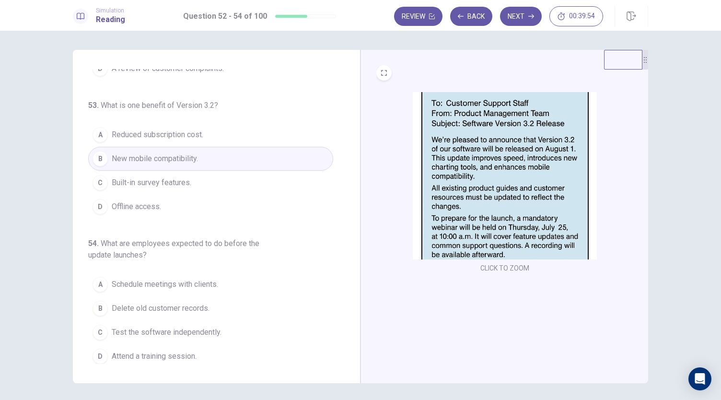
click at [175, 354] on span "Attend a training session." at bounding box center [154, 356] width 85 height 12
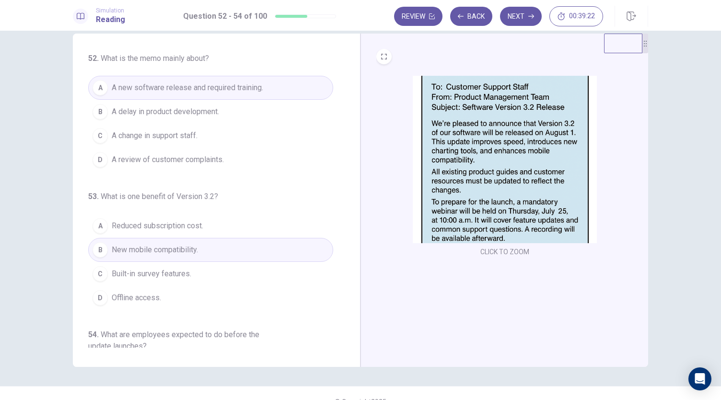
scroll to position [0, 0]
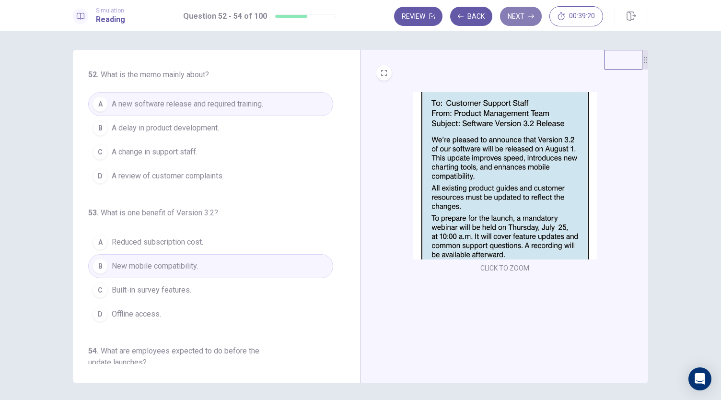
click at [527, 21] on button "Next" at bounding box center [521, 16] width 42 height 19
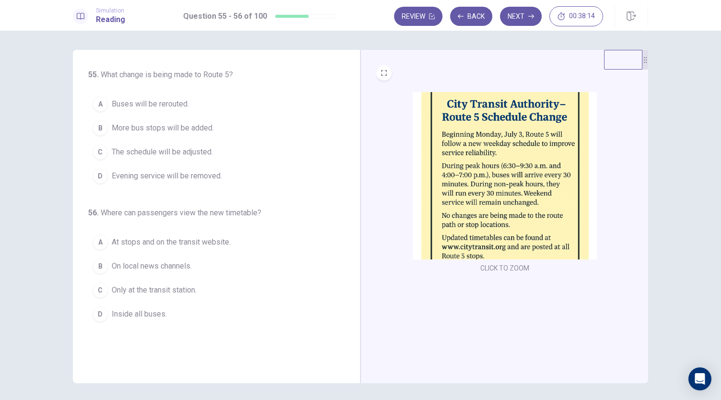
click at [163, 153] on span "The schedule will be adjusted." at bounding box center [162, 152] width 101 height 12
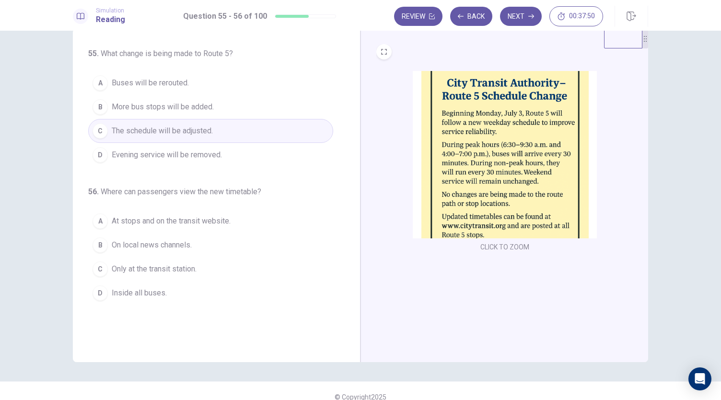
scroll to position [33, 0]
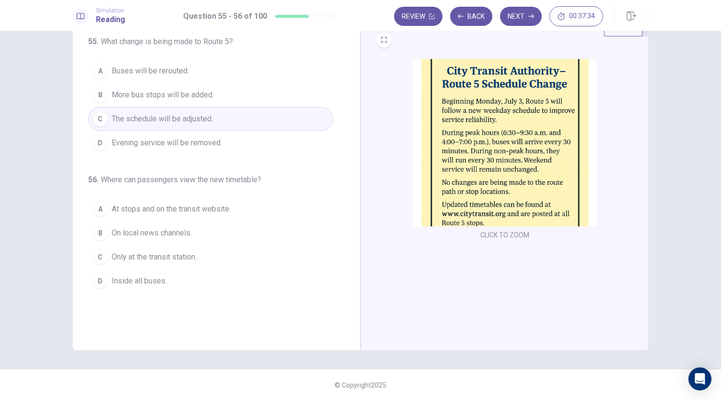
click at [187, 209] on span "At stops and on the transit website." at bounding box center [171, 209] width 119 height 12
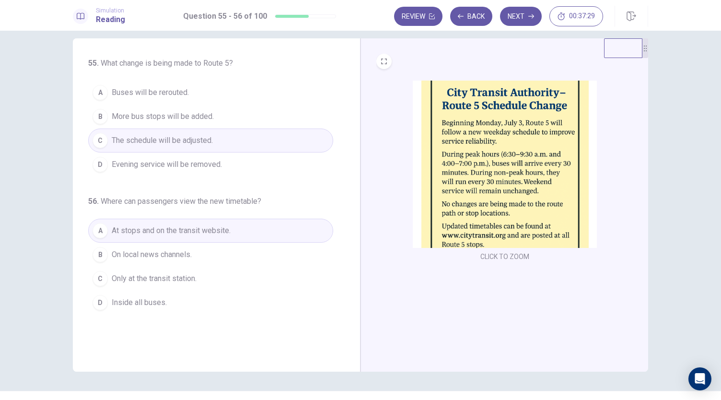
scroll to position [0, 0]
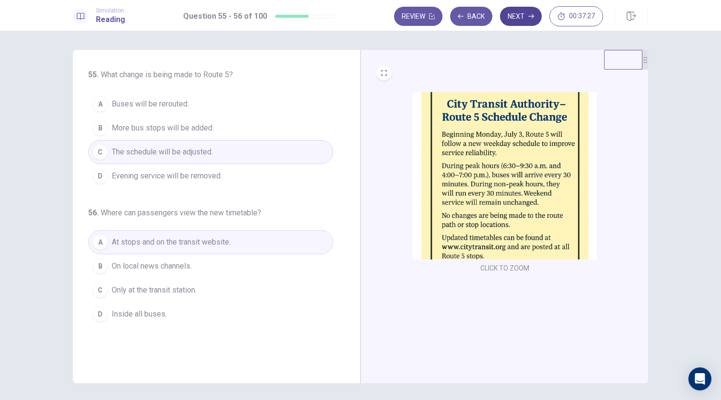
click at [529, 19] on icon "button" at bounding box center [531, 16] width 6 height 6
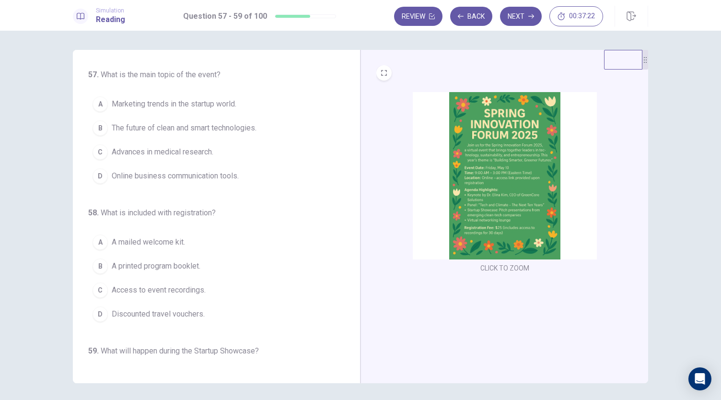
click at [490, 164] on img at bounding box center [505, 175] width 184 height 167
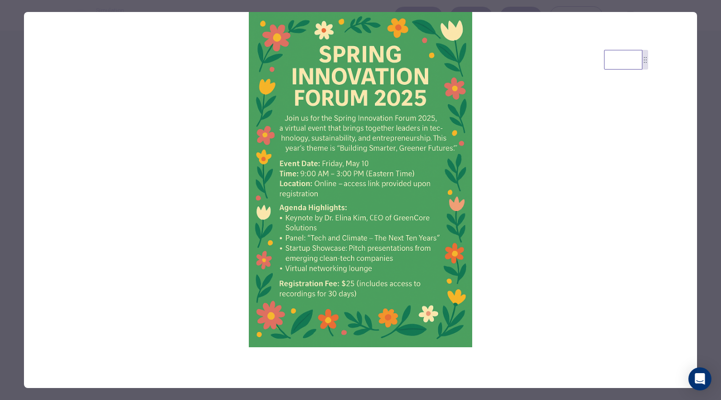
click at [550, 169] on img at bounding box center [360, 179] width 673 height 335
click at [705, 55] on div at bounding box center [360, 200] width 721 height 400
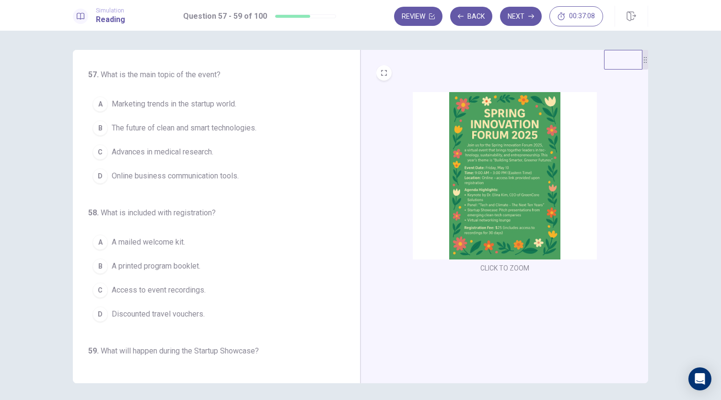
click at [475, 146] on img at bounding box center [505, 175] width 184 height 167
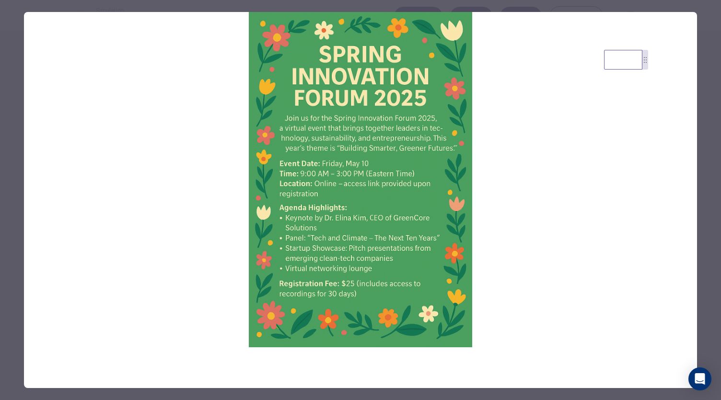
click at [663, 8] on div at bounding box center [360, 200] width 721 height 400
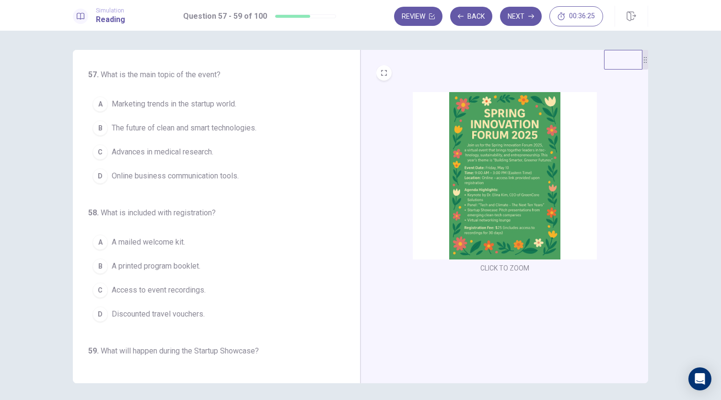
click at [196, 129] on span "The future of clean and smart technologies." at bounding box center [184, 128] width 145 height 12
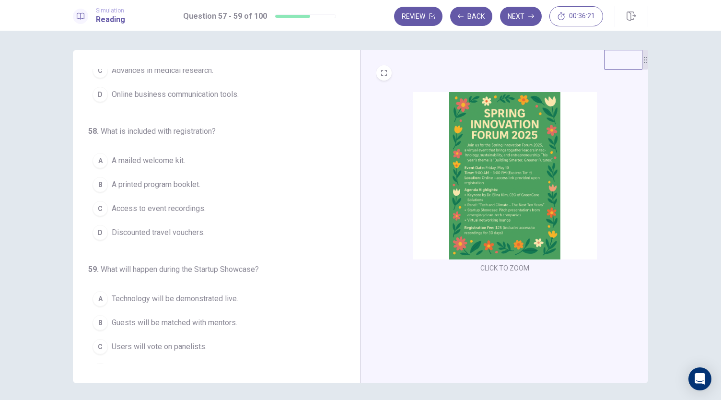
scroll to position [96, 0]
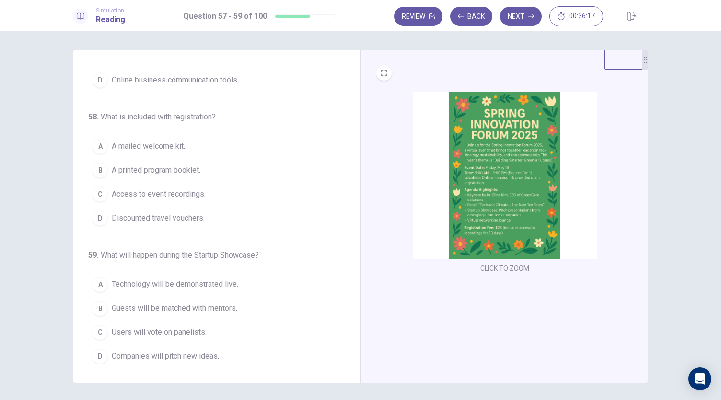
click at [496, 159] on img at bounding box center [505, 175] width 184 height 167
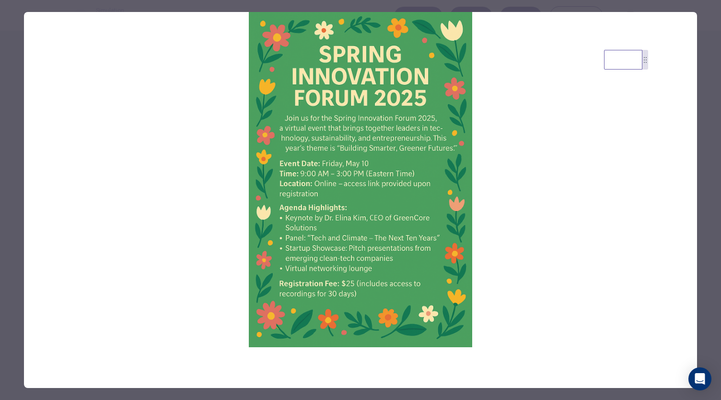
click at [511, 171] on img at bounding box center [360, 179] width 673 height 335
click at [705, 108] on div at bounding box center [360, 200] width 721 height 400
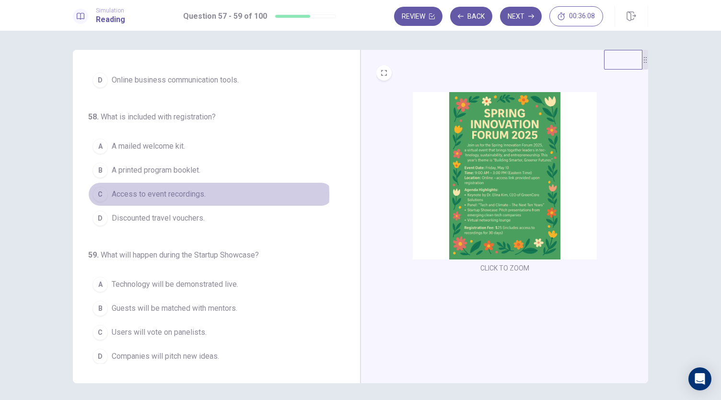
click at [185, 193] on span "Access to event recordings." at bounding box center [159, 194] width 94 height 12
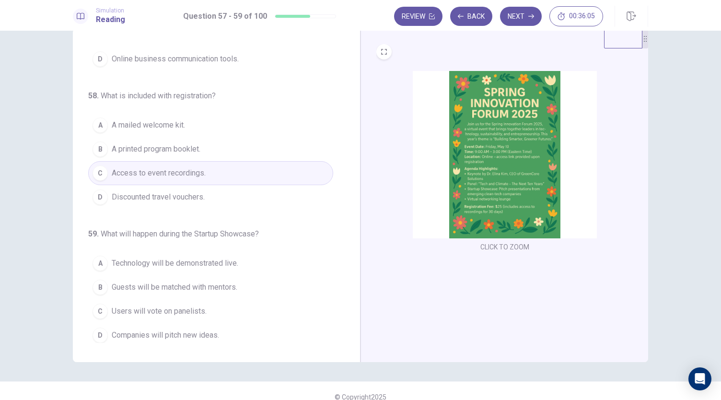
scroll to position [33, 0]
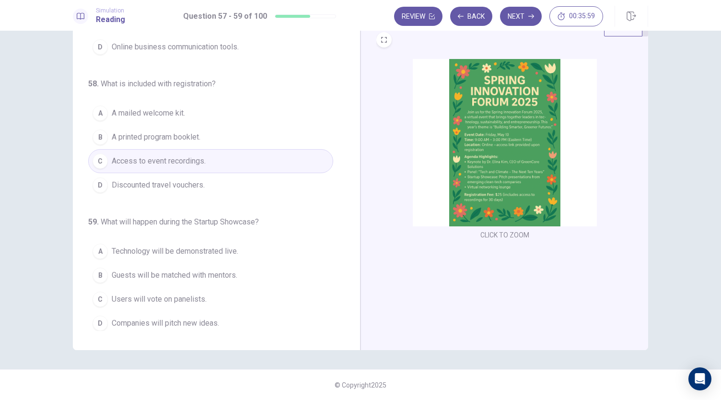
click at [476, 168] on img at bounding box center [505, 142] width 184 height 167
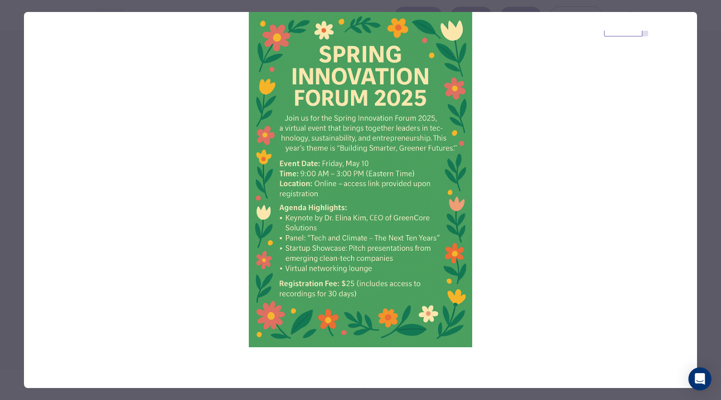
click at [717, 50] on div at bounding box center [360, 200] width 721 height 400
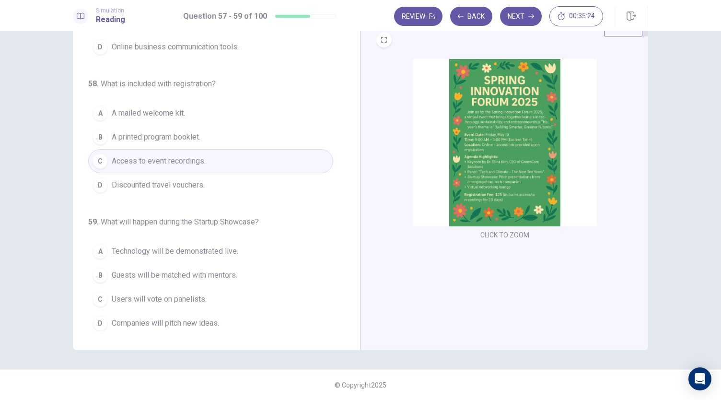
click at [196, 321] on span "Companies will pitch new ideas." at bounding box center [165, 323] width 107 height 12
click at [504, 185] on img at bounding box center [505, 142] width 184 height 167
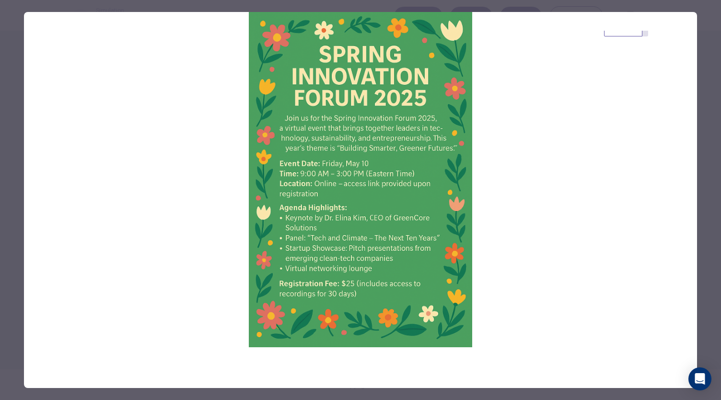
click at [717, 45] on div at bounding box center [360, 200] width 721 height 400
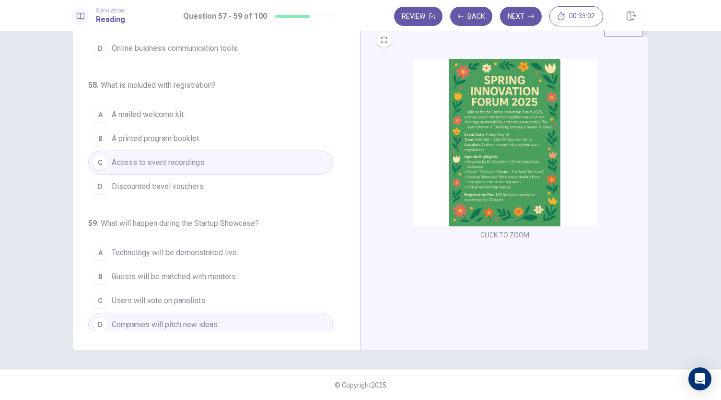
scroll to position [96, 0]
click at [436, 177] on img at bounding box center [505, 142] width 184 height 167
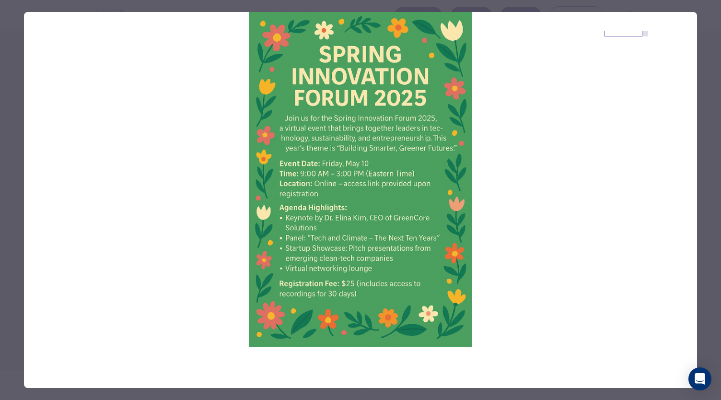
click at [714, 137] on div at bounding box center [360, 200] width 721 height 400
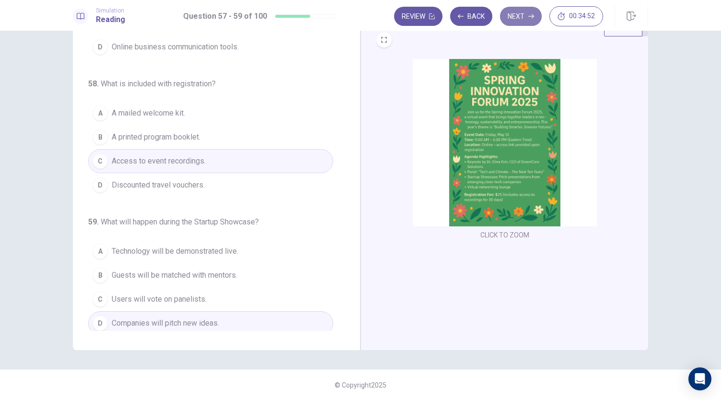
click at [516, 14] on button "Next" at bounding box center [521, 16] width 42 height 19
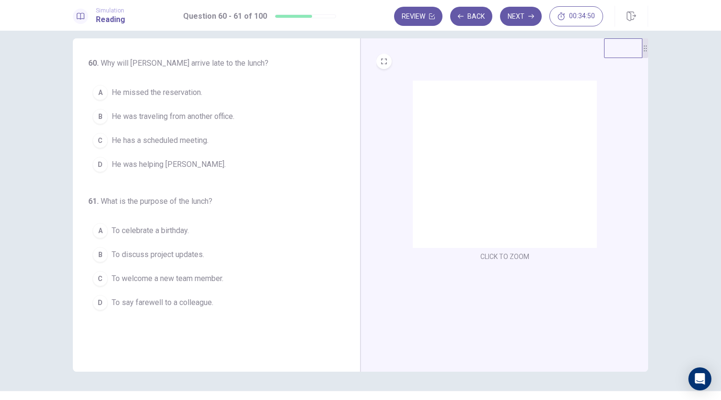
scroll to position [0, 0]
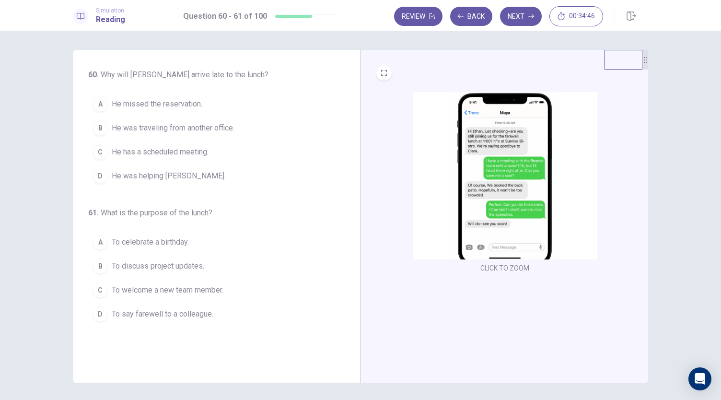
click at [501, 153] on img at bounding box center [505, 175] width 184 height 167
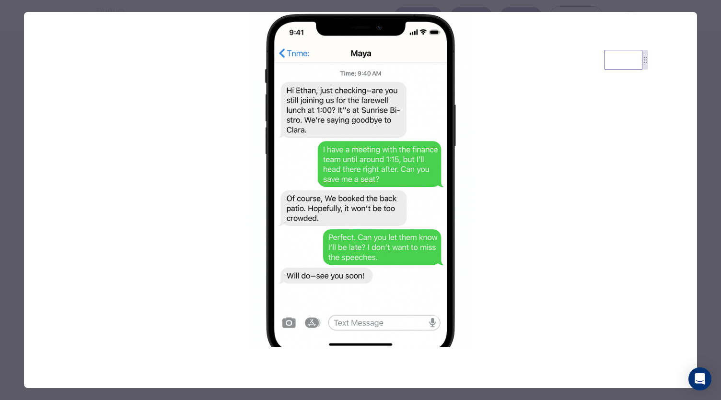
click at [704, 47] on div at bounding box center [360, 200] width 721 height 400
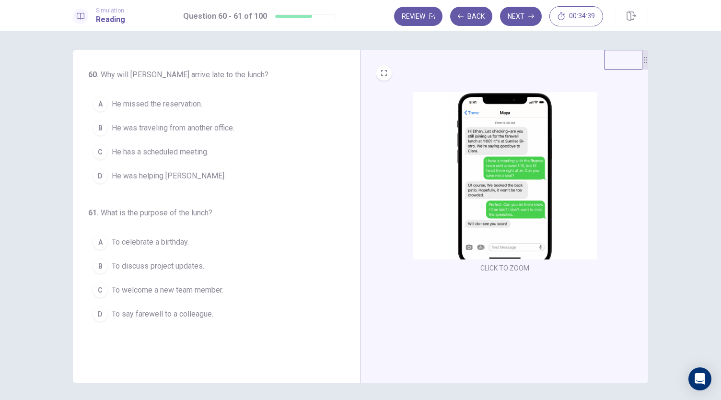
click at [486, 155] on img at bounding box center [505, 175] width 184 height 167
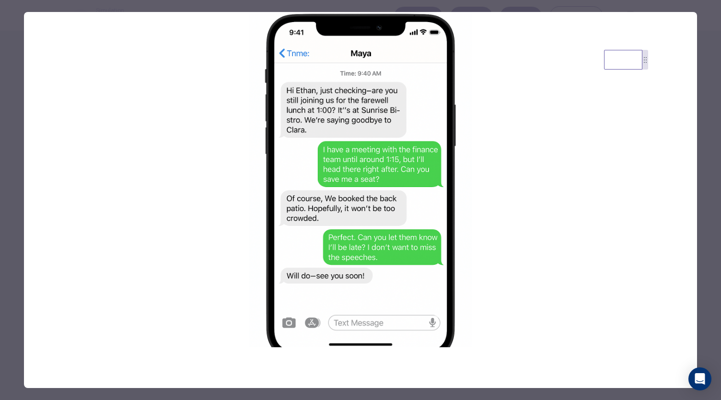
click at [712, 45] on div at bounding box center [360, 200] width 721 height 400
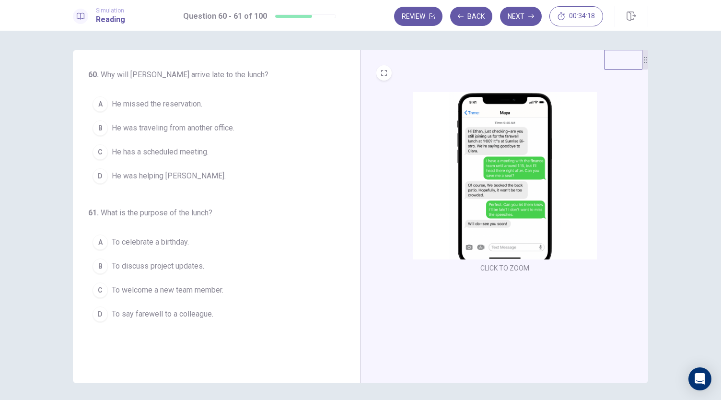
click at [187, 151] on span "He has a scheduled meeting." at bounding box center [160, 152] width 97 height 12
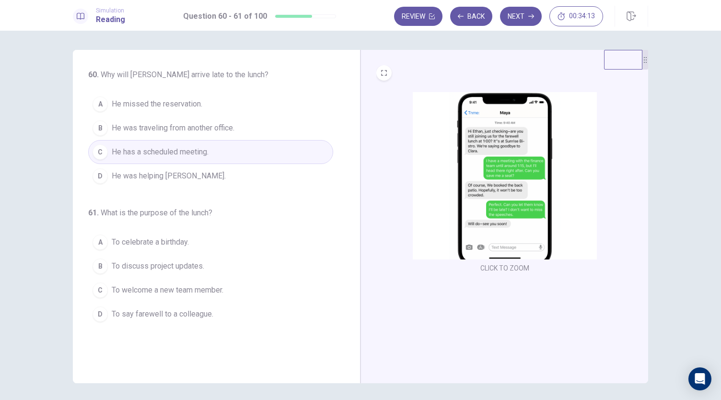
click at [503, 184] on img at bounding box center [505, 175] width 184 height 167
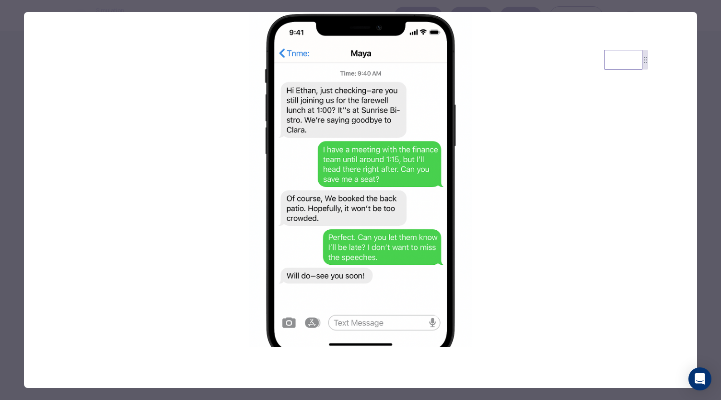
click at [714, 107] on div at bounding box center [360, 200] width 721 height 400
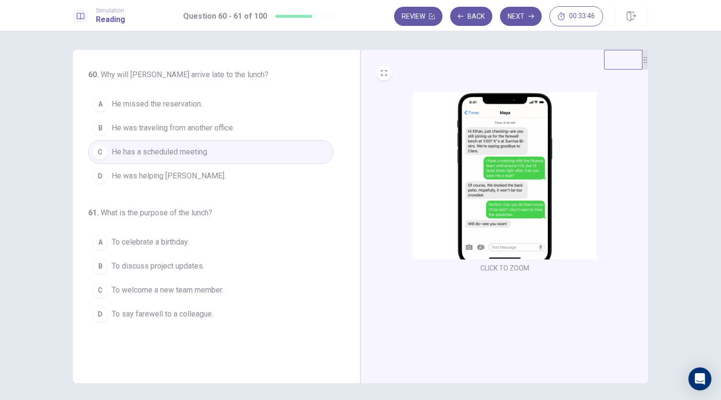
click at [188, 314] on span "To say farewell to a colleague." at bounding box center [163, 314] width 102 height 12
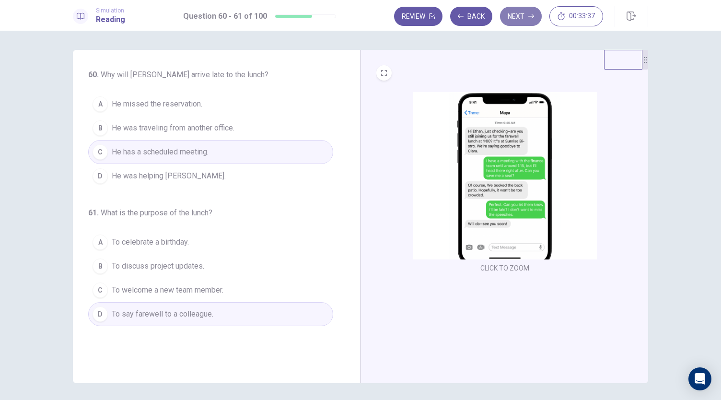
click at [530, 16] on icon "button" at bounding box center [531, 16] width 6 height 4
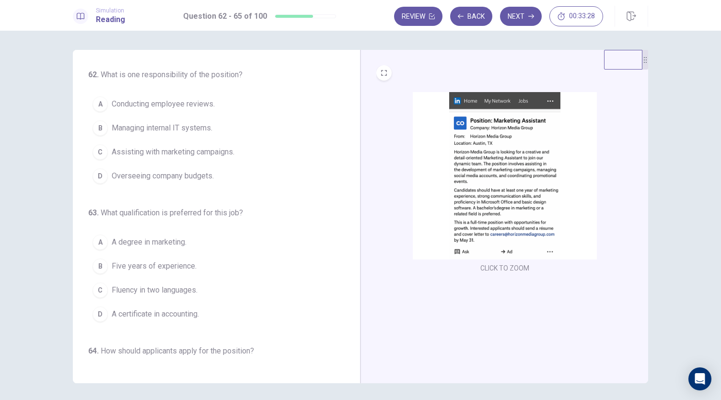
click at [514, 182] on img at bounding box center [505, 175] width 184 height 167
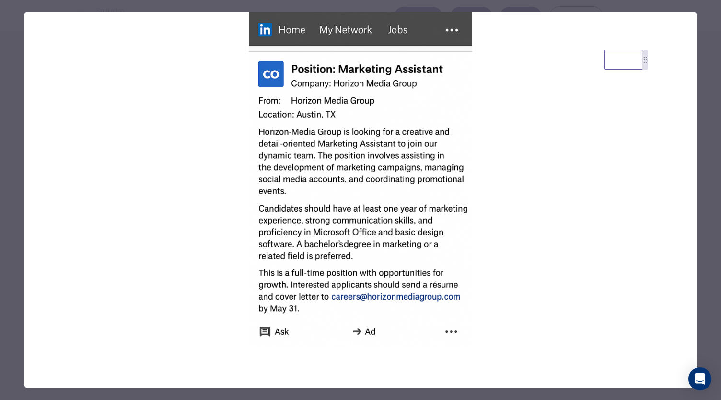
click at [707, 30] on div at bounding box center [360, 200] width 721 height 400
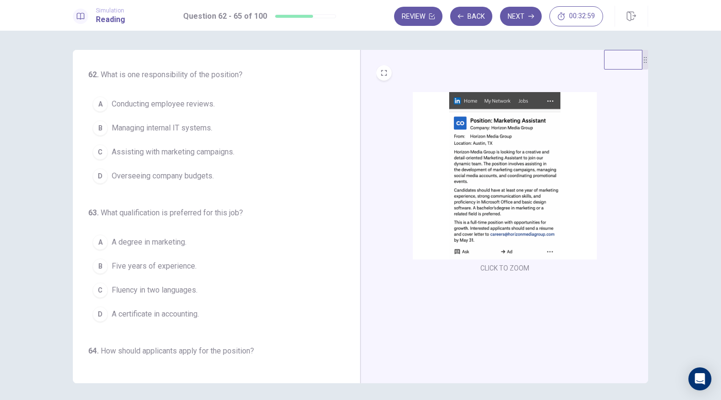
click at [184, 153] on span "Assisting with marketing campaigns." at bounding box center [173, 152] width 123 height 12
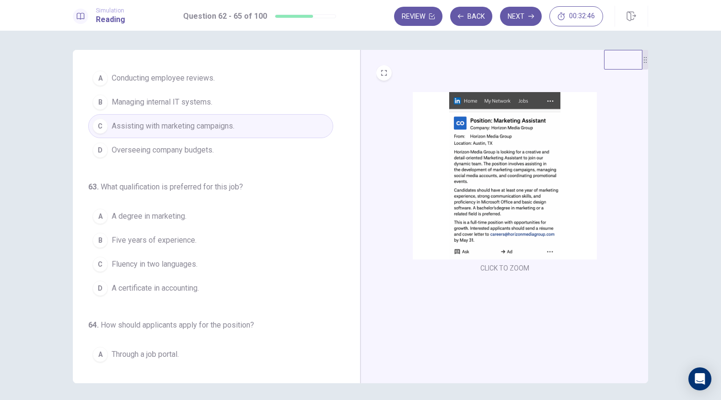
scroll to position [48, 0]
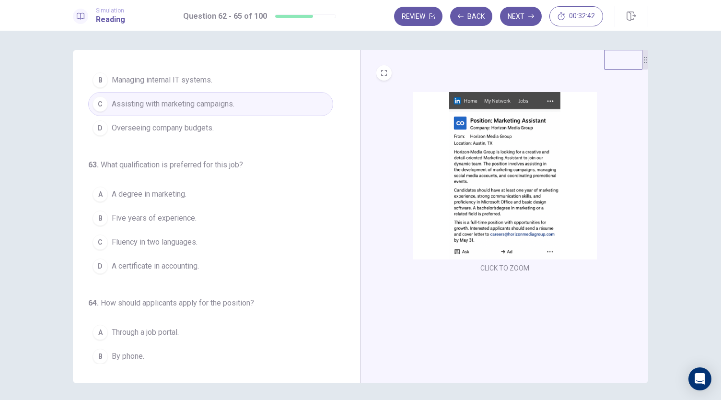
click at [511, 191] on img at bounding box center [505, 175] width 184 height 167
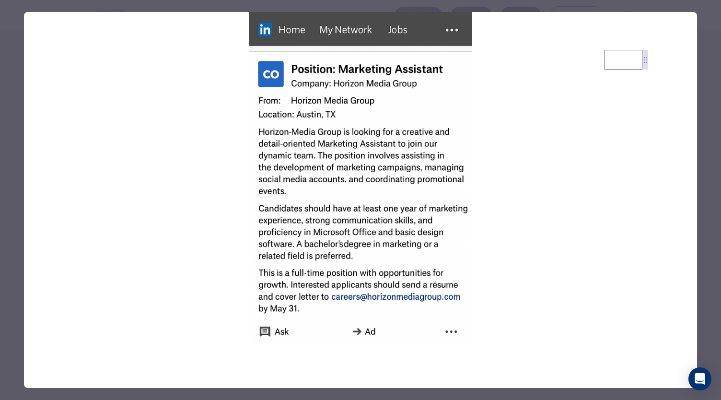
click at [713, 232] on div at bounding box center [360, 200] width 721 height 400
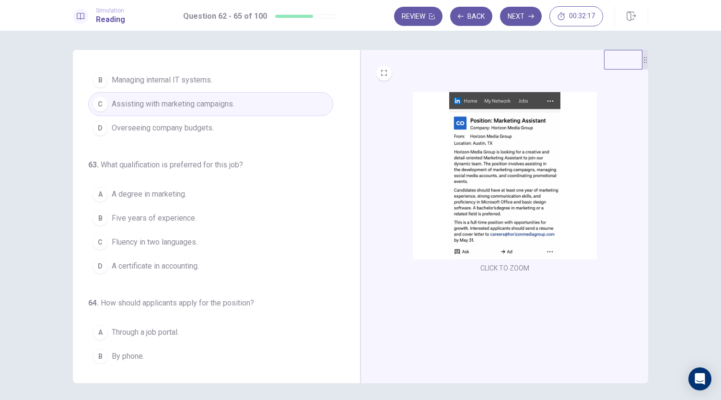
click at [179, 189] on span "A degree in marketing." at bounding box center [149, 194] width 75 height 12
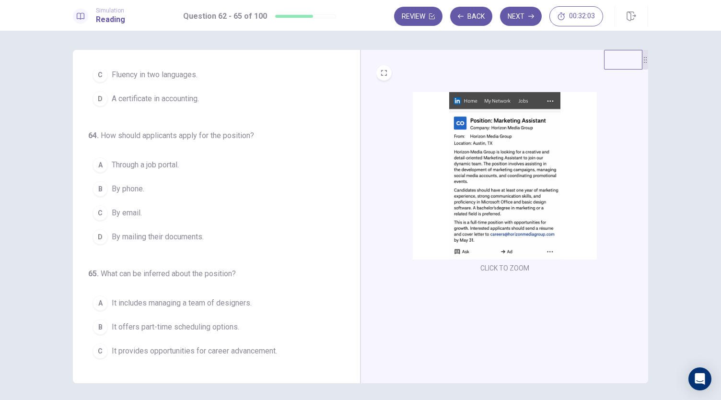
scroll to position [233, 0]
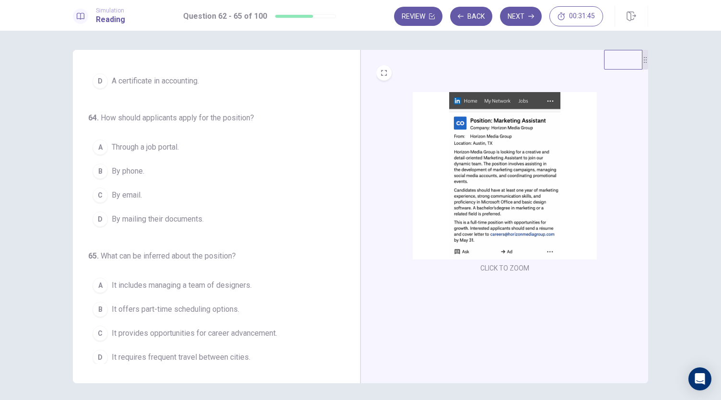
click at [123, 192] on span "By email." at bounding box center [127, 195] width 30 height 12
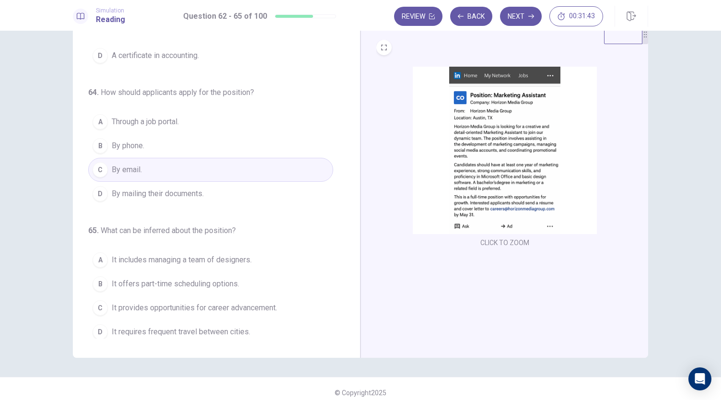
scroll to position [33, 0]
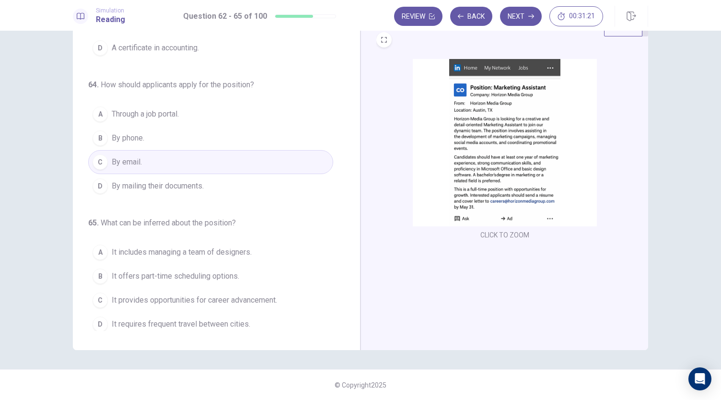
click at [227, 297] on span "It provides opportunities for career advancement." at bounding box center [194, 300] width 165 height 12
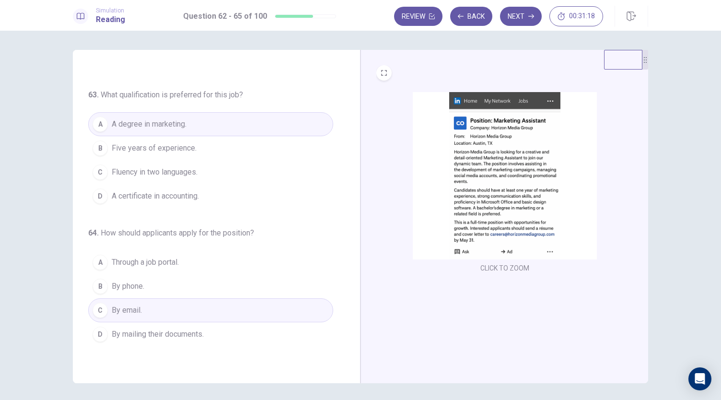
scroll to position [0, 0]
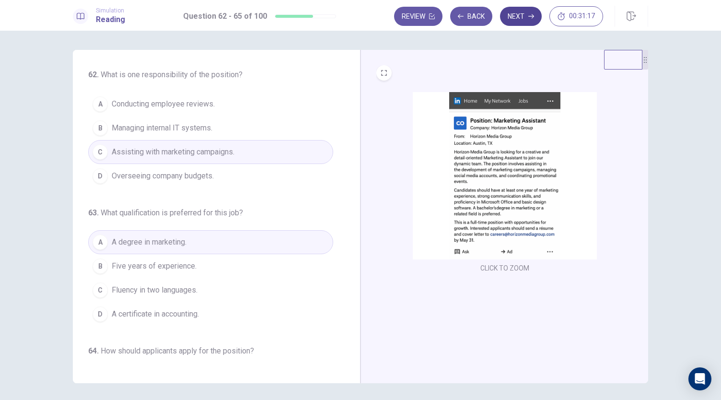
click at [524, 8] on button "Next" at bounding box center [521, 16] width 42 height 19
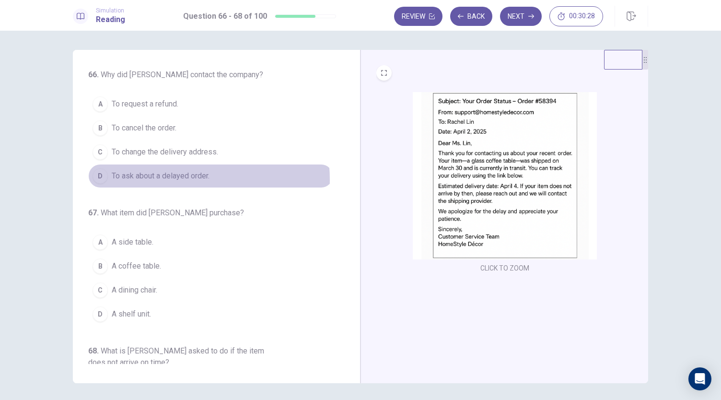
click at [167, 179] on span "To ask about a delayed order." at bounding box center [161, 176] width 98 height 12
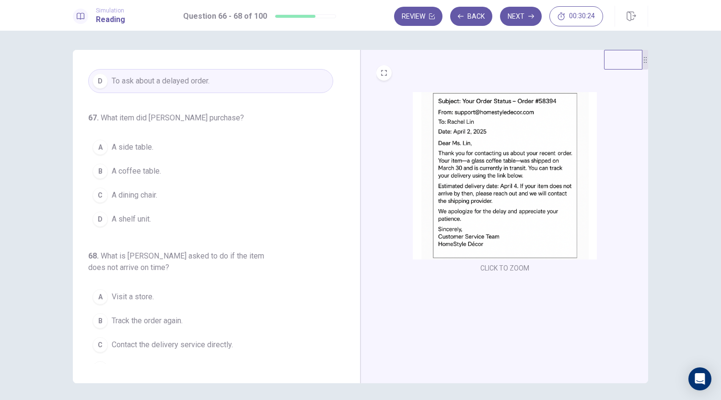
scroll to position [96, 0]
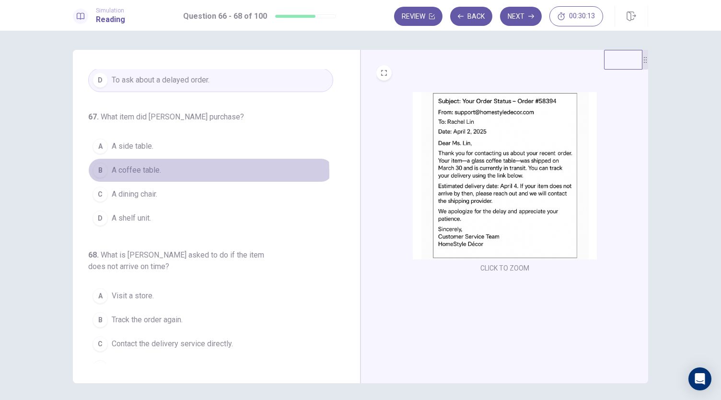
click at [144, 171] on span "A coffee table." at bounding box center [136, 170] width 49 height 12
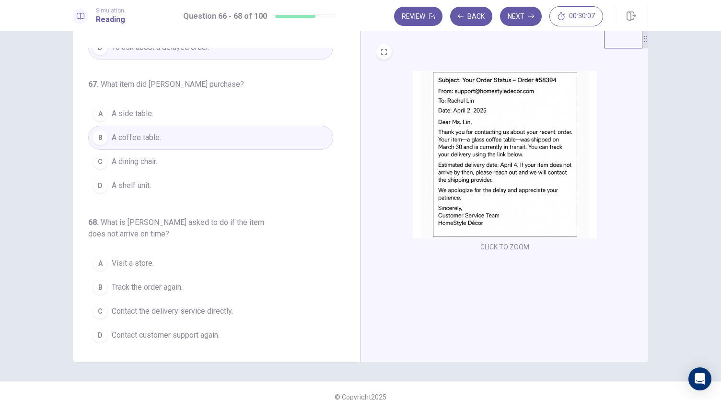
scroll to position [33, 0]
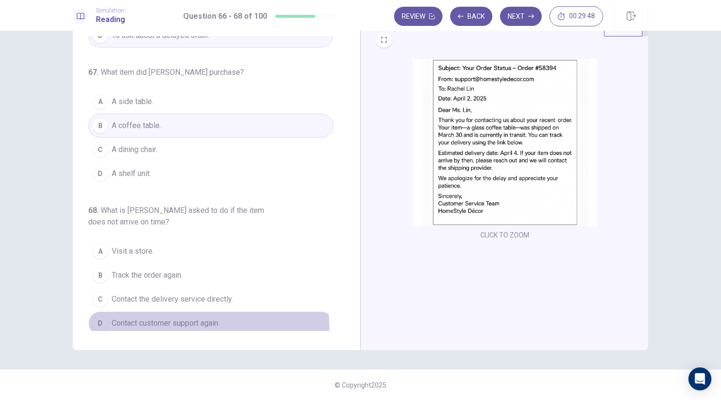
click at [127, 324] on span "Contact customer support again." at bounding box center [166, 323] width 108 height 12
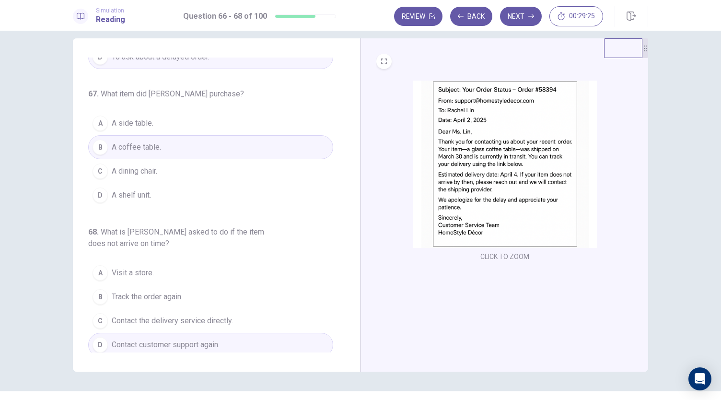
scroll to position [0, 0]
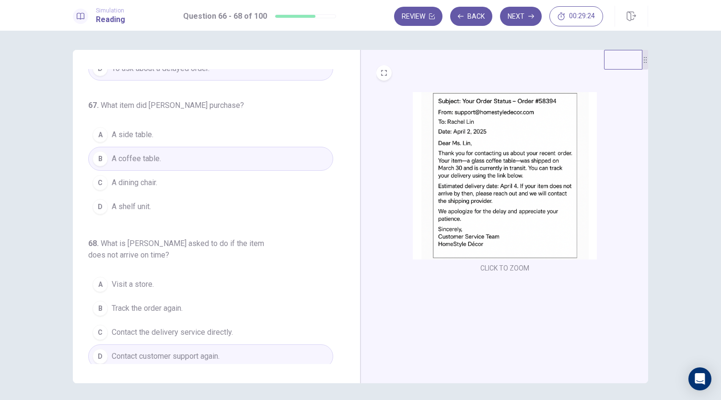
click at [522, 15] on button "Next" at bounding box center [521, 16] width 42 height 19
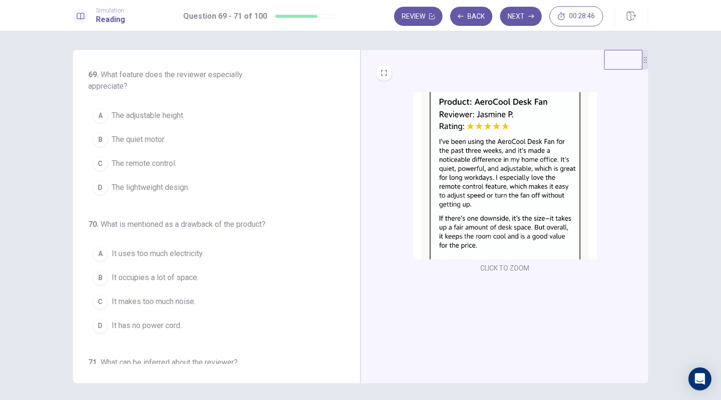
click at [146, 160] on span "The remote control." at bounding box center [144, 164] width 65 height 12
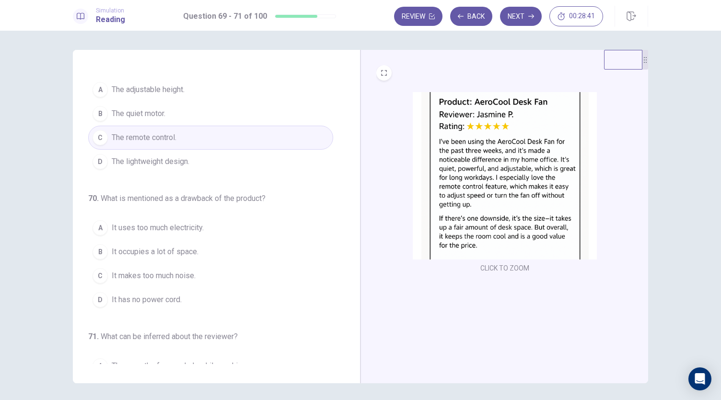
scroll to position [48, 0]
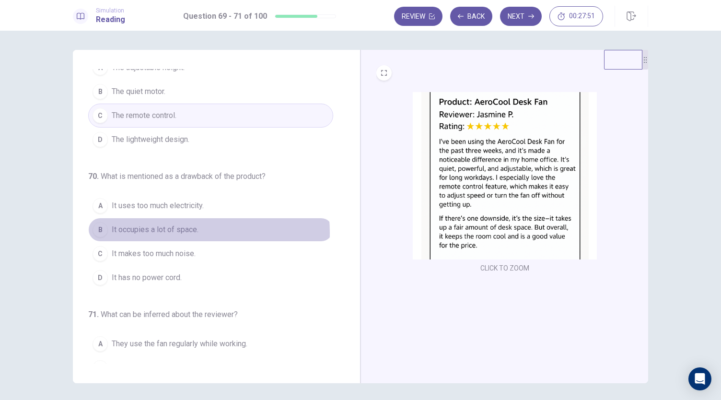
click at [175, 231] on span "It occupies a lot of space." at bounding box center [155, 230] width 87 height 12
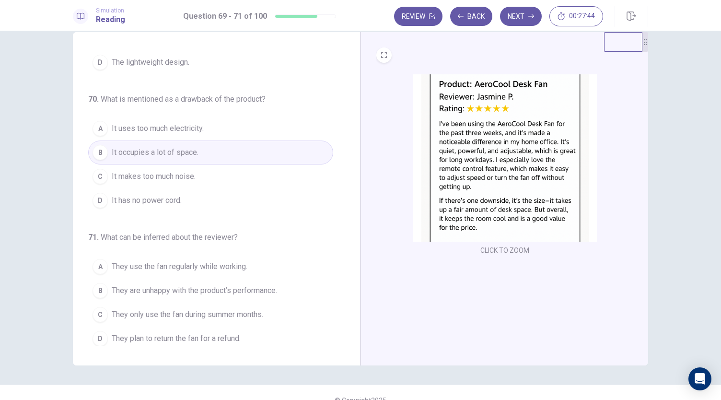
scroll to position [33, 0]
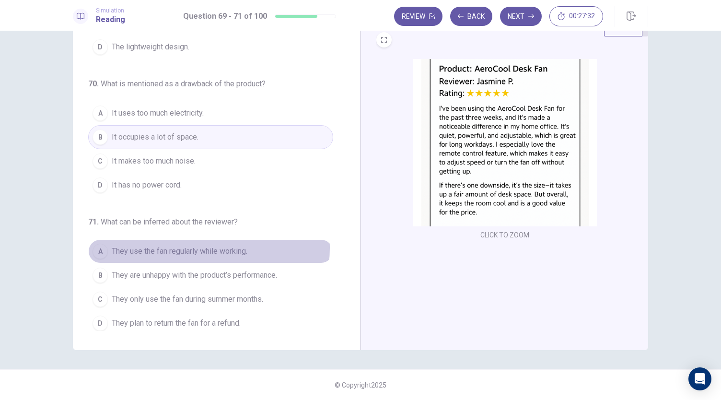
click at [201, 245] on span "They use the fan regularly while working." at bounding box center [180, 251] width 136 height 12
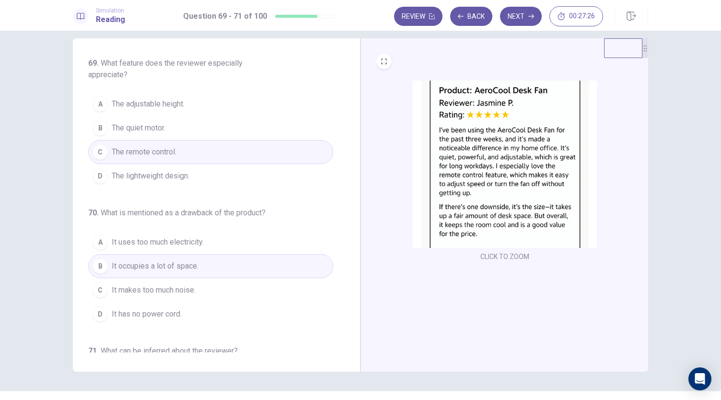
scroll to position [0, 0]
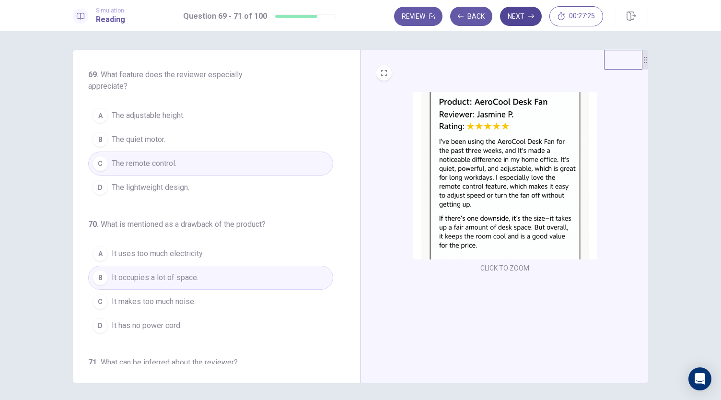
click at [527, 14] on button "Next" at bounding box center [521, 16] width 42 height 19
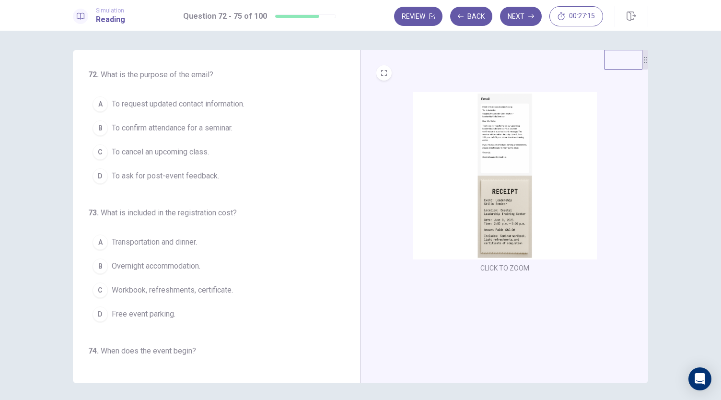
click at [502, 172] on img at bounding box center [505, 175] width 184 height 167
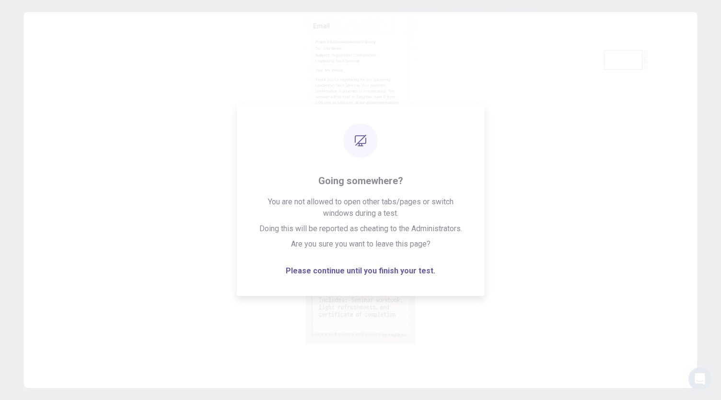
click at [569, 7] on div at bounding box center [360, 200] width 721 height 400
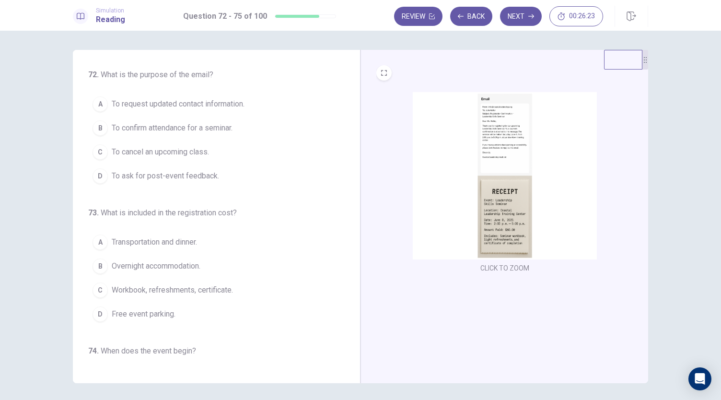
click at [175, 123] on span "To confirm attendance for a seminar." at bounding box center [172, 128] width 121 height 12
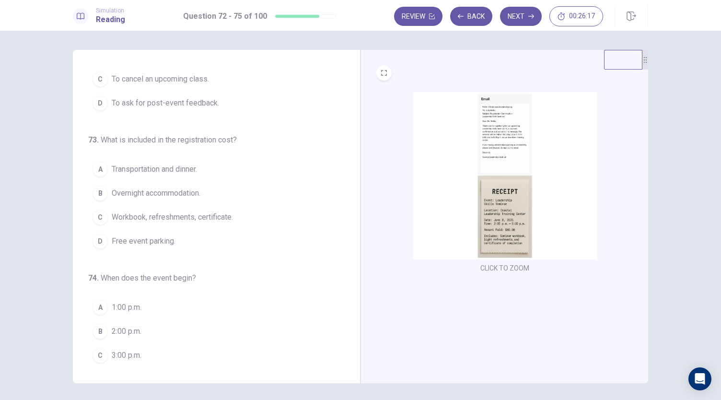
scroll to position [96, 0]
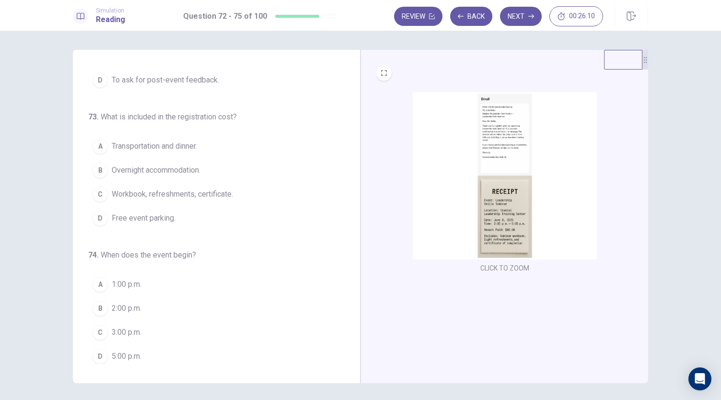
click at [516, 229] on img at bounding box center [505, 175] width 184 height 167
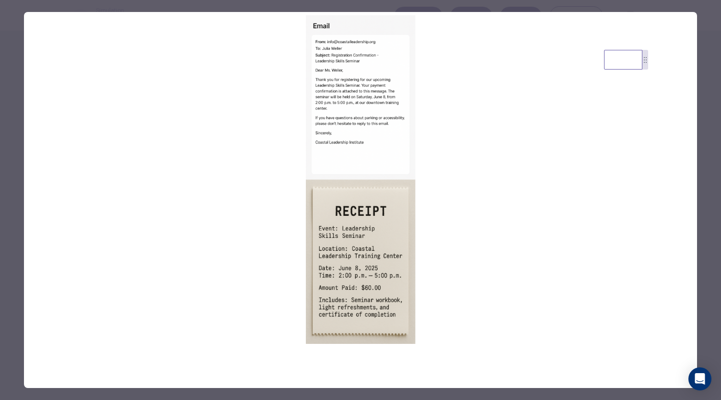
click at [707, 209] on div at bounding box center [360, 200] width 721 height 400
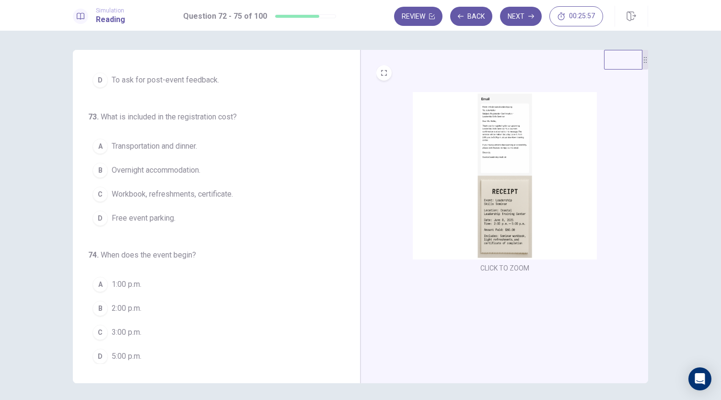
click at [171, 192] on span "Workbook, refreshments, certificate." at bounding box center [172, 194] width 121 height 12
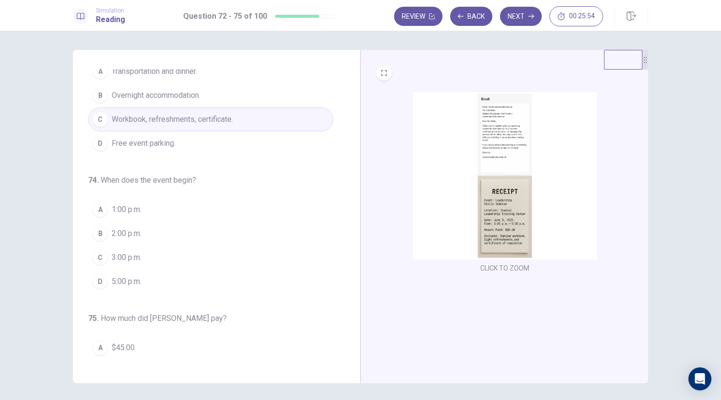
scroll to position [192, 0]
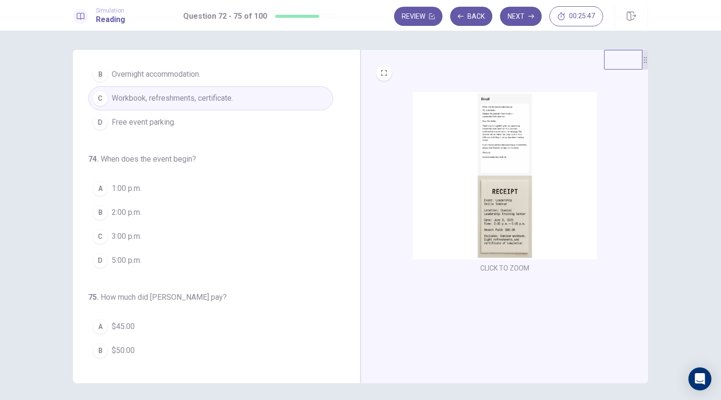
click at [461, 144] on img at bounding box center [505, 175] width 184 height 167
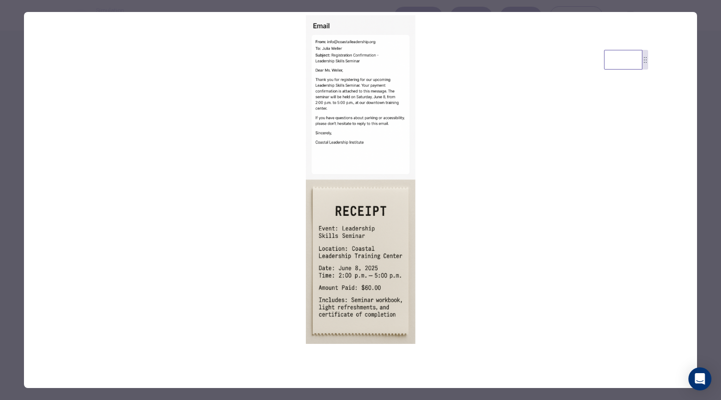
click at [707, 19] on div at bounding box center [360, 200] width 721 height 400
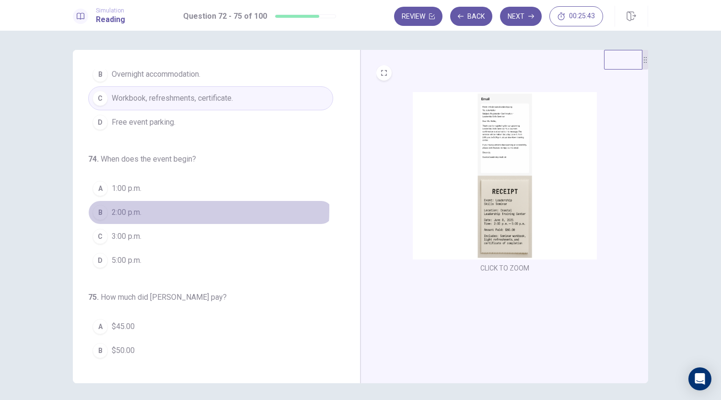
click at [112, 207] on span "2:00 p.m." at bounding box center [127, 213] width 30 height 12
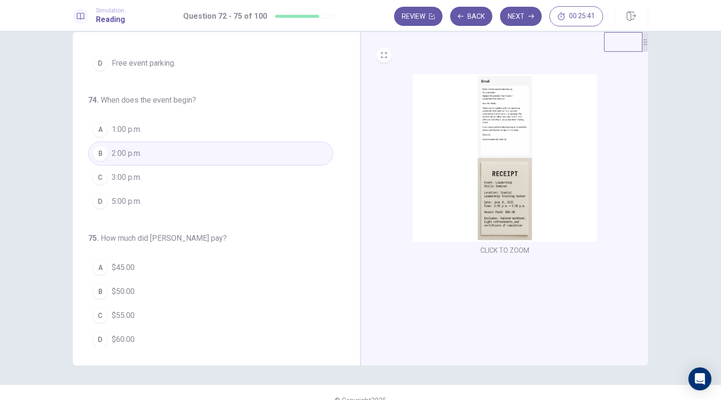
scroll to position [33, 0]
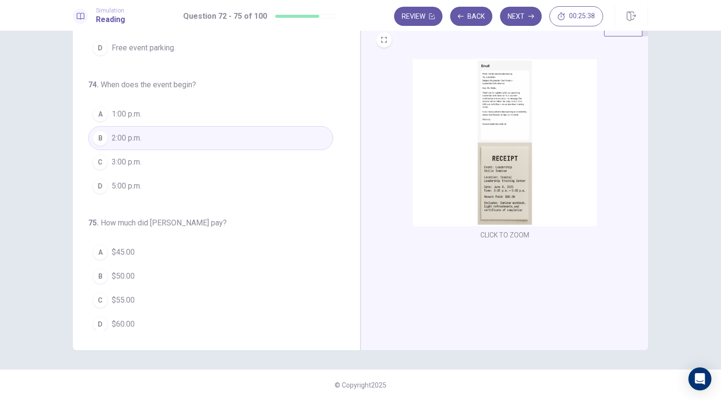
click at [521, 190] on img at bounding box center [505, 142] width 184 height 167
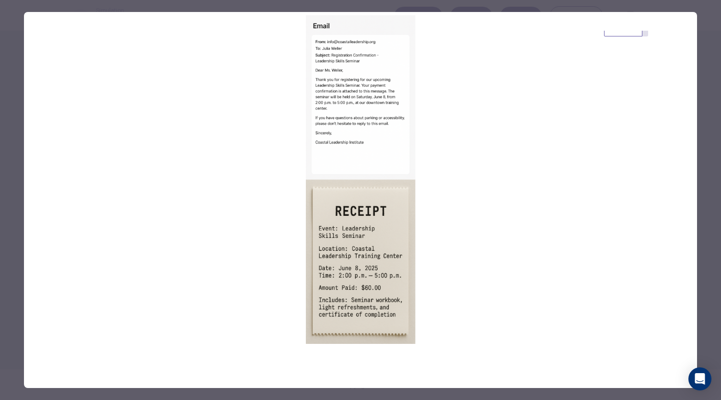
click at [707, 209] on div at bounding box center [360, 200] width 721 height 400
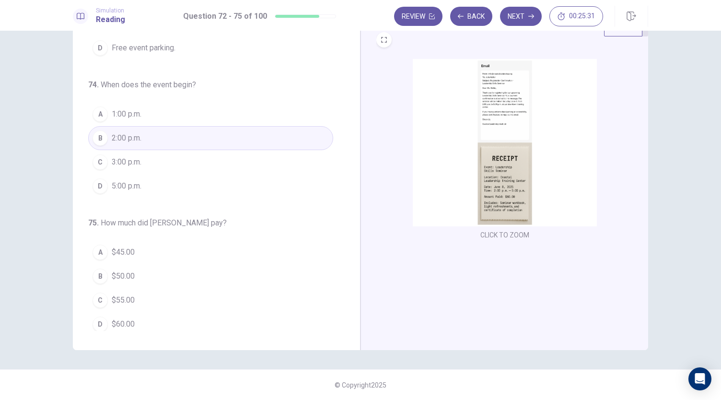
click at [121, 318] on span "$60.00" at bounding box center [123, 324] width 23 height 12
click at [514, 12] on button "Next" at bounding box center [521, 16] width 42 height 19
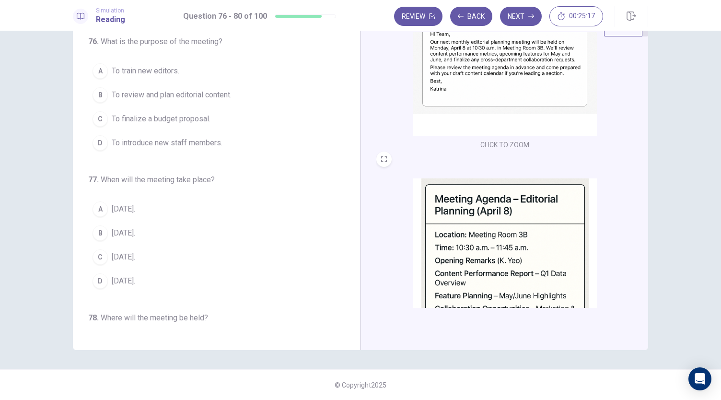
scroll to position [0, 0]
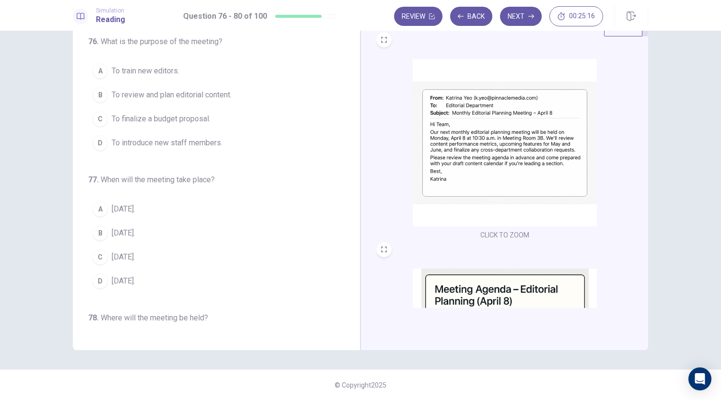
click at [482, 158] on img at bounding box center [505, 142] width 184 height 167
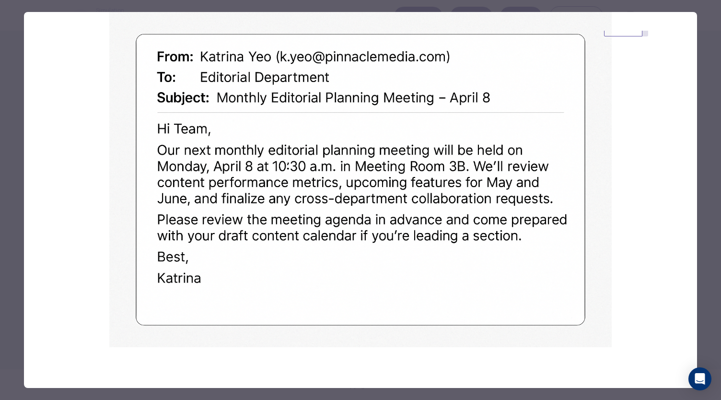
click at [702, 27] on div at bounding box center [360, 200] width 721 height 400
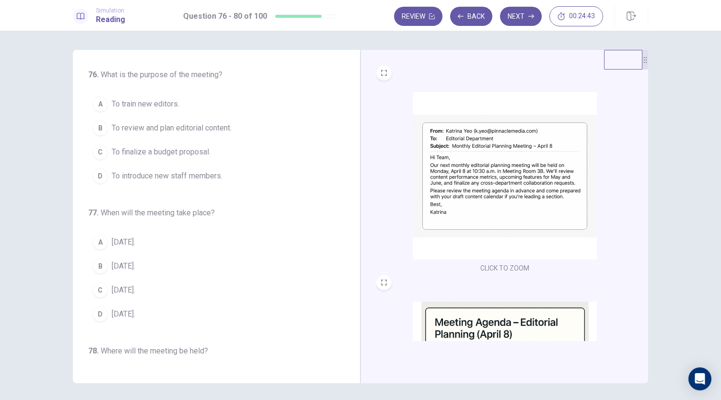
click at [158, 129] on span "To review and plan editorial content." at bounding box center [172, 128] width 120 height 12
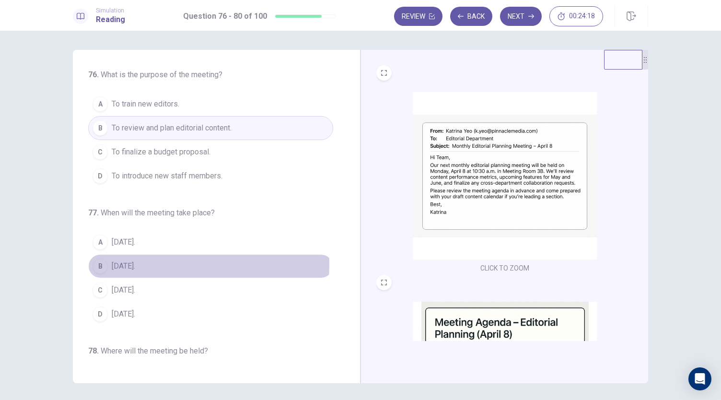
click at [126, 262] on span "[DATE]." at bounding box center [123, 266] width 23 height 12
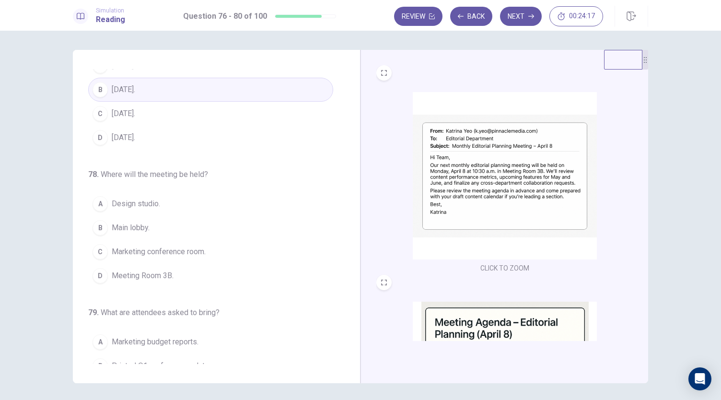
scroll to position [192, 0]
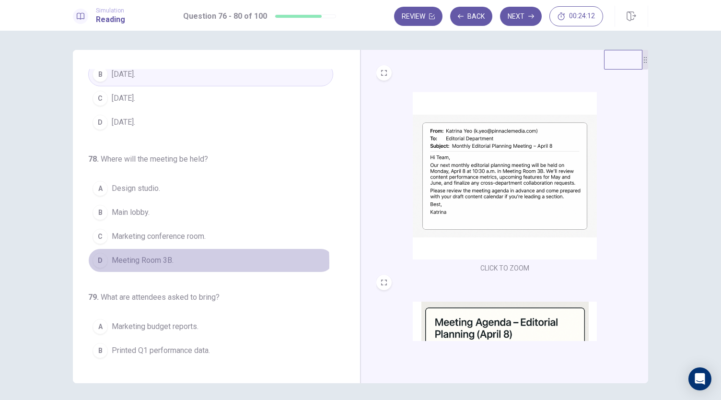
click at [139, 259] on span "Meeting Room 3B." at bounding box center [143, 261] width 62 height 12
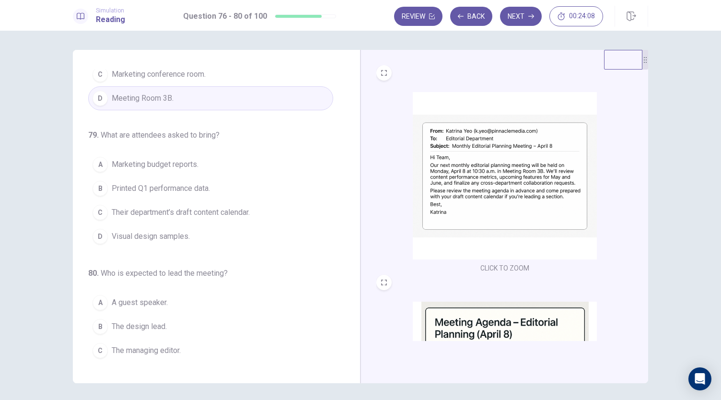
scroll to position [370, 0]
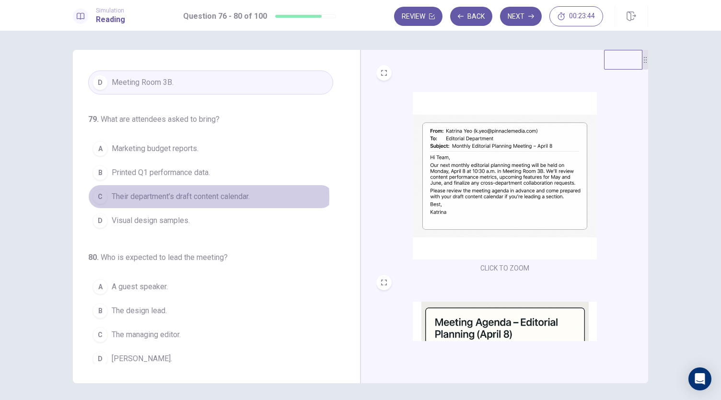
click at [194, 192] on span "Their department’s draft content calendar." at bounding box center [181, 197] width 138 height 12
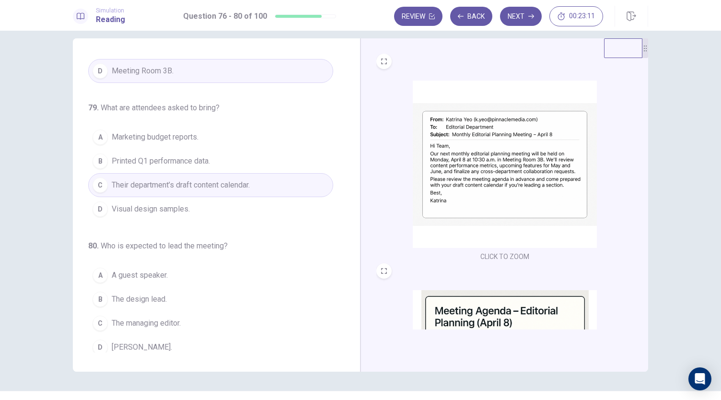
scroll to position [0, 0]
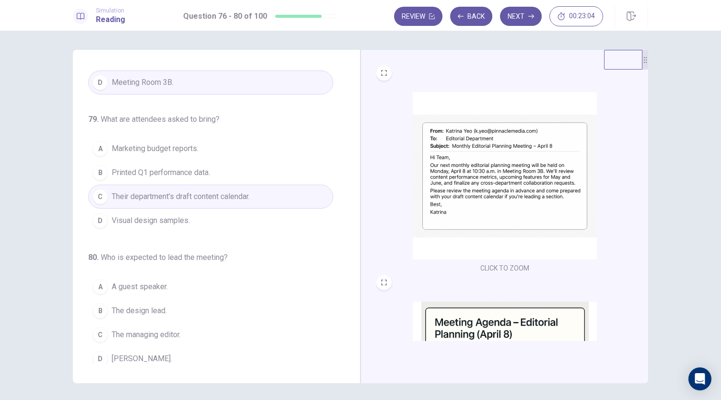
click at [143, 353] on span "[PERSON_NAME]." at bounding box center [142, 359] width 60 height 12
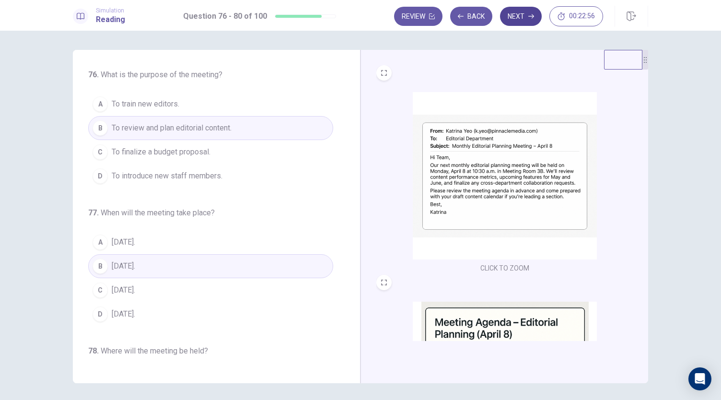
click at [519, 20] on button "Next" at bounding box center [521, 16] width 42 height 19
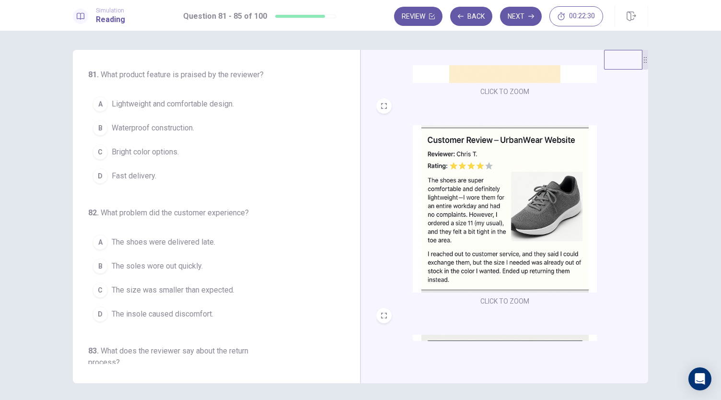
scroll to position [192, 0]
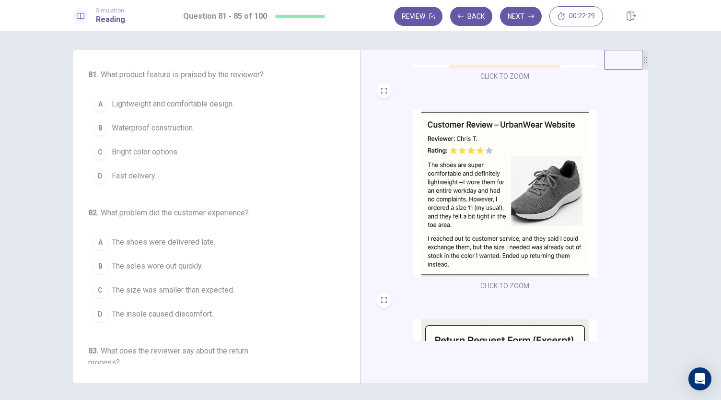
click at [512, 208] on img at bounding box center [505, 193] width 184 height 167
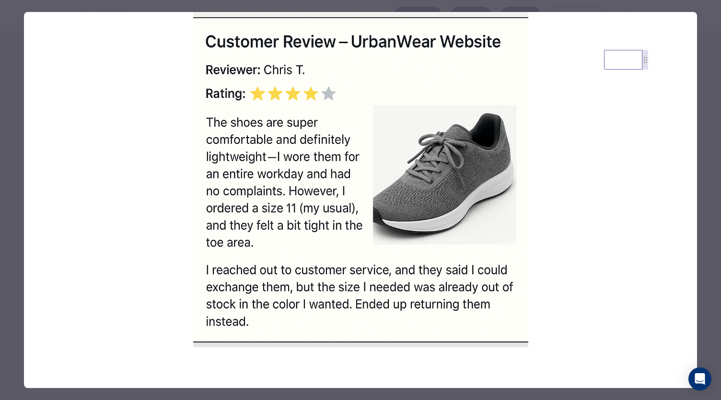
click at [701, 29] on div at bounding box center [360, 200] width 721 height 400
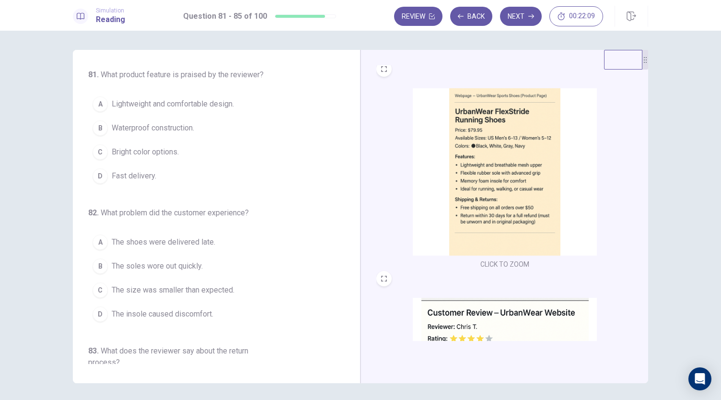
scroll to position [0, 0]
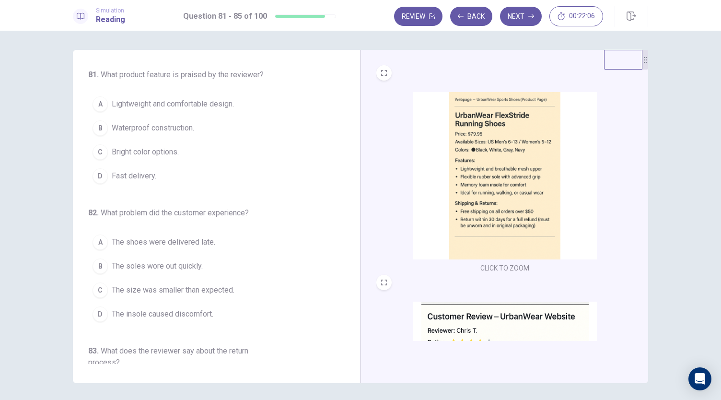
click at [162, 101] on span "Lightweight and comfortable design." at bounding box center [173, 104] width 122 height 12
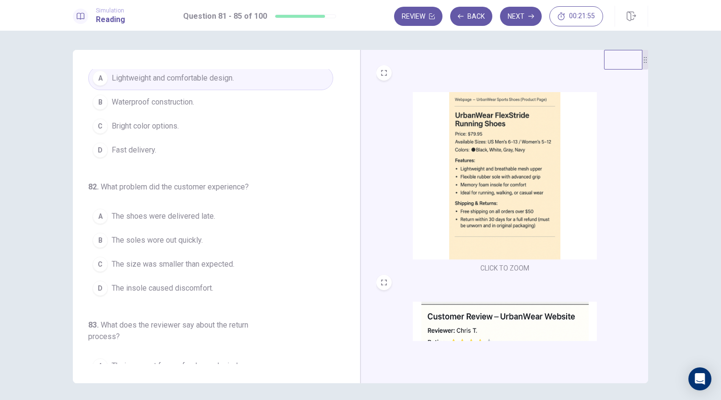
scroll to position [48, 0]
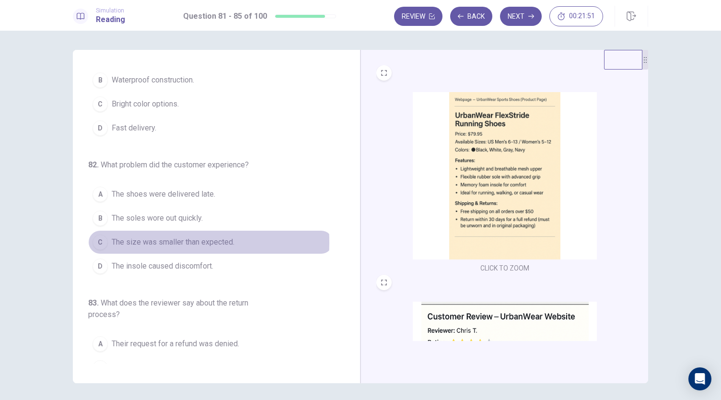
click at [144, 240] on span "The size was smaller than expected." at bounding box center [173, 242] width 123 height 12
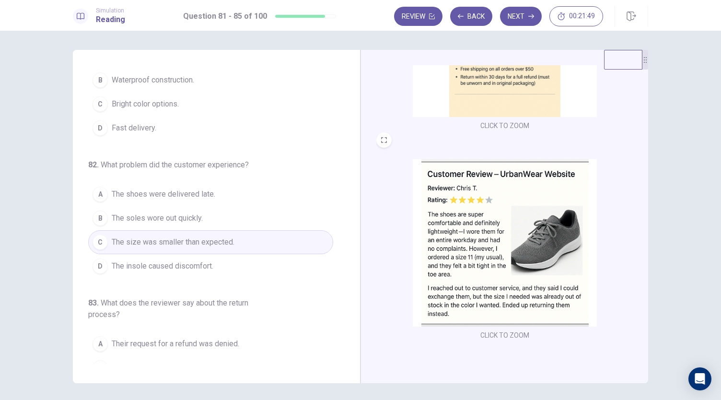
scroll to position [144, 0]
click at [503, 246] on img at bounding box center [505, 241] width 184 height 167
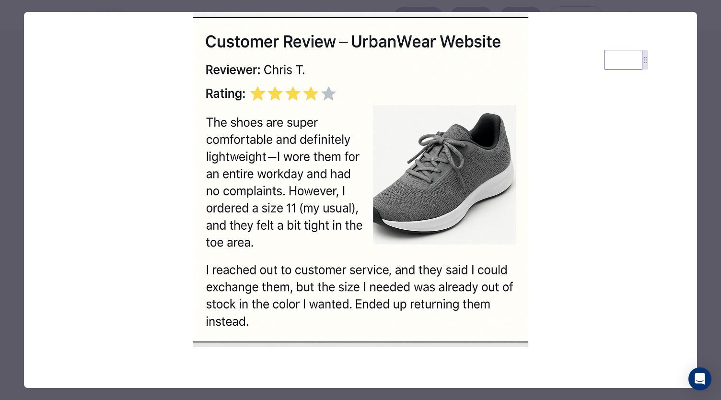
click at [706, 12] on div at bounding box center [360, 200] width 721 height 400
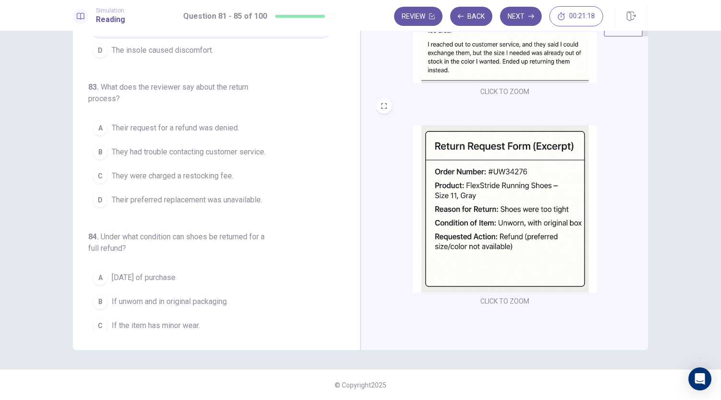
scroll to position [240, 0]
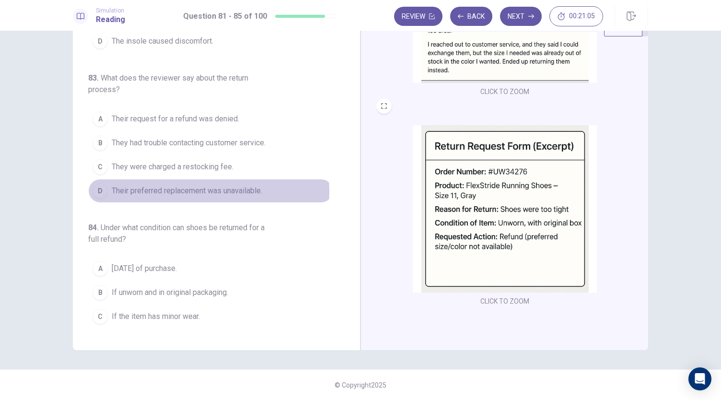
click at [169, 188] on span "Their preferred replacement was unavailable." at bounding box center [187, 191] width 151 height 12
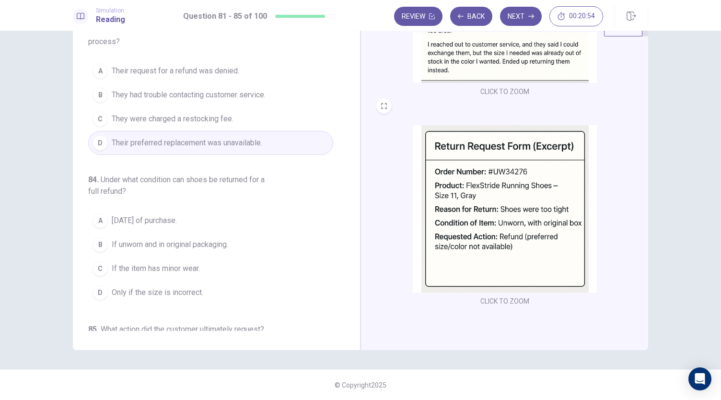
scroll to position [336, 0]
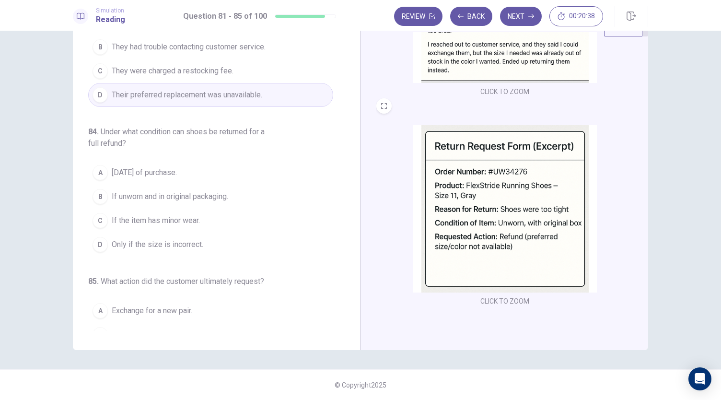
click at [192, 192] on span "If unworn and in original packaging." at bounding box center [170, 197] width 117 height 12
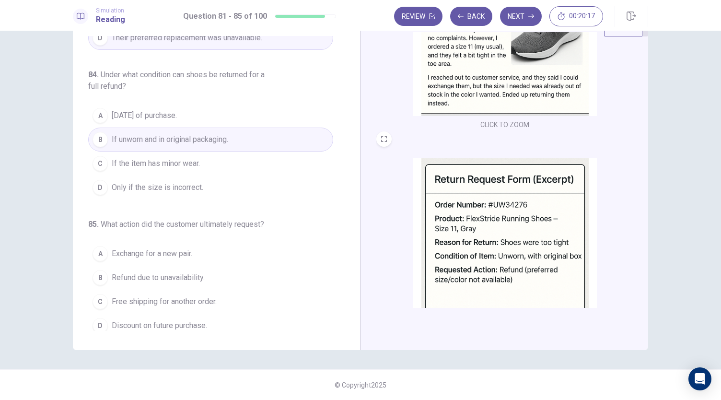
scroll to position [305, 0]
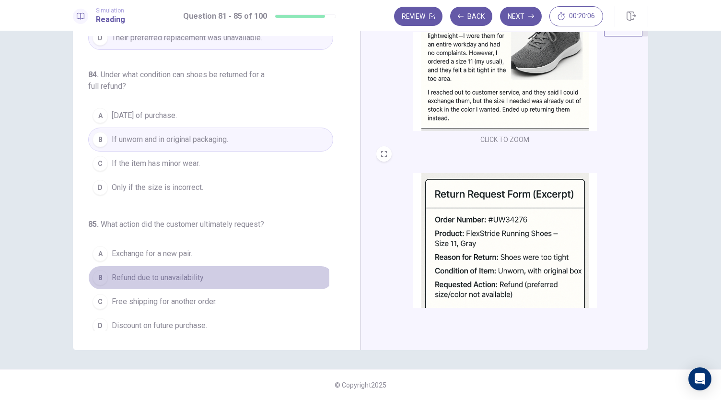
click at [193, 273] on span "Refund due to unavailability." at bounding box center [158, 278] width 93 height 12
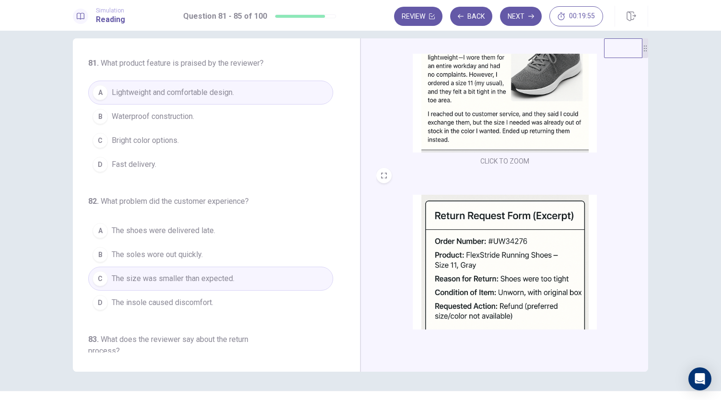
scroll to position [0, 0]
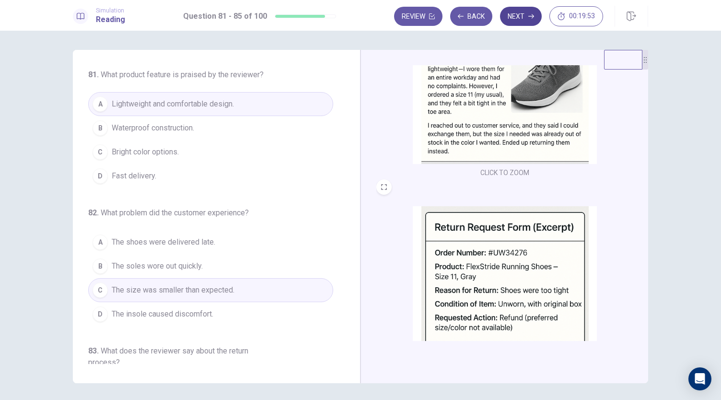
click at [534, 15] on icon "button" at bounding box center [531, 16] width 6 height 6
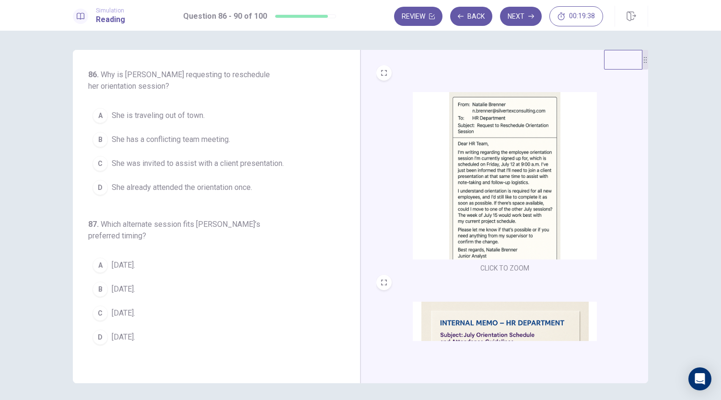
click at [492, 153] on img at bounding box center [505, 175] width 184 height 167
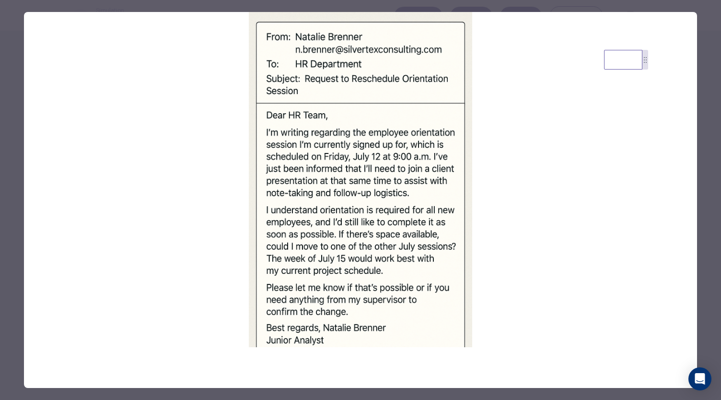
click at [538, 184] on img at bounding box center [360, 179] width 673 height 335
click at [640, 6] on div at bounding box center [360, 200] width 721 height 400
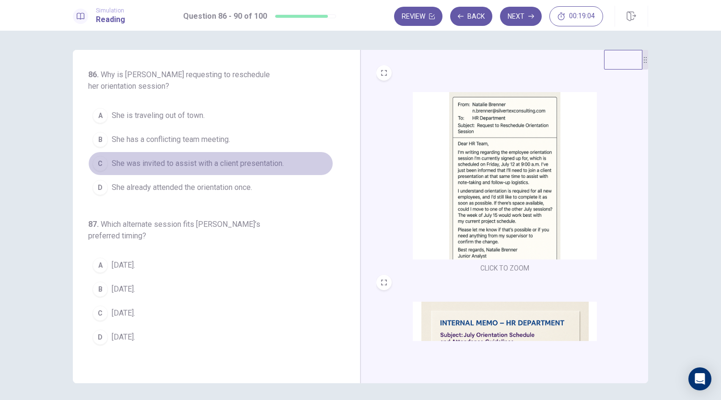
click at [216, 165] on span "She was invited to assist with a client presentation." at bounding box center [198, 164] width 172 height 12
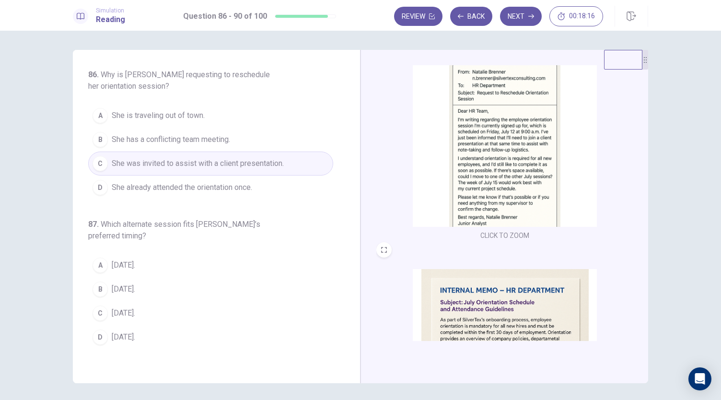
scroll to position [48, 0]
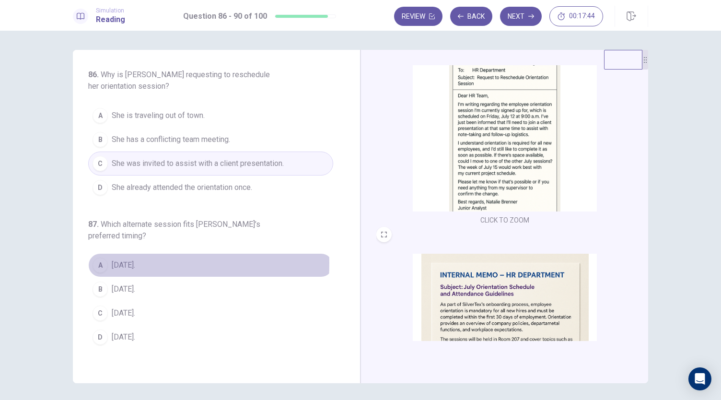
click at [117, 261] on span "[DATE]." at bounding box center [123, 265] width 23 height 12
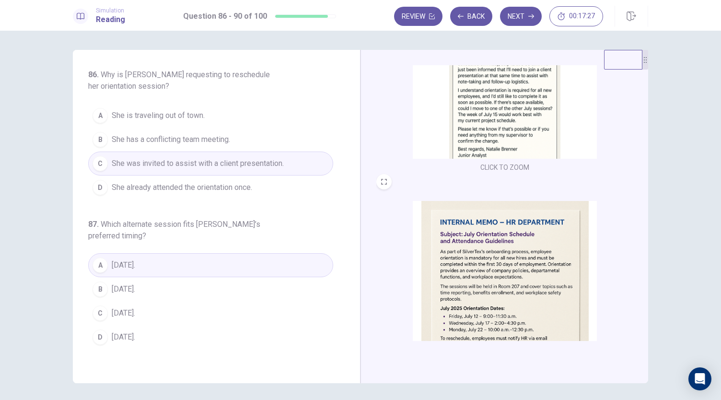
scroll to position [144, 0]
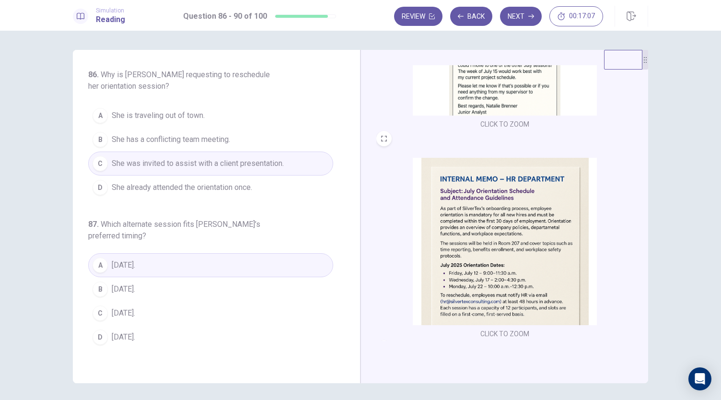
click at [128, 335] on span "[DATE]." at bounding box center [123, 337] width 23 height 12
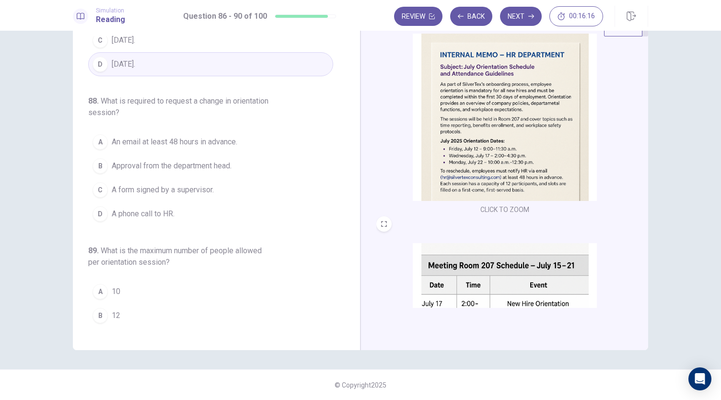
scroll to position [257, 0]
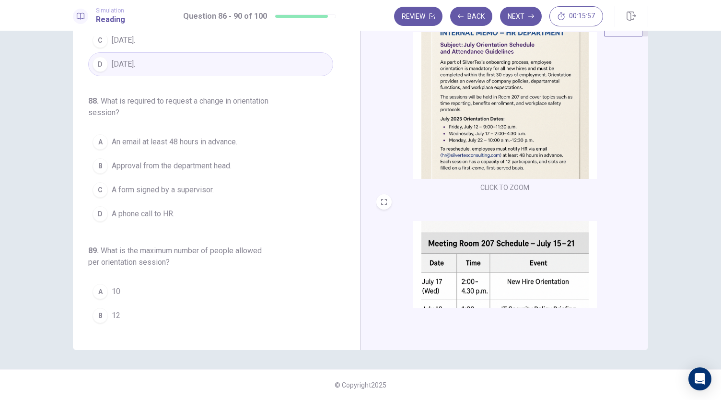
click at [190, 141] on span "An email at least 48 hours in advance." at bounding box center [175, 142] width 126 height 12
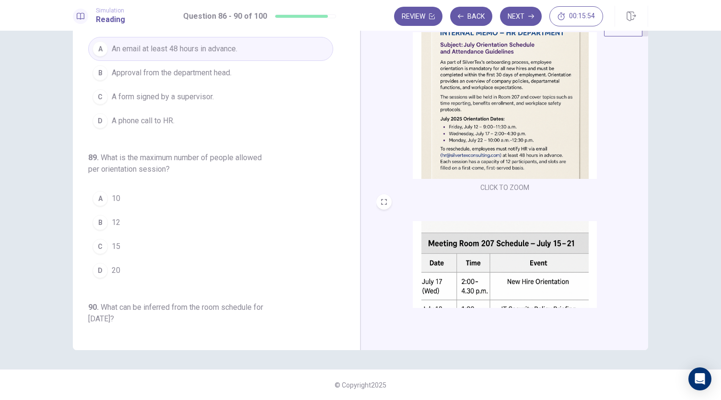
scroll to position [336, 0]
click at [103, 212] on div "B" at bounding box center [100, 219] width 15 height 15
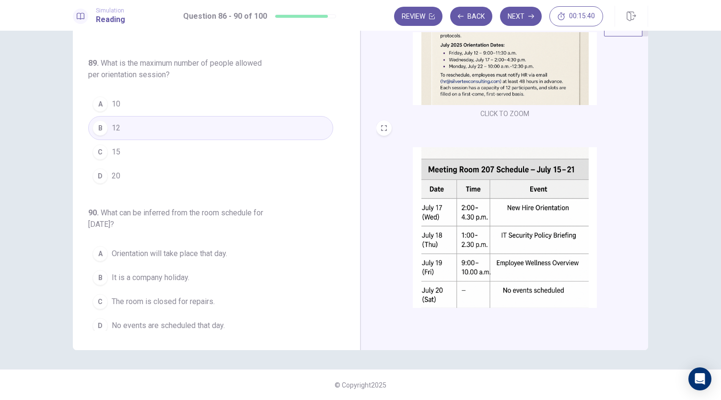
scroll to position [353, 0]
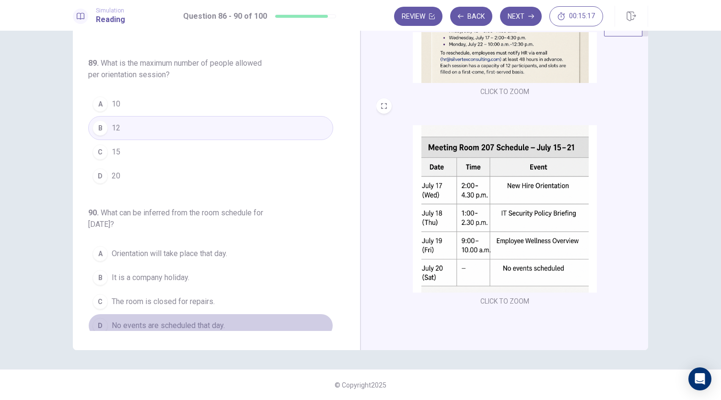
click at [215, 320] on span "No events are scheduled that day." at bounding box center [168, 326] width 113 height 12
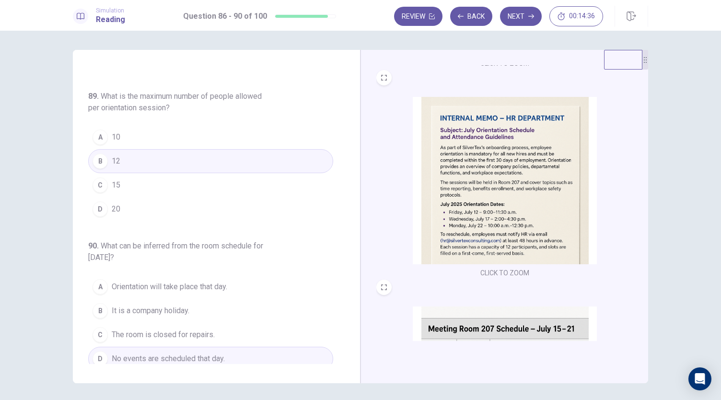
scroll to position [161, 0]
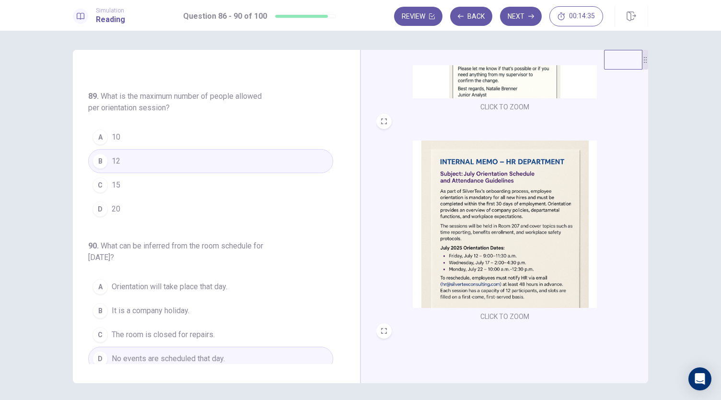
click at [531, 9] on button "Next" at bounding box center [521, 16] width 42 height 19
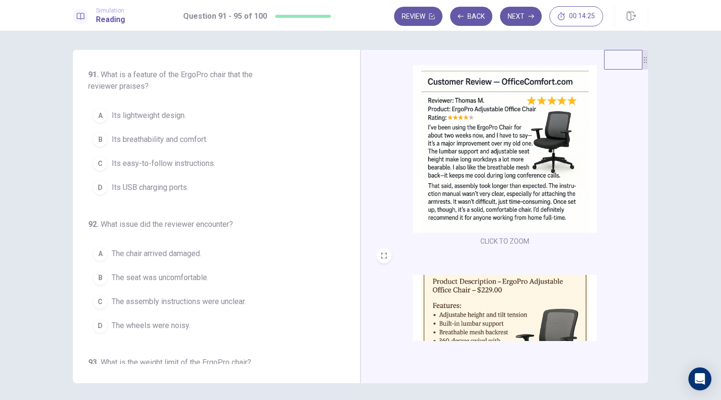
scroll to position [48, 0]
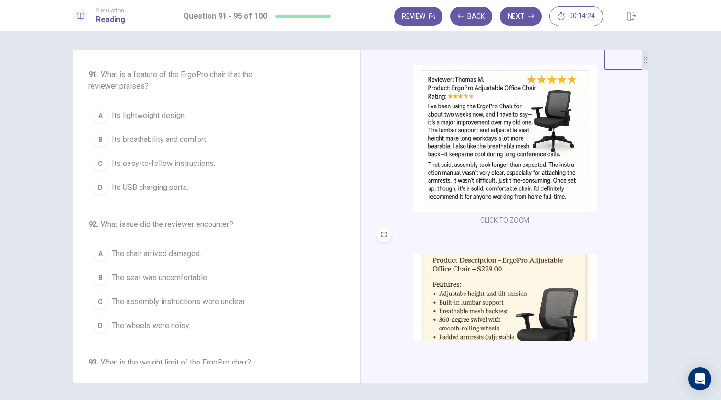
click at [482, 165] on img at bounding box center [505, 127] width 184 height 167
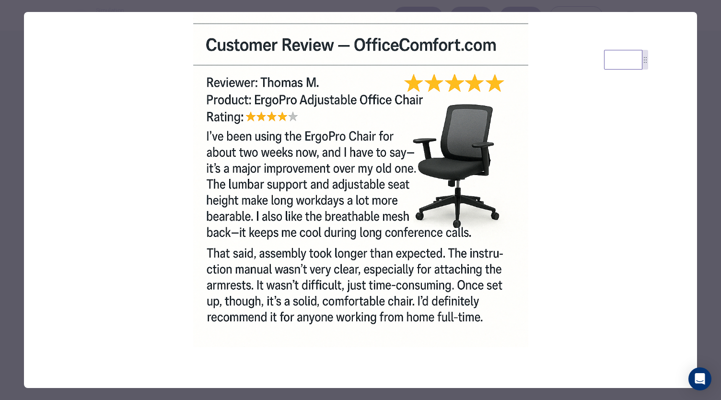
click at [701, 132] on div at bounding box center [360, 200] width 721 height 400
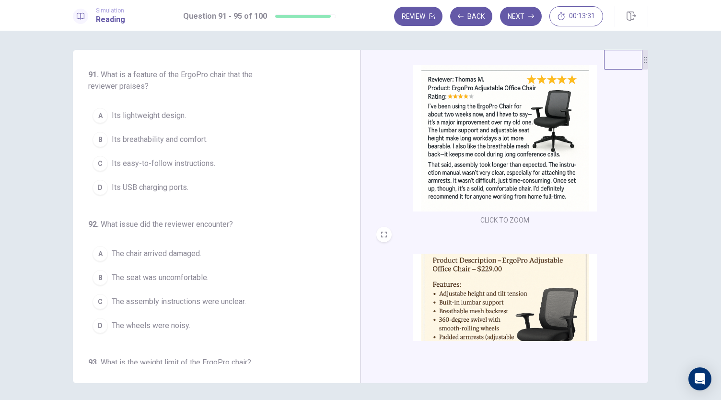
click at [171, 140] on span "Its breathability and comfort." at bounding box center [160, 140] width 96 height 12
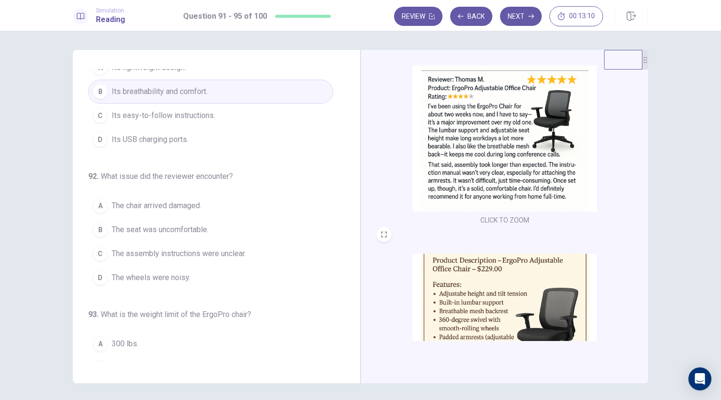
scroll to position [96, 0]
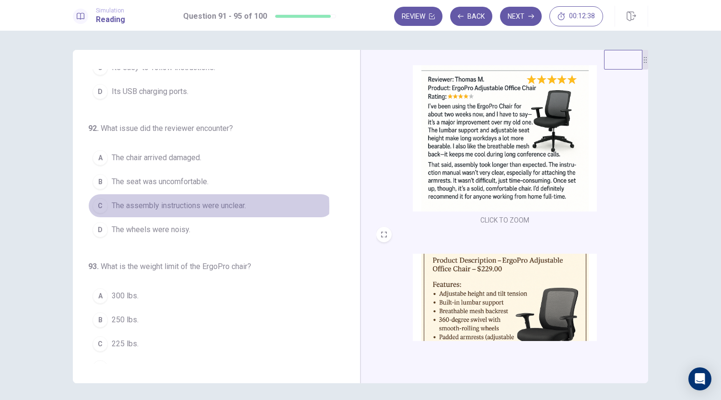
click at [185, 205] on span "The assembly instructions were unclear." at bounding box center [179, 206] width 134 height 12
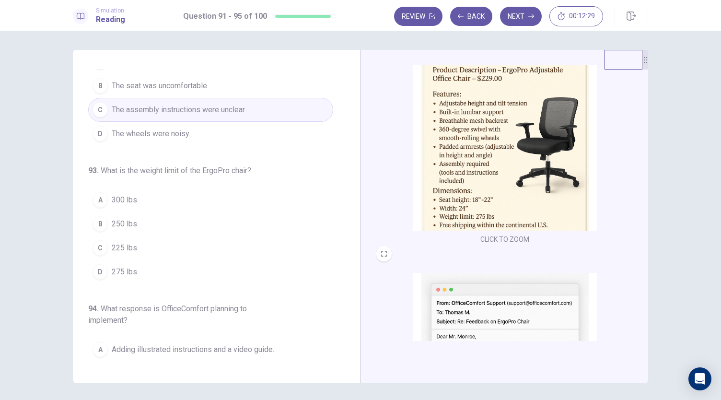
scroll to position [240, 0]
click at [128, 268] on span "275 lbs." at bounding box center [125, 272] width 27 height 12
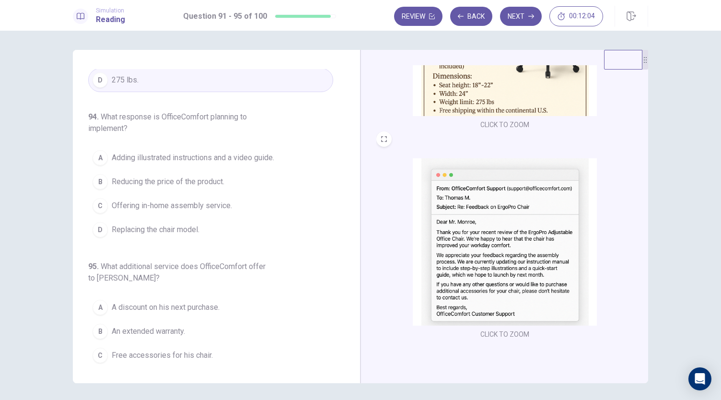
scroll to position [33, 0]
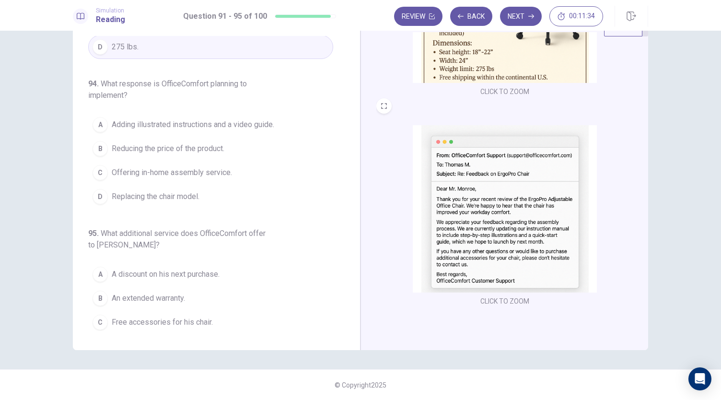
click at [155, 122] on span "Adding illustrated instructions and a video guide." at bounding box center [193, 125] width 163 height 12
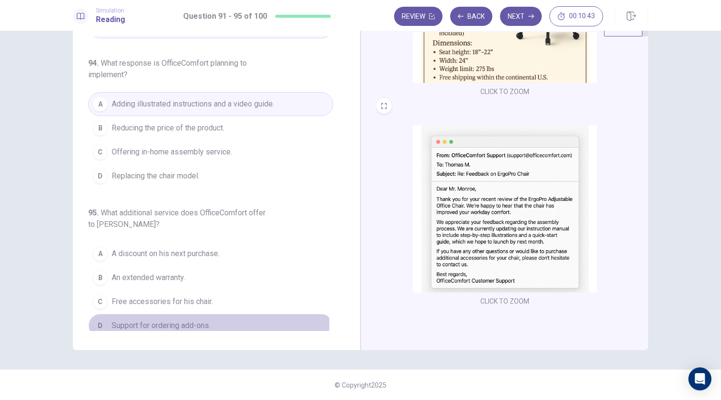
click at [187, 320] on span "Support for ordering add-ons." at bounding box center [161, 326] width 99 height 12
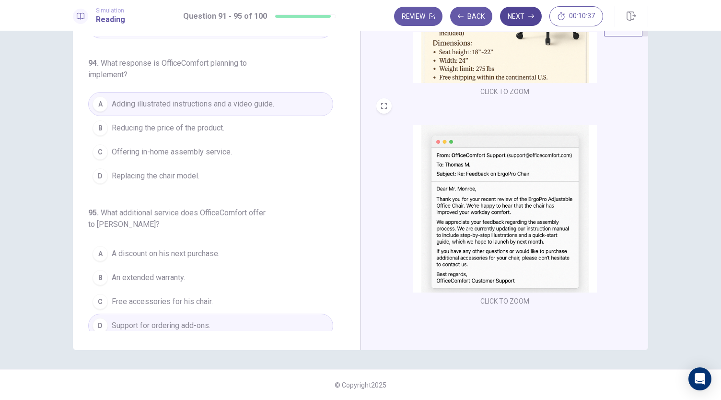
click at [529, 10] on button "Next" at bounding box center [521, 16] width 42 height 19
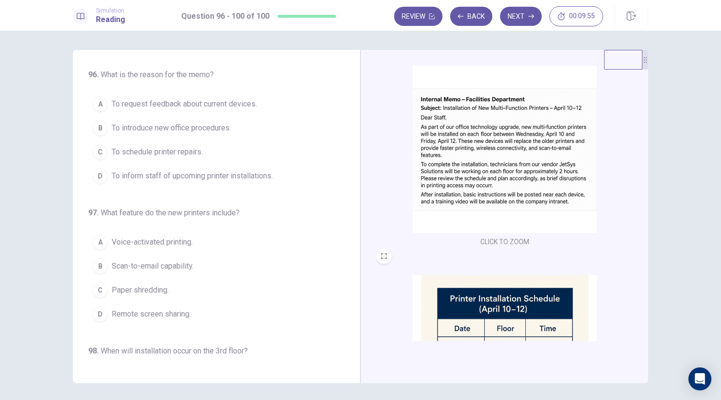
scroll to position [48, 0]
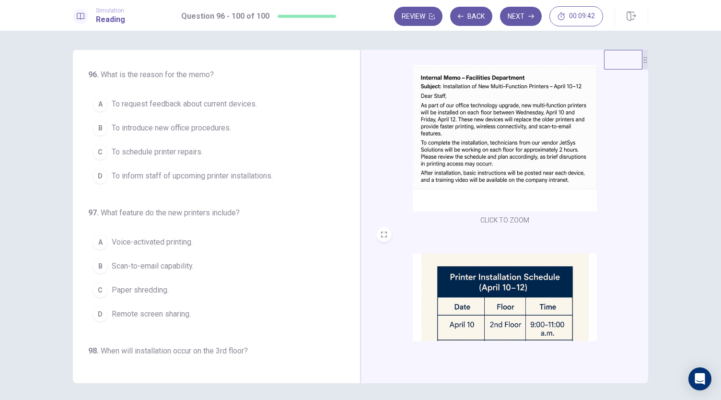
click at [231, 173] on span "To inform staff of upcoming printer installations." at bounding box center [192, 176] width 161 height 12
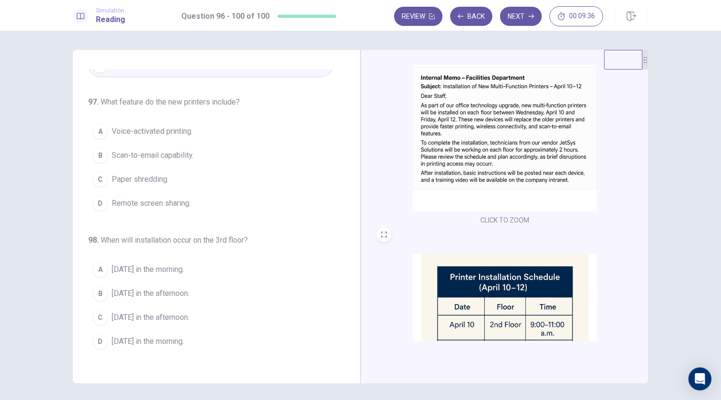
scroll to position [96, 0]
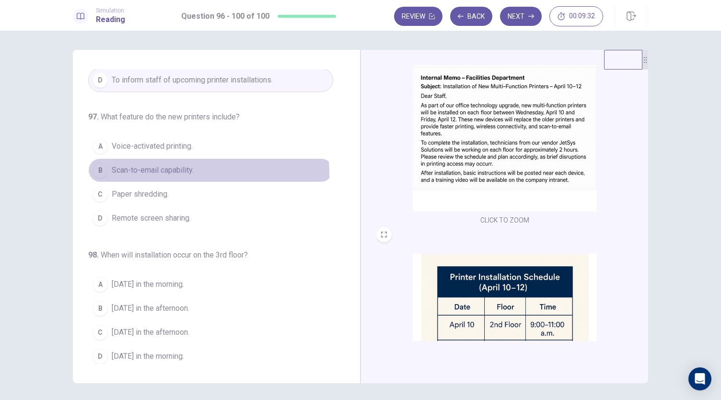
click at [156, 172] on span "Scan-to-email capability." at bounding box center [153, 170] width 82 height 12
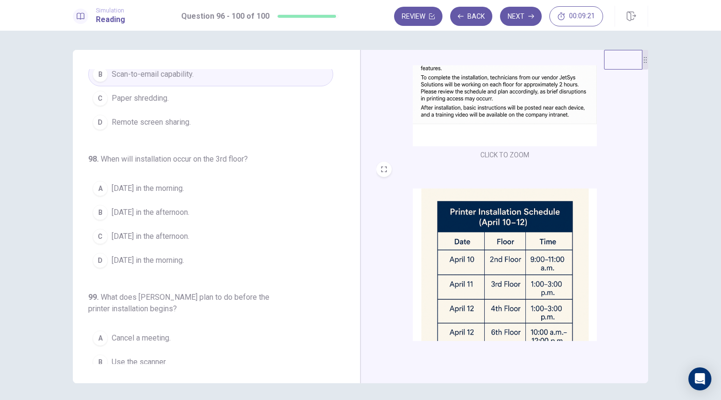
scroll to position [144, 0]
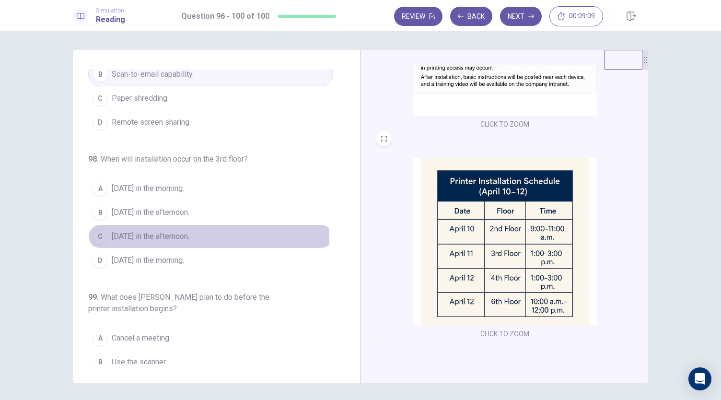
click at [103, 234] on div "C" at bounding box center [100, 236] width 15 height 15
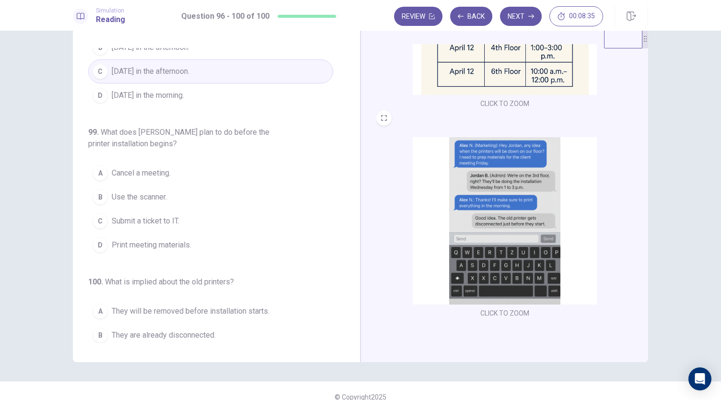
scroll to position [33, 0]
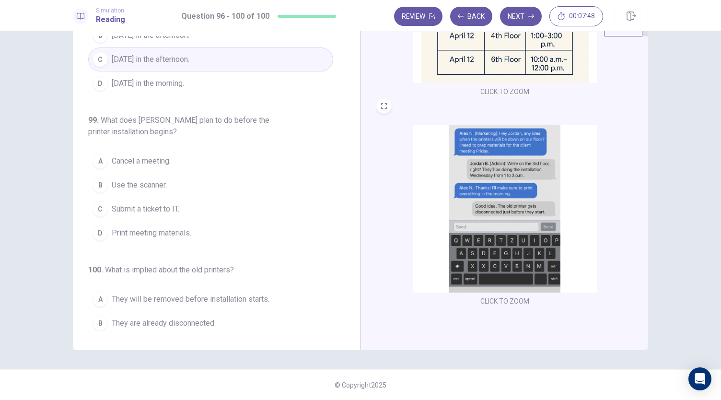
click at [154, 230] on span "Print meeting materials." at bounding box center [152, 233] width 80 height 12
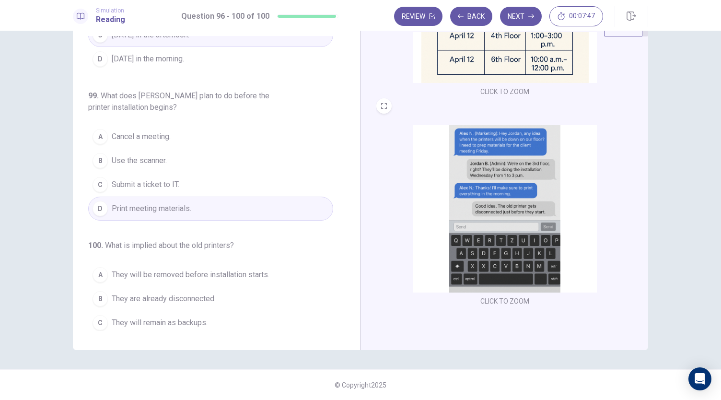
scroll to position [381, 0]
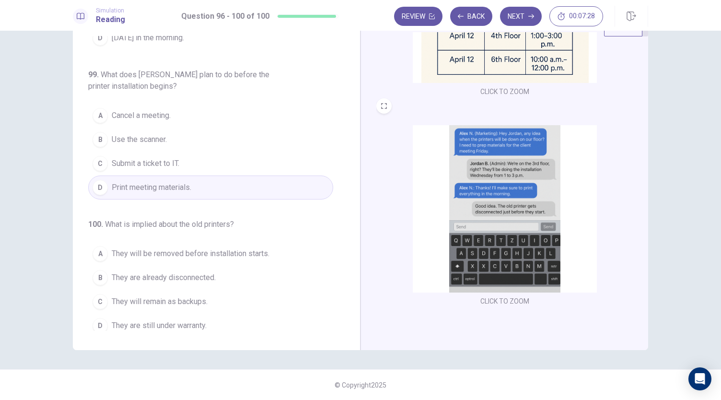
click at [157, 242] on button "A They will be removed before installation starts." at bounding box center [210, 254] width 245 height 24
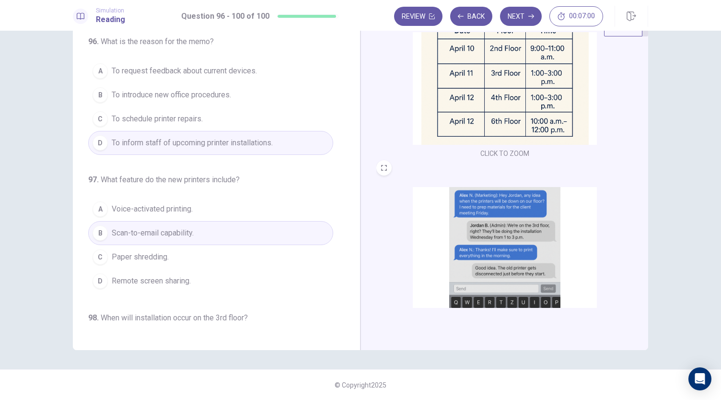
scroll to position [257, 0]
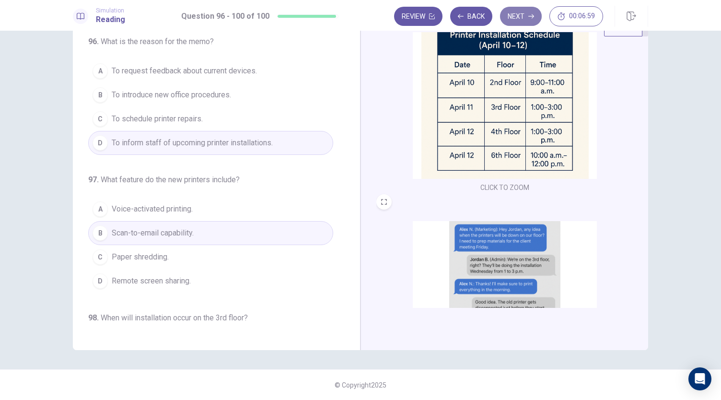
click at [526, 10] on button "Next" at bounding box center [521, 16] width 42 height 19
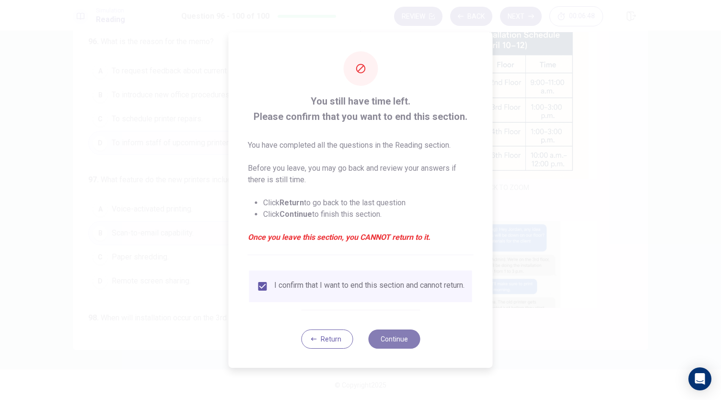
click at [406, 344] on button "Continue" at bounding box center [394, 338] width 52 height 19
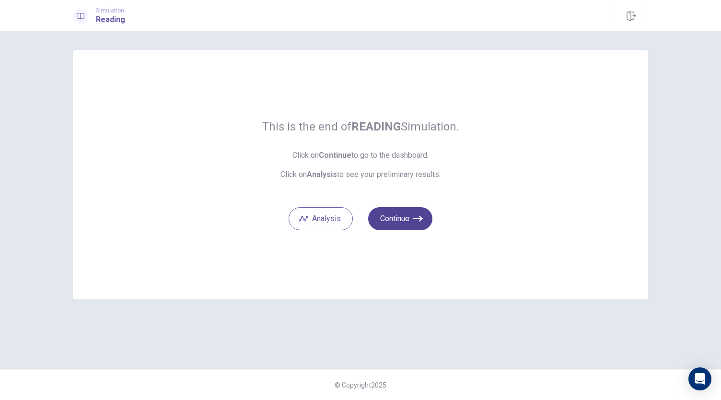
click at [409, 219] on button "Continue" at bounding box center [400, 218] width 64 height 23
